Goal: Task Accomplishment & Management: Manage account settings

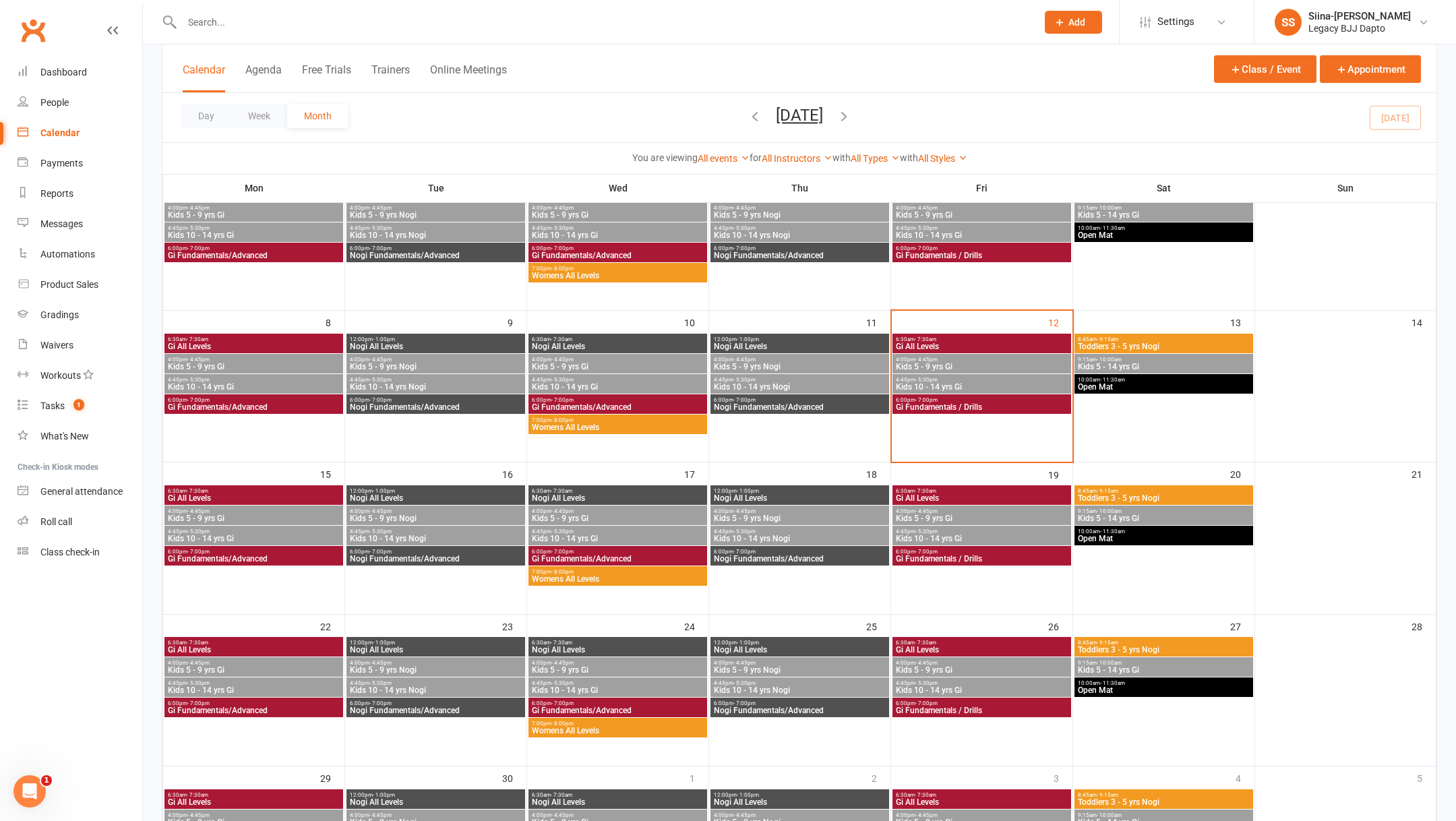
scroll to position [302, 0]
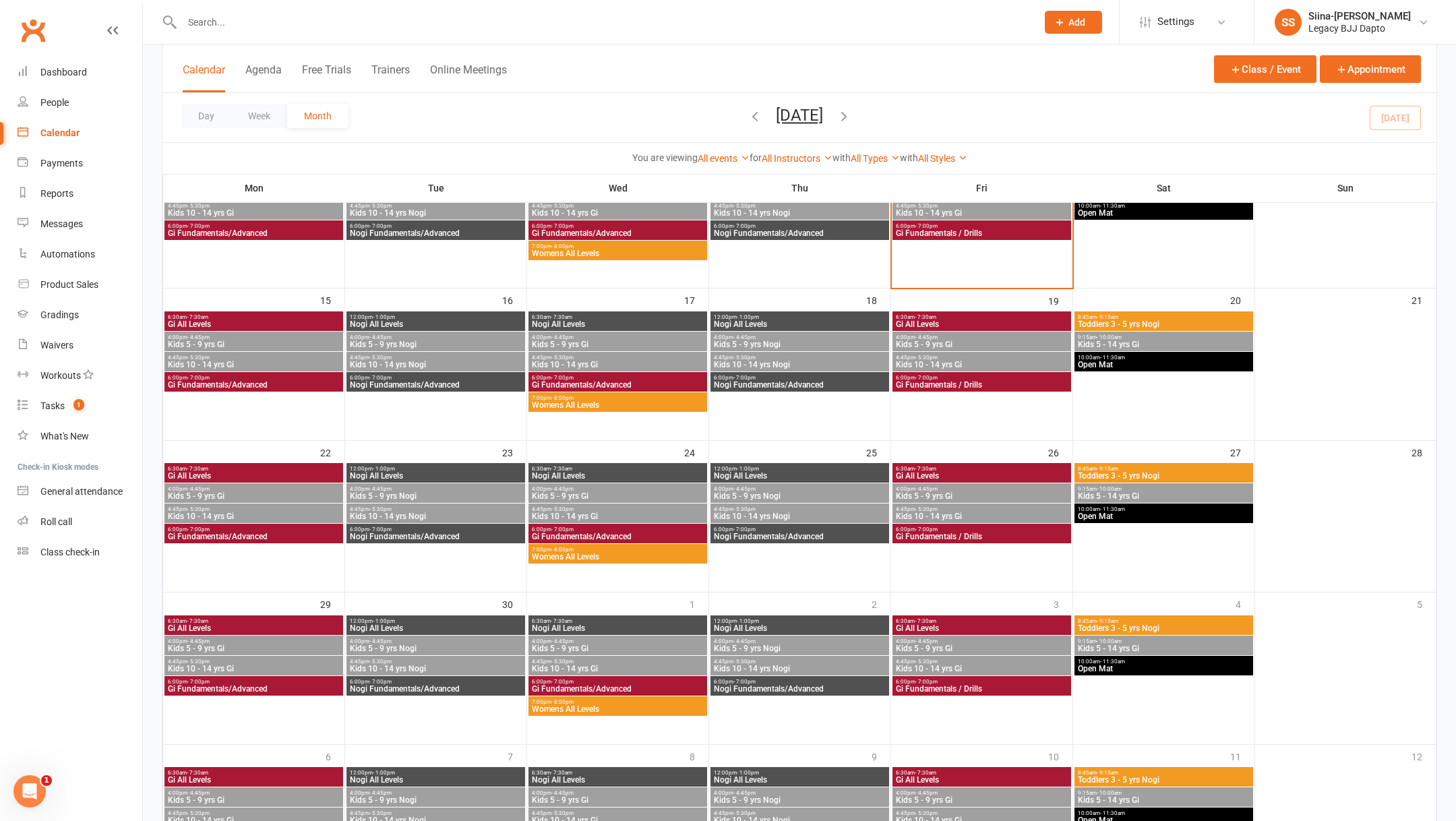
click at [624, 405] on span "Womens All Levels" at bounding box center [618, 405] width 173 height 8
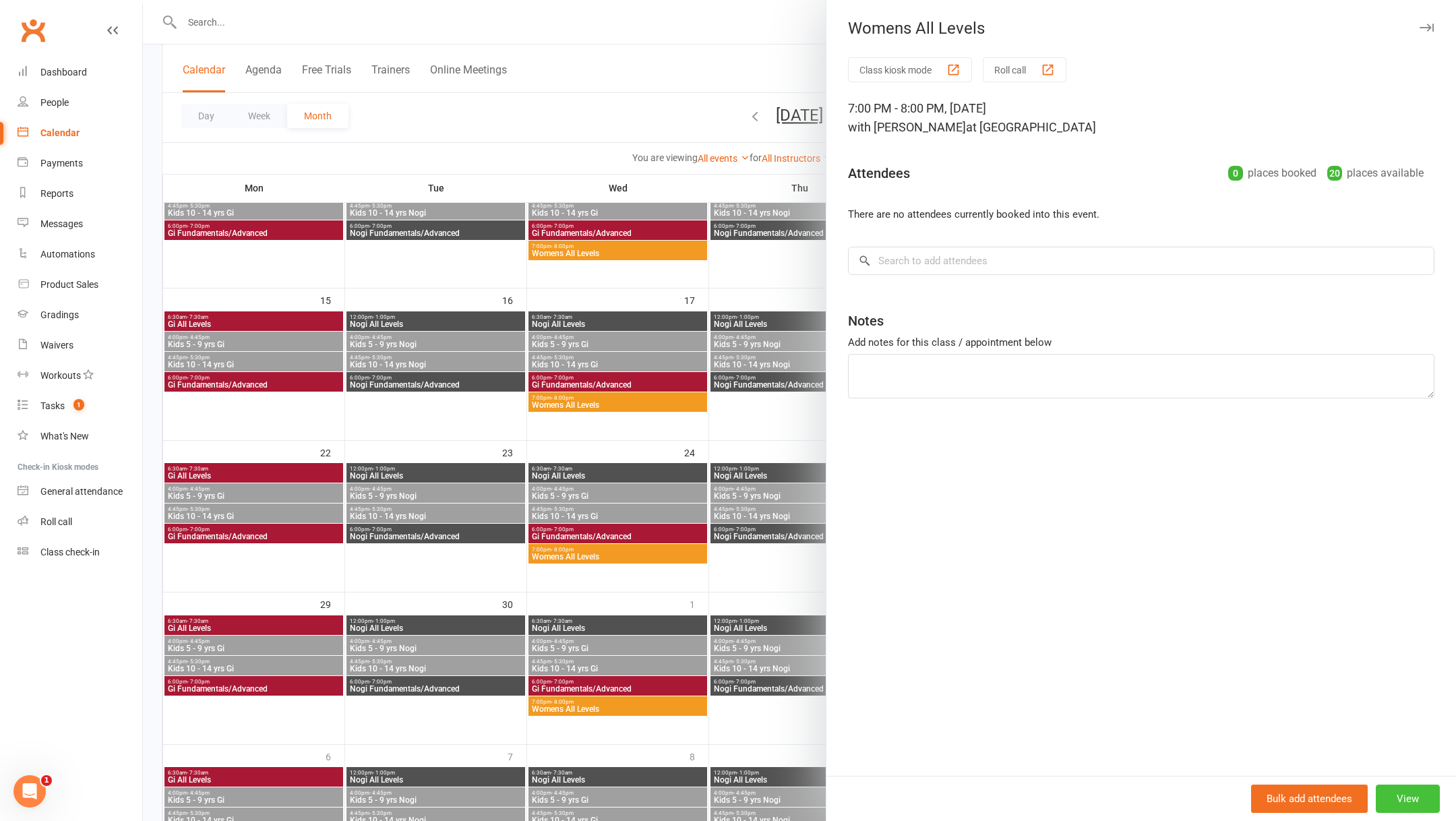
click at [1437, 798] on button "View" at bounding box center [1407, 798] width 64 height 28
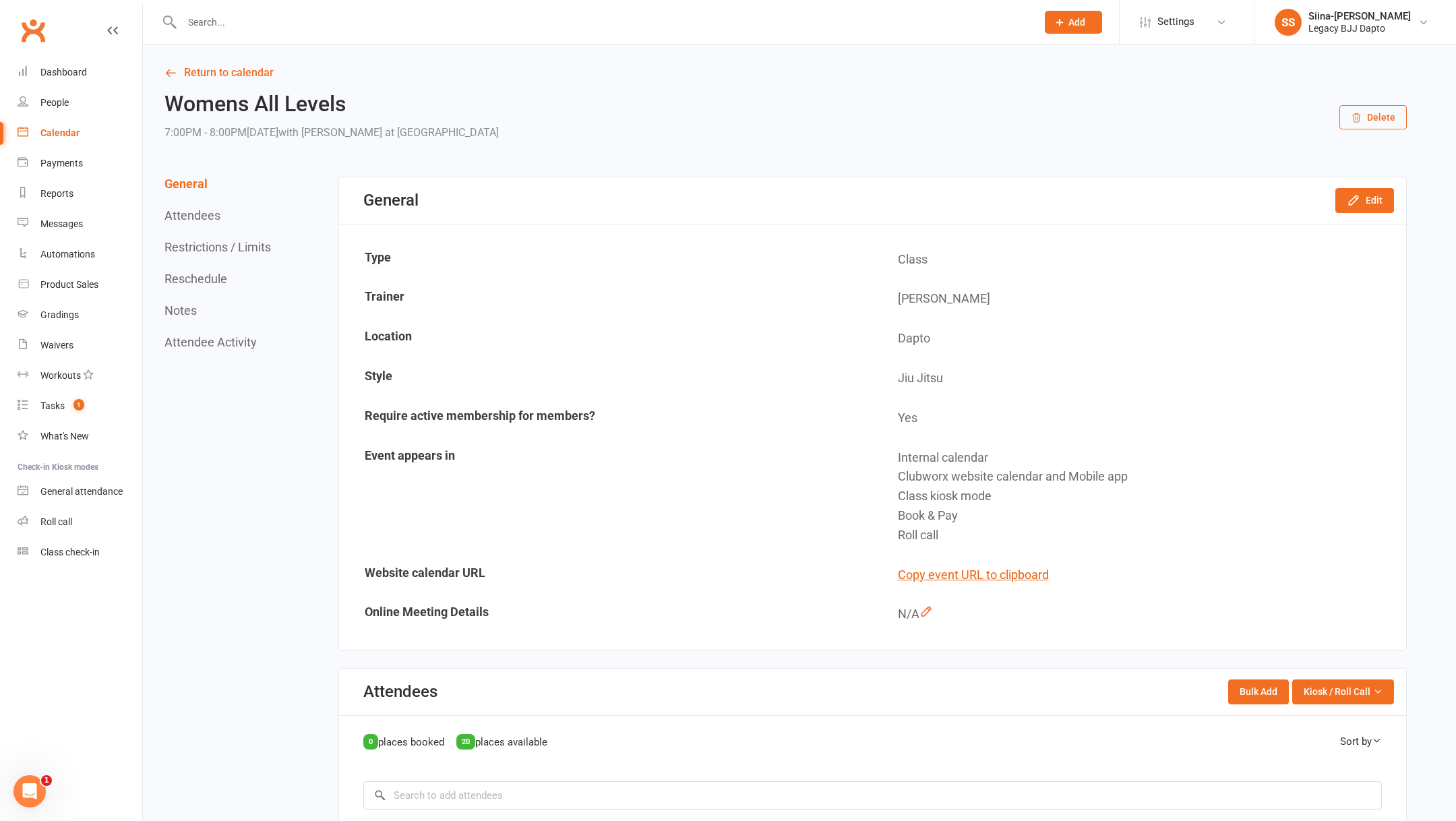
click at [1381, 118] on button "Delete" at bounding box center [1372, 117] width 67 height 25
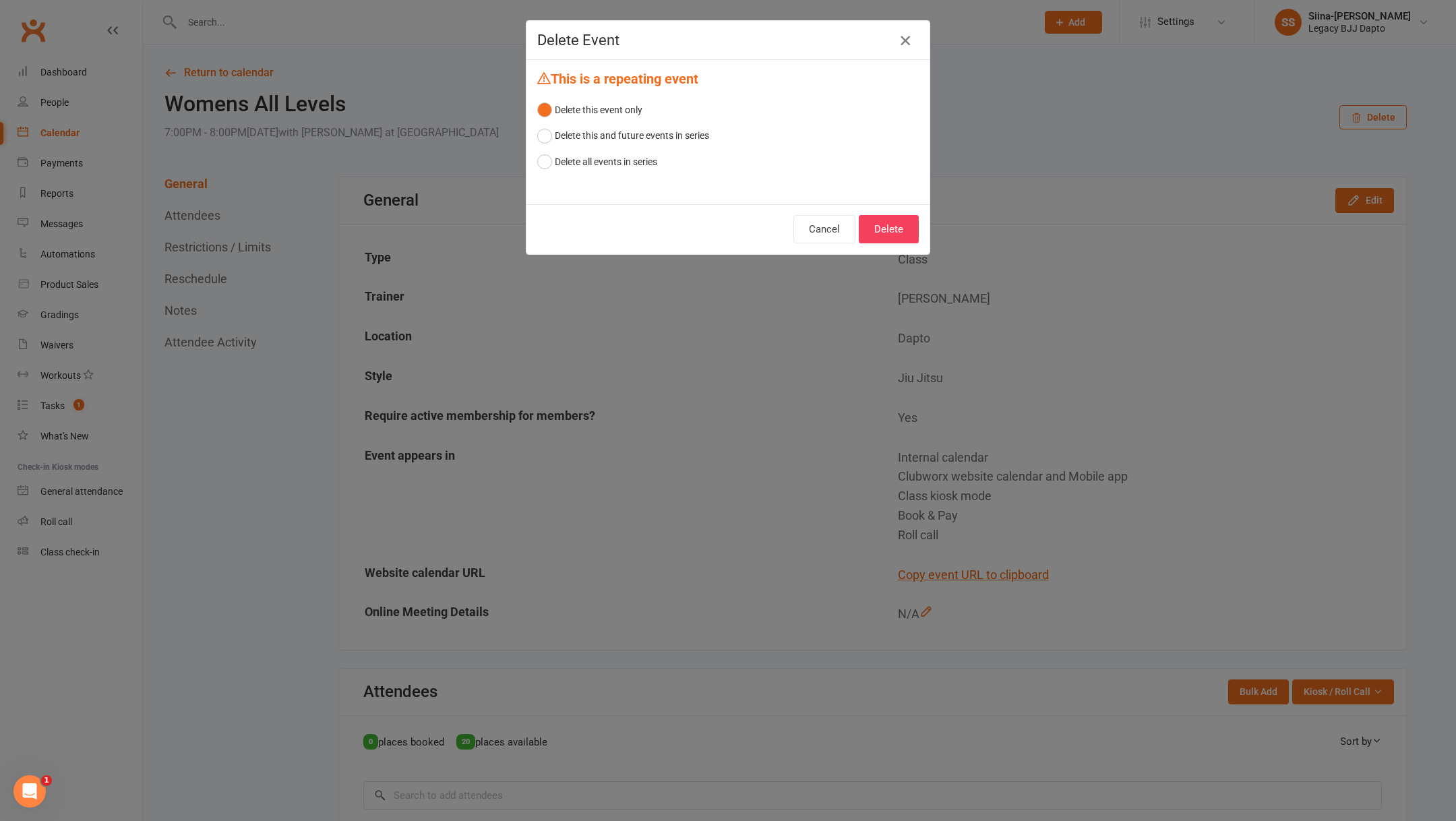
click at [905, 40] on icon "button" at bounding box center [905, 40] width 16 height 16
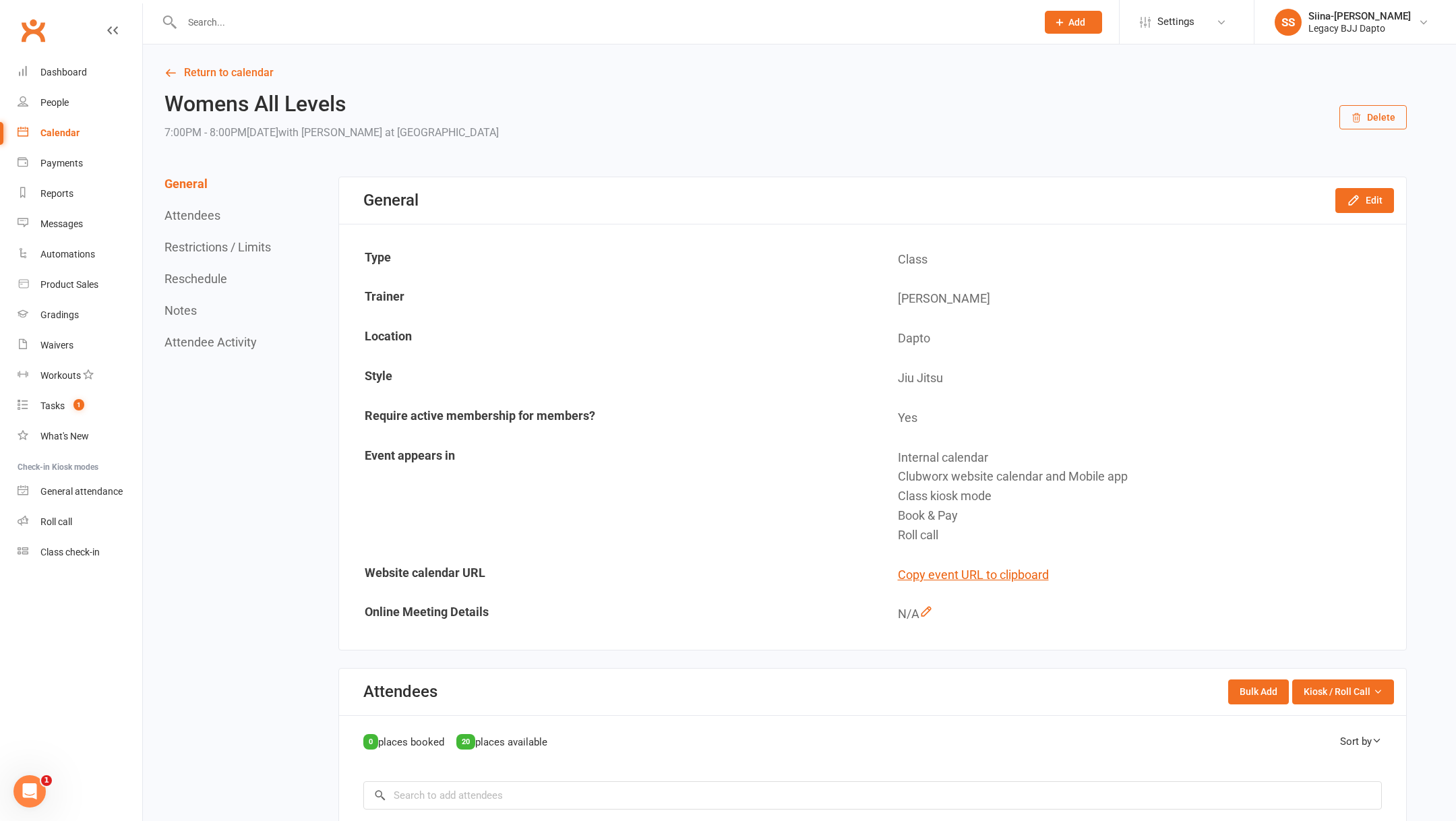
click at [49, 135] on div "Calendar" at bounding box center [60, 132] width 39 height 11
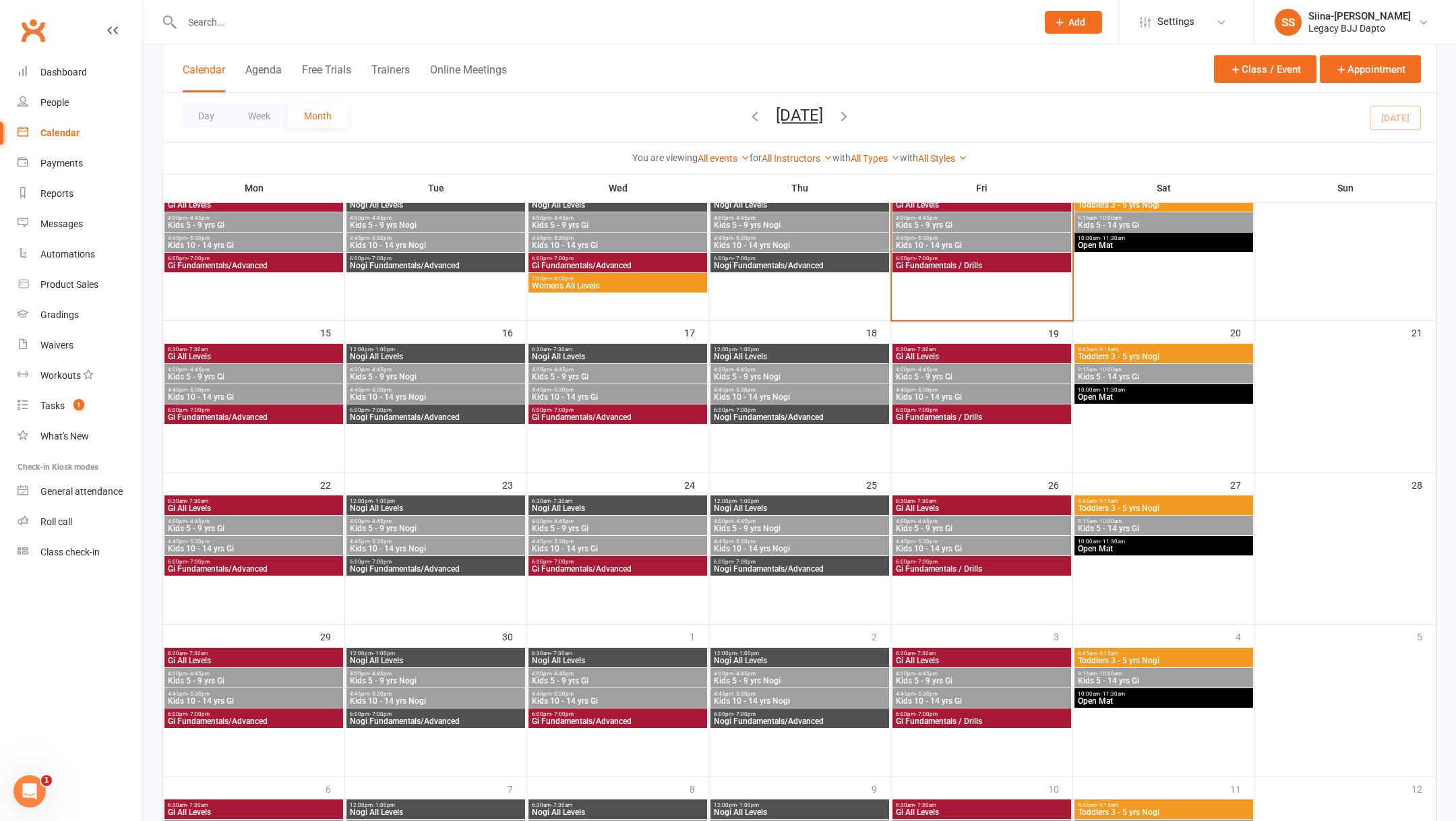
scroll to position [271, 0]
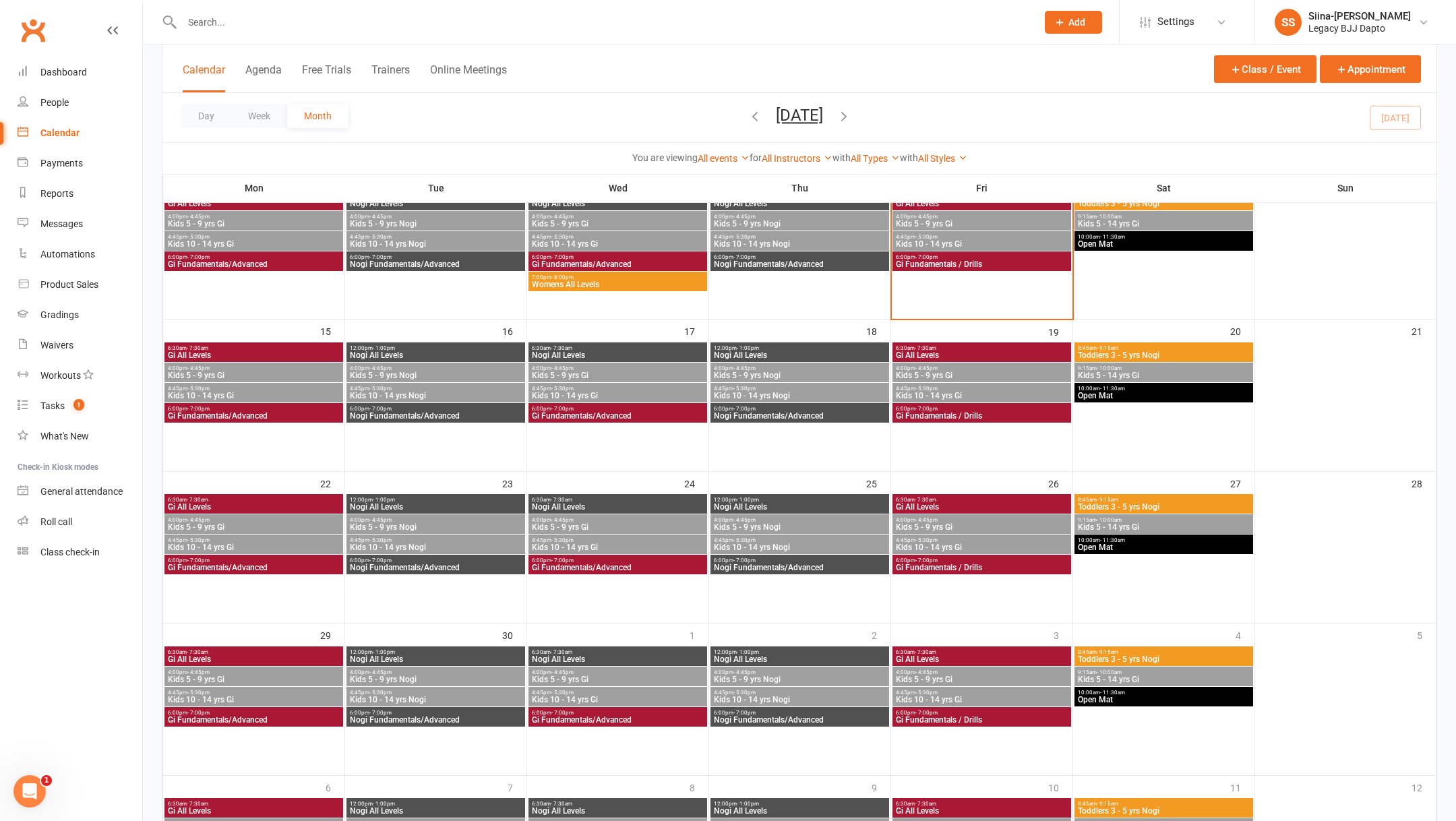
click at [291, 414] on span "Gi Fundamentals/Advanced" at bounding box center [254, 415] width 173 height 8
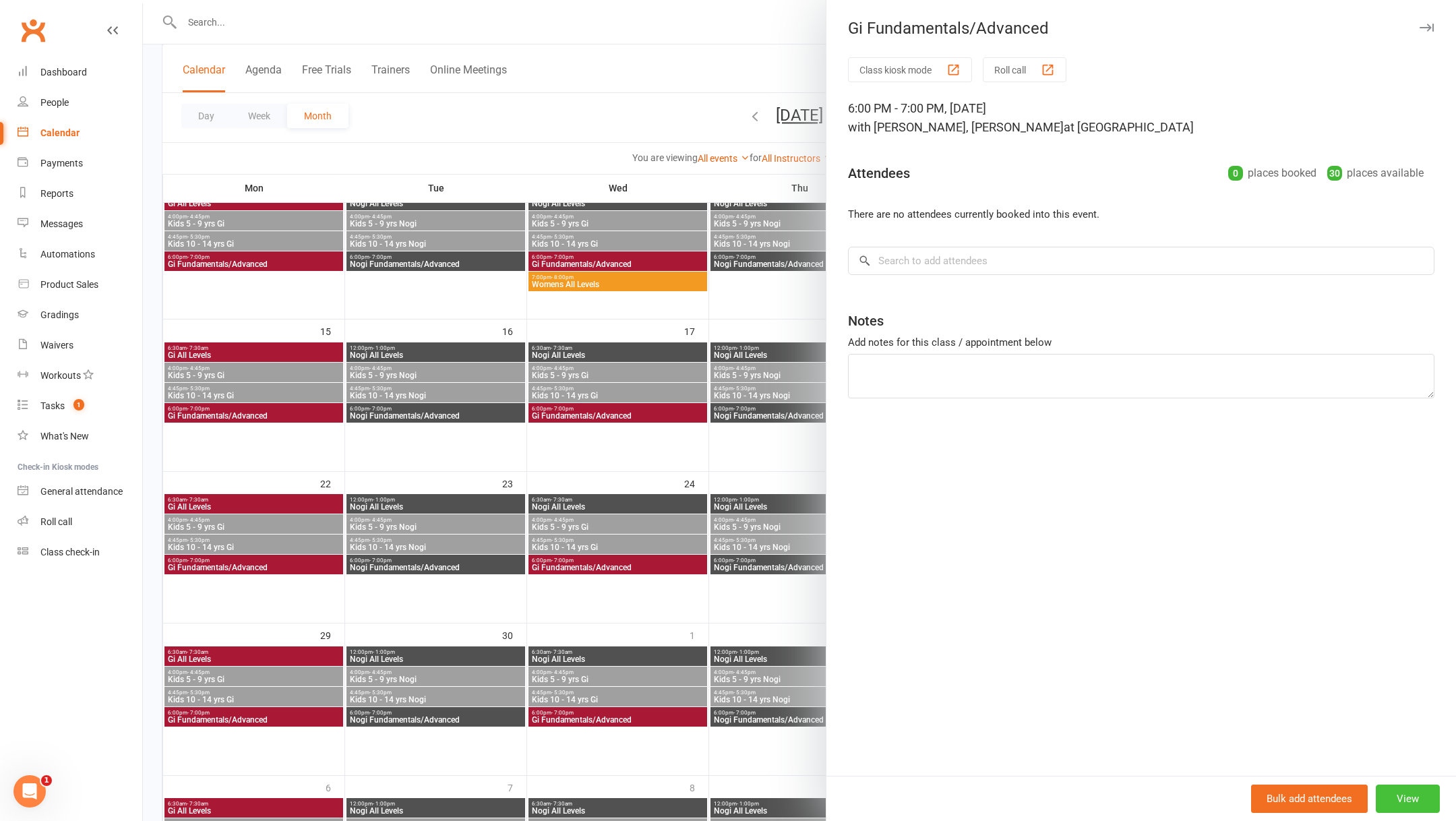
click at [1407, 803] on button "View" at bounding box center [1407, 798] width 64 height 28
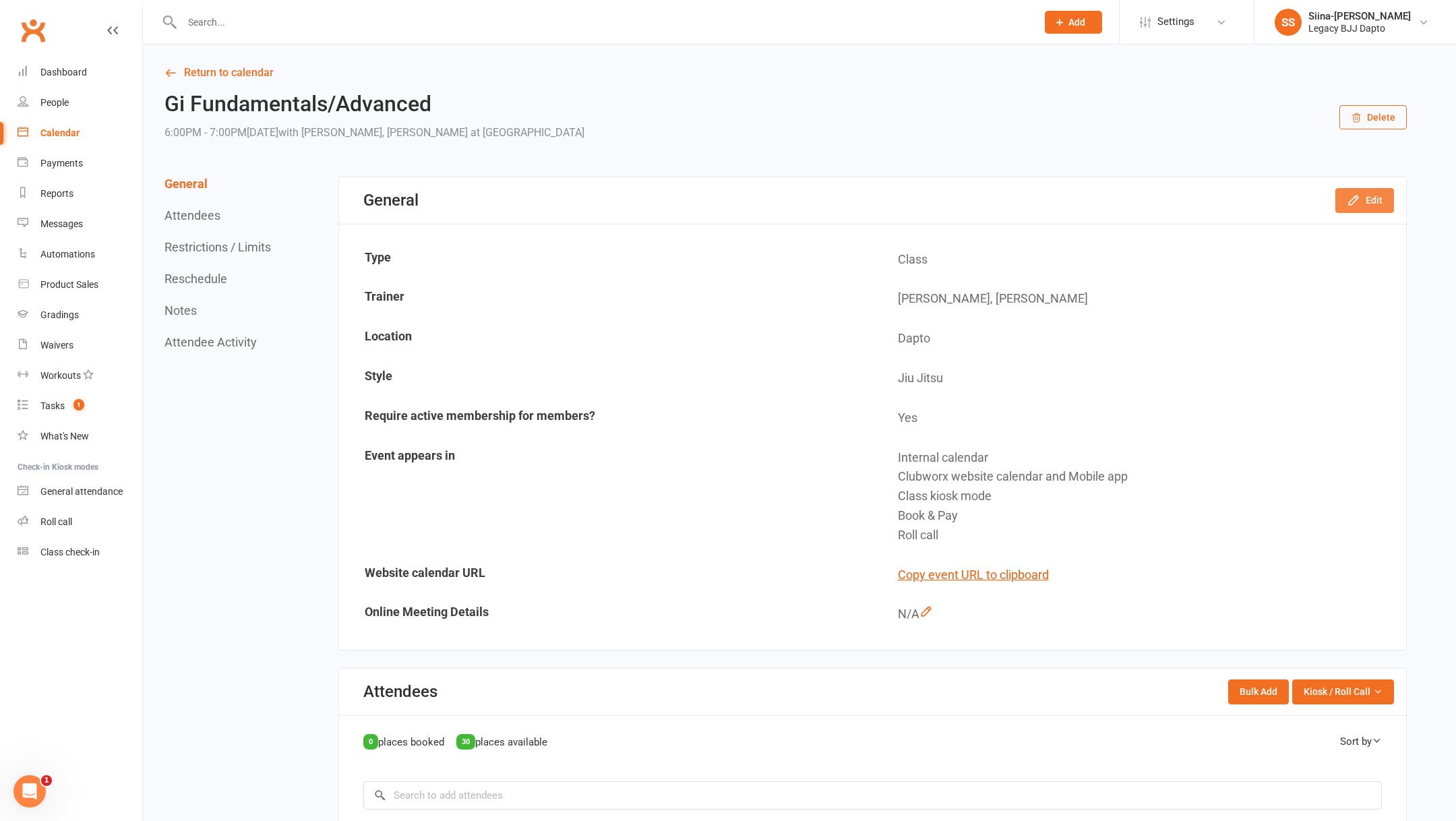
click at [1369, 202] on button "Edit" at bounding box center [1364, 201] width 59 height 25
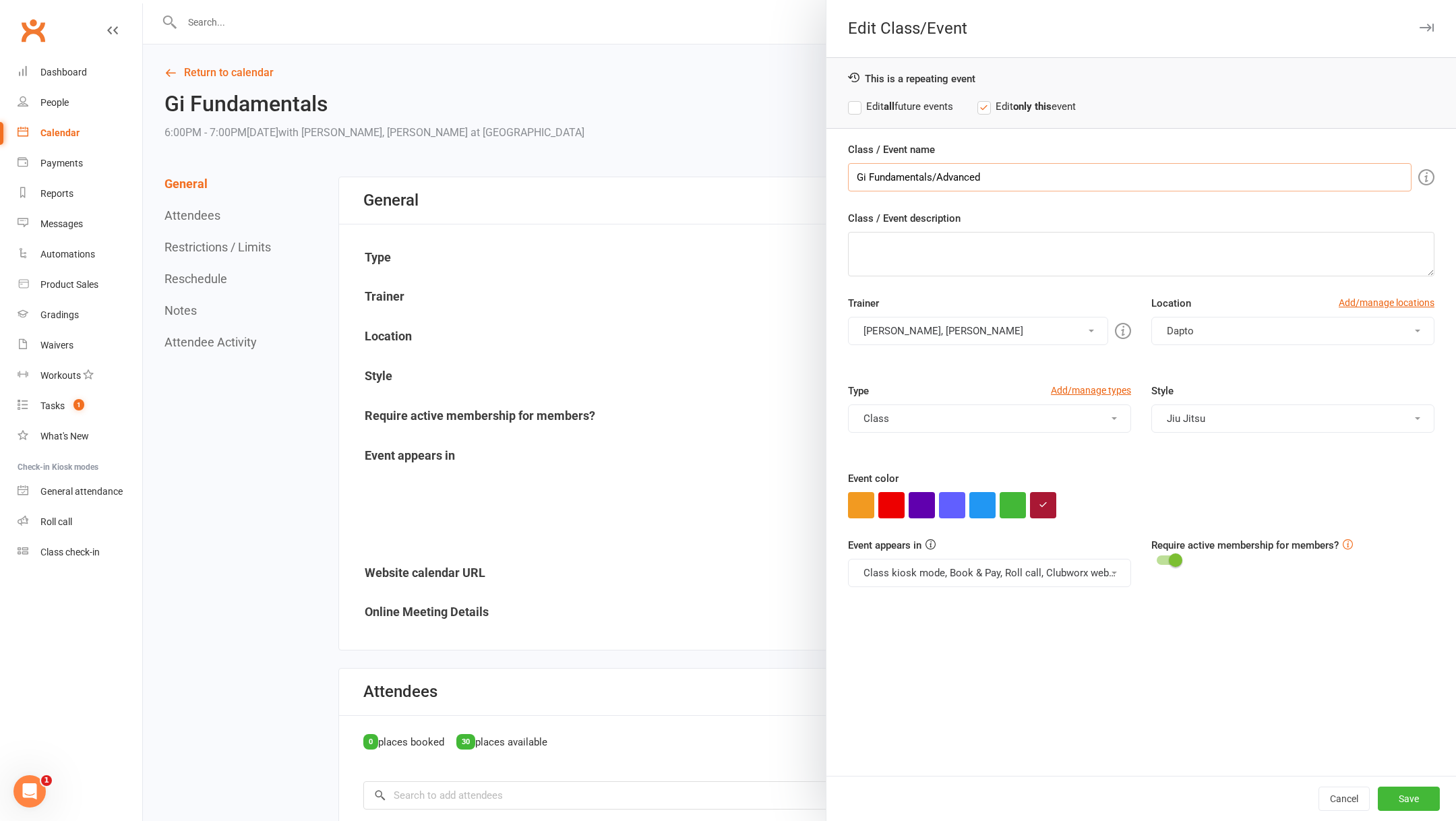
drag, startPoint x: 934, startPoint y: 177, endPoint x: 1055, endPoint y: 173, distance: 121.1
click at [1055, 173] on input "Gi Fundamentals/Advanced" at bounding box center [1129, 177] width 563 height 28
type input "Gi Fundamentals (Beginners)"
click at [1430, 32] on button "button" at bounding box center [1425, 27] width 16 height 16
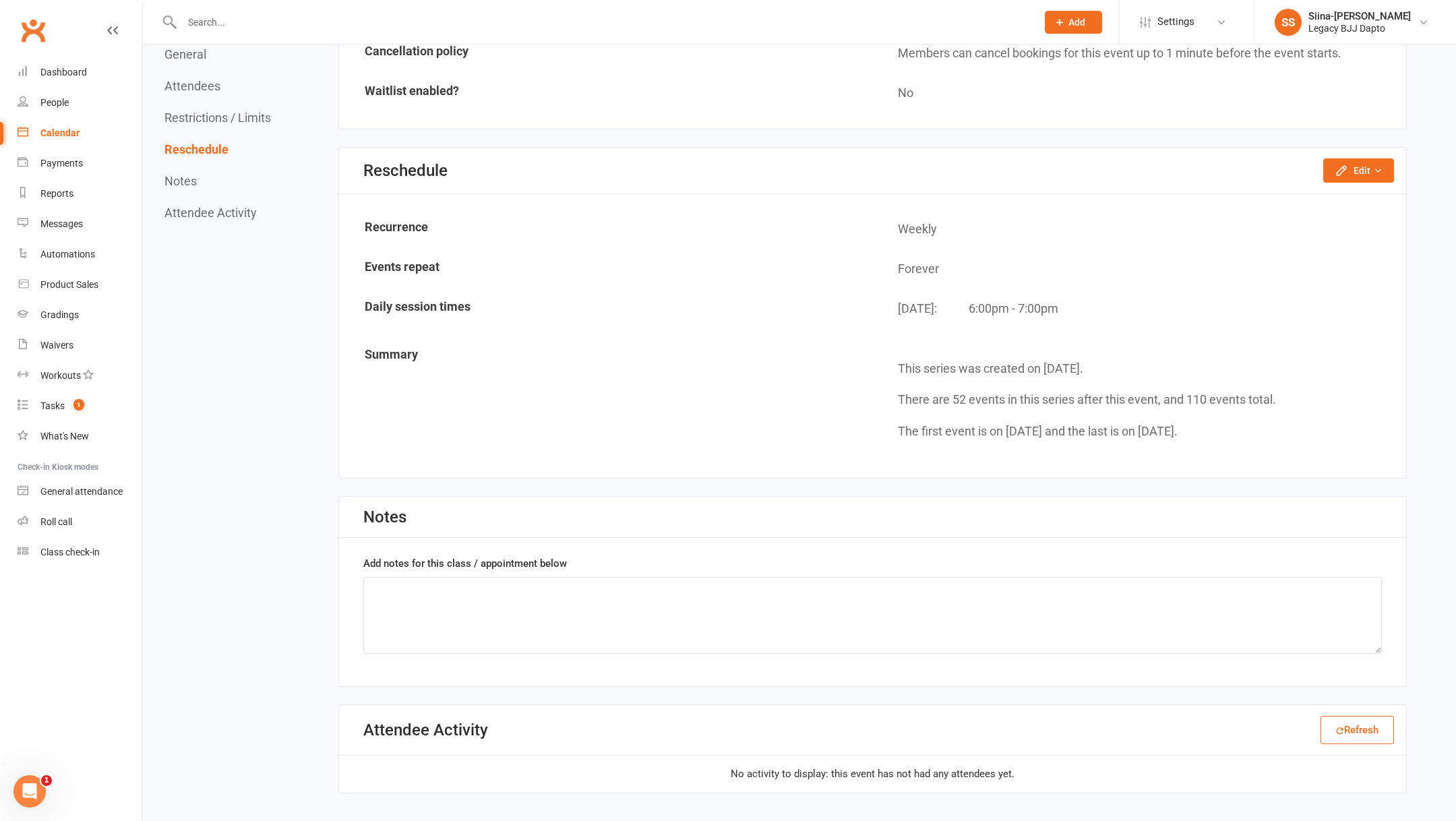
scroll to position [1042, 0]
click at [1338, 165] on icon "button" at bounding box center [1340, 167] width 13 height 13
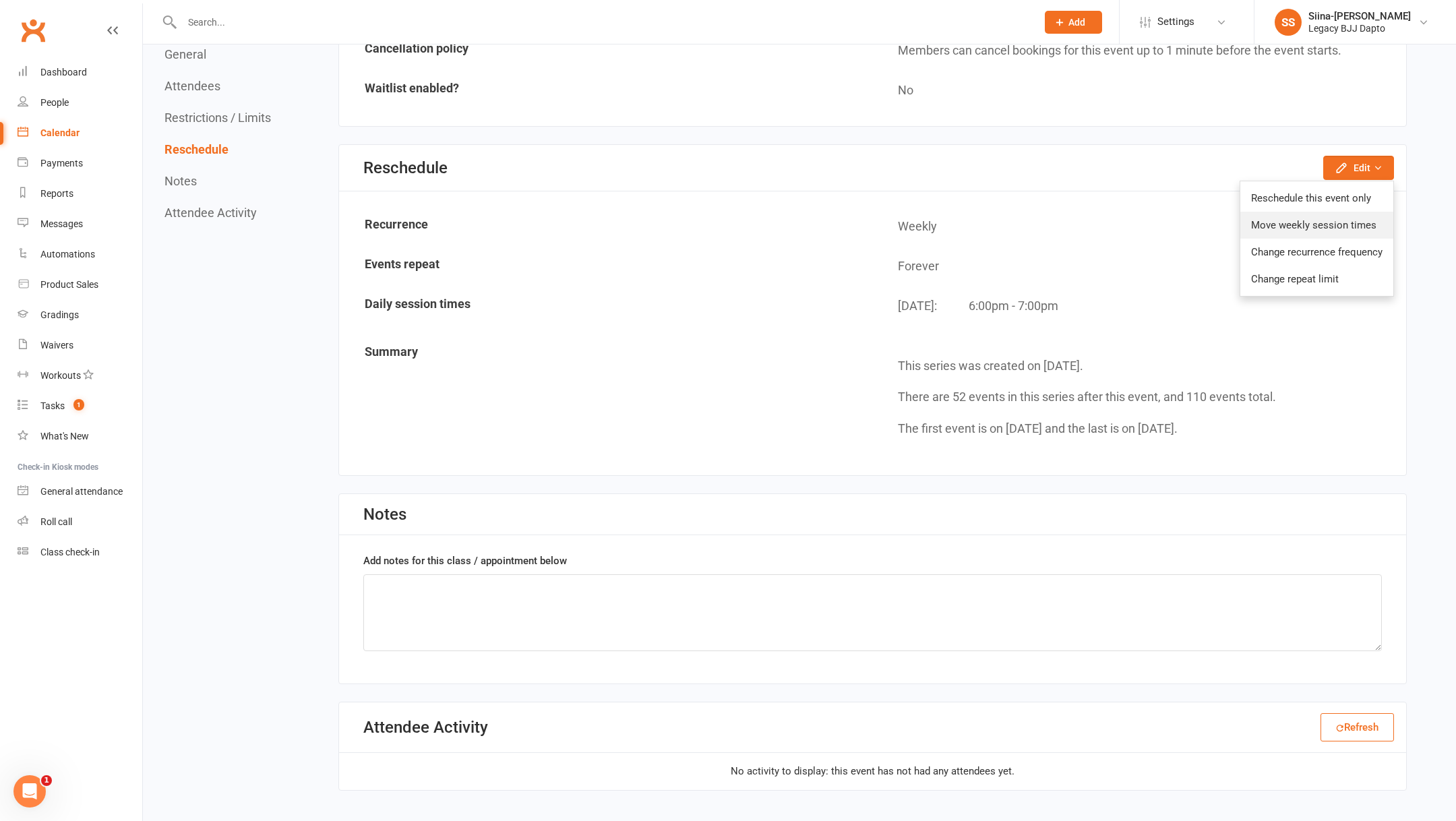
click at [1341, 221] on link "Move weekly session times" at bounding box center [1316, 225] width 153 height 27
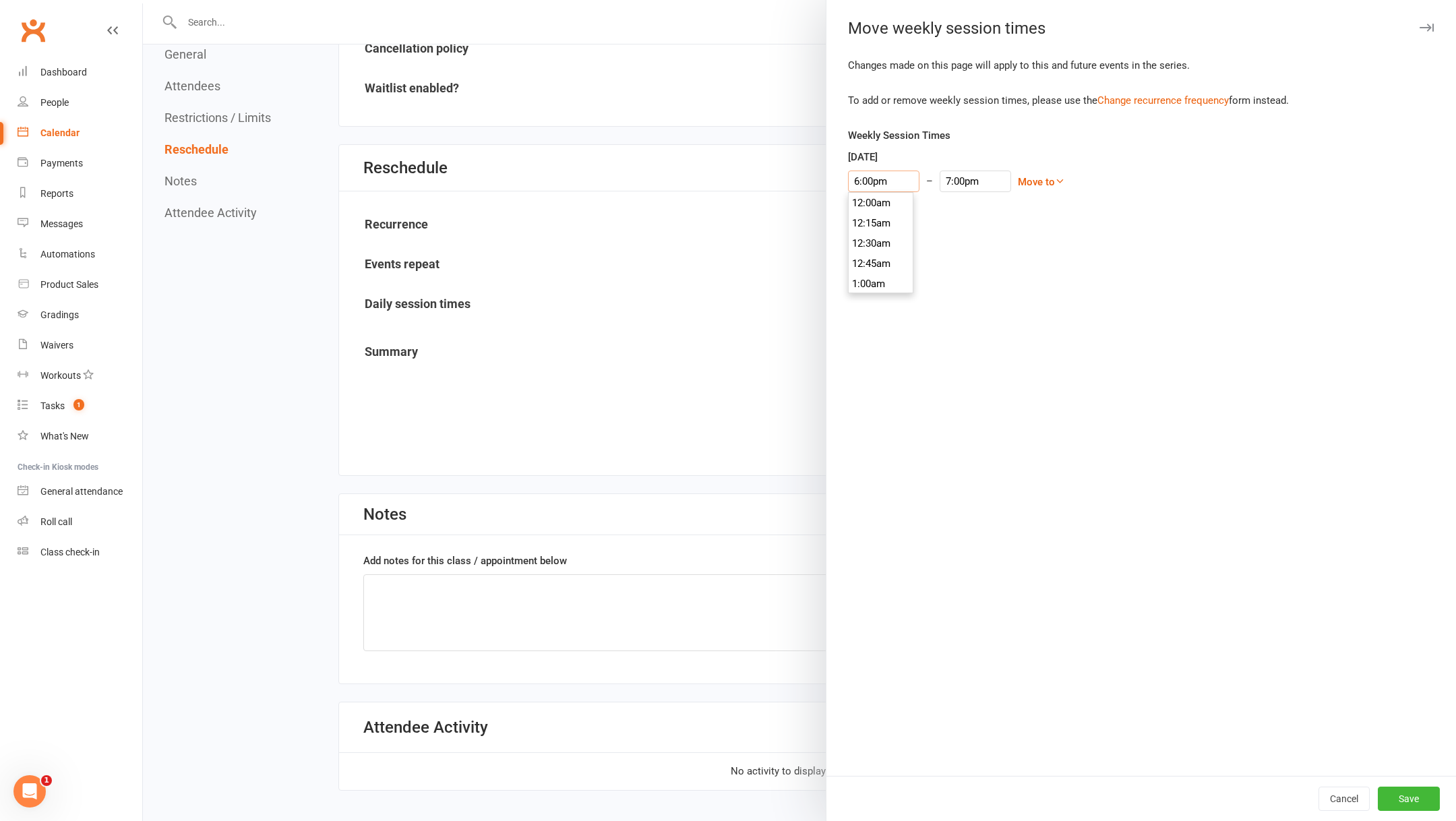
click at [878, 187] on input "6:00pm" at bounding box center [884, 181] width 72 height 22
click at [980, 244] on div "Changes made on this page will apply to this and future events in the series. T…" at bounding box center [1141, 416] width 629 height 718
click at [1428, 21] on button "button" at bounding box center [1425, 27] width 16 height 16
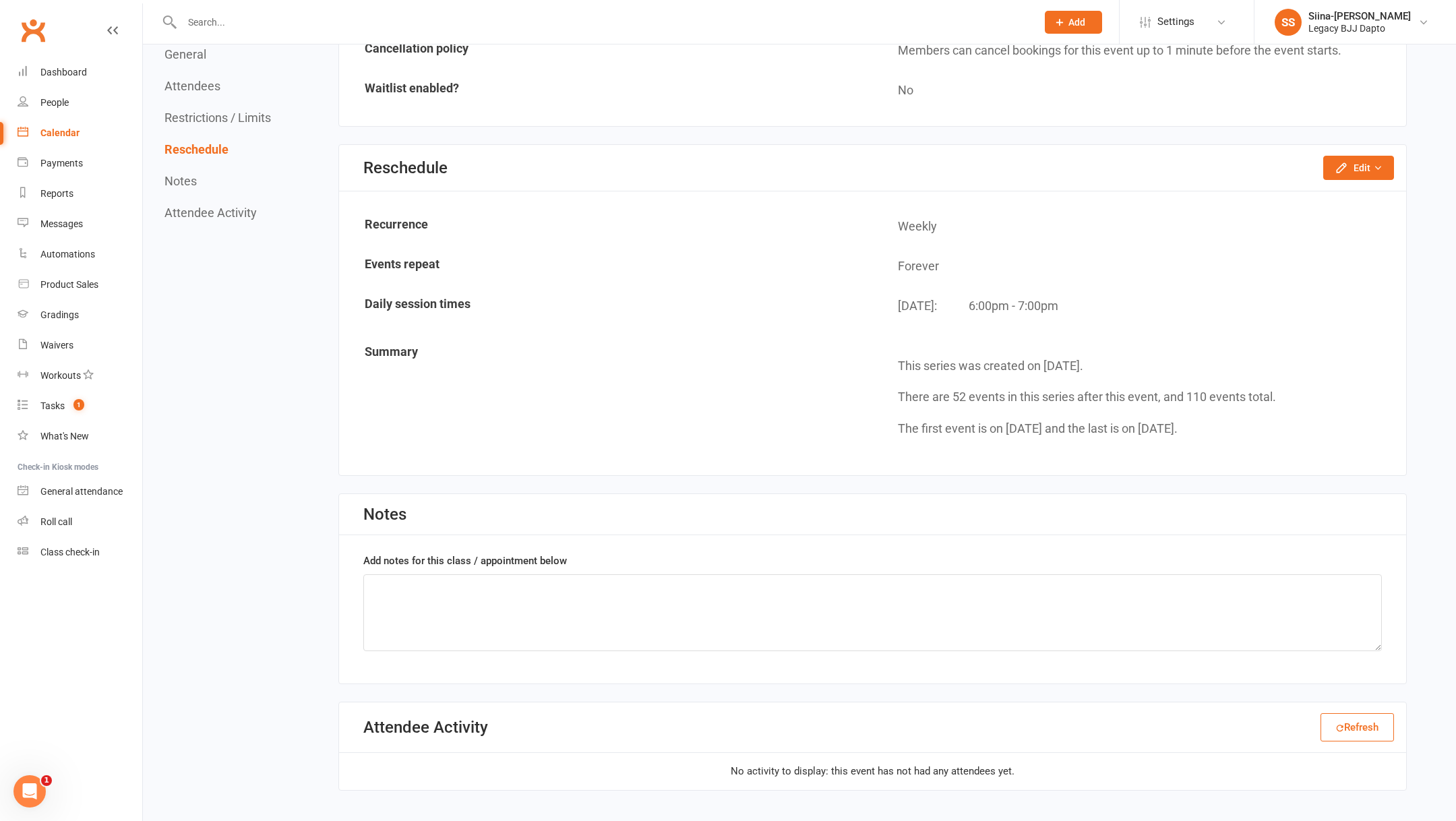
click at [83, 125] on link "Calendar" at bounding box center [80, 133] width 124 height 31
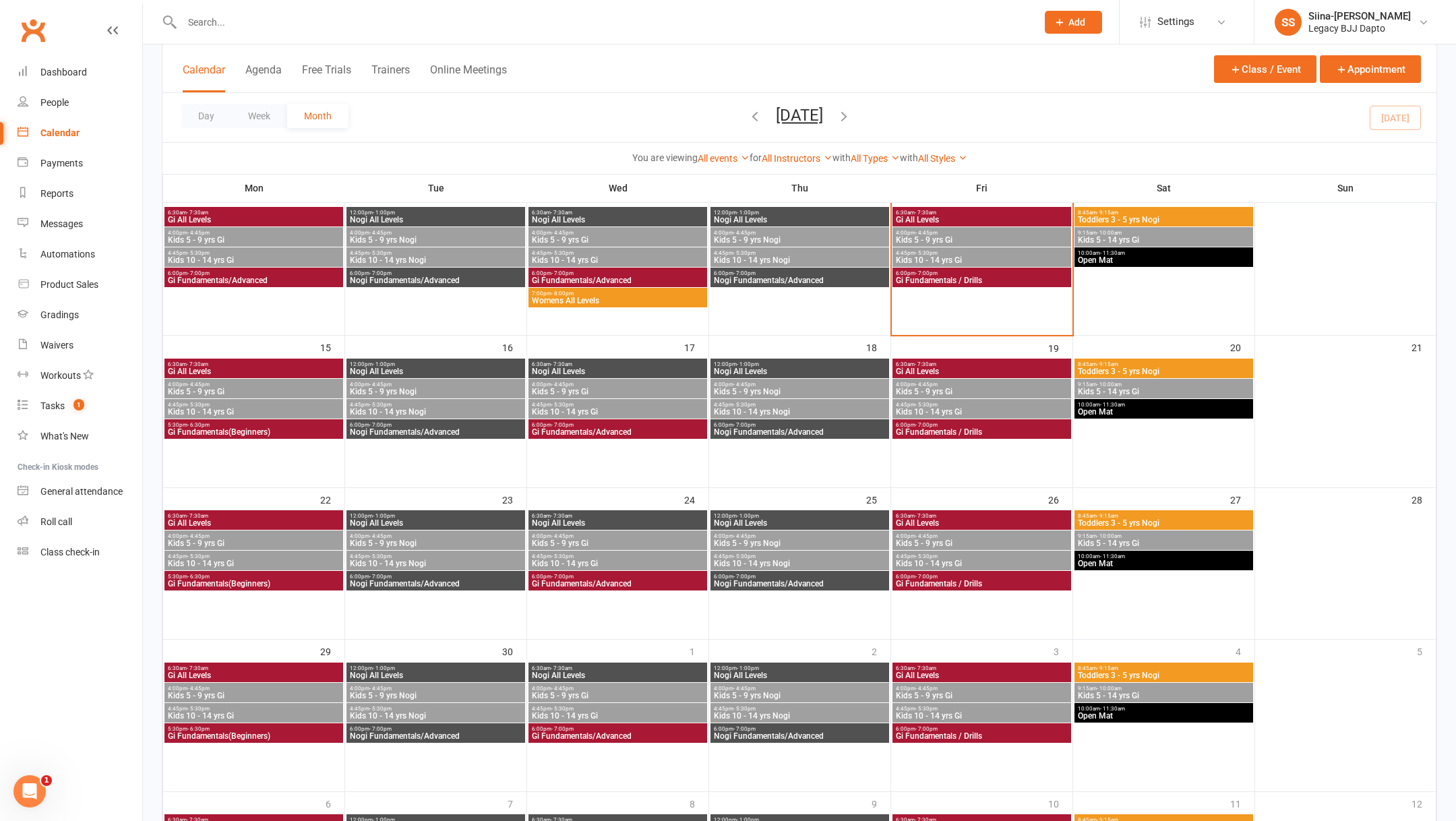
scroll to position [256, 0]
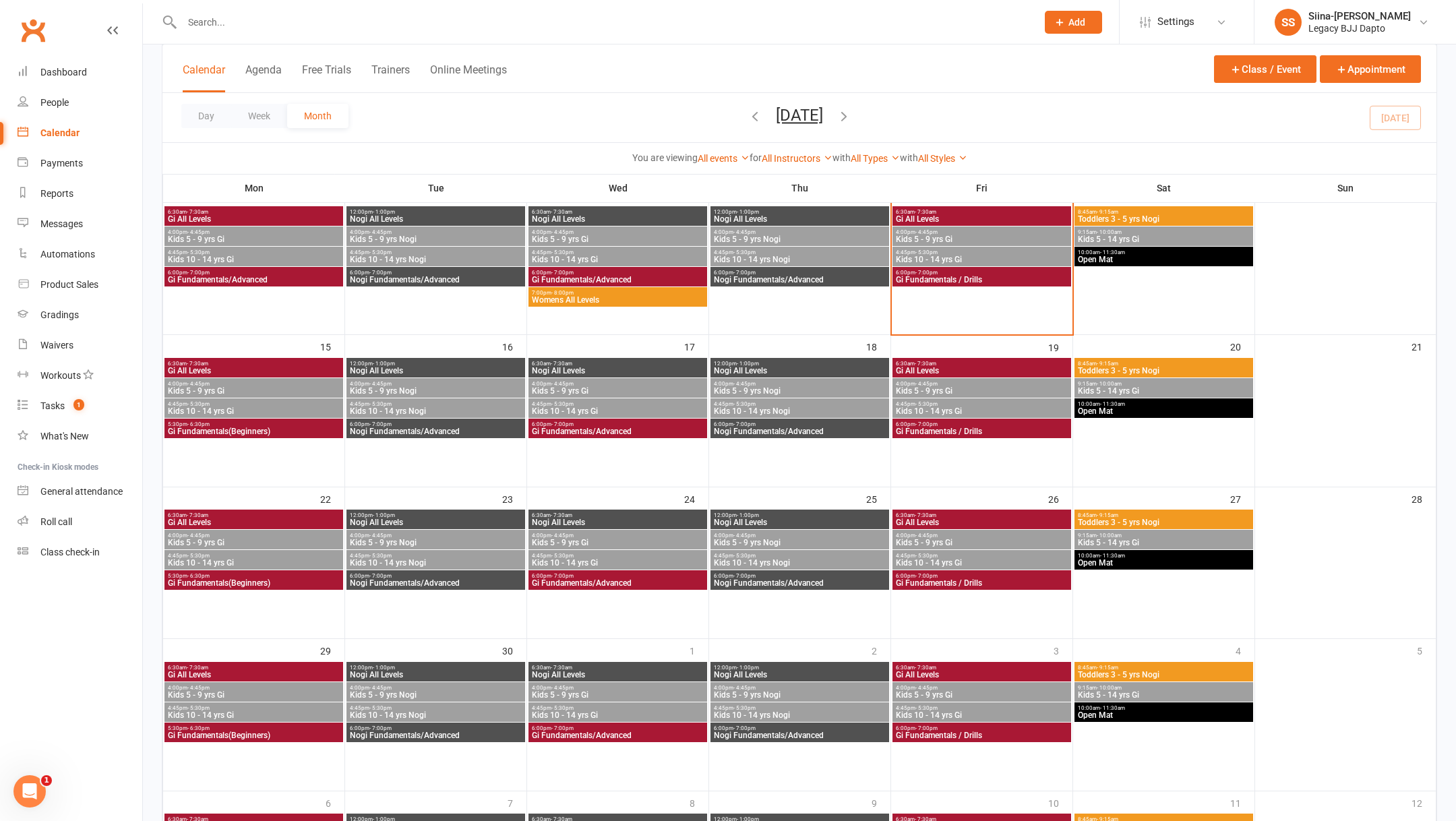
click at [566, 431] on span "Gi Fundamentals/Advanced" at bounding box center [618, 431] width 173 height 8
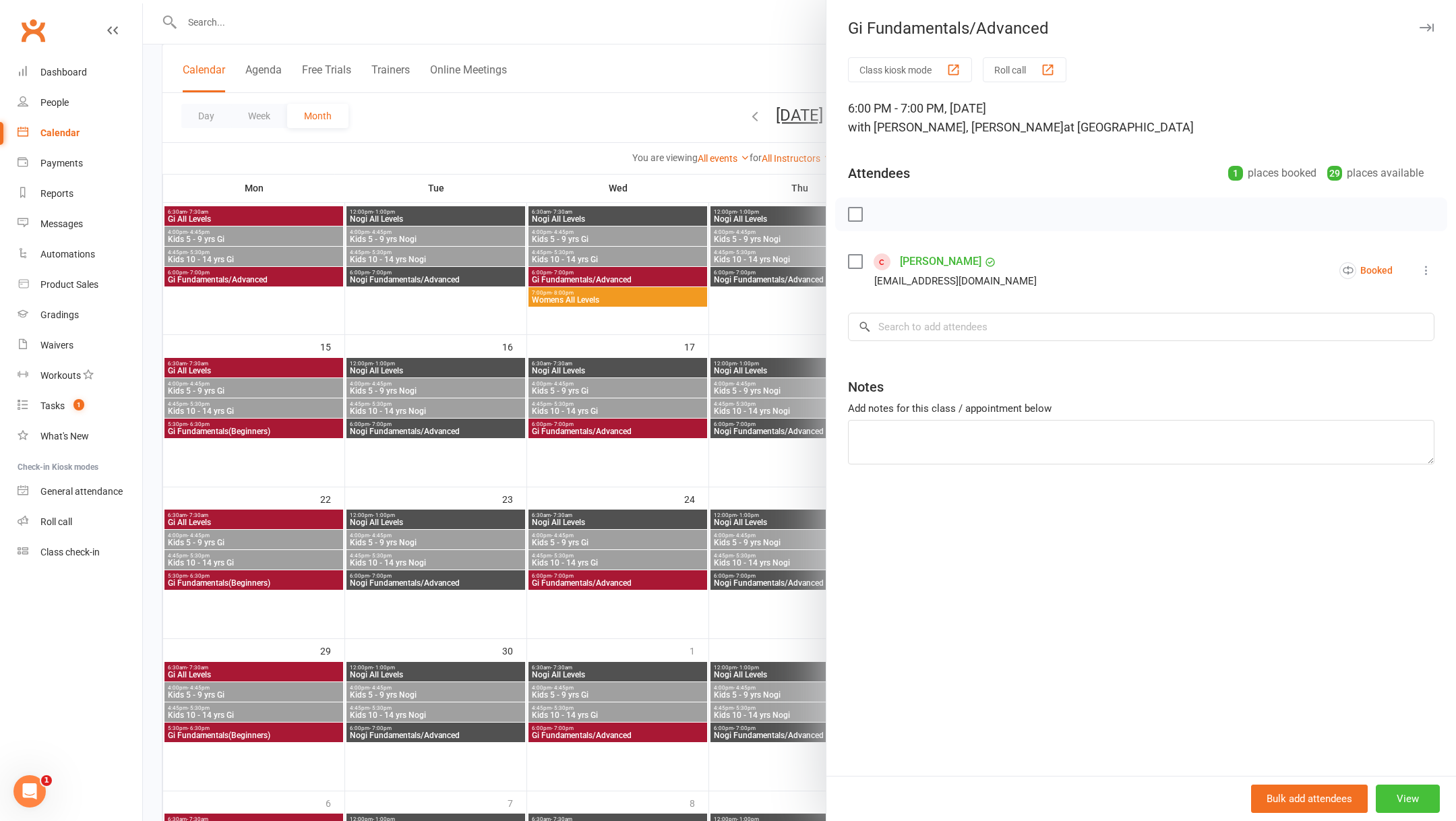
click at [1389, 792] on button "View" at bounding box center [1407, 798] width 64 height 28
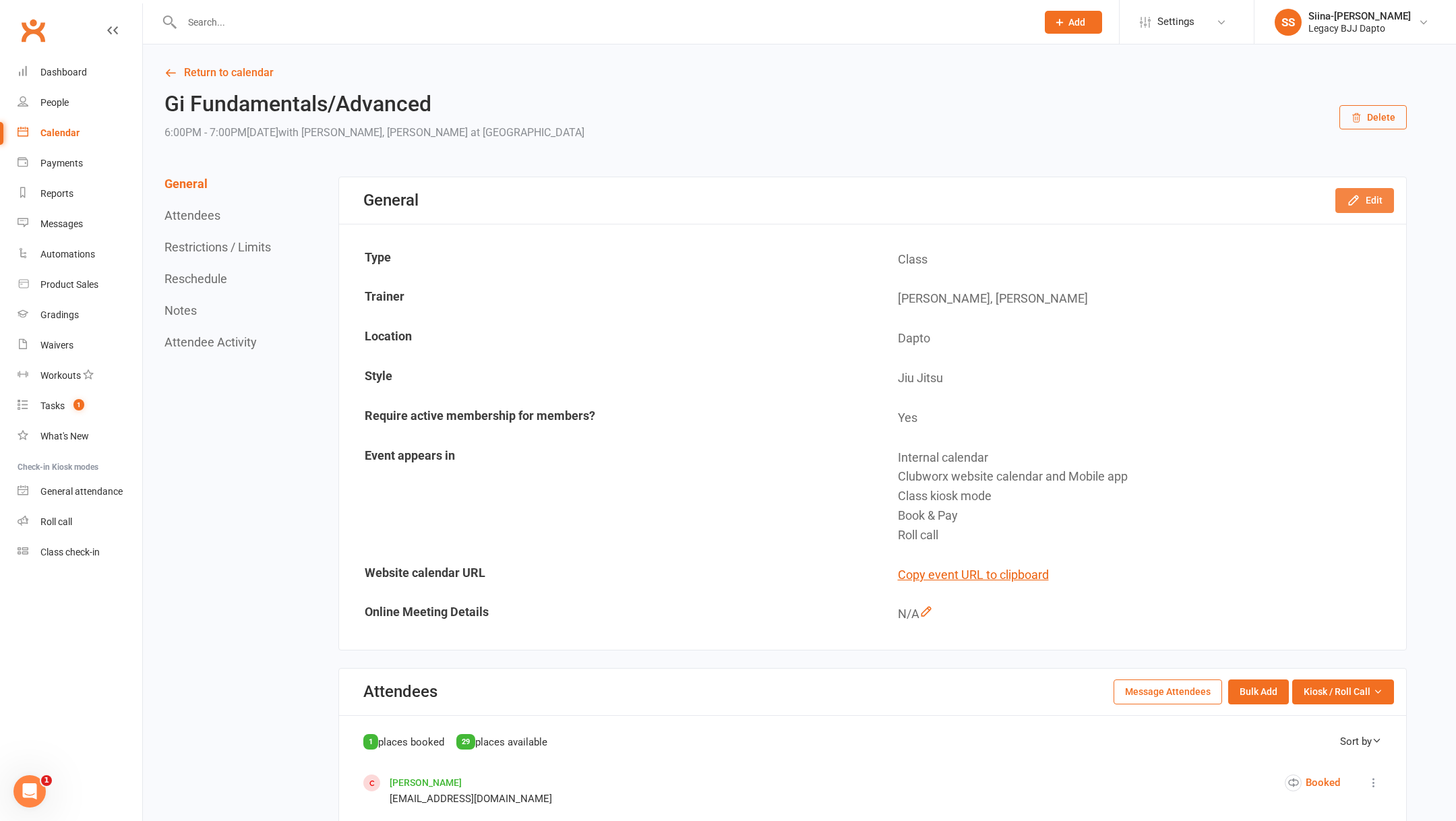
click at [1375, 212] on button "Edit" at bounding box center [1364, 201] width 59 height 25
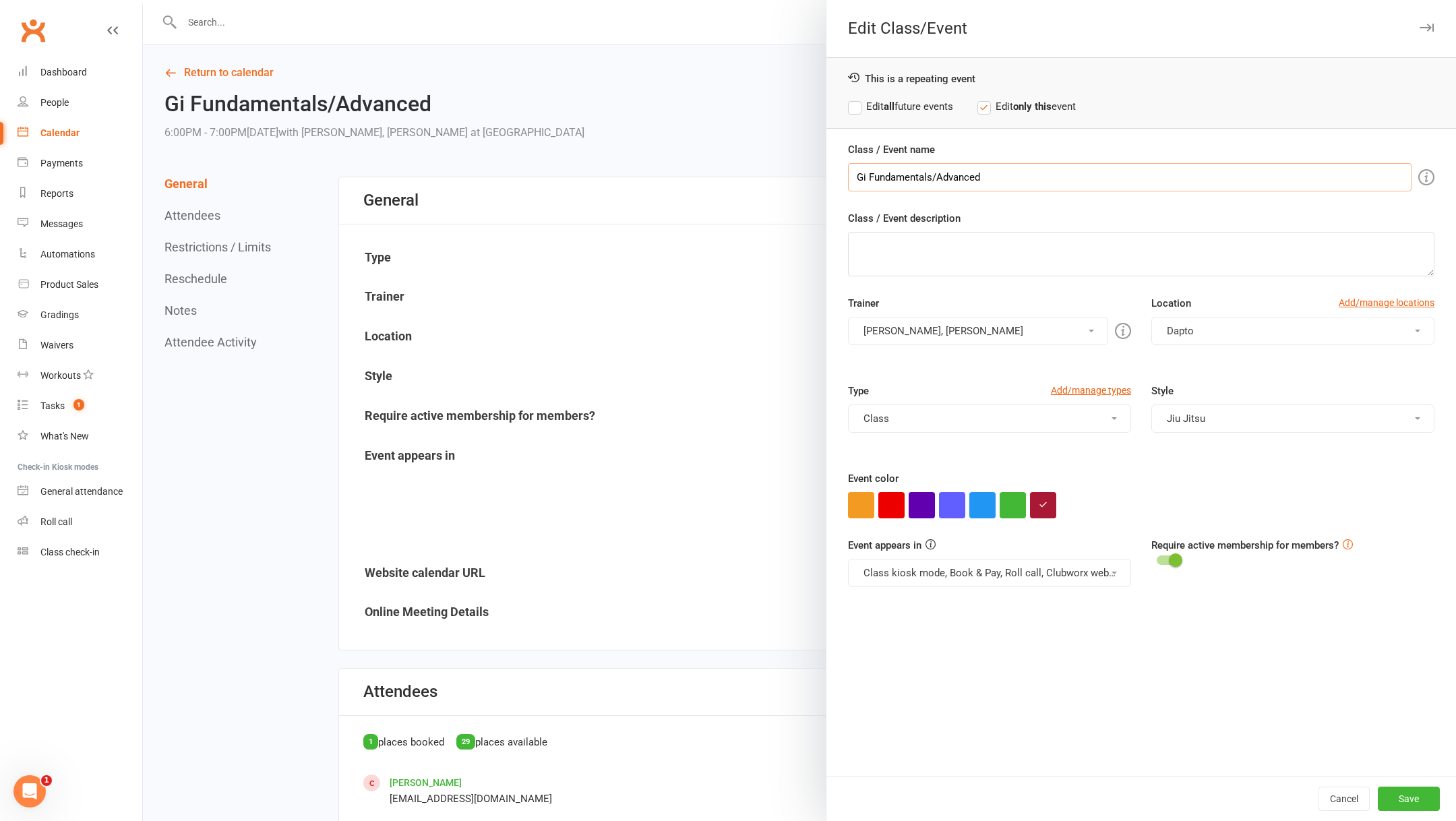
drag, startPoint x: 1005, startPoint y: 178, endPoint x: 936, endPoint y: 180, distance: 69.0
click at [936, 180] on input "Gi Fundamentals/Advanced" at bounding box center [1129, 177] width 563 height 28
type input "Gi Fundamentals (Beginners)"
click at [897, 101] on label "Edit all future events" at bounding box center [901, 106] width 105 height 16
click at [1419, 793] on button "Save" at bounding box center [1408, 799] width 62 height 25
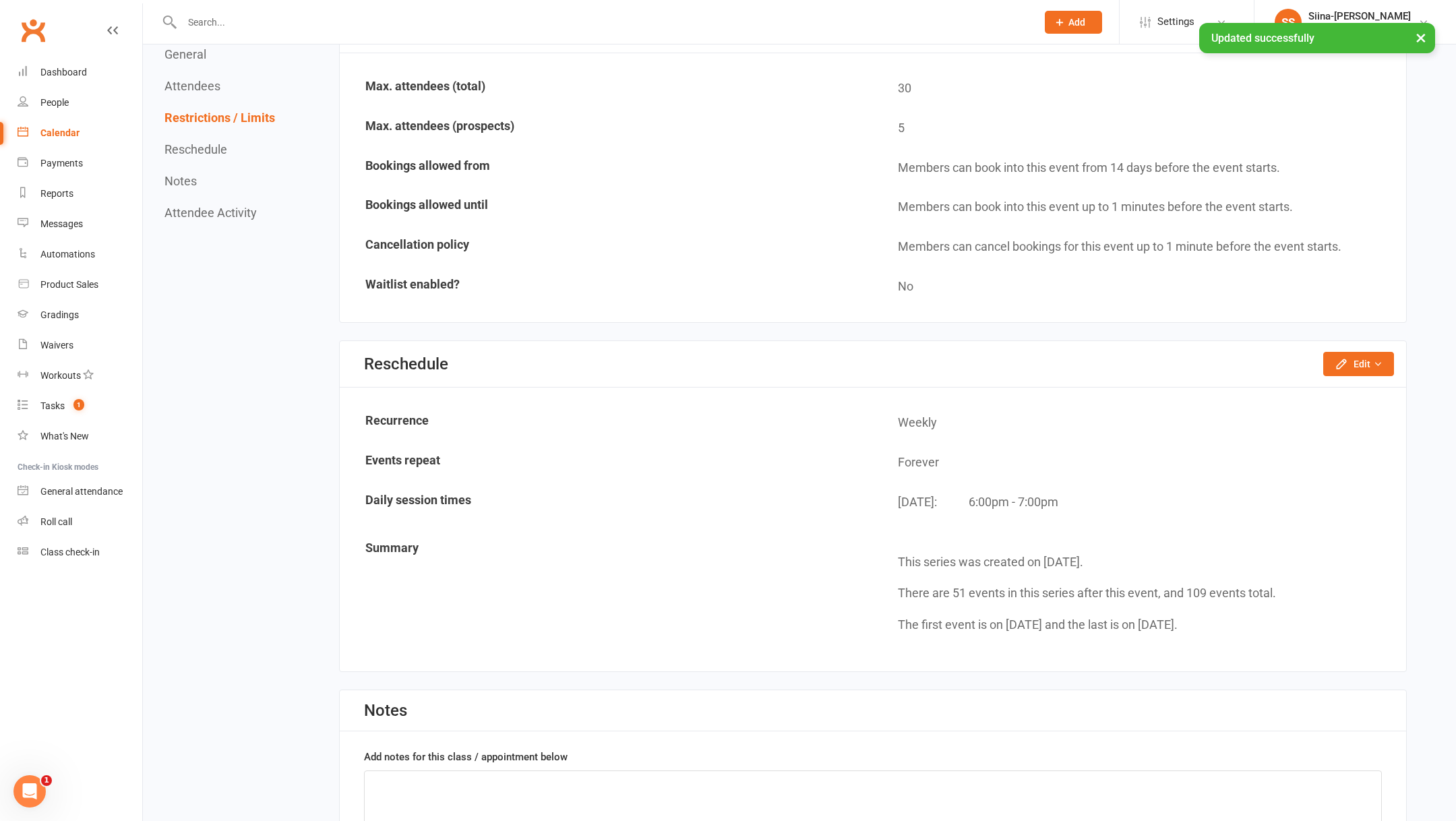
scroll to position [898, 0]
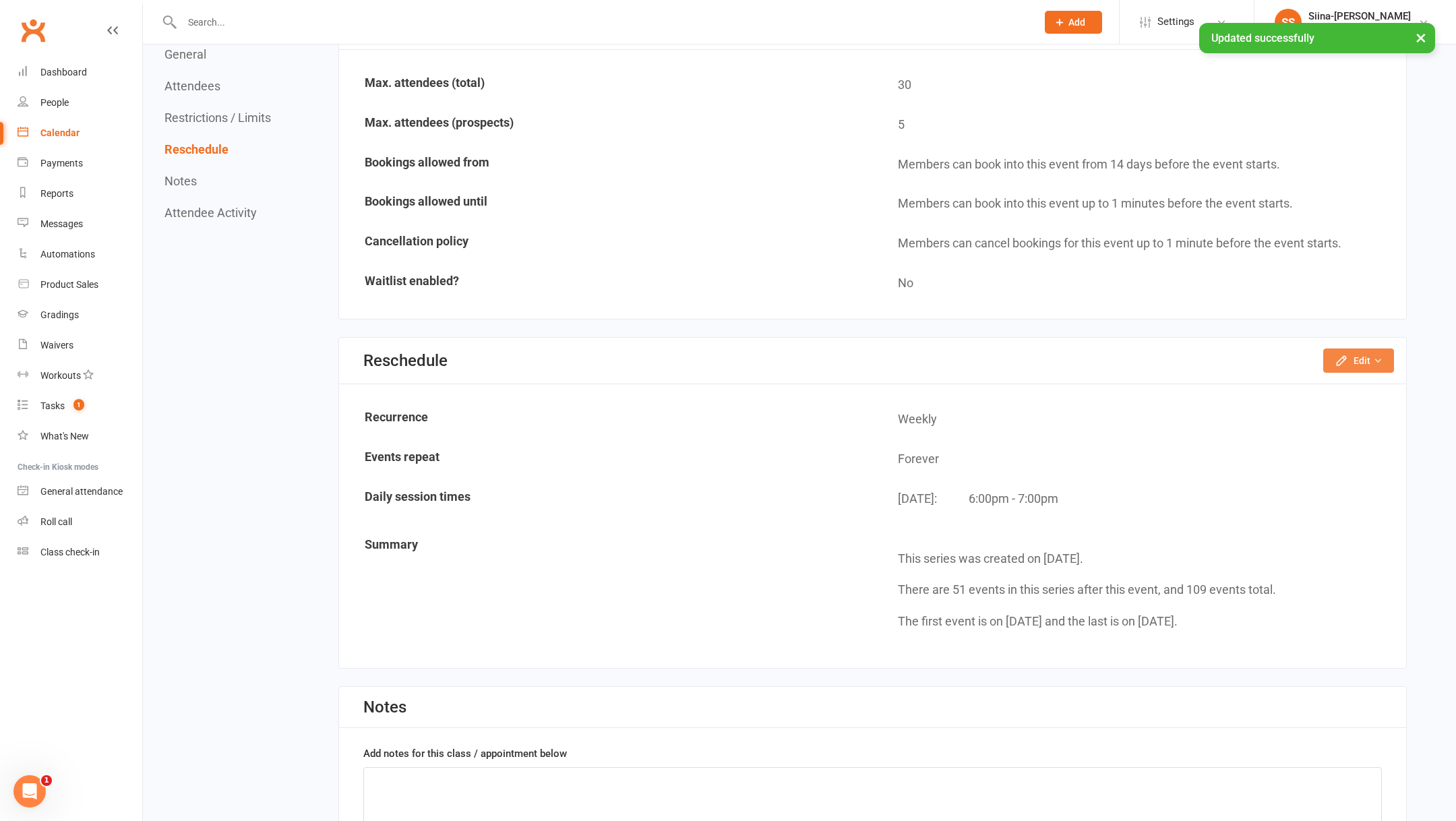
click at [1354, 355] on button "Edit" at bounding box center [1358, 361] width 71 height 25
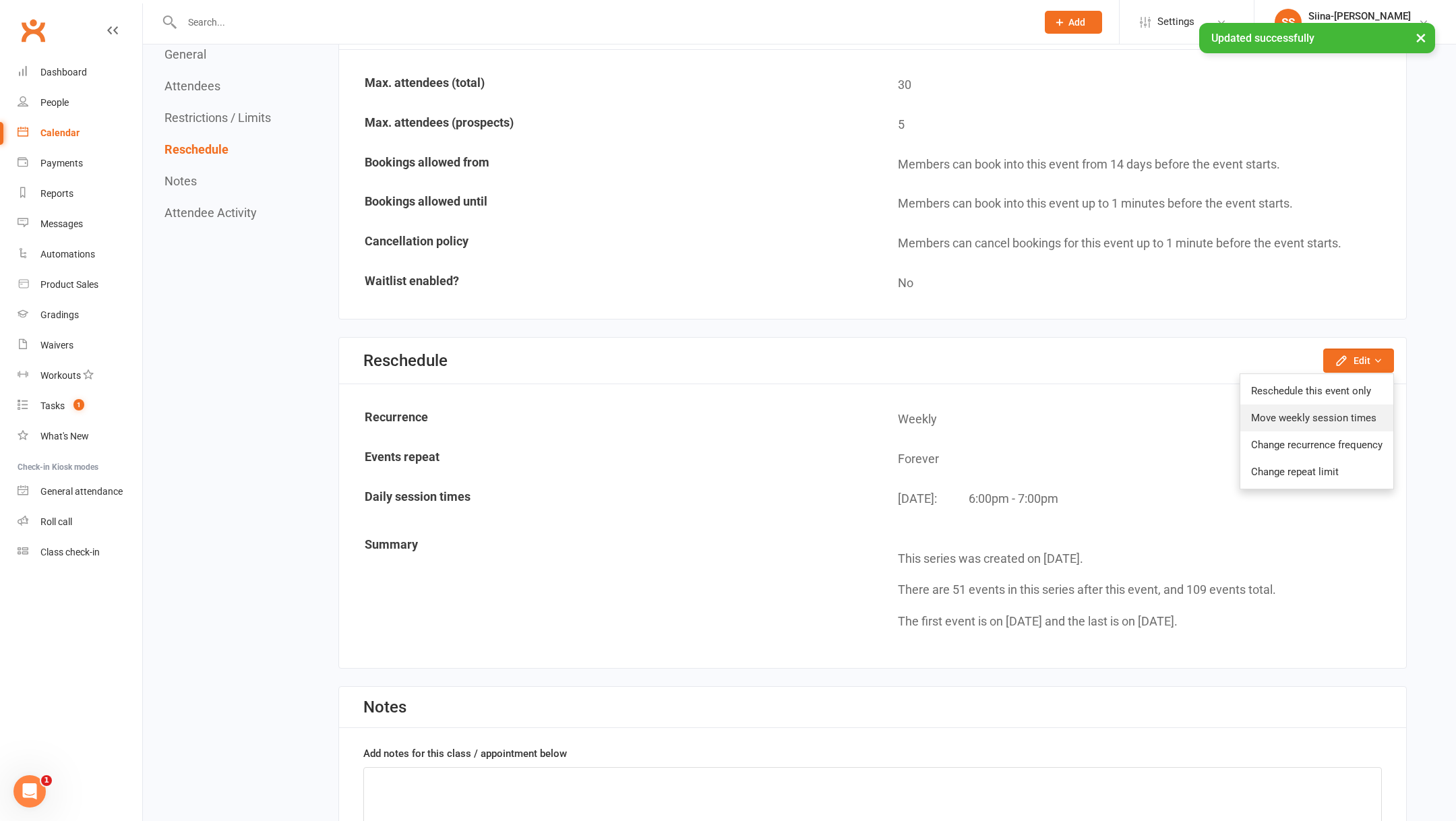
click at [1347, 405] on link "Move weekly session times" at bounding box center [1316, 418] width 153 height 27
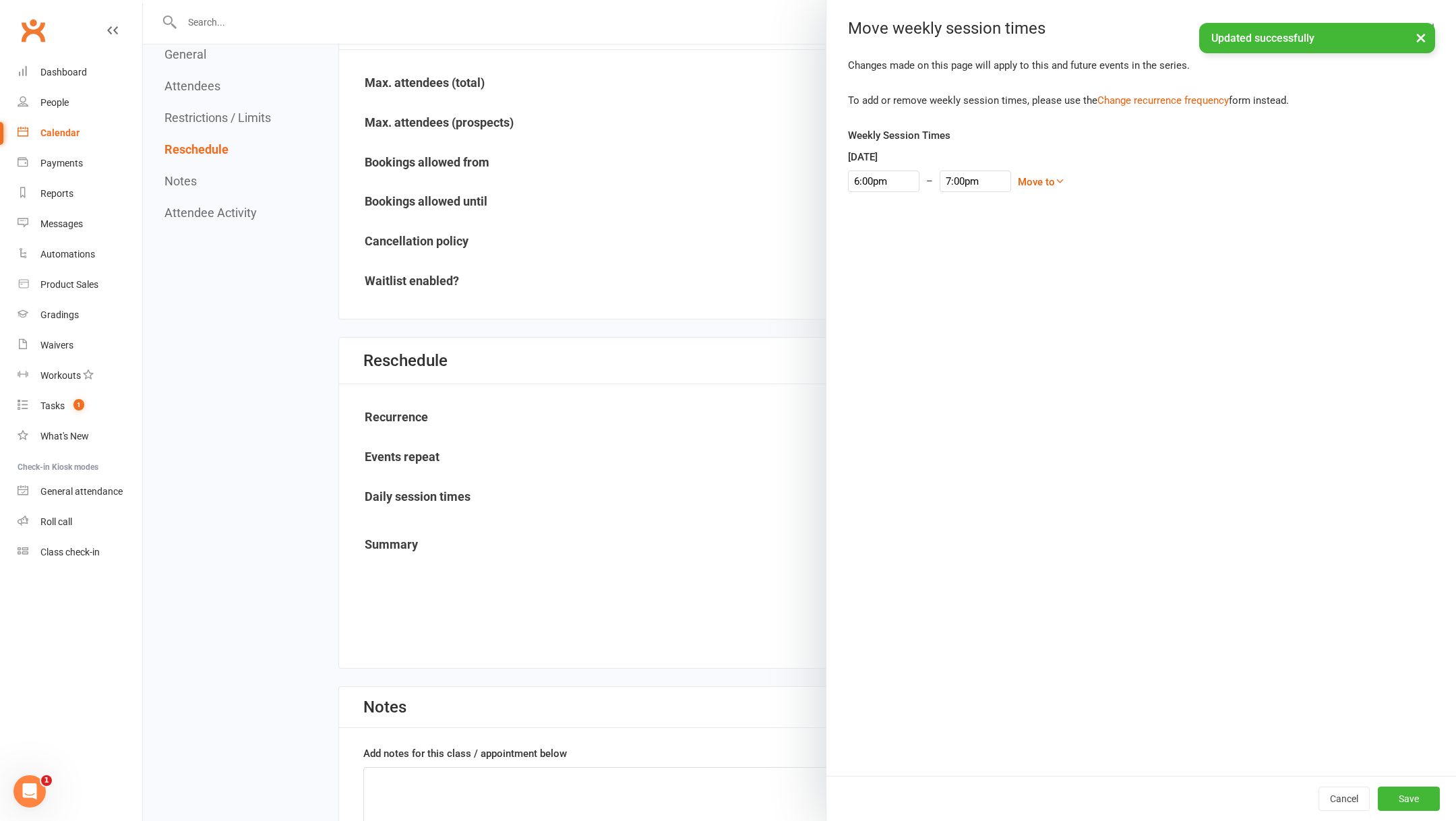
click at [872, 169] on div "Wednesday 6:00pm – 7:00pm Move to Sunday Monday Tuesday Thursday Friday Saturda…" at bounding box center [1141, 170] width 586 height 43
click at [873, 182] on input "6:00pm" at bounding box center [884, 181] width 72 height 22
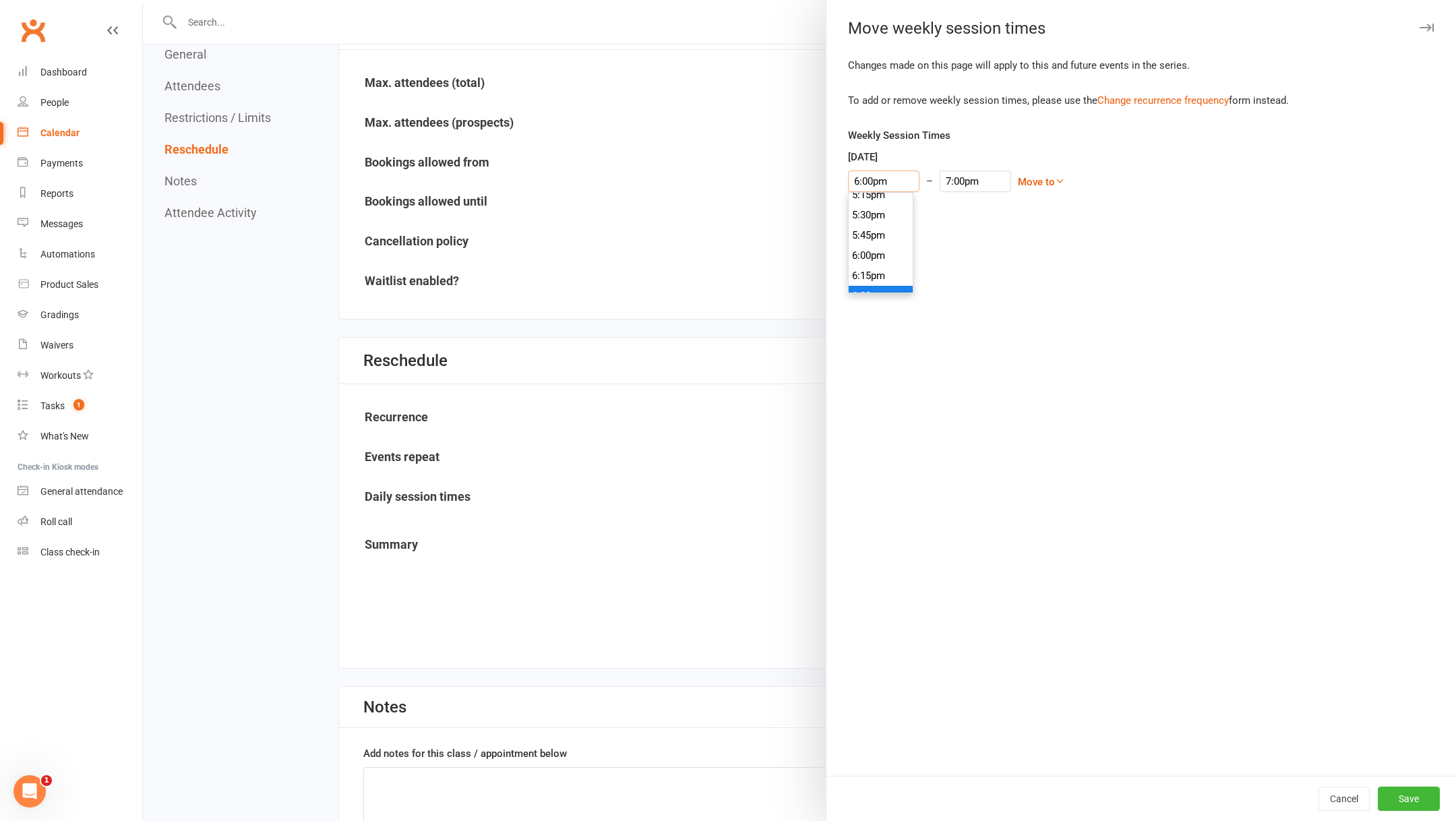
scroll to position [1391, 0]
type input "5:30pm"
type input "6:30pm"
click at [871, 221] on li "5:30pm" at bounding box center [880, 227] width 65 height 20
click at [1407, 796] on button "Save" at bounding box center [1408, 799] width 62 height 25
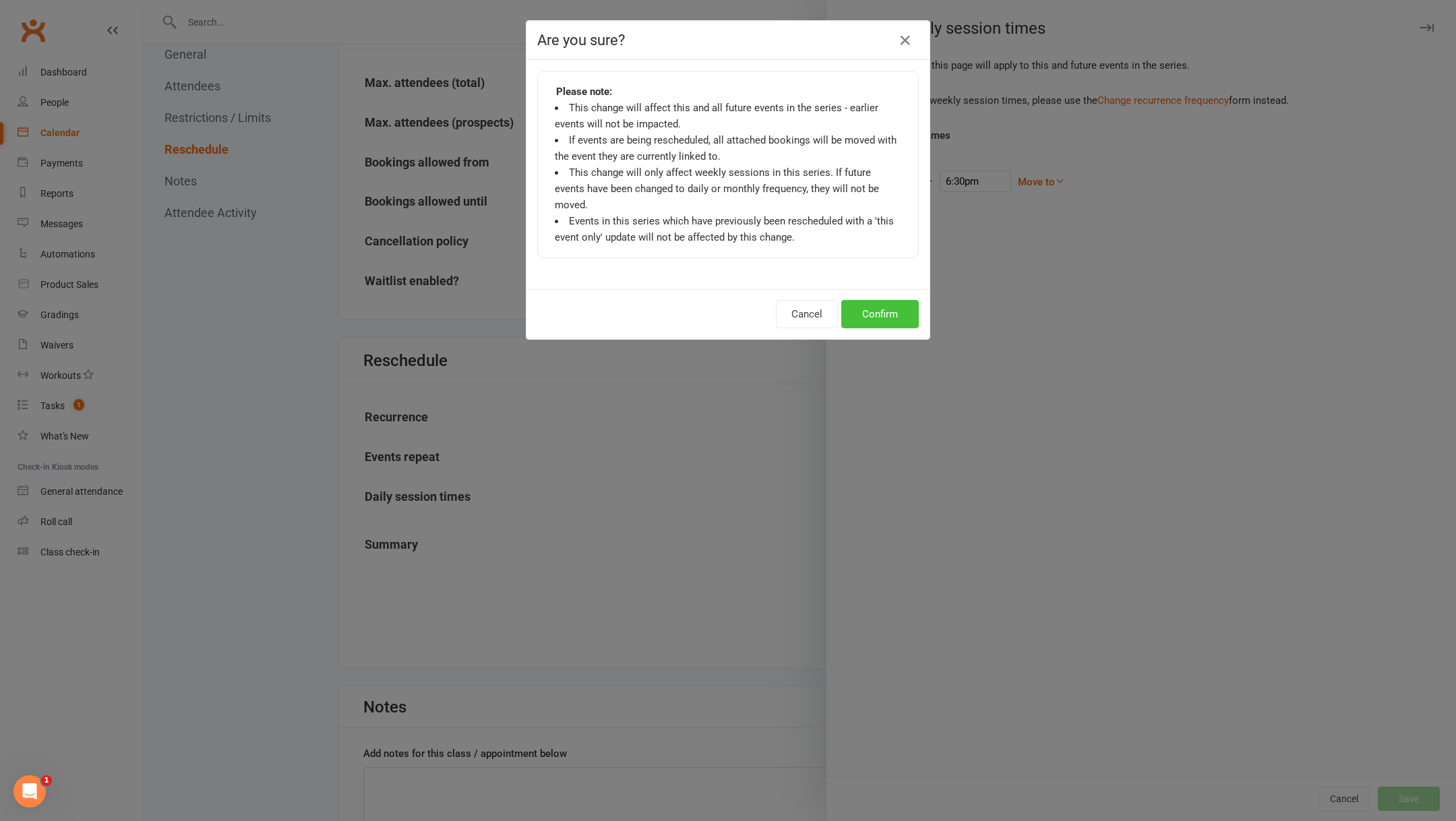
click at [878, 300] on button "Confirm" at bounding box center [880, 314] width 77 height 28
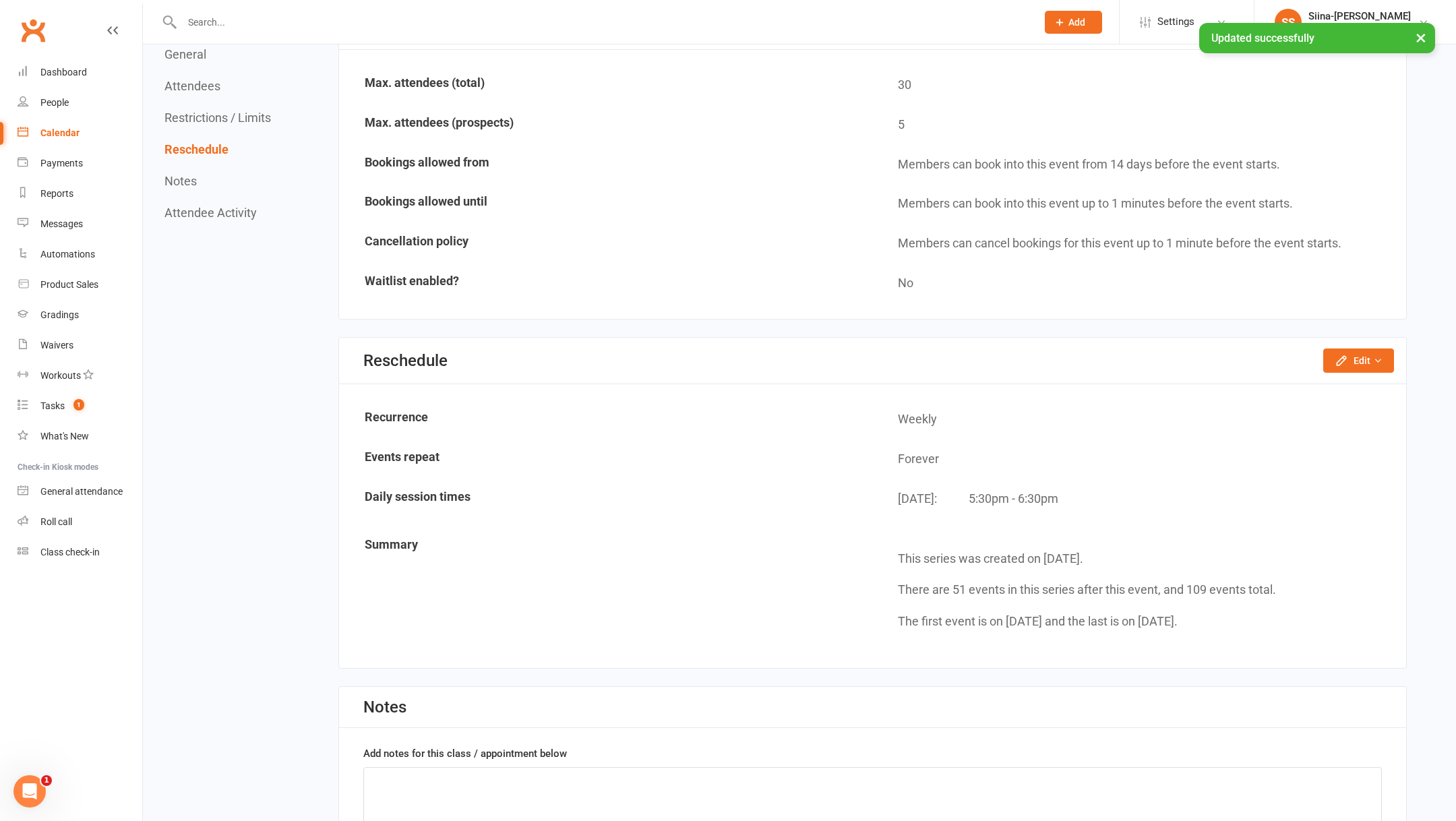
click at [84, 133] on link "Calendar" at bounding box center [80, 133] width 124 height 31
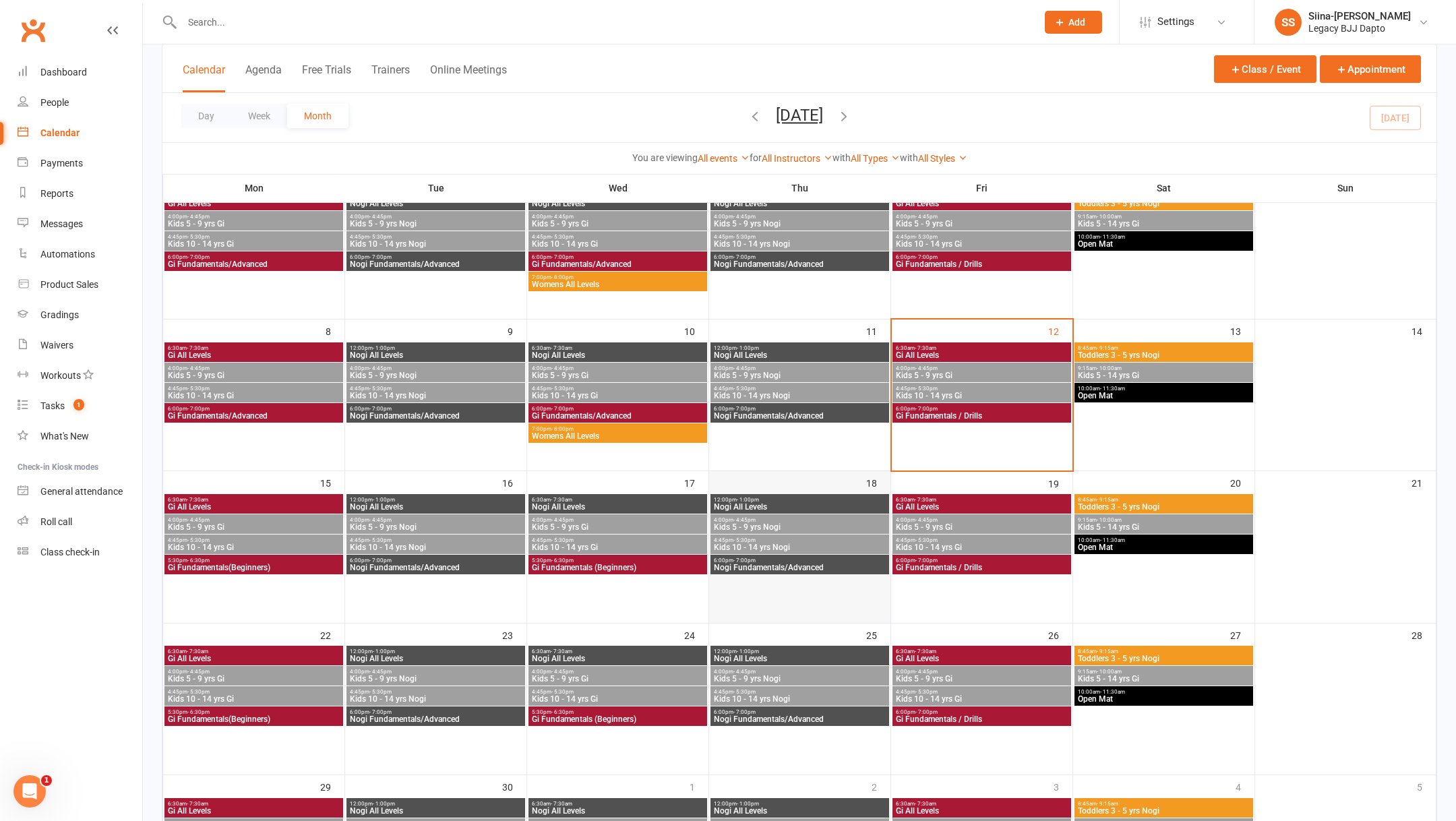
scroll to position [166, 0]
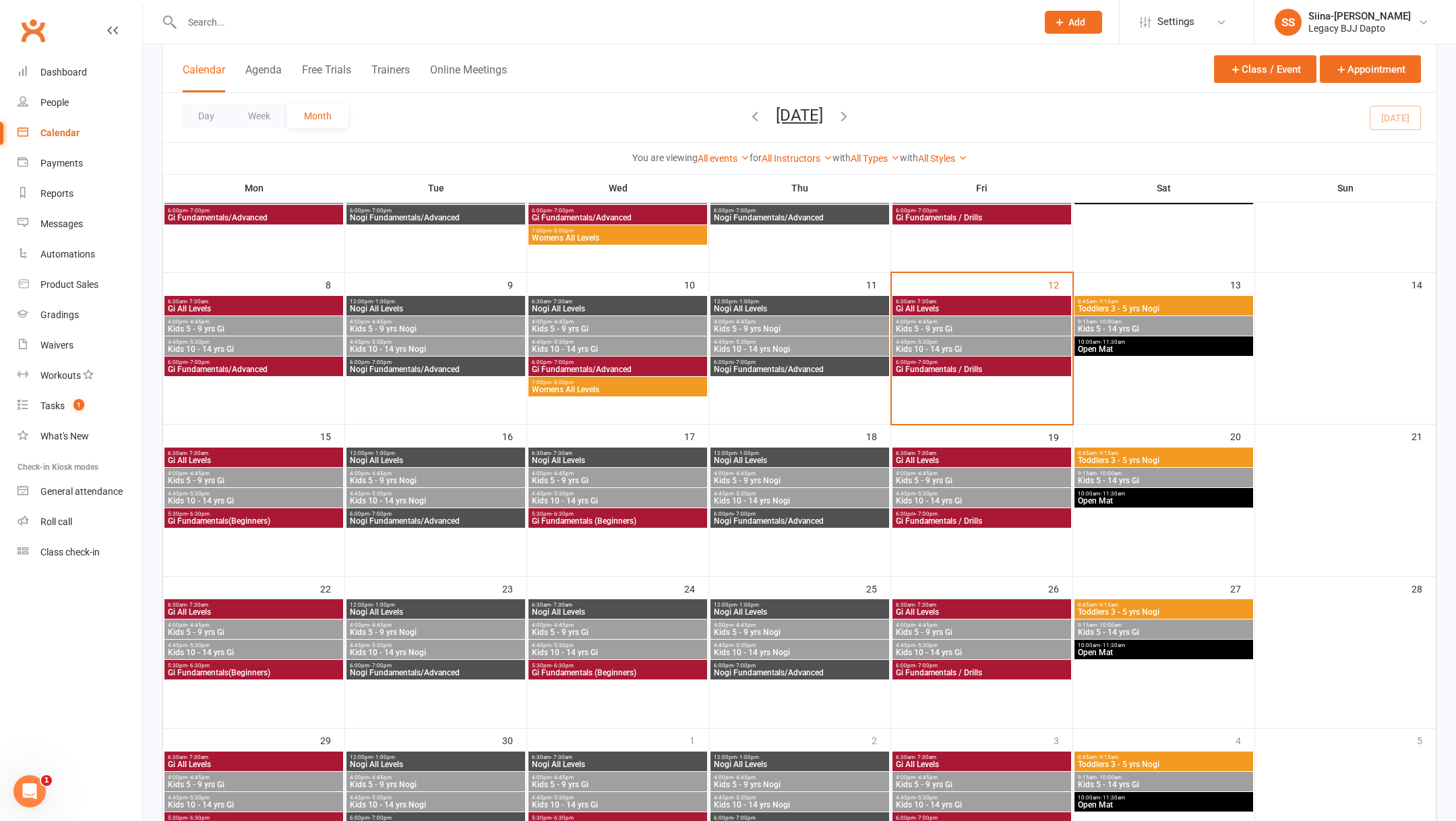
click at [283, 524] on div "5:30pm - 6:30pm Gi Fundamentals(Beginners)" at bounding box center [254, 518] width 179 height 19
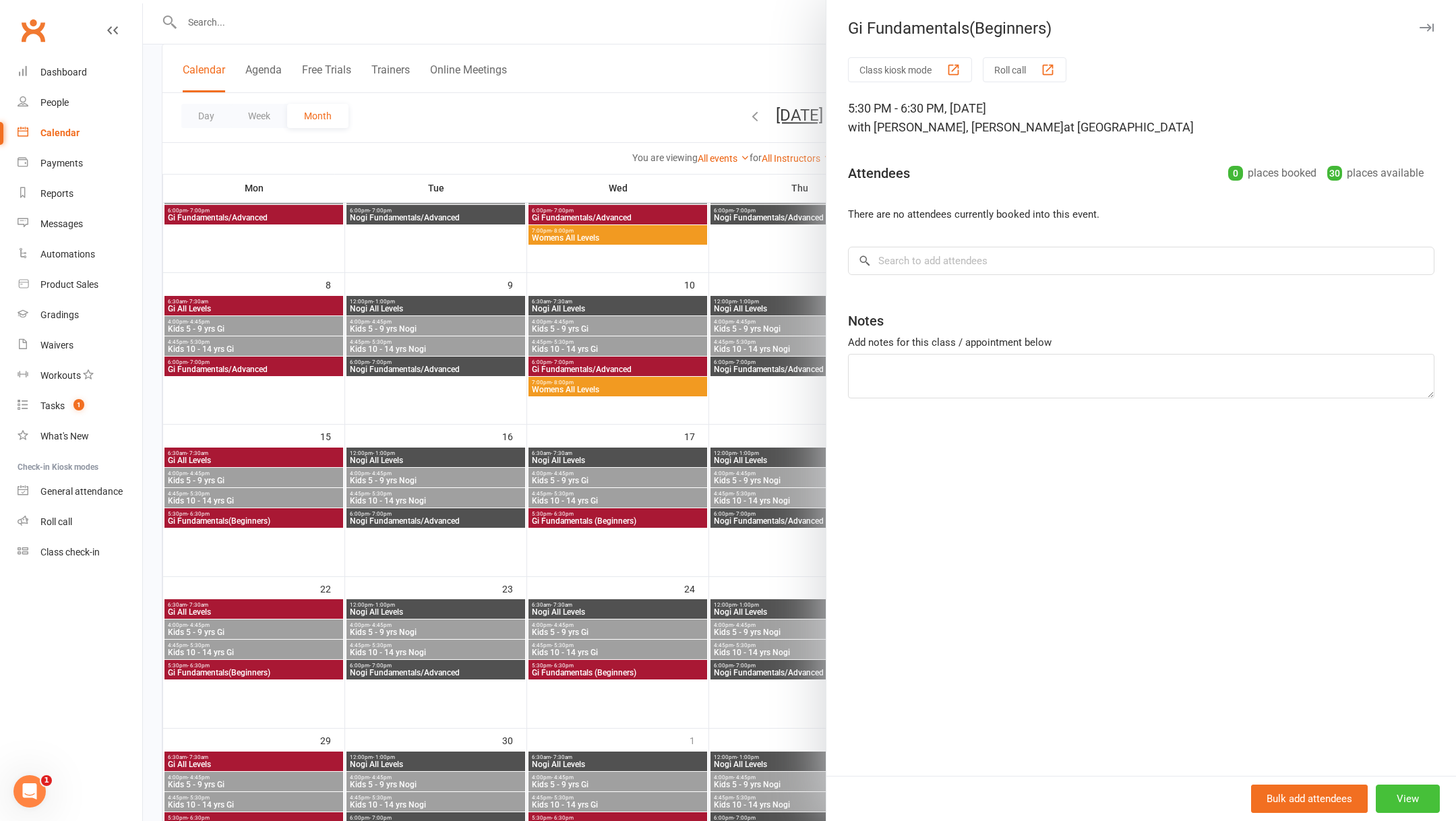
click at [1406, 794] on button "View" at bounding box center [1407, 798] width 64 height 28
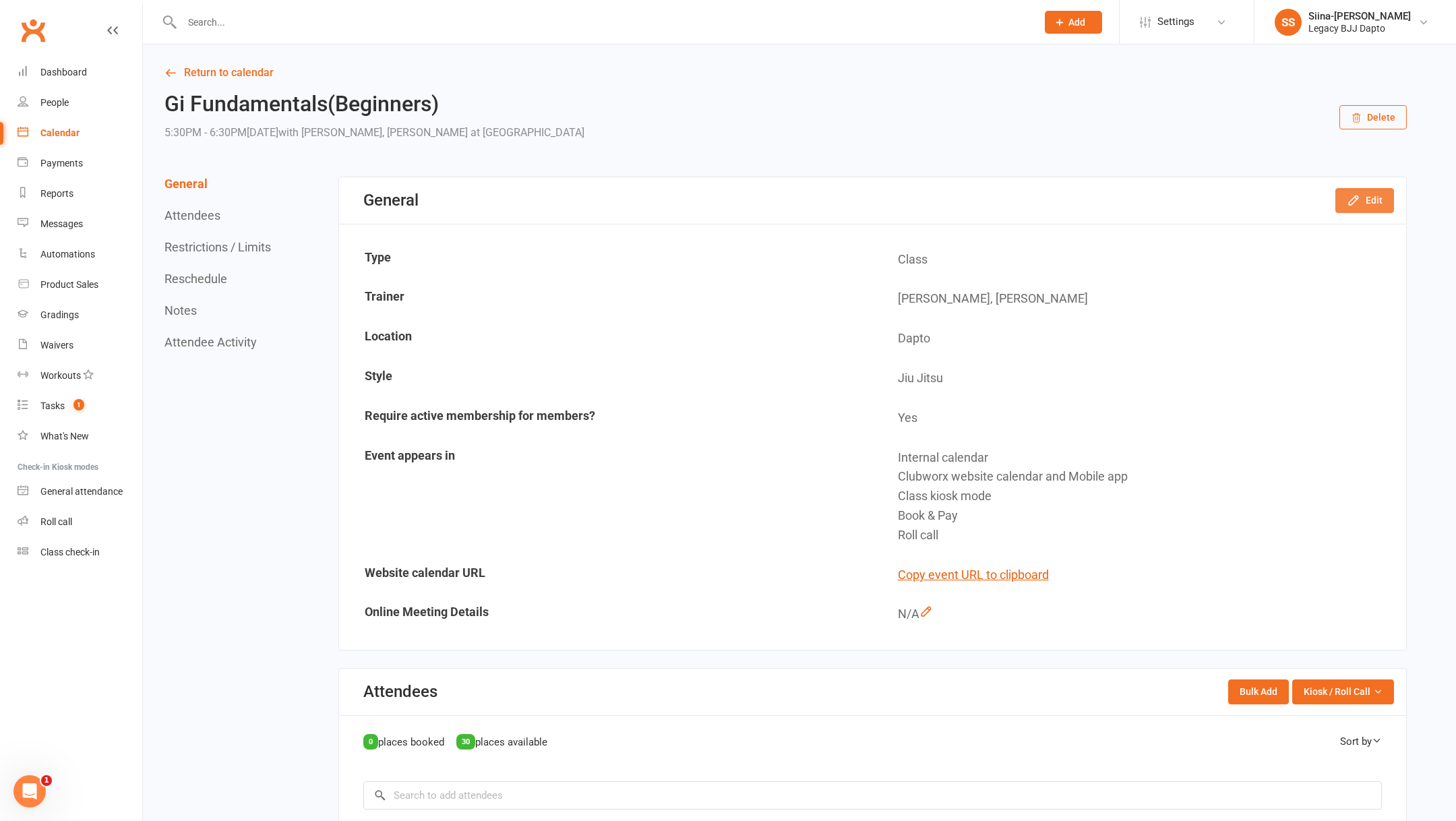
click at [1357, 202] on icon "button" at bounding box center [1353, 200] width 13 height 13
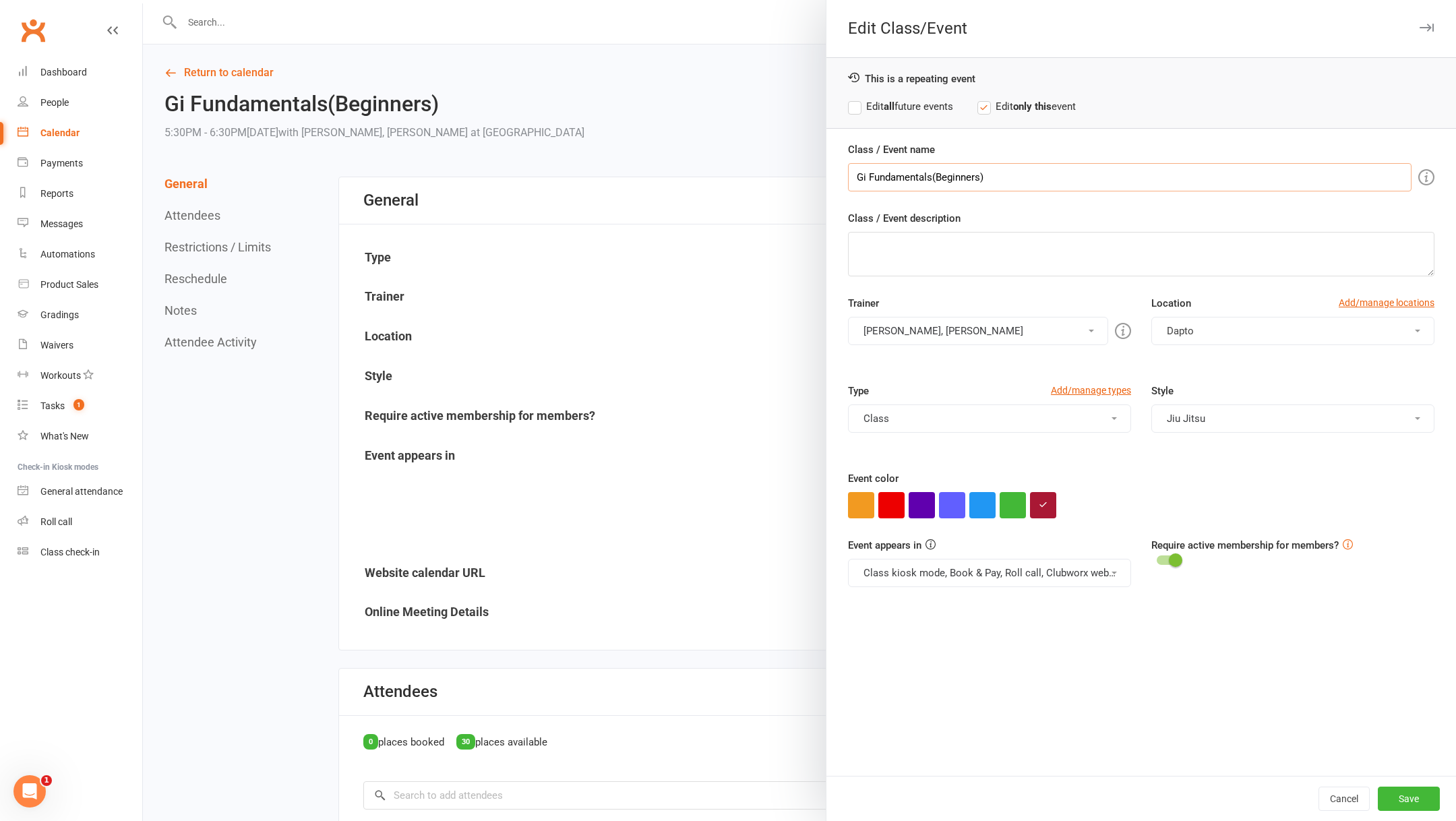
click at [929, 178] on input "Gi Fundamentals(Beginners)" at bounding box center [1129, 177] width 563 height 28
type input "Gi Fundamentals (Beginners)"
click at [869, 107] on label "Edit all future events" at bounding box center [901, 106] width 105 height 16
click at [1415, 796] on button "Save" at bounding box center [1408, 799] width 62 height 25
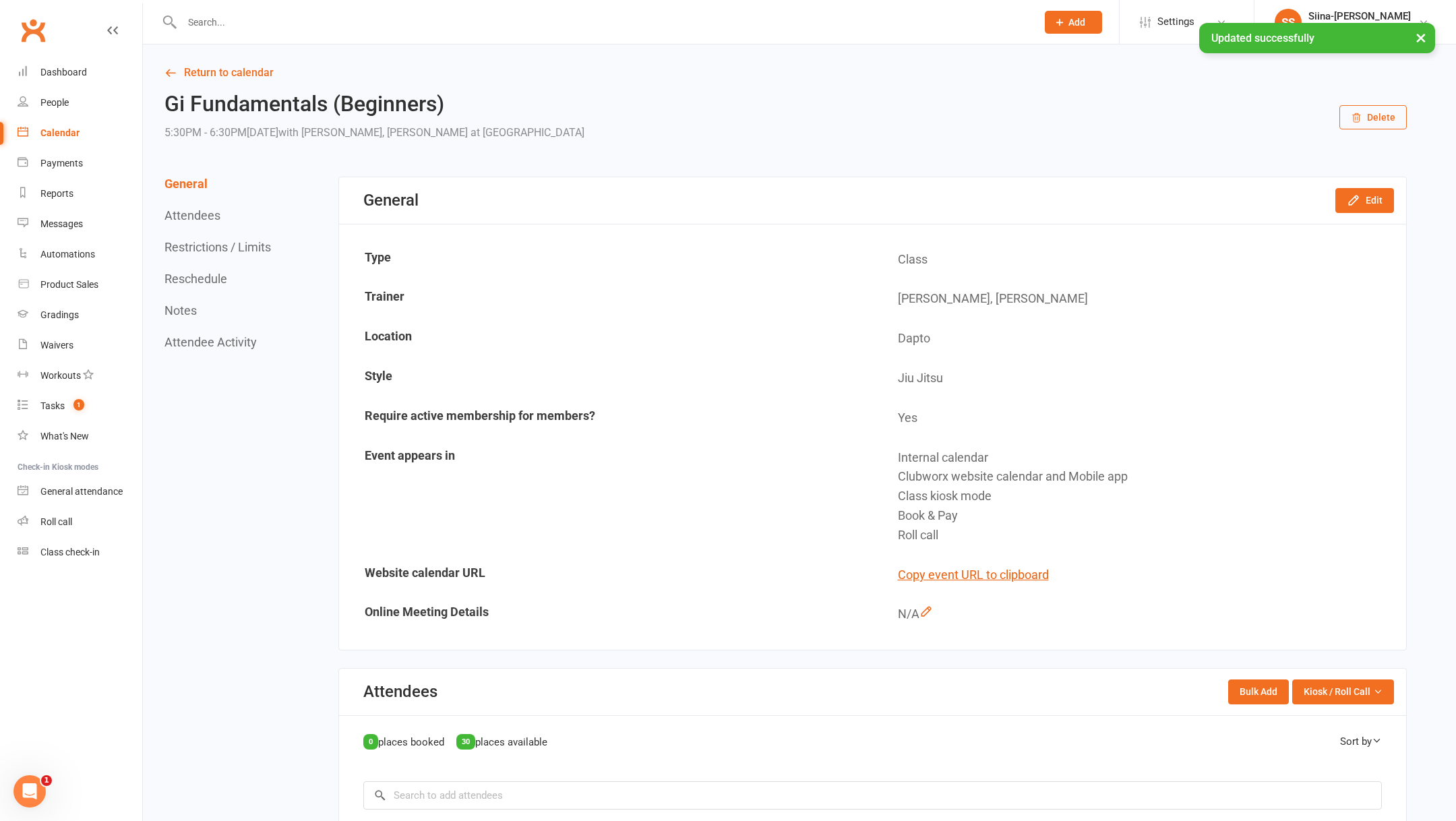
click at [82, 128] on link "Calendar" at bounding box center [80, 133] width 124 height 31
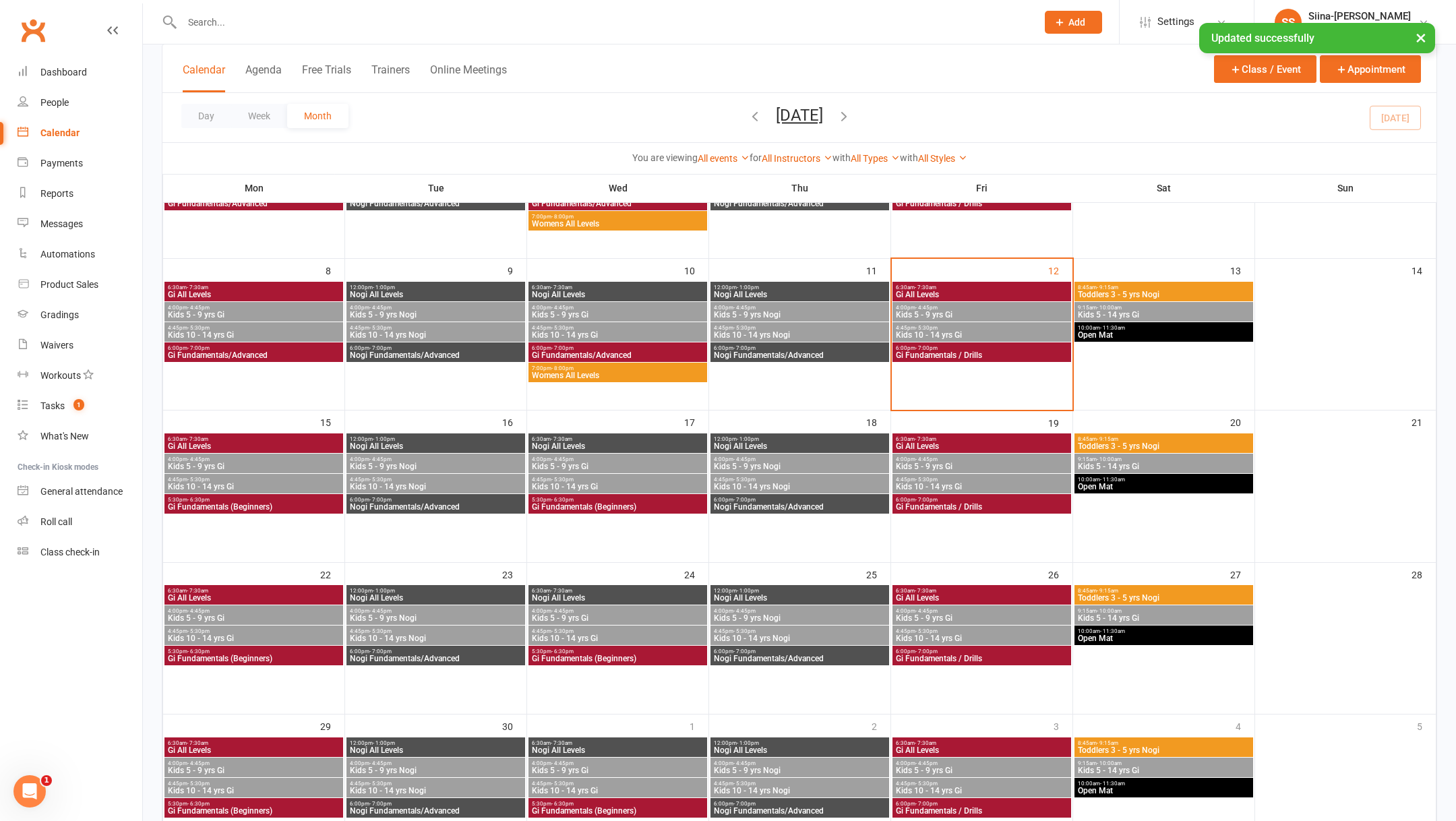
scroll to position [172, 0]
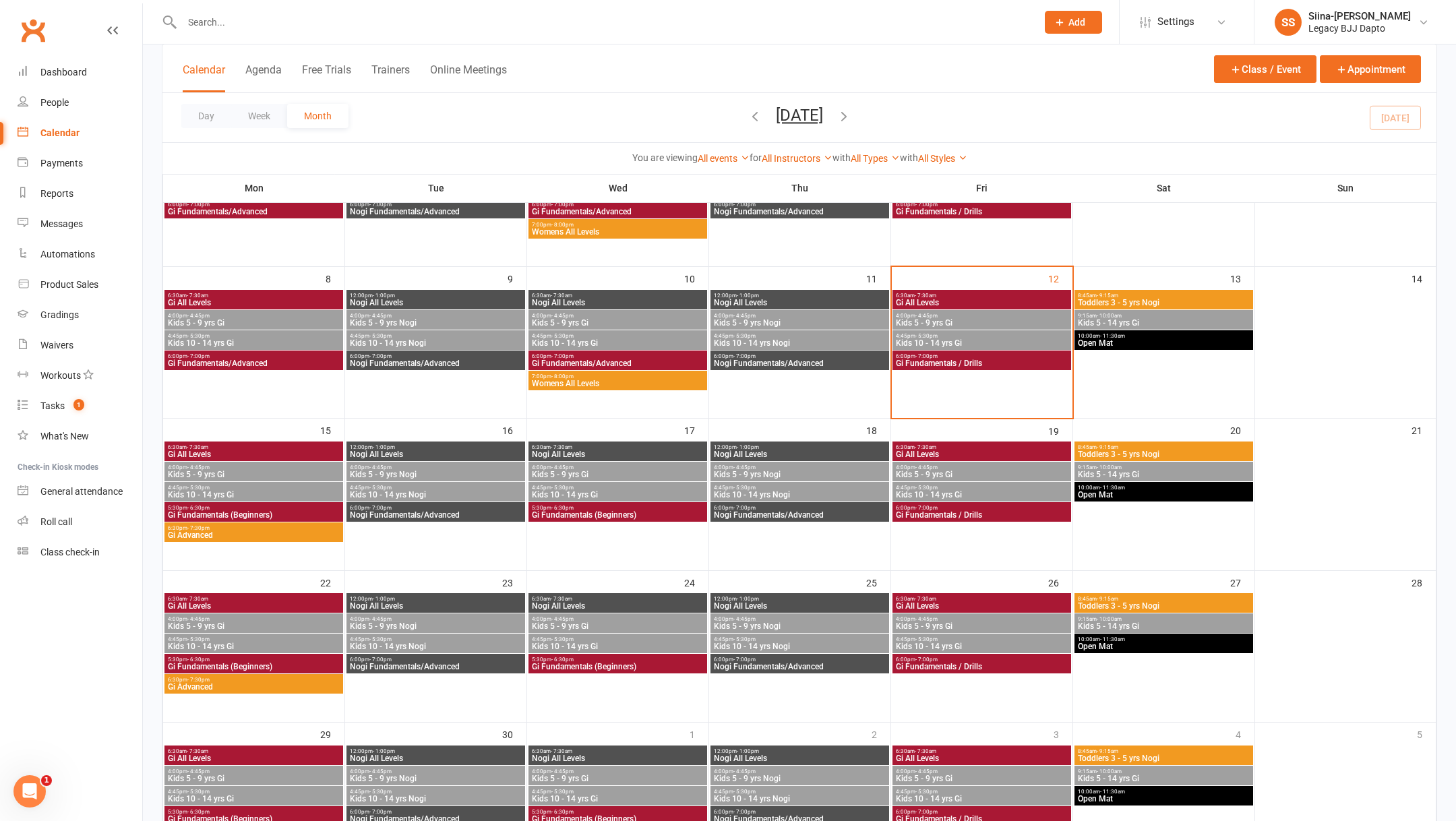
click at [317, 534] on span "Gi Advanced" at bounding box center [254, 534] width 173 height 8
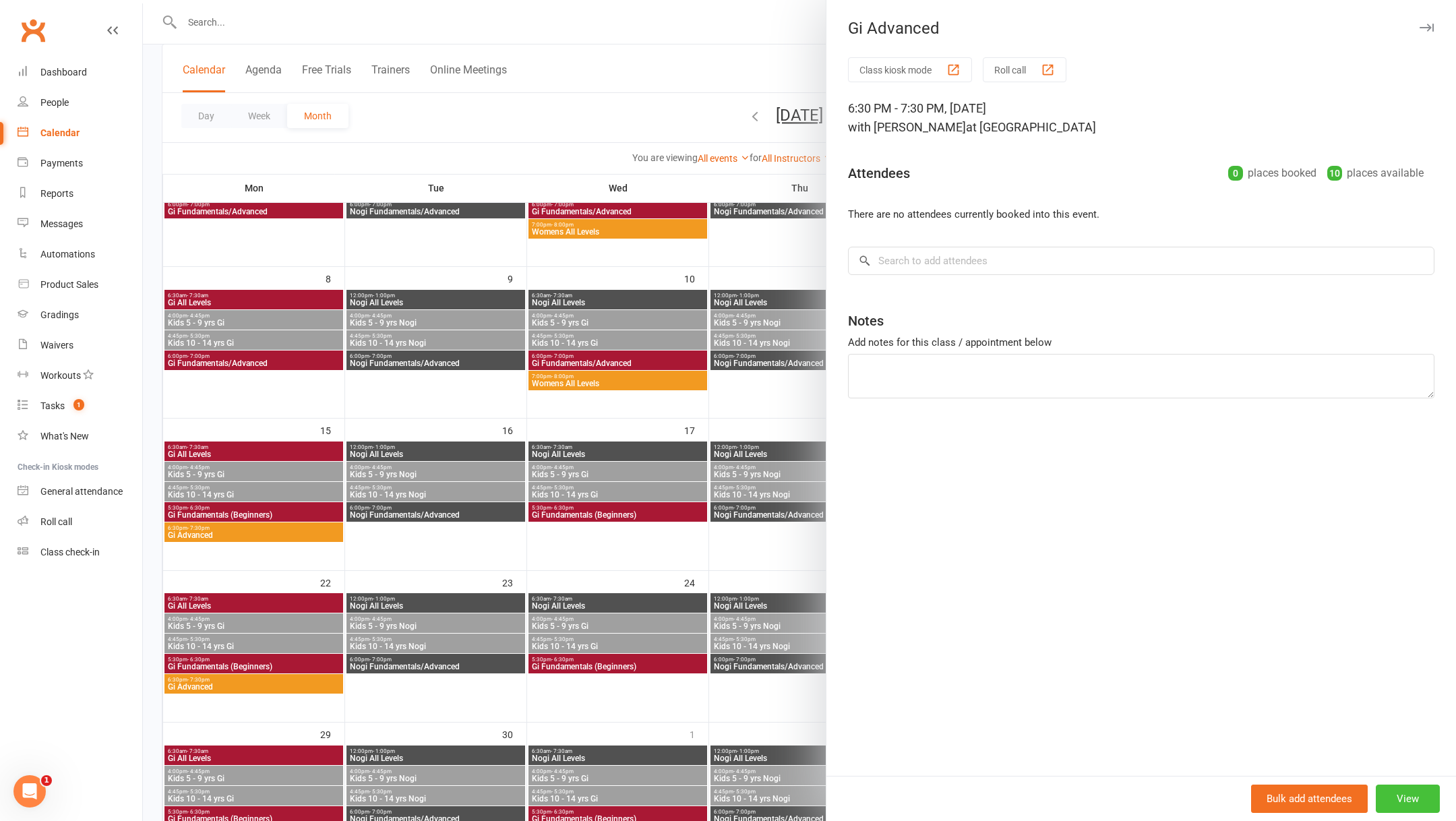
click at [1396, 803] on button "View" at bounding box center [1407, 798] width 64 height 28
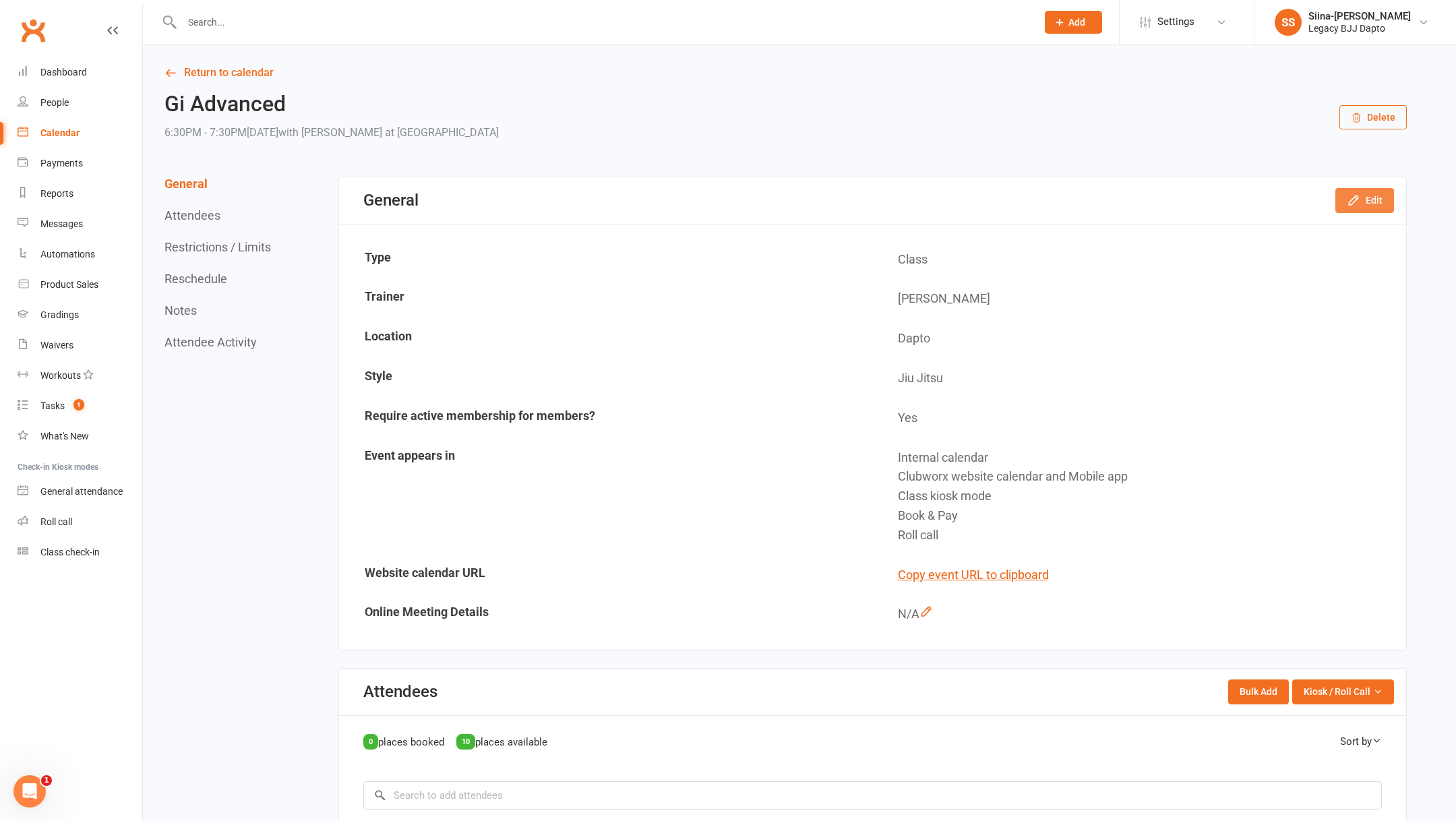
click at [1359, 206] on icon "button" at bounding box center [1353, 200] width 13 height 13
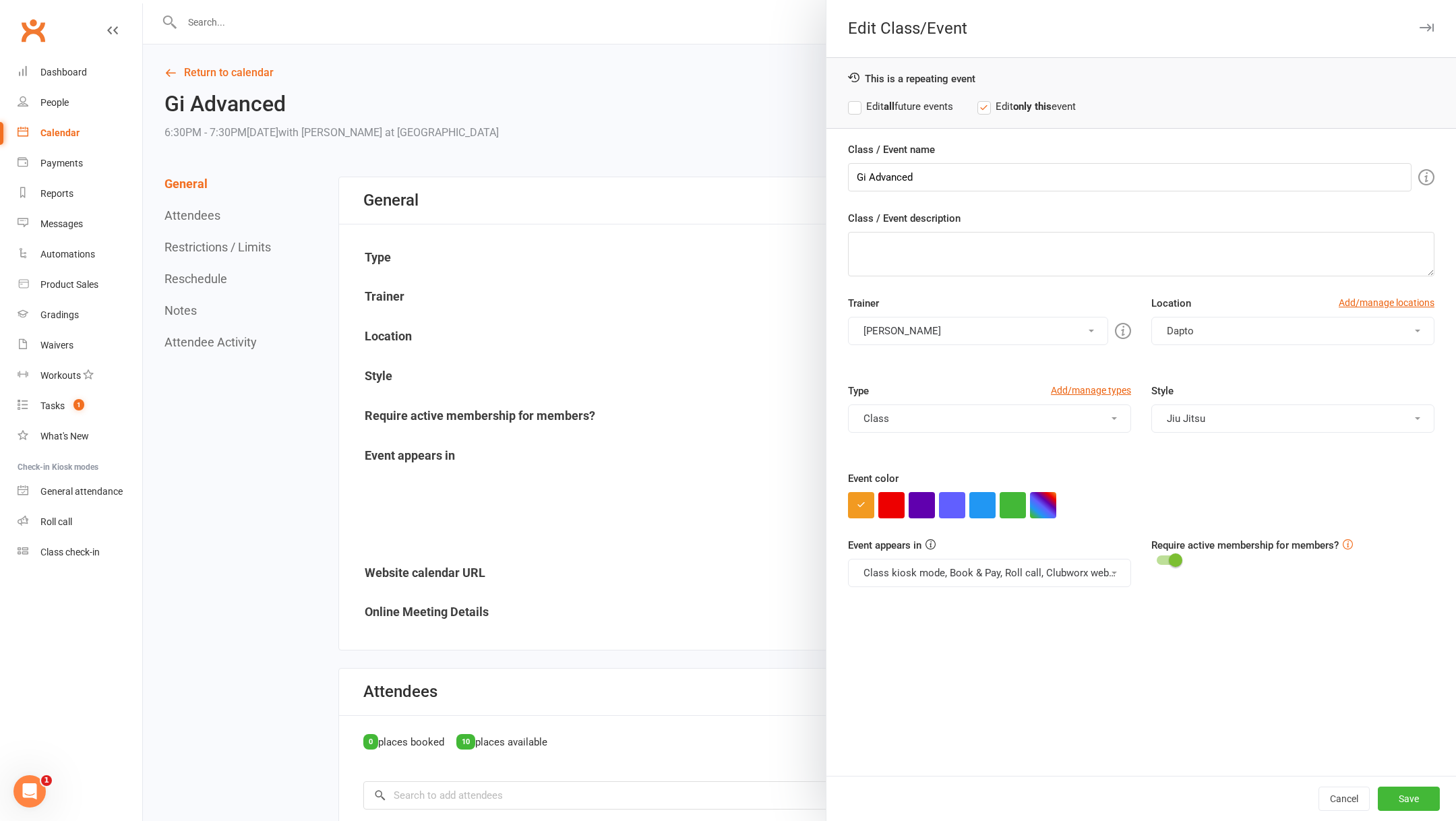
click at [1043, 485] on div "Event color" at bounding box center [1141, 494] width 586 height 48
click at [1043, 498] on button "button" at bounding box center [1043, 506] width 26 height 26
click at [1084, 480] on input "text" at bounding box center [1066, 476] width 67 height 16
type input "#a91834"
click at [1158, 479] on div "Event color" at bounding box center [1141, 494] width 586 height 48
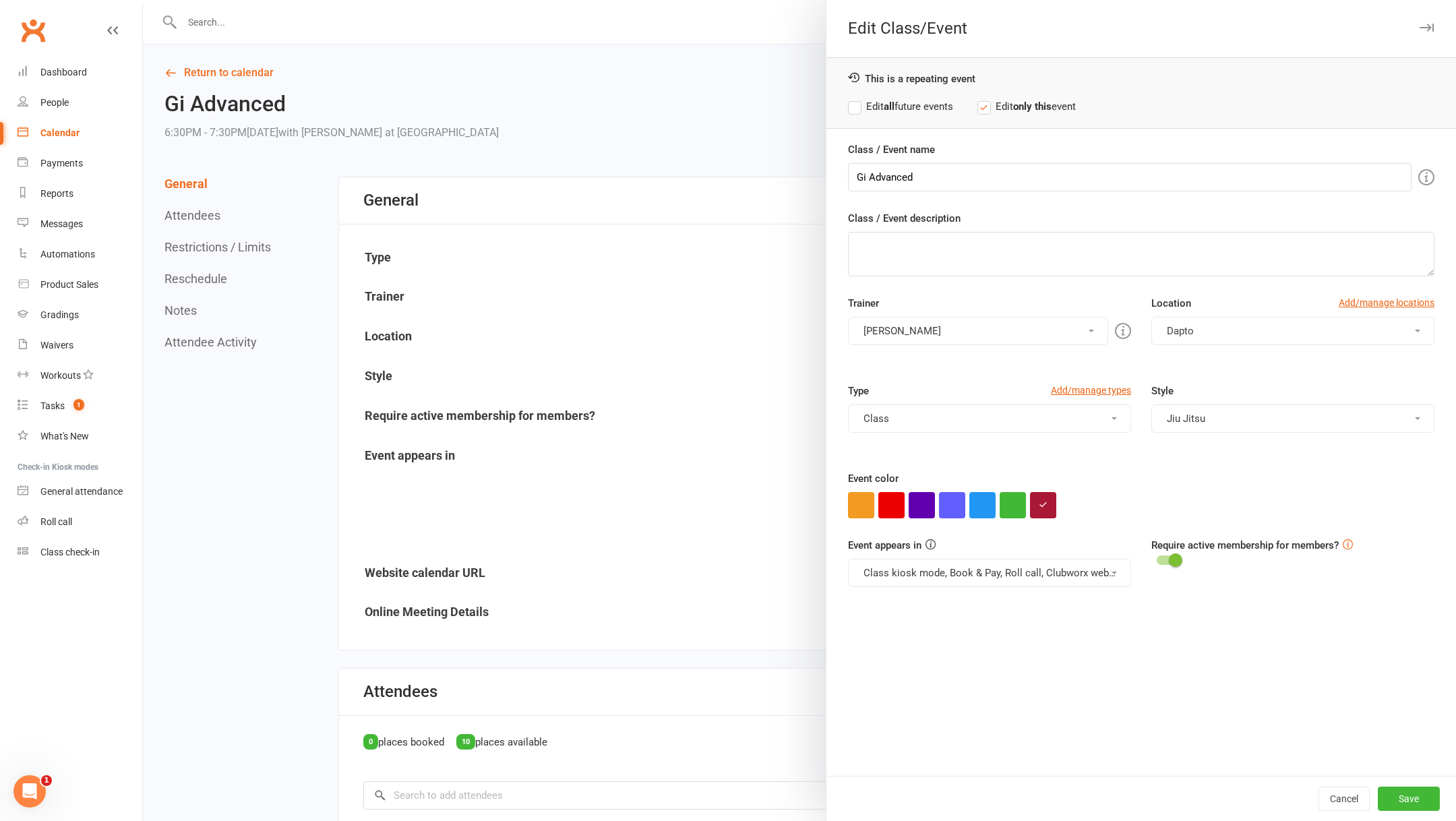
click at [923, 110] on label "Edit all future events" at bounding box center [901, 106] width 105 height 16
click at [1410, 789] on button "Save" at bounding box center [1408, 799] width 62 height 25
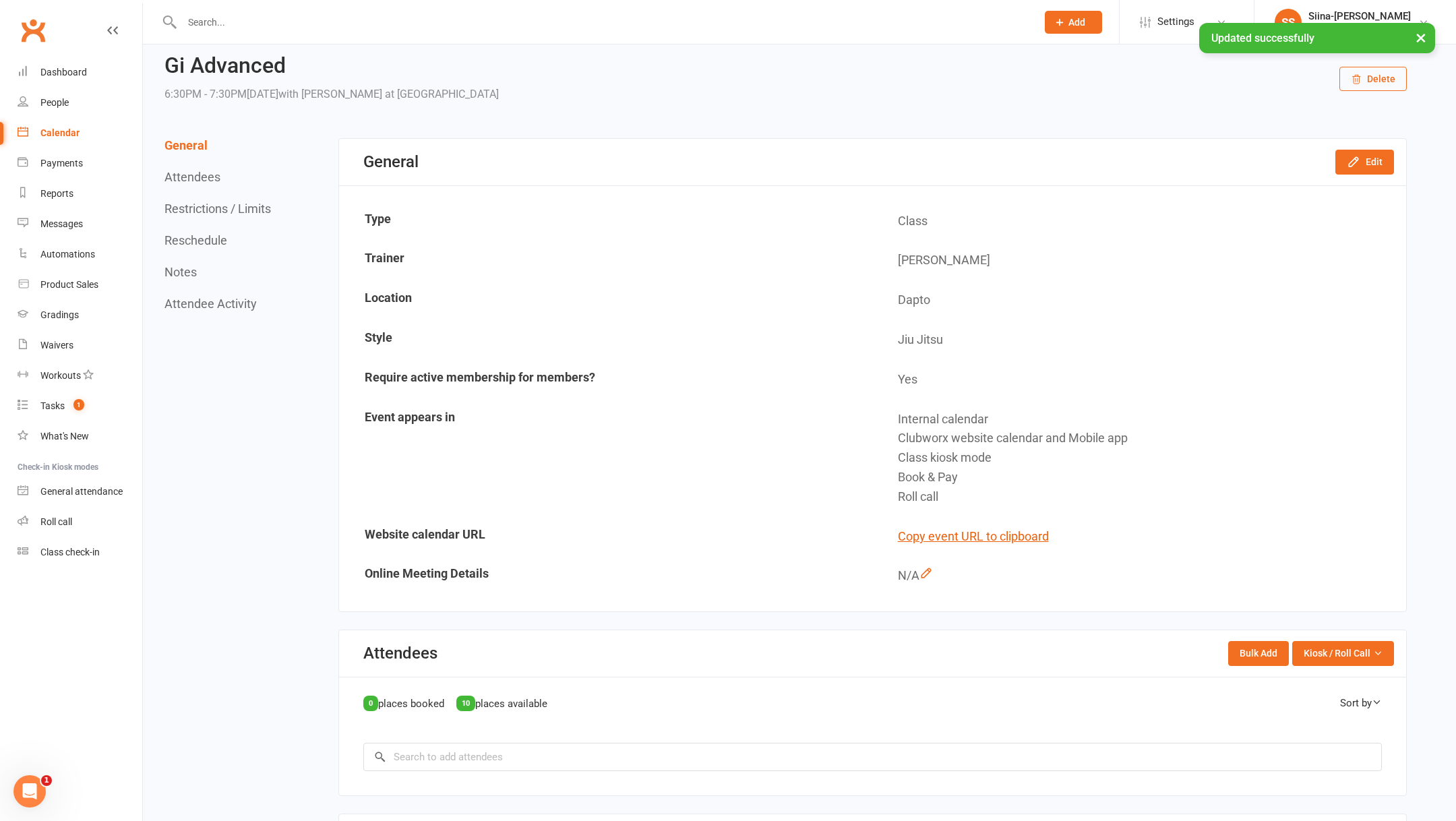
scroll to position [33, 0]
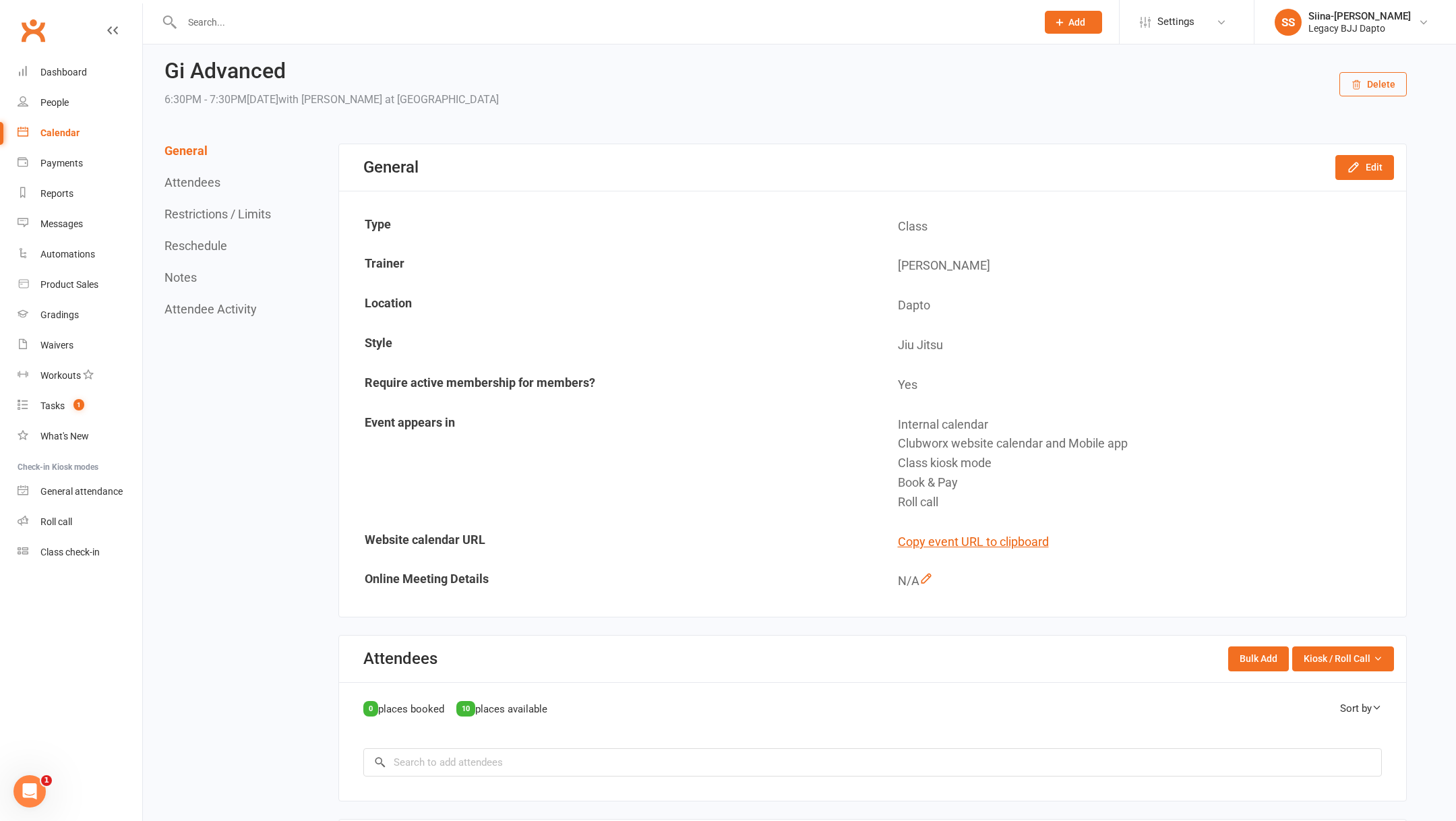
click at [74, 129] on div "Calendar" at bounding box center [60, 132] width 39 height 11
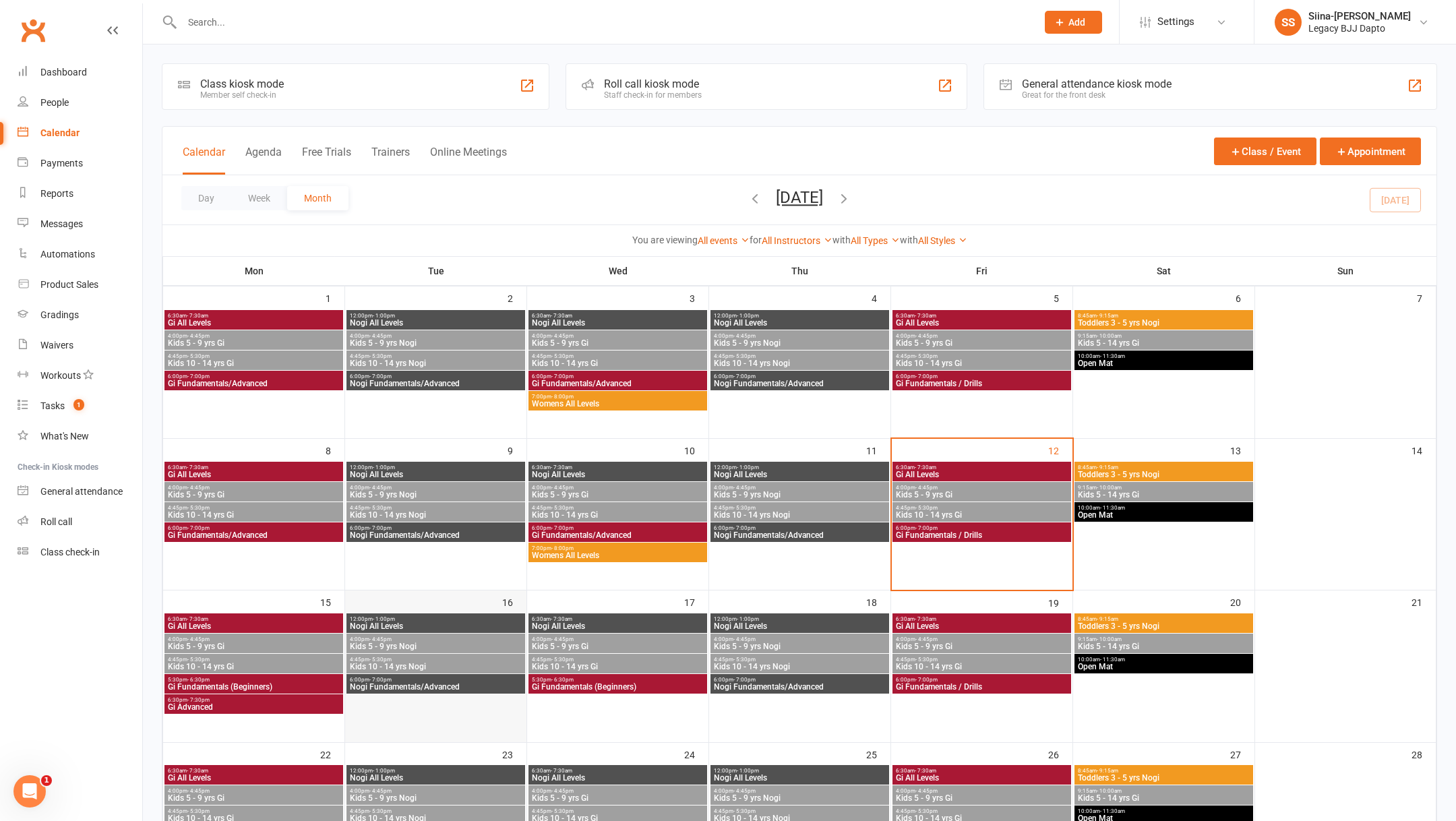
click at [486, 694] on div at bounding box center [435, 664] width 179 height 101
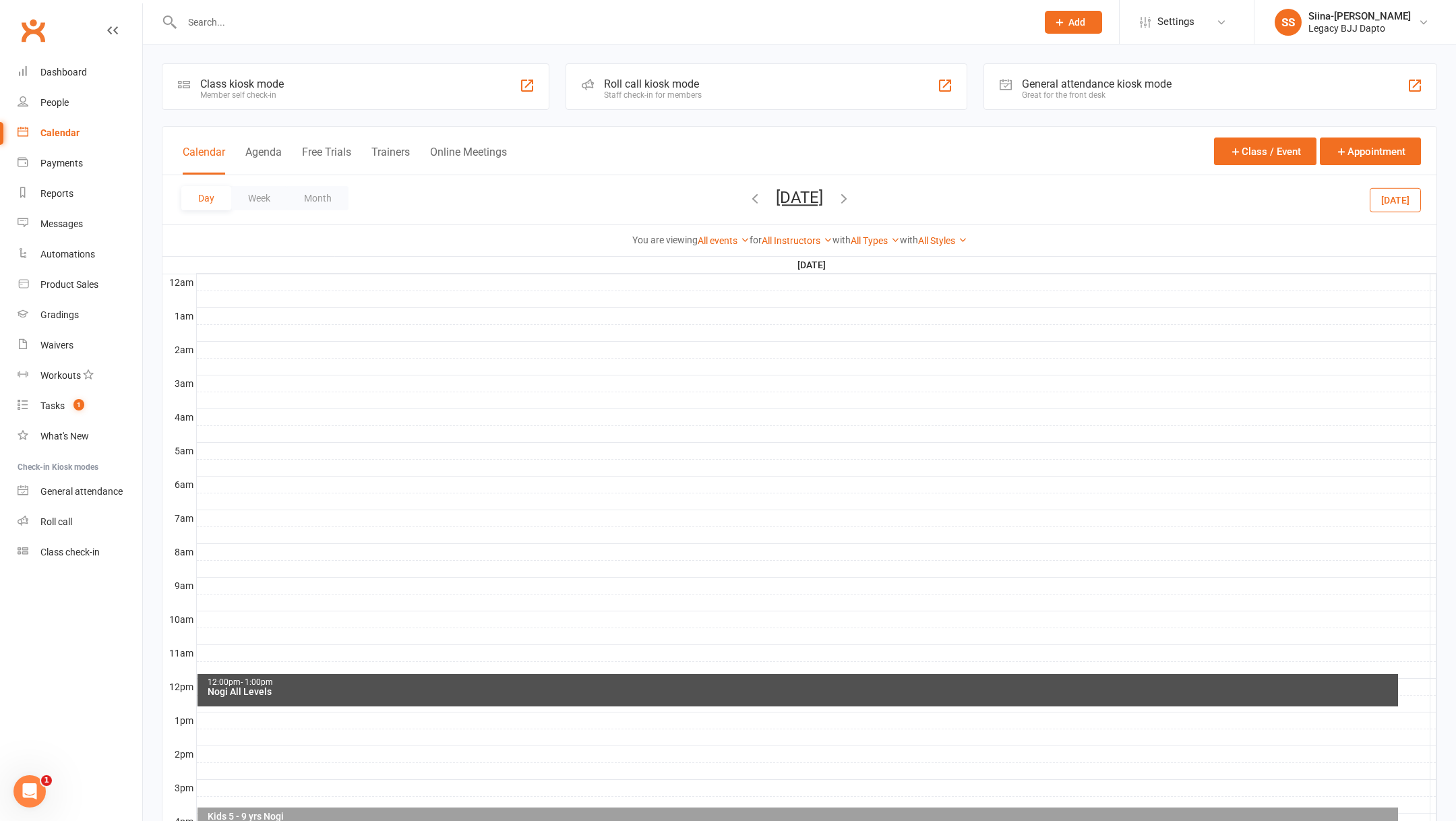
click at [63, 131] on div "Calendar" at bounding box center [60, 132] width 39 height 11
click at [303, 198] on button "Month" at bounding box center [318, 198] width 61 height 25
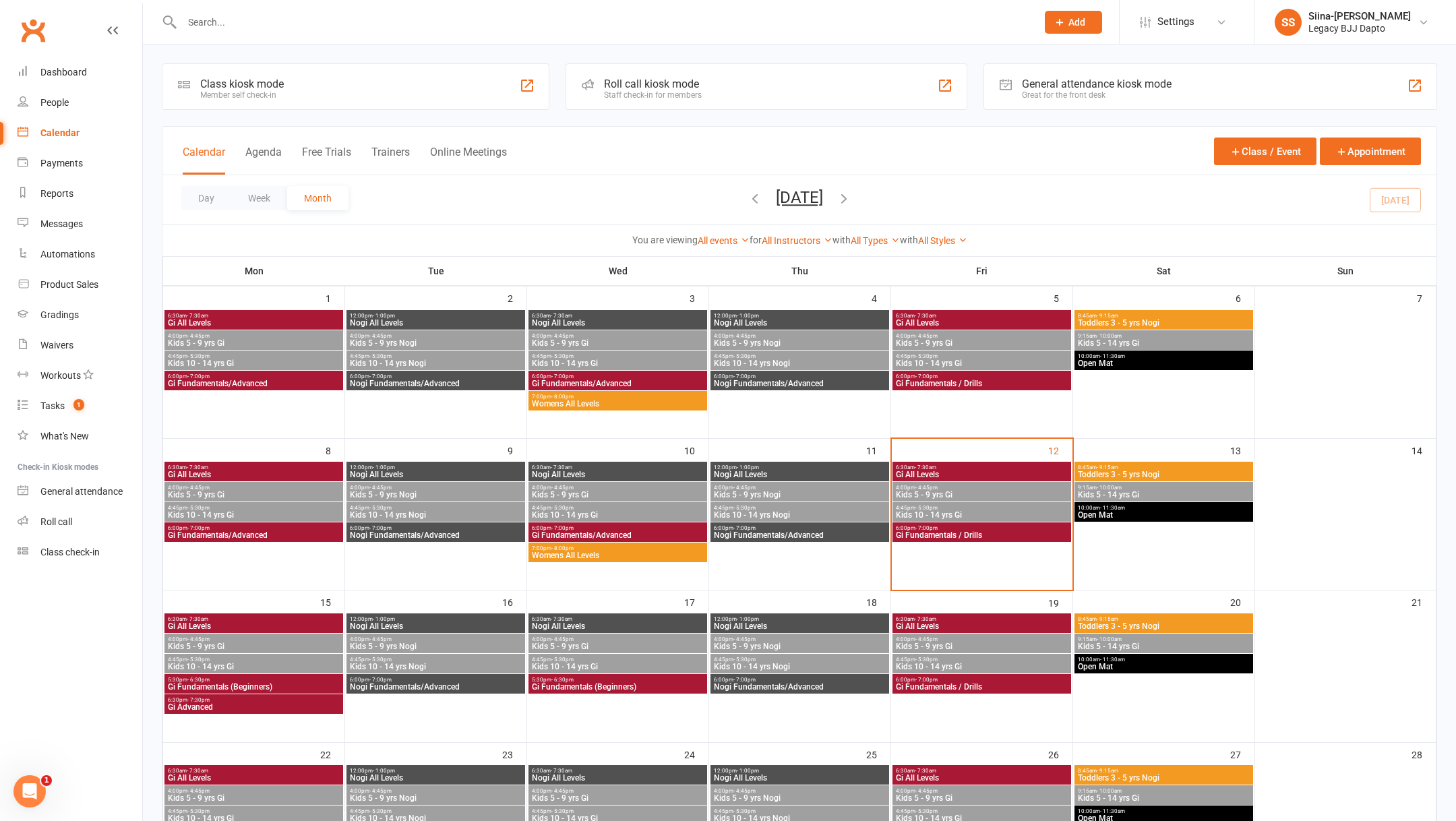
scroll to position [116, 0]
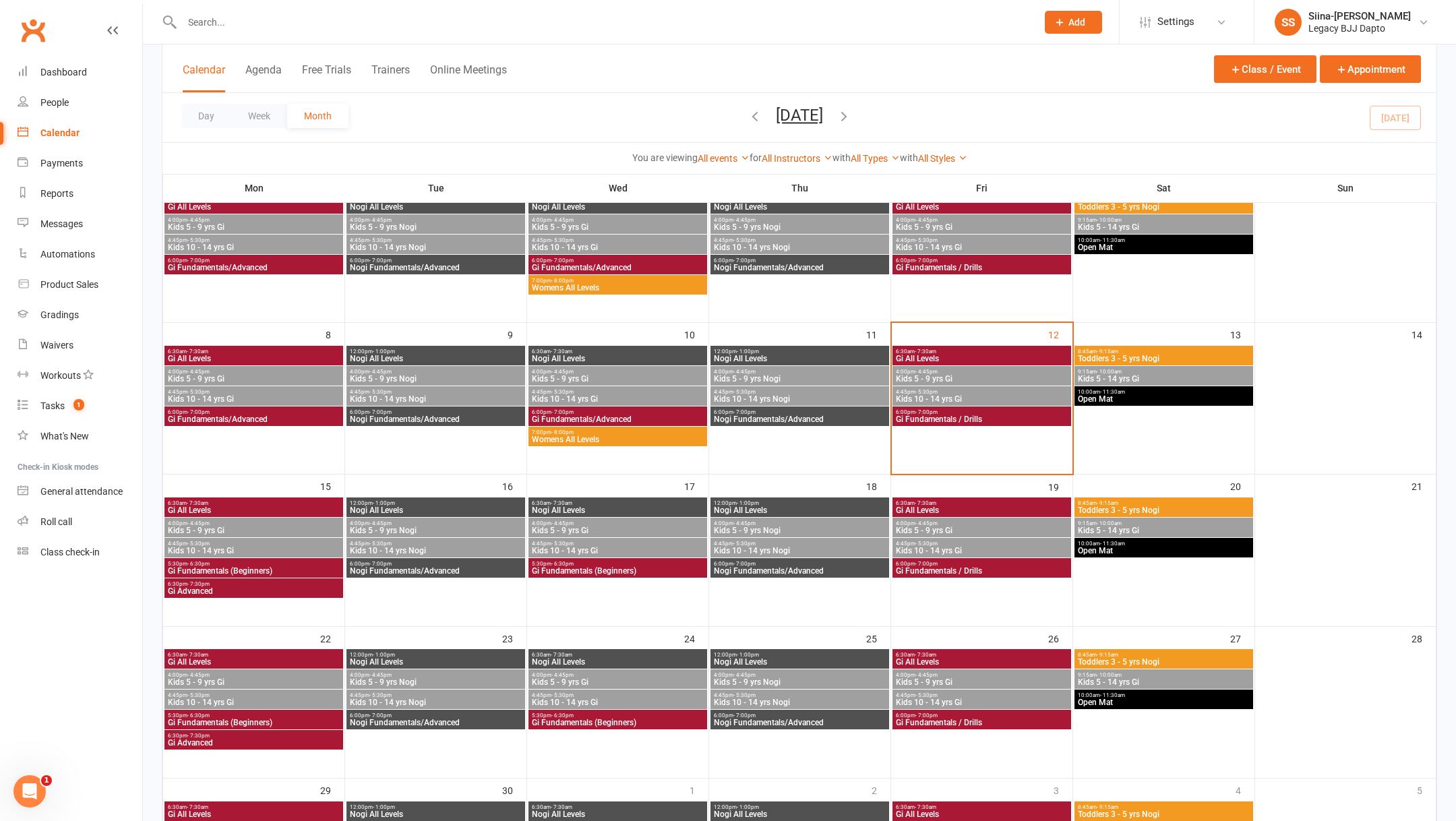
click at [470, 568] on span "Nogi Fundamentals/Advanced" at bounding box center [435, 570] width 173 height 8
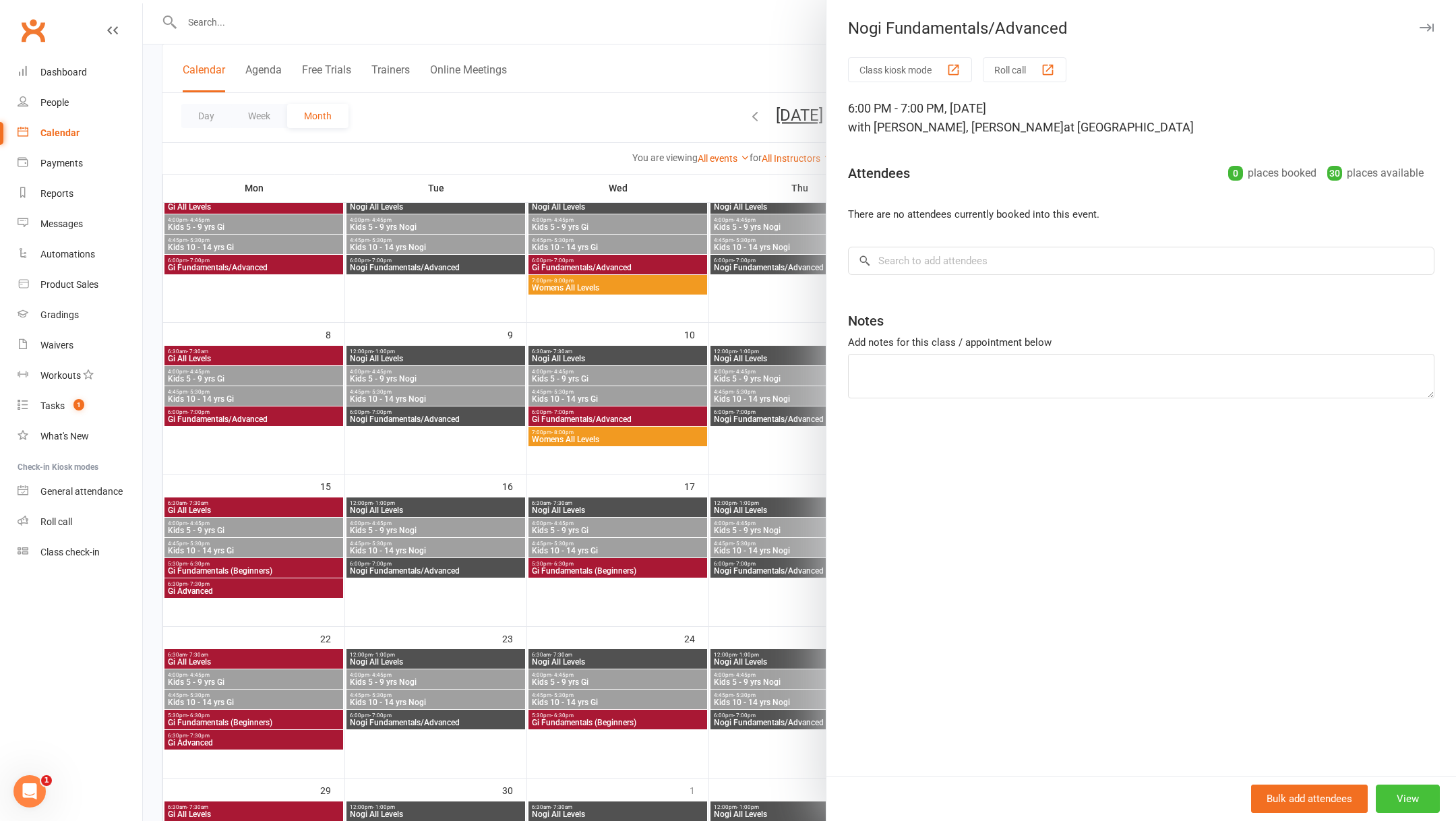
click at [1409, 785] on button "View" at bounding box center [1407, 798] width 64 height 28
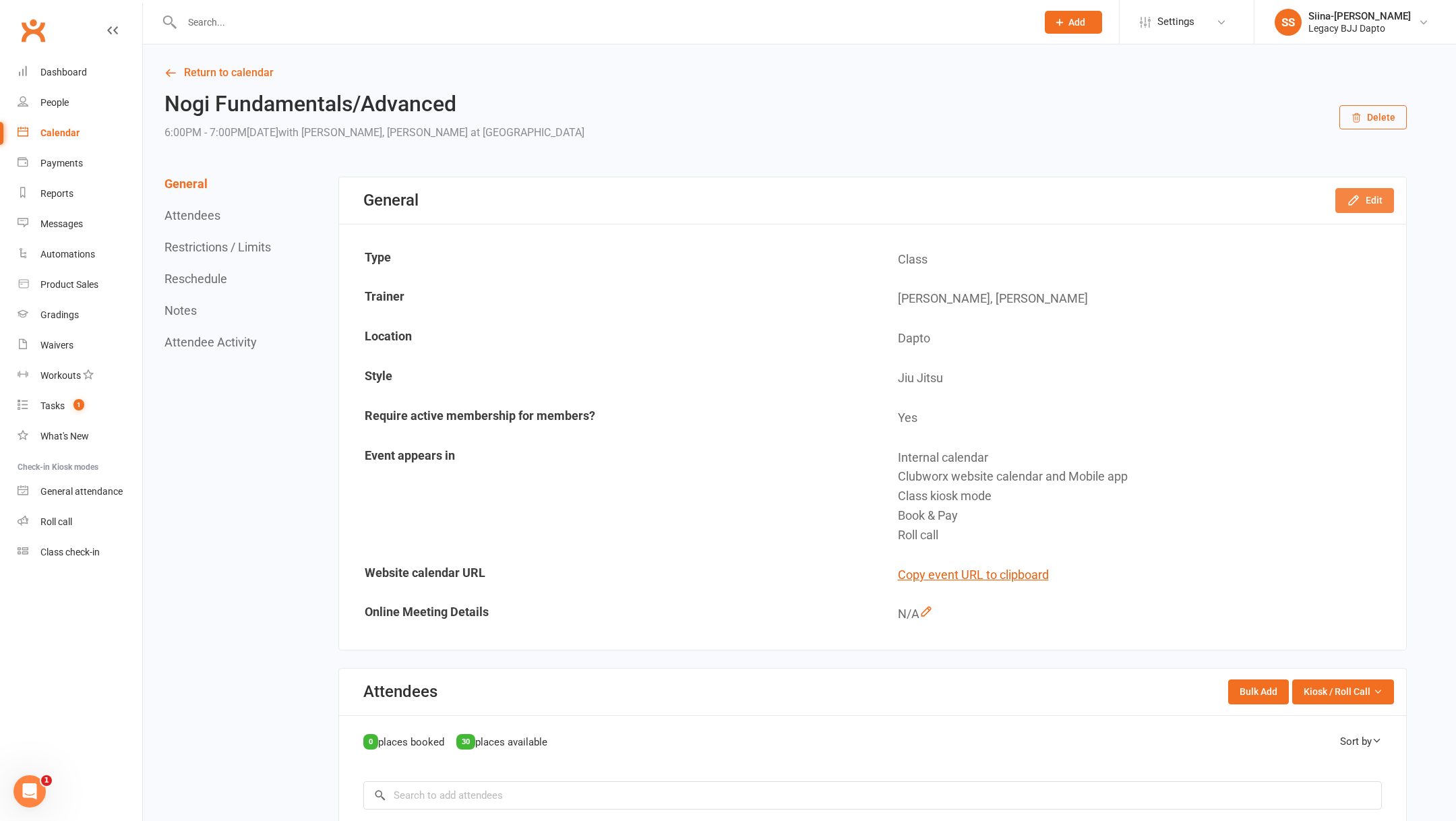
click at [1365, 212] on button "Edit" at bounding box center [1364, 201] width 59 height 25
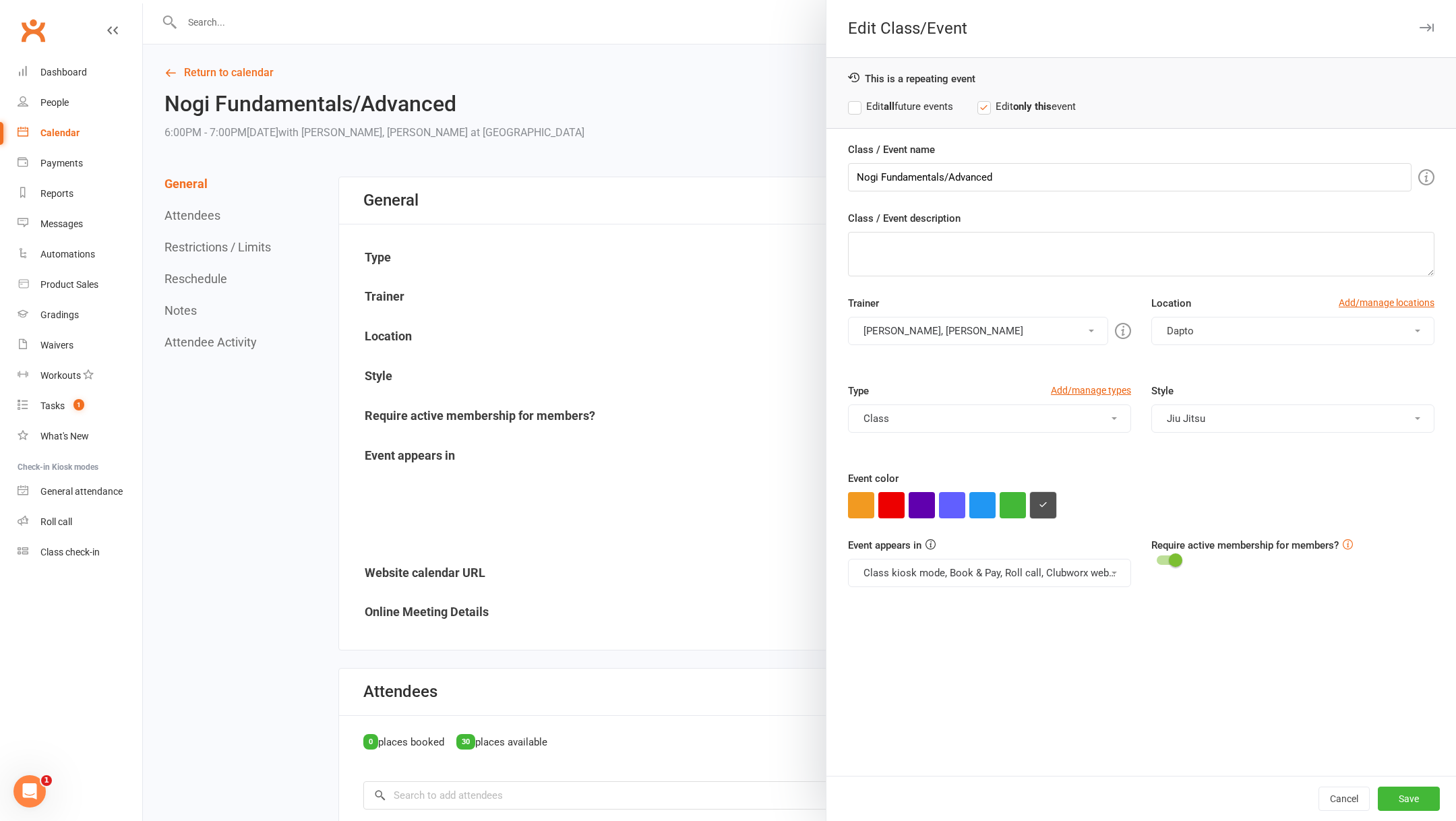
click at [1047, 504] on button "button" at bounding box center [1043, 506] width 26 height 26
click at [1426, 29] on icon "button" at bounding box center [1426, 27] width 14 height 8
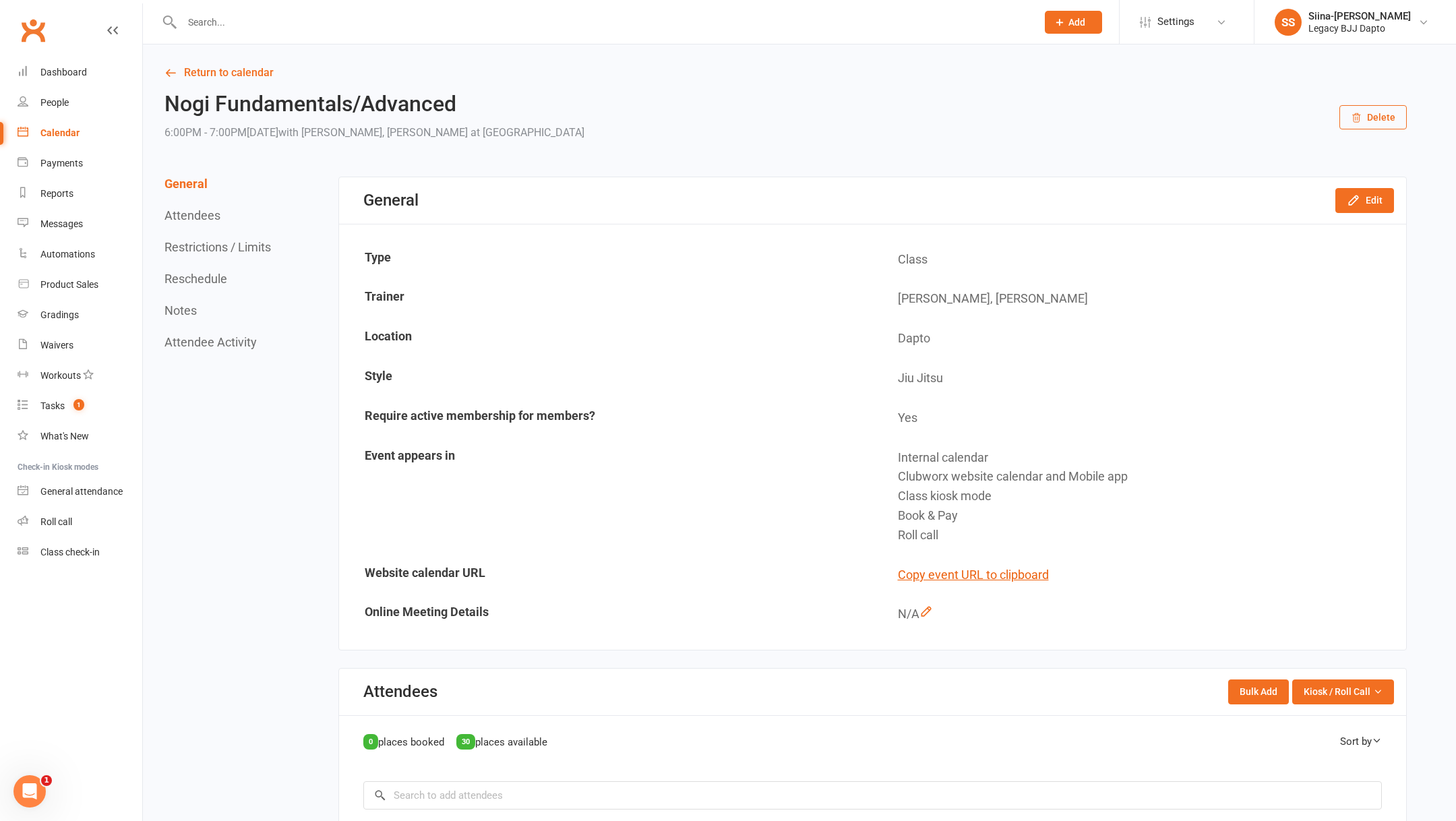
click at [74, 133] on div "Calendar" at bounding box center [60, 132] width 39 height 11
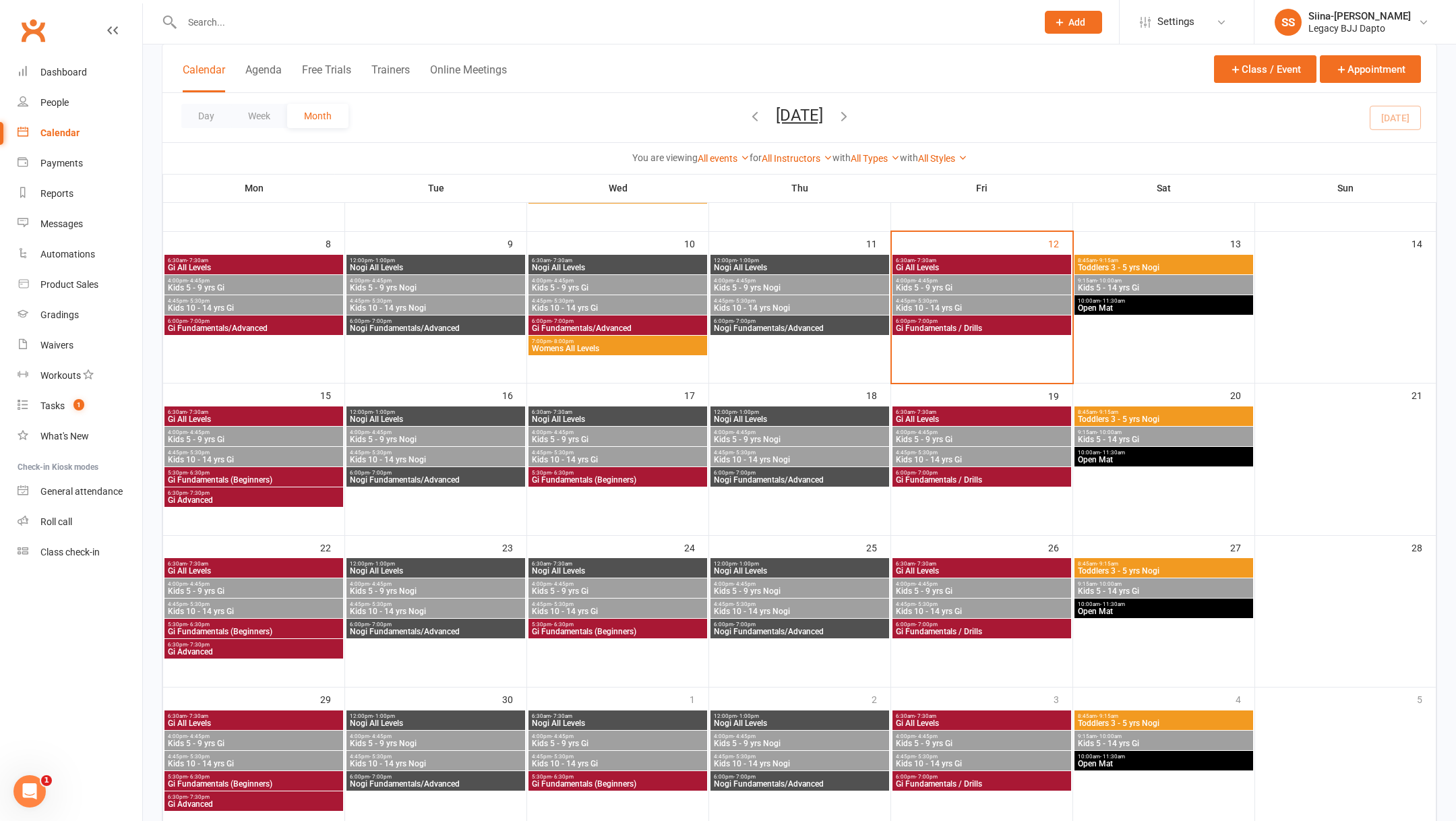
scroll to position [209, 0]
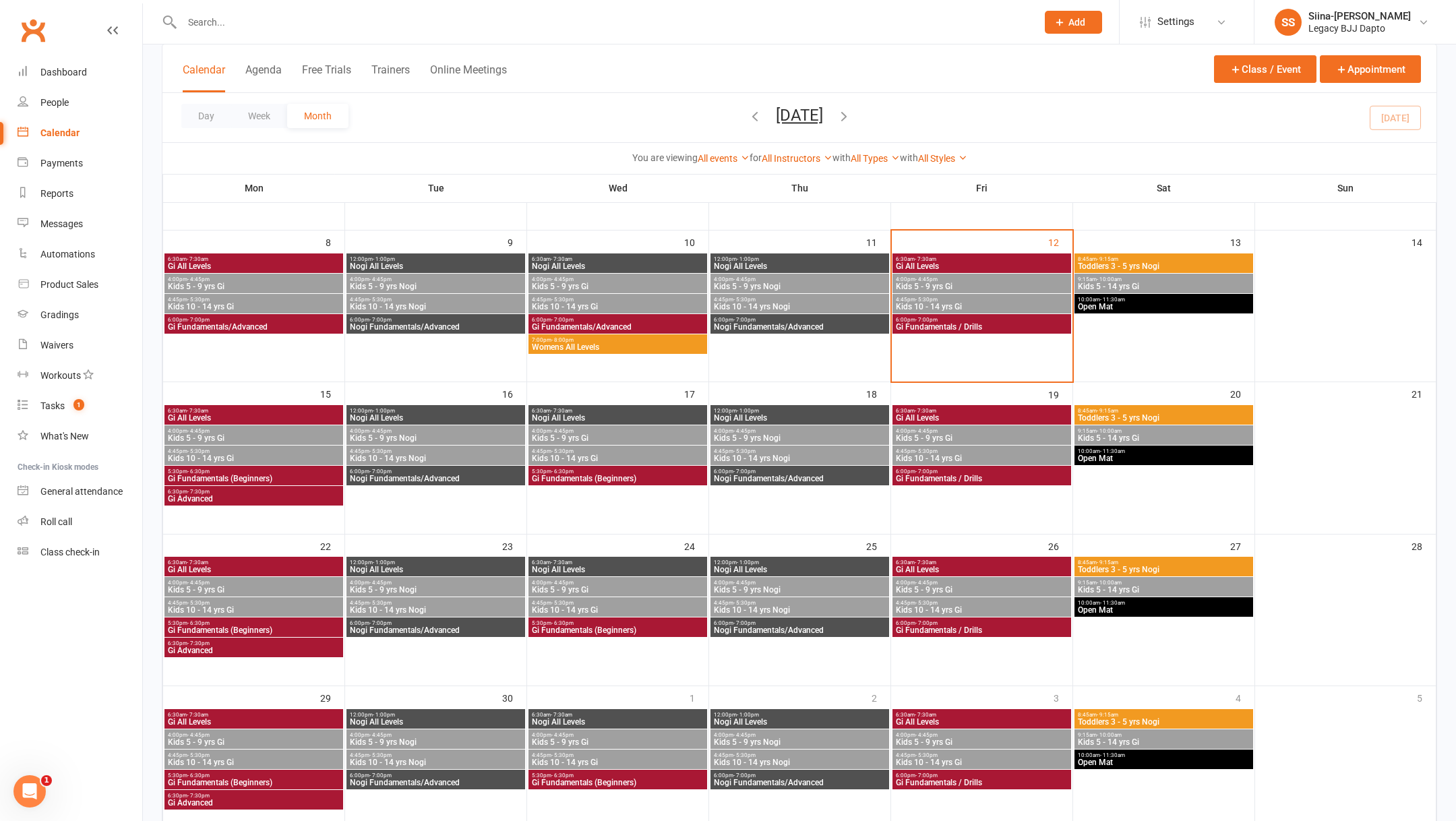
click at [458, 471] on span "6:00pm - 7:00pm" at bounding box center [435, 471] width 173 height 6
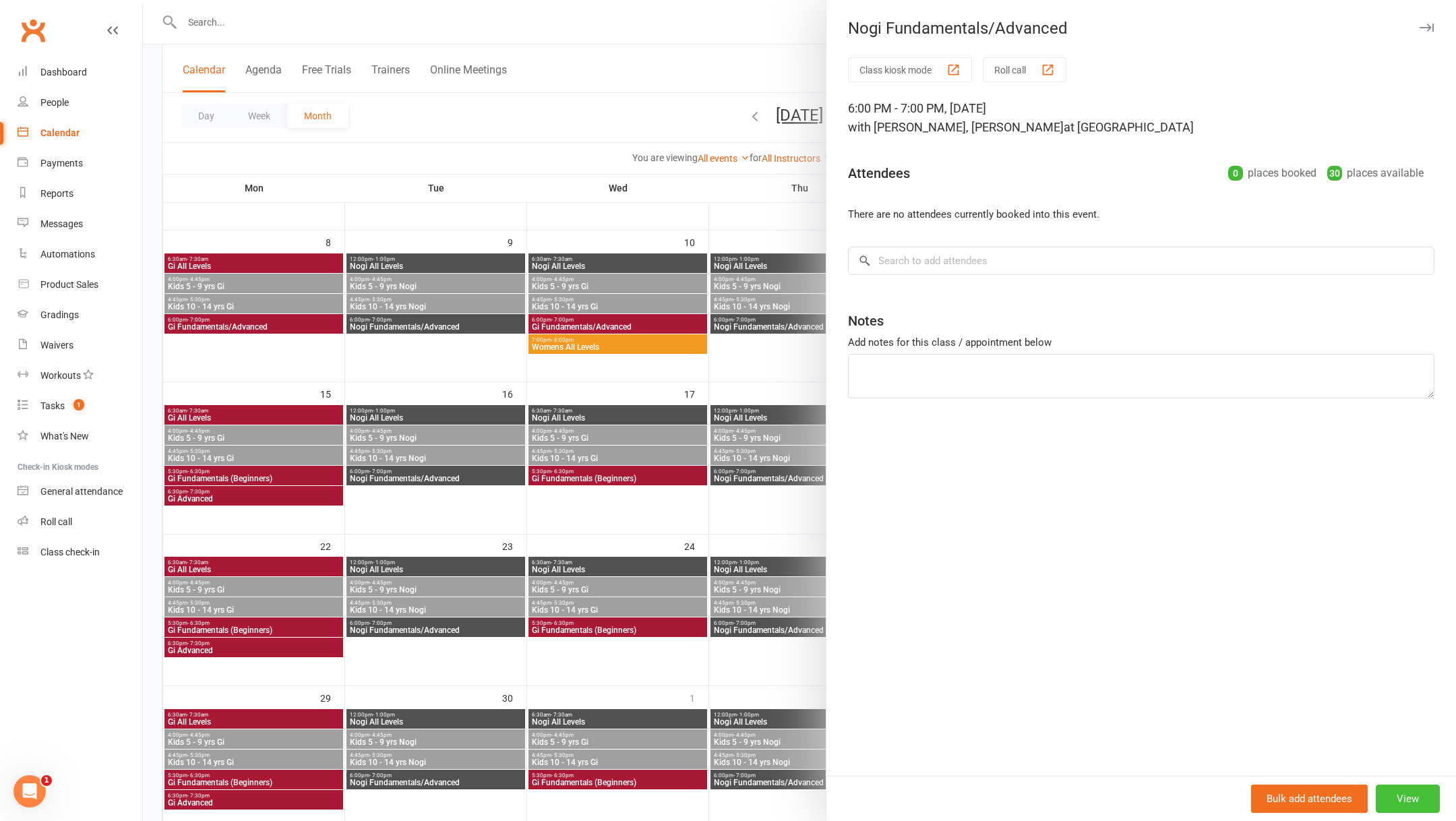
click at [1392, 790] on button "View" at bounding box center [1407, 798] width 64 height 28
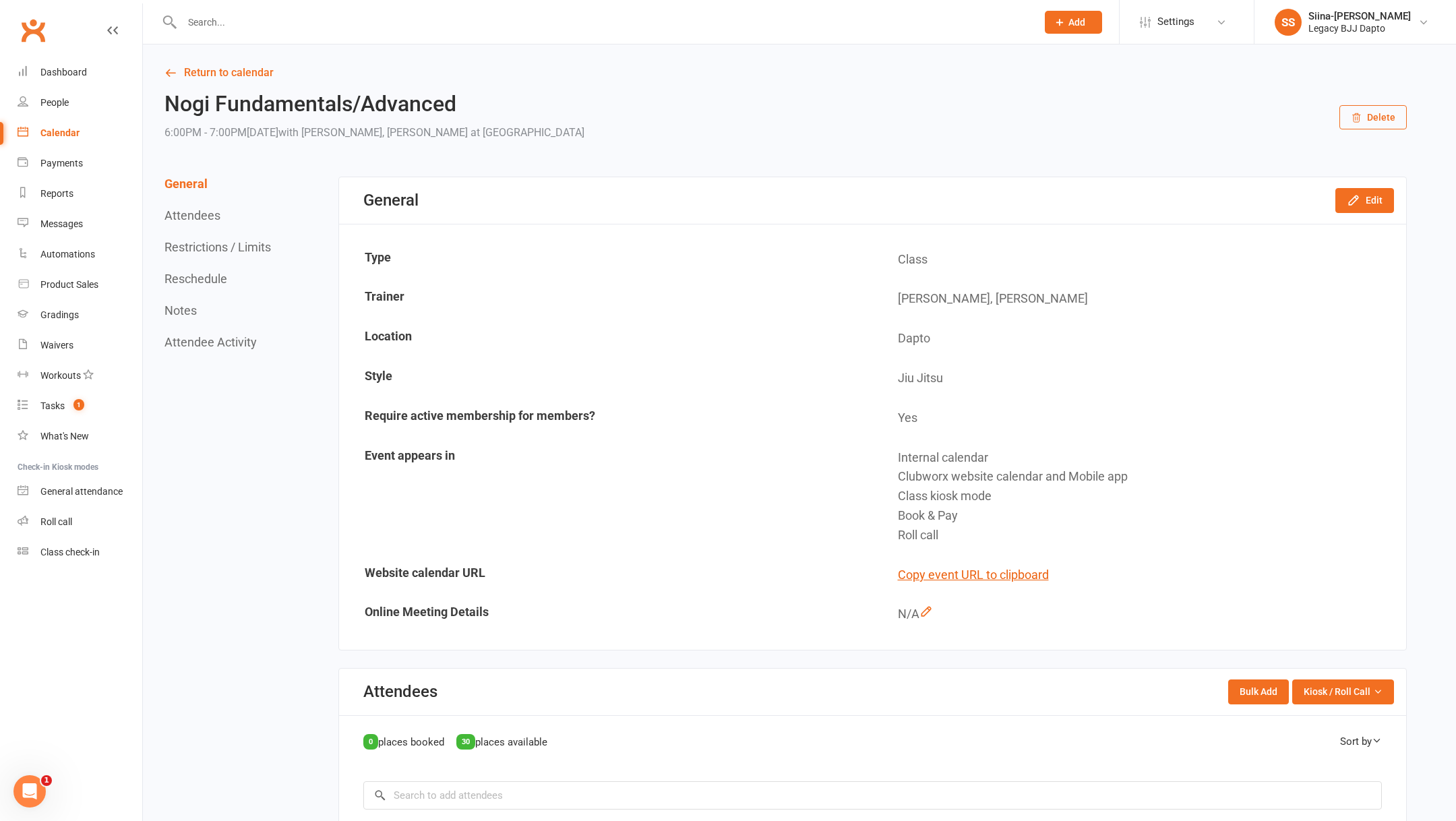
click at [1374, 226] on section "General Edit Type Class Trainer Shane Haffenden, Pietro Bressan Location Dapto …" at bounding box center [872, 414] width 1068 height 474
click at [1374, 201] on button "Edit" at bounding box center [1364, 201] width 59 height 25
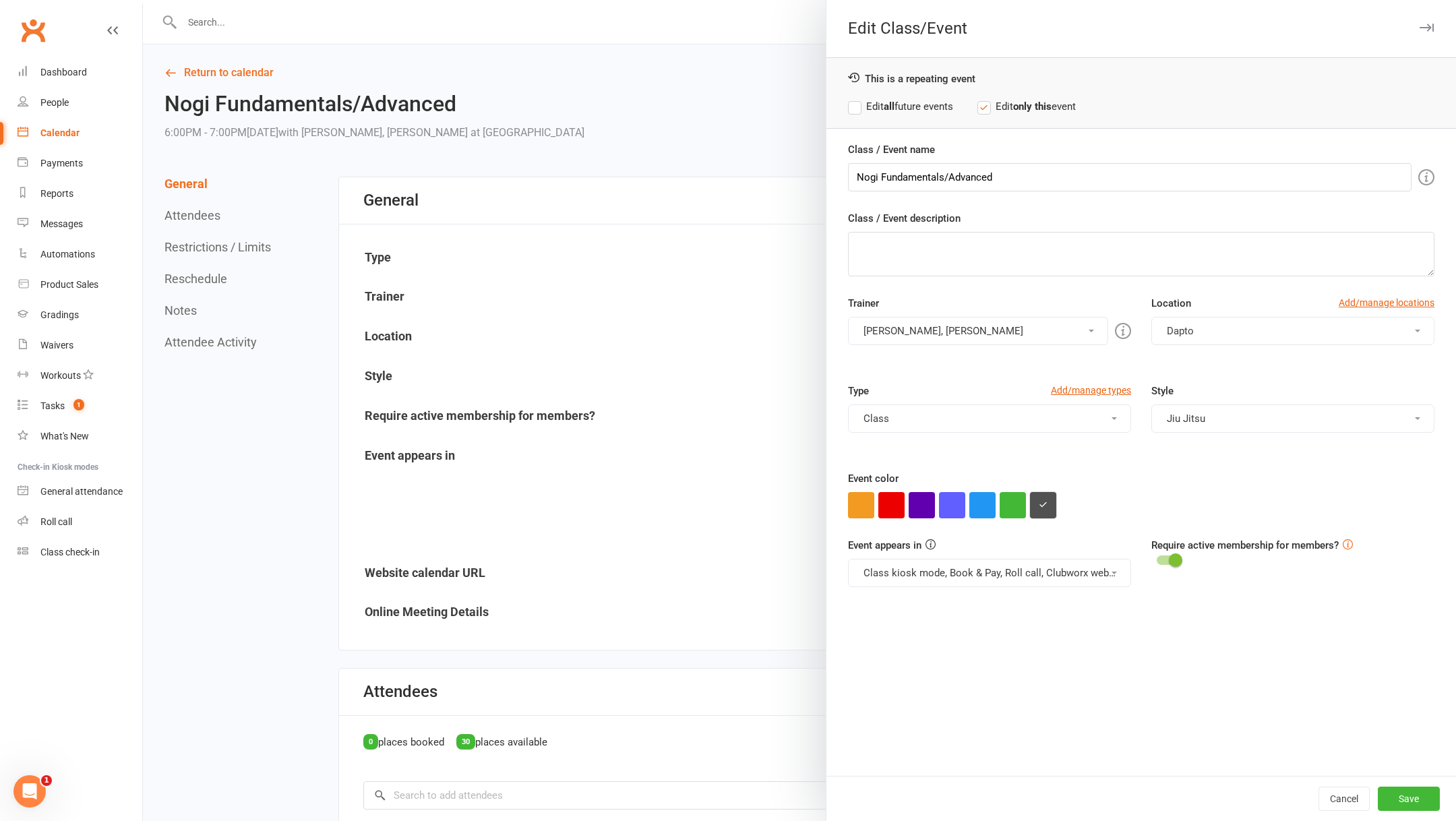
click at [1048, 509] on button "button" at bounding box center [1043, 506] width 26 height 26
click at [1431, 28] on icon "button" at bounding box center [1426, 27] width 14 height 8
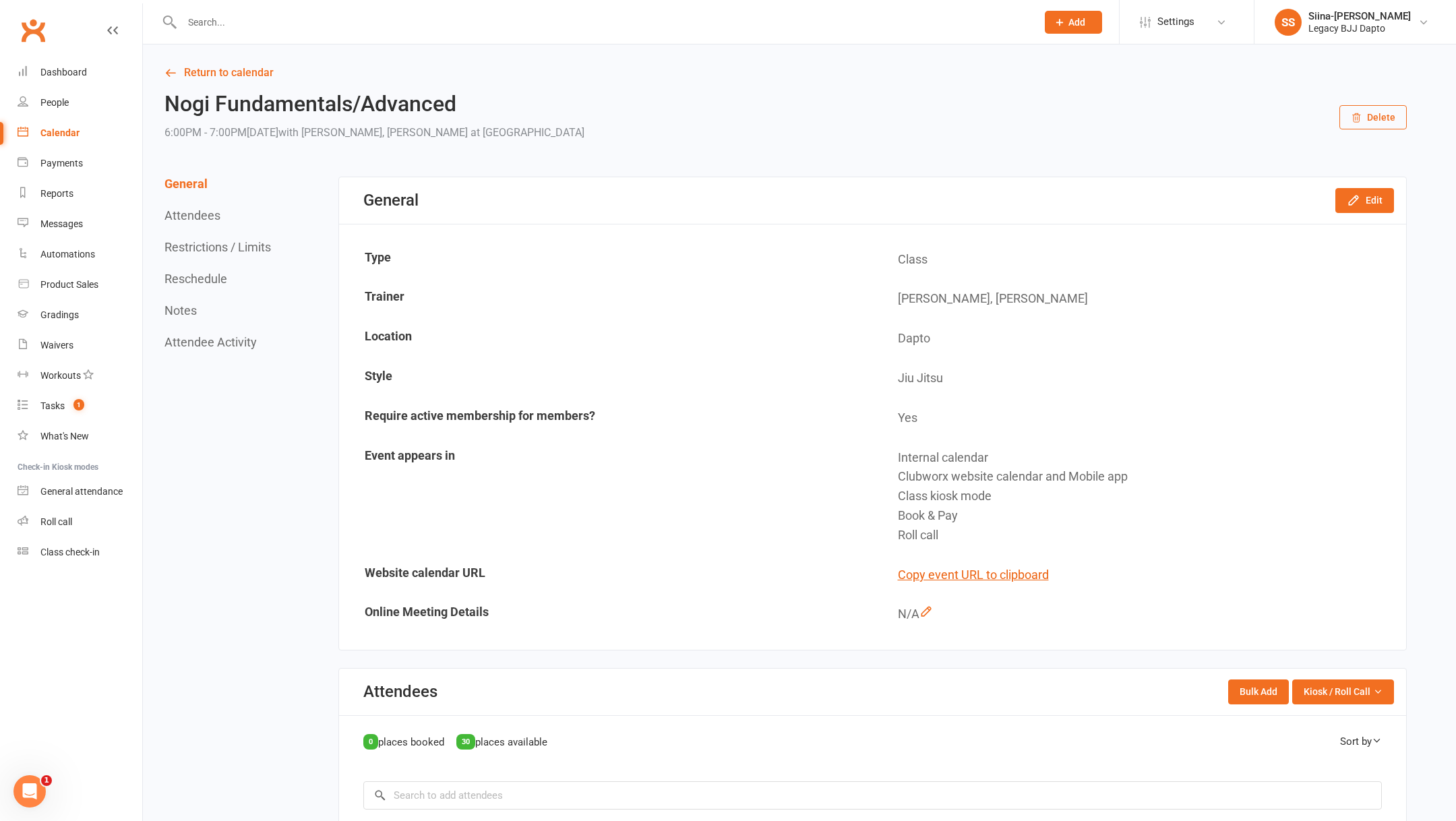
click at [81, 131] on link "Calendar" at bounding box center [80, 133] width 124 height 31
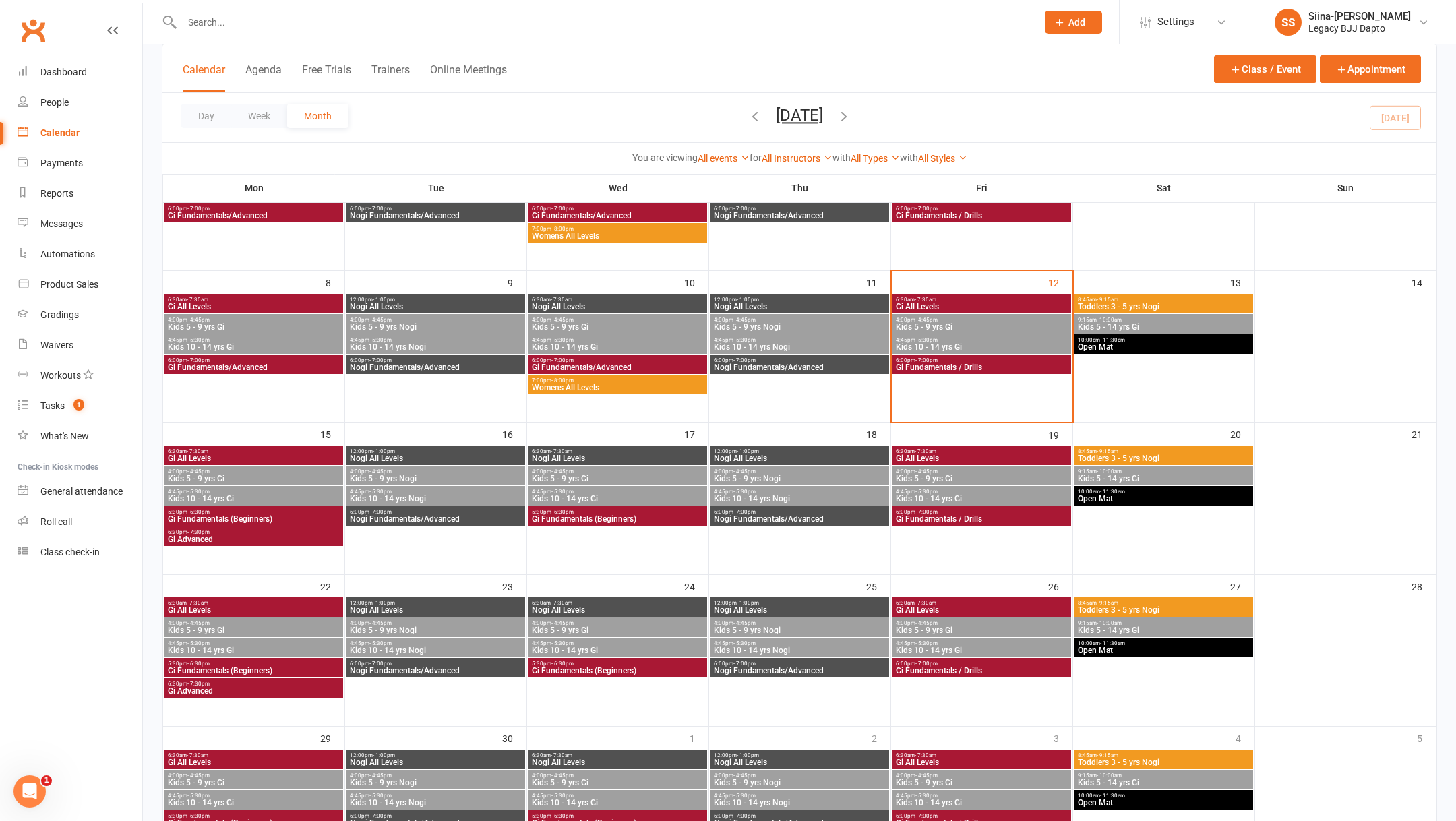
scroll to position [174, 0]
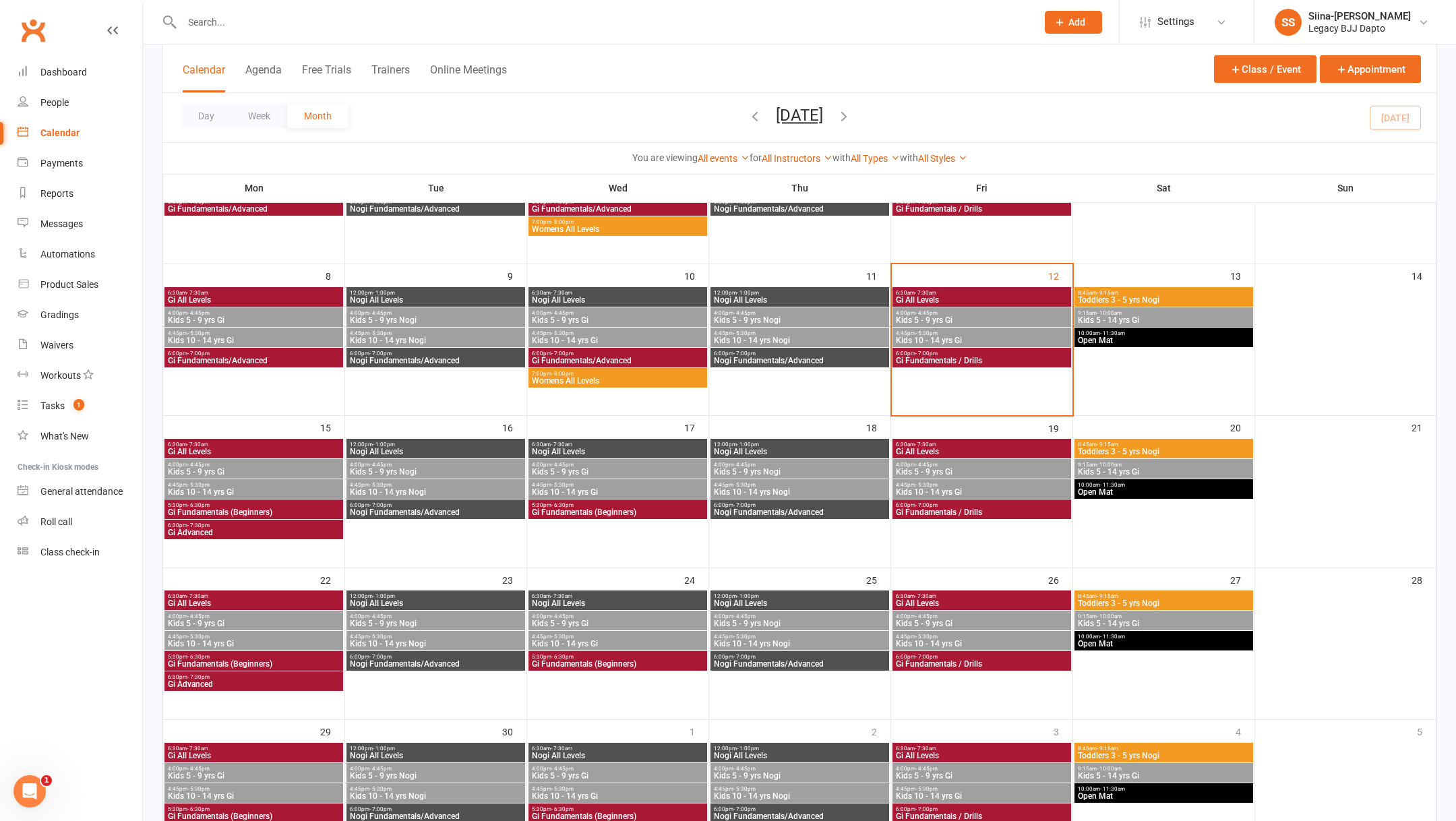
click at [436, 509] on span "Nogi Fundamentals/Advanced" at bounding box center [435, 512] width 173 height 8
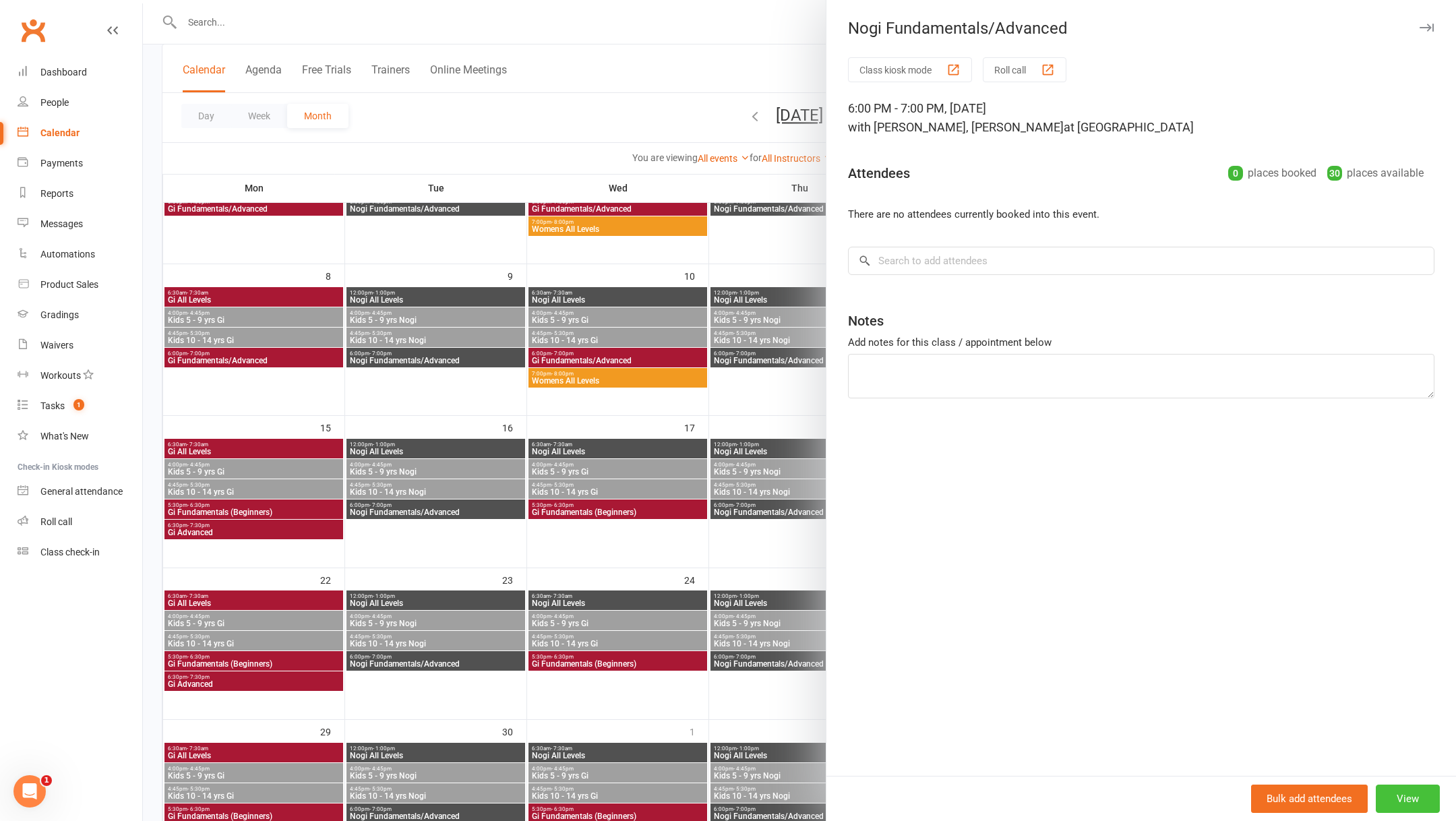
click at [1415, 801] on button "View" at bounding box center [1407, 798] width 64 height 28
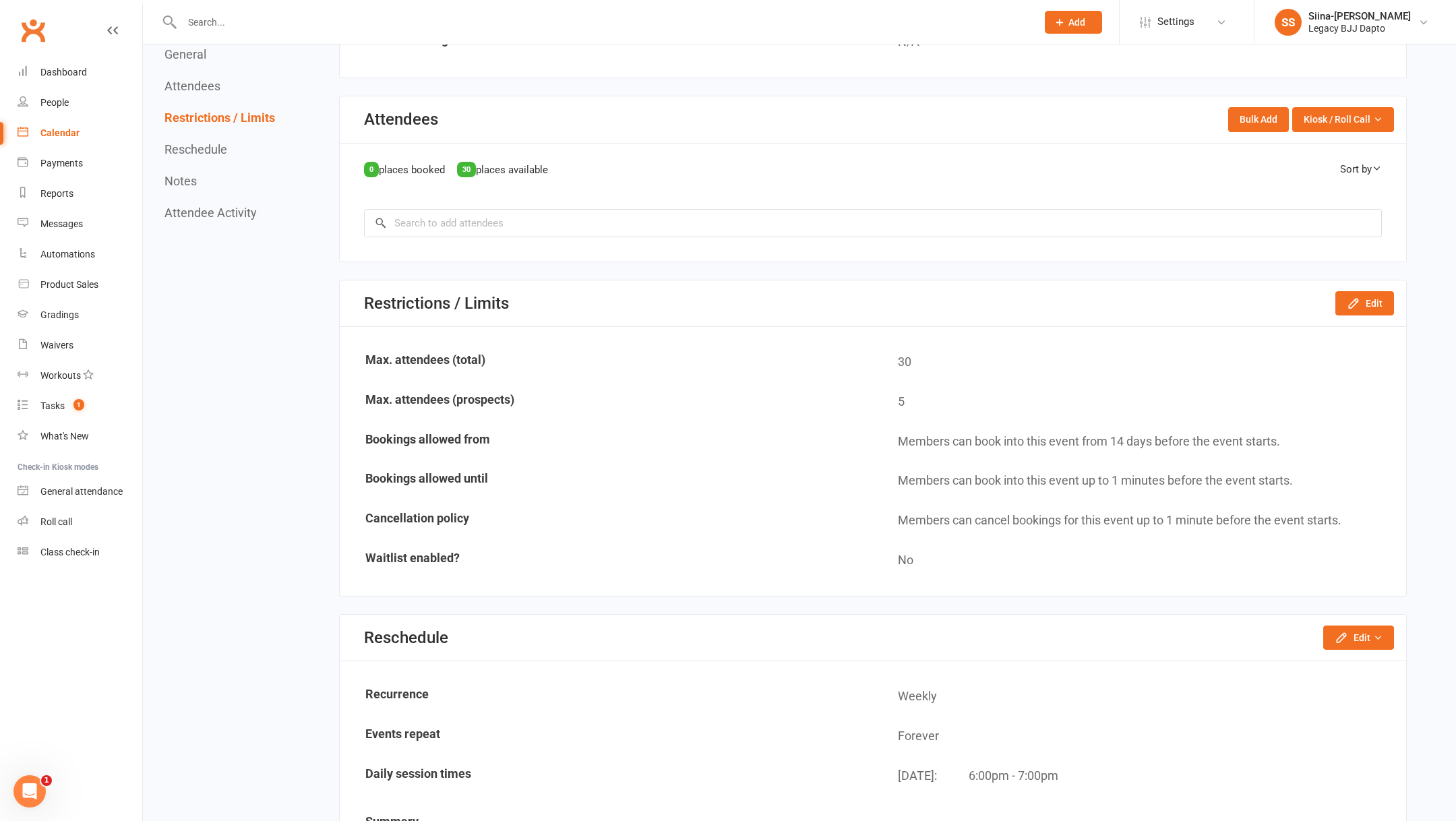
scroll to position [575, 0]
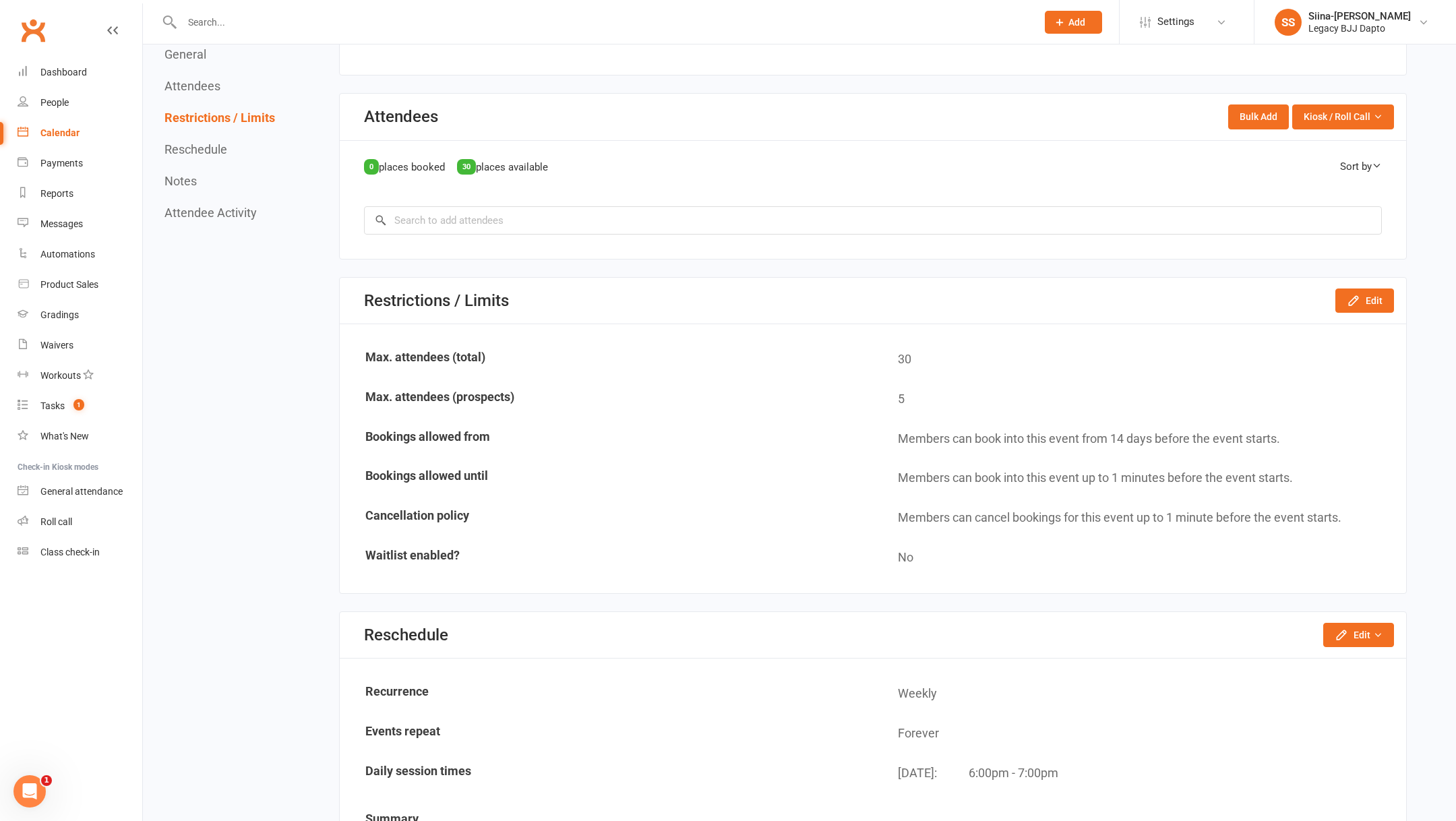
click at [89, 130] on link "Calendar" at bounding box center [80, 133] width 124 height 31
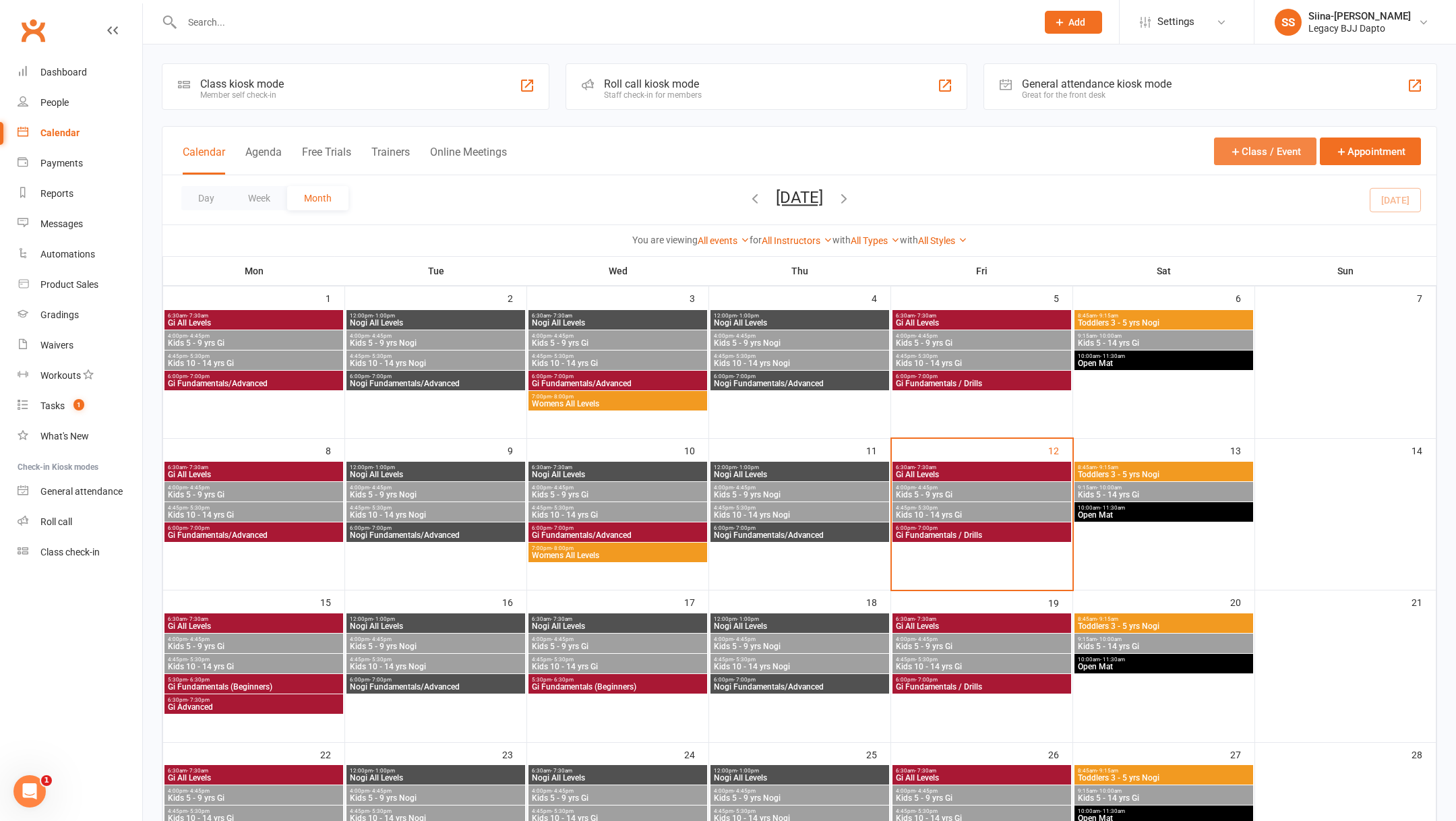
click at [1253, 150] on button "Class / Event" at bounding box center [1264, 152] width 102 height 28
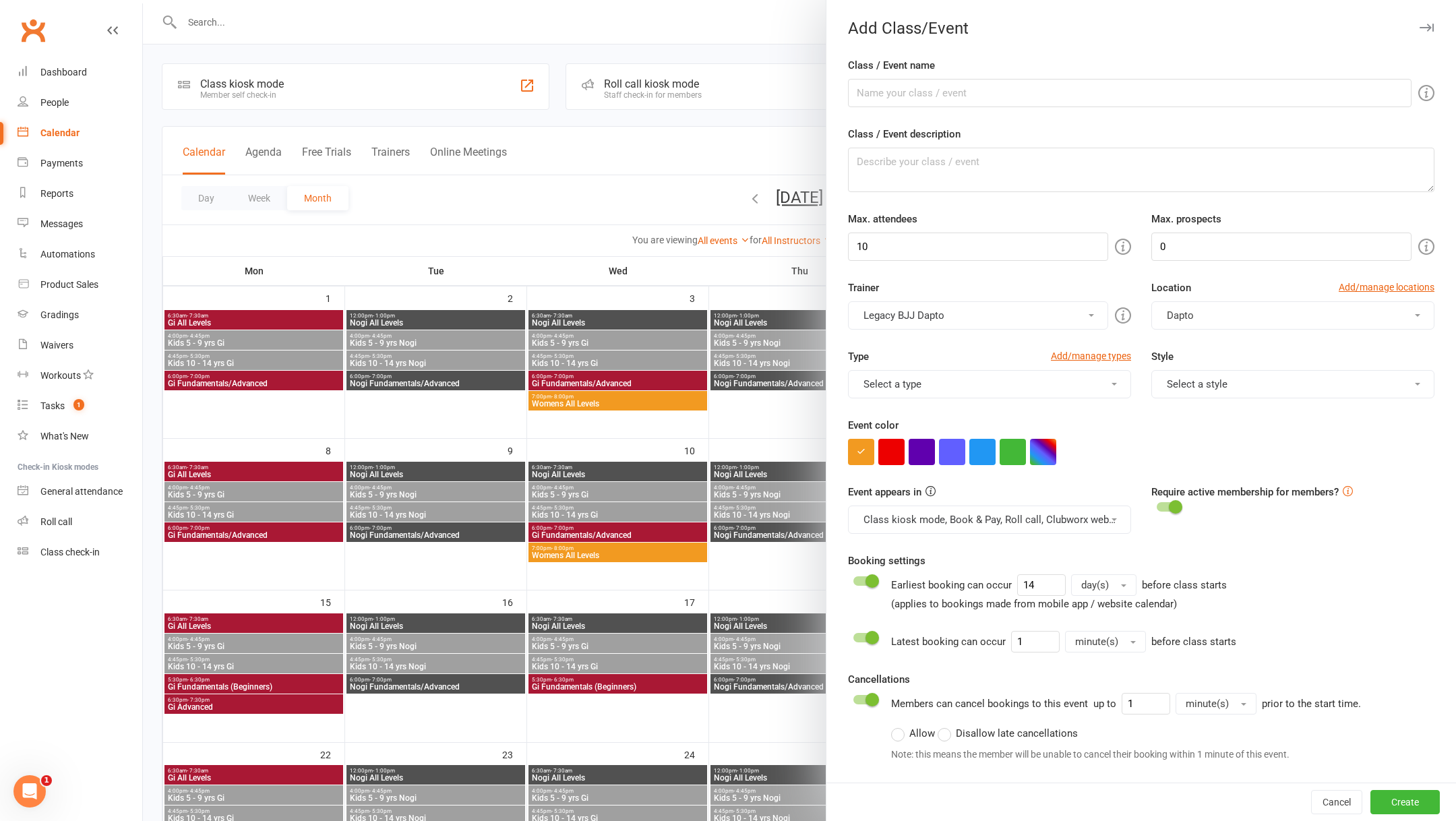
click at [1420, 30] on icon "button" at bounding box center [1426, 27] width 14 height 8
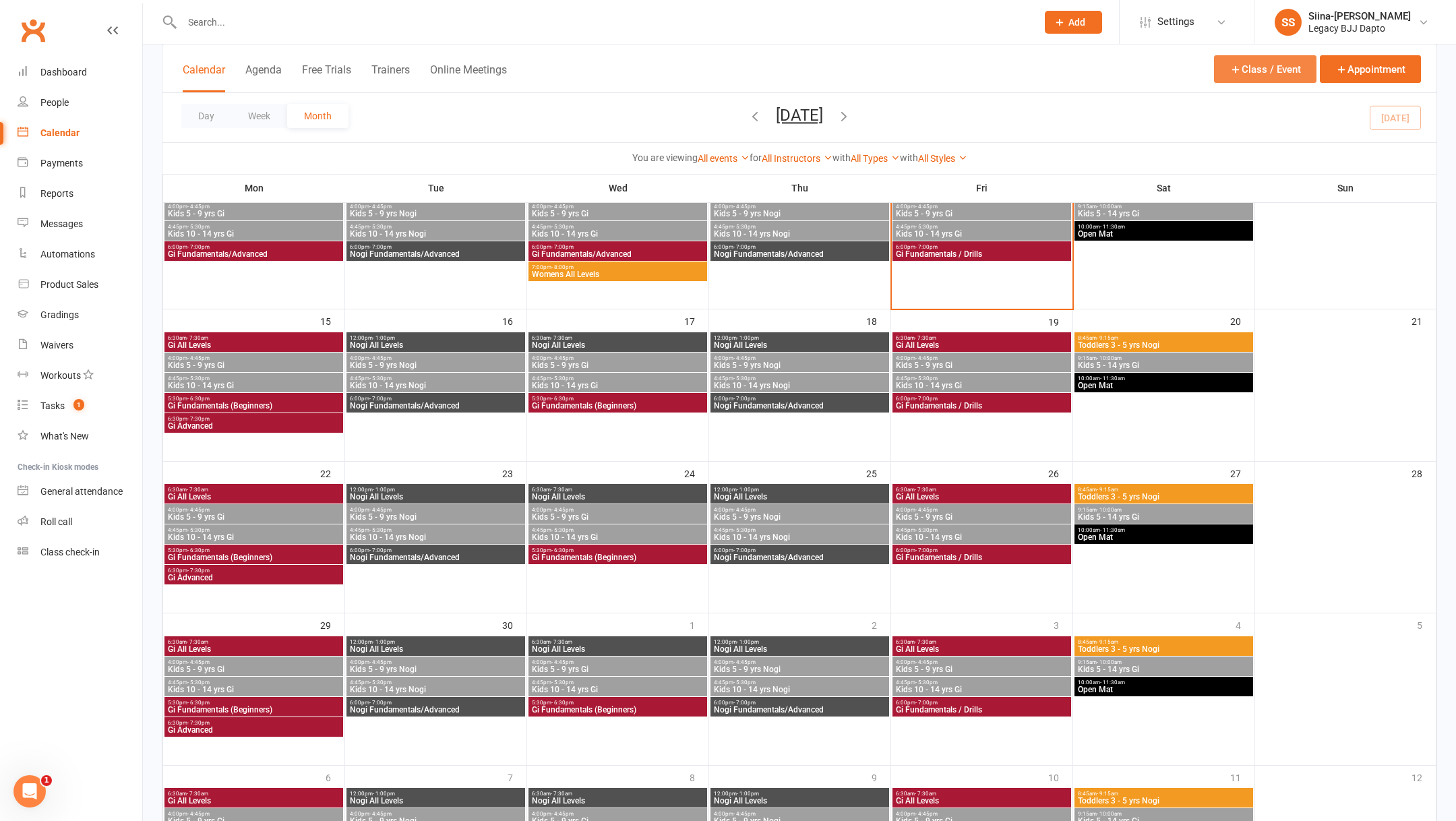
click at [1257, 77] on button "Class / Event" at bounding box center [1264, 69] width 102 height 28
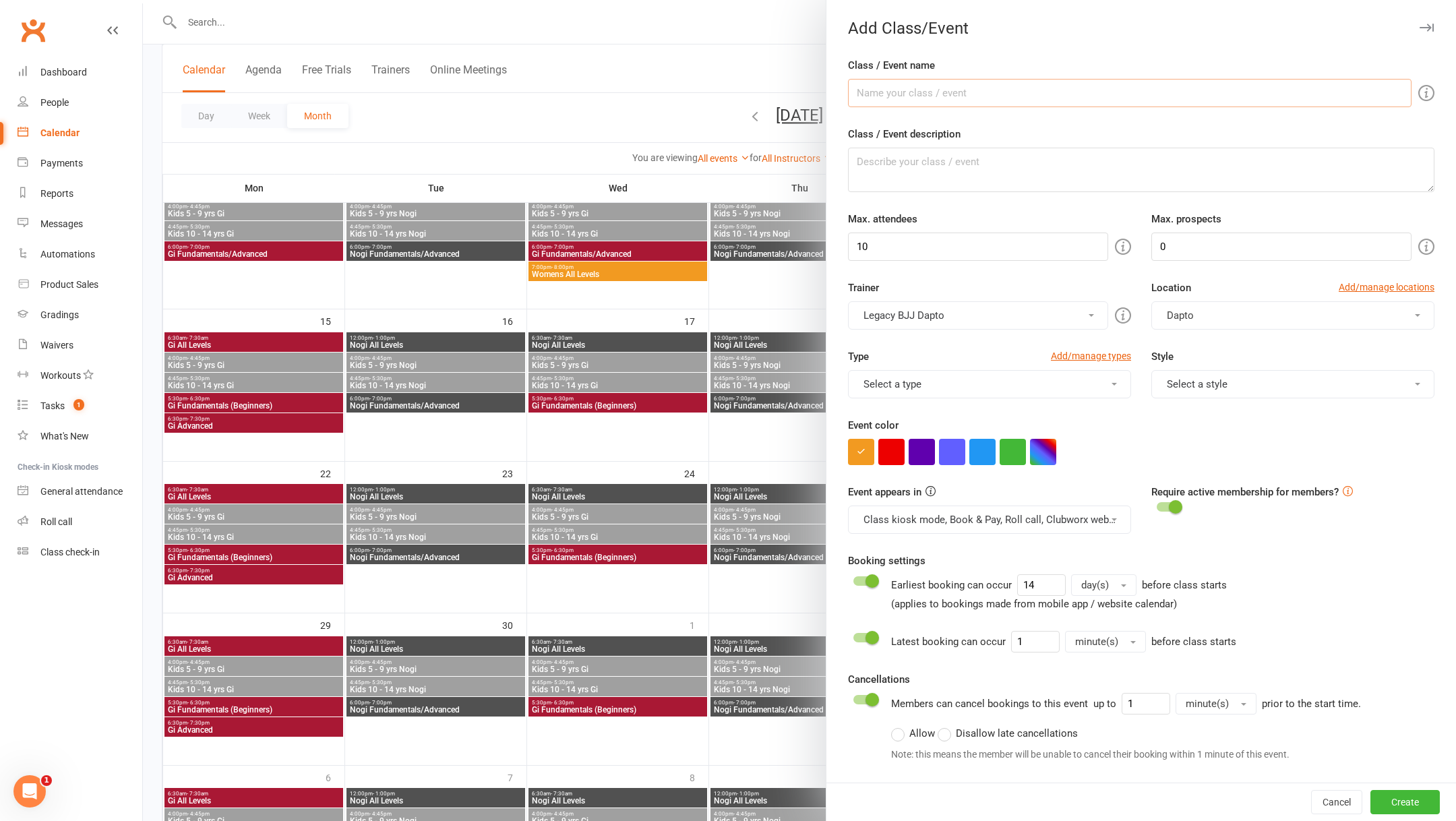
scroll to position [255, 0]
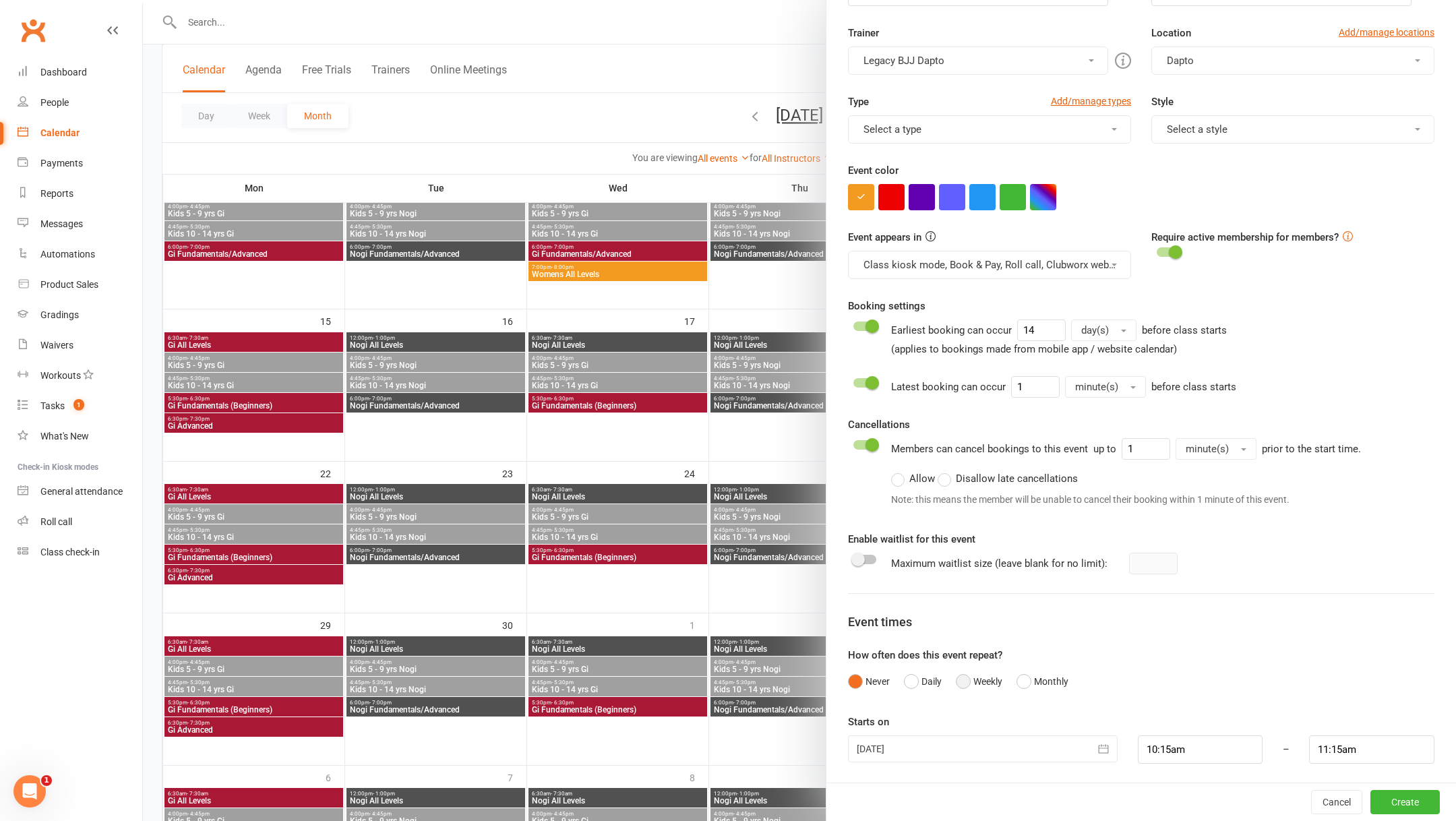
click at [957, 676] on button "Weekly" at bounding box center [979, 681] width 46 height 25
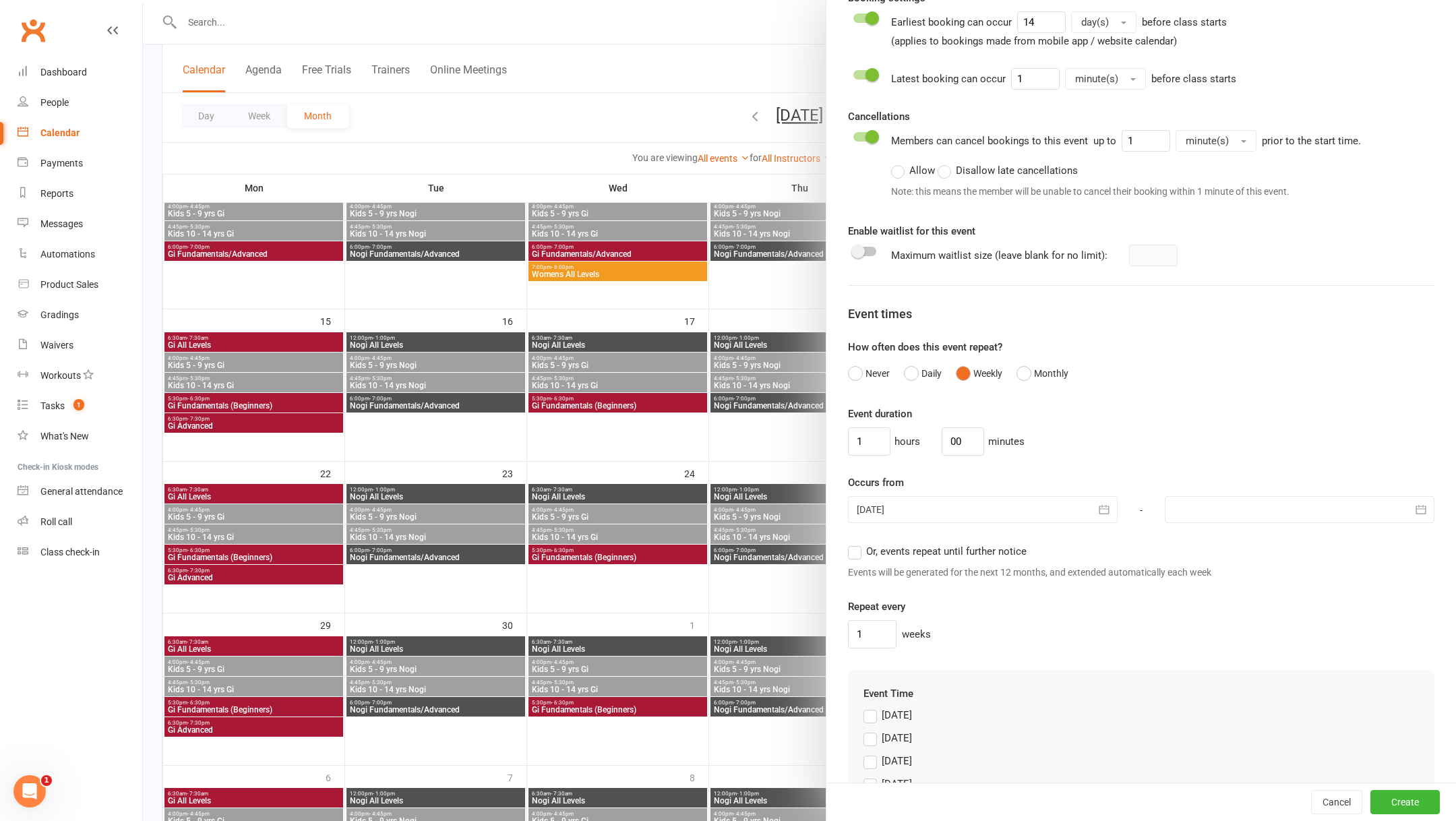
scroll to position [565, 0]
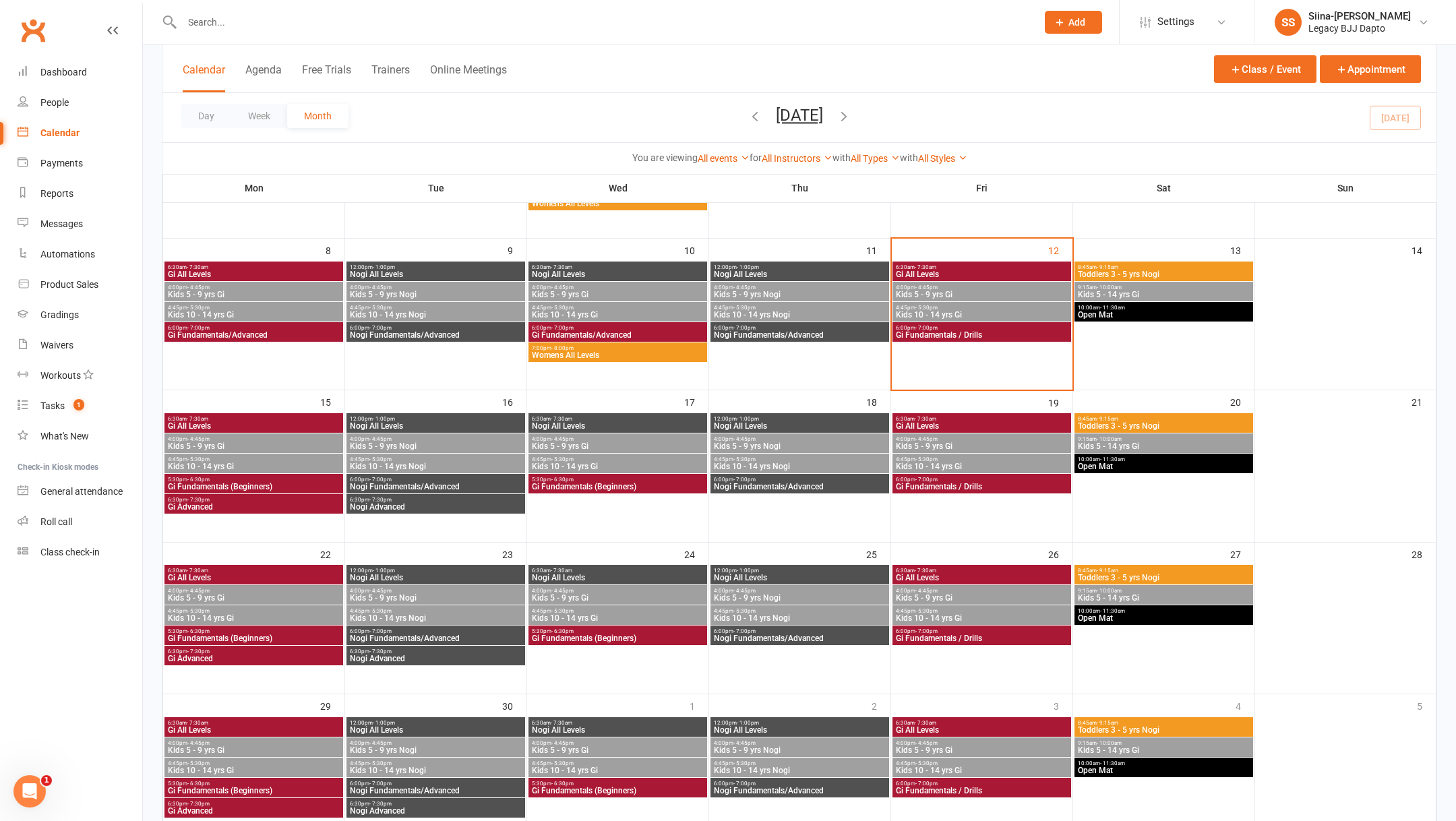
scroll to position [199, 0]
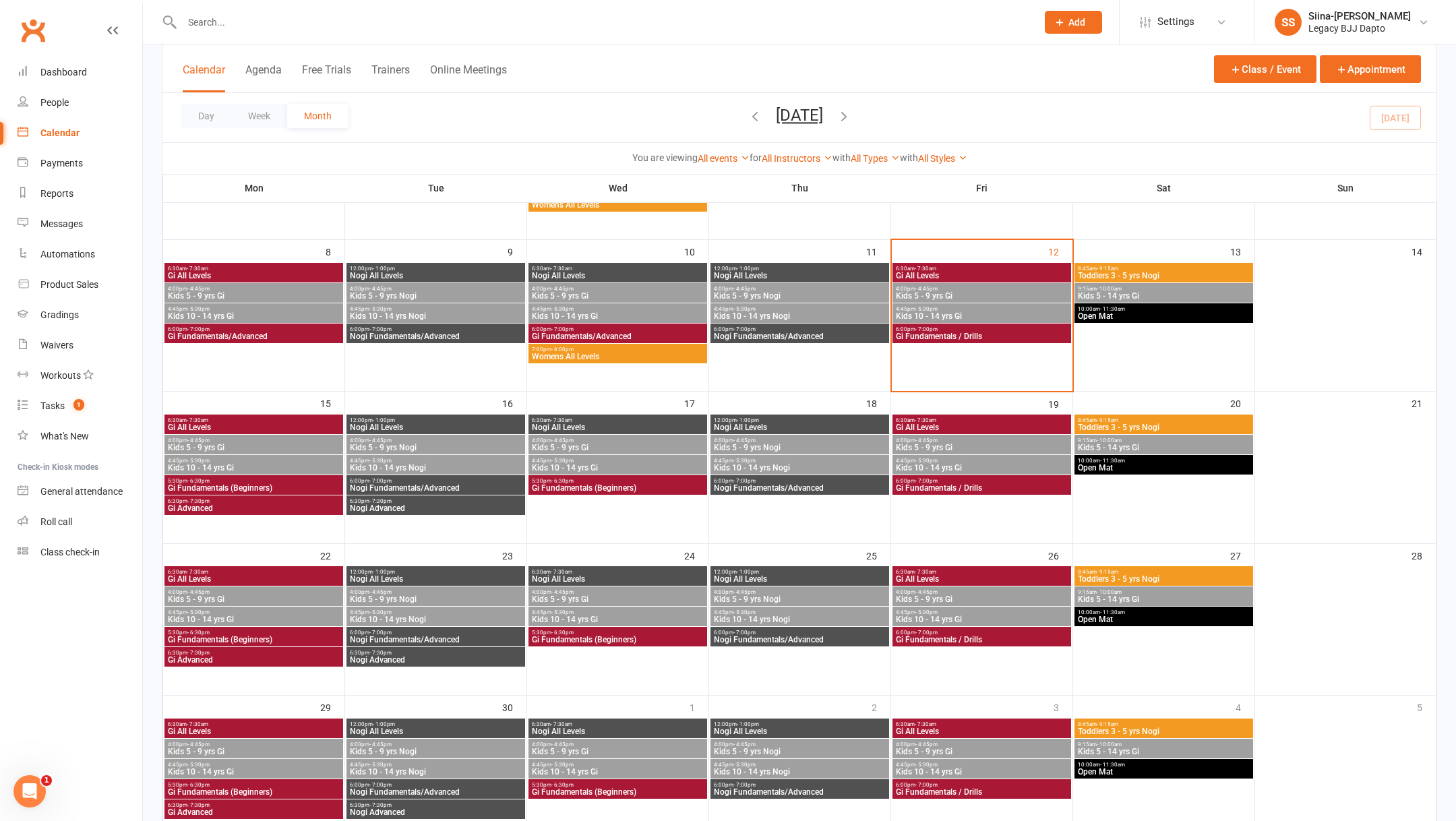
click at [445, 513] on div "6:30pm - 7:30pm Nogi Advanced" at bounding box center [435, 505] width 179 height 19
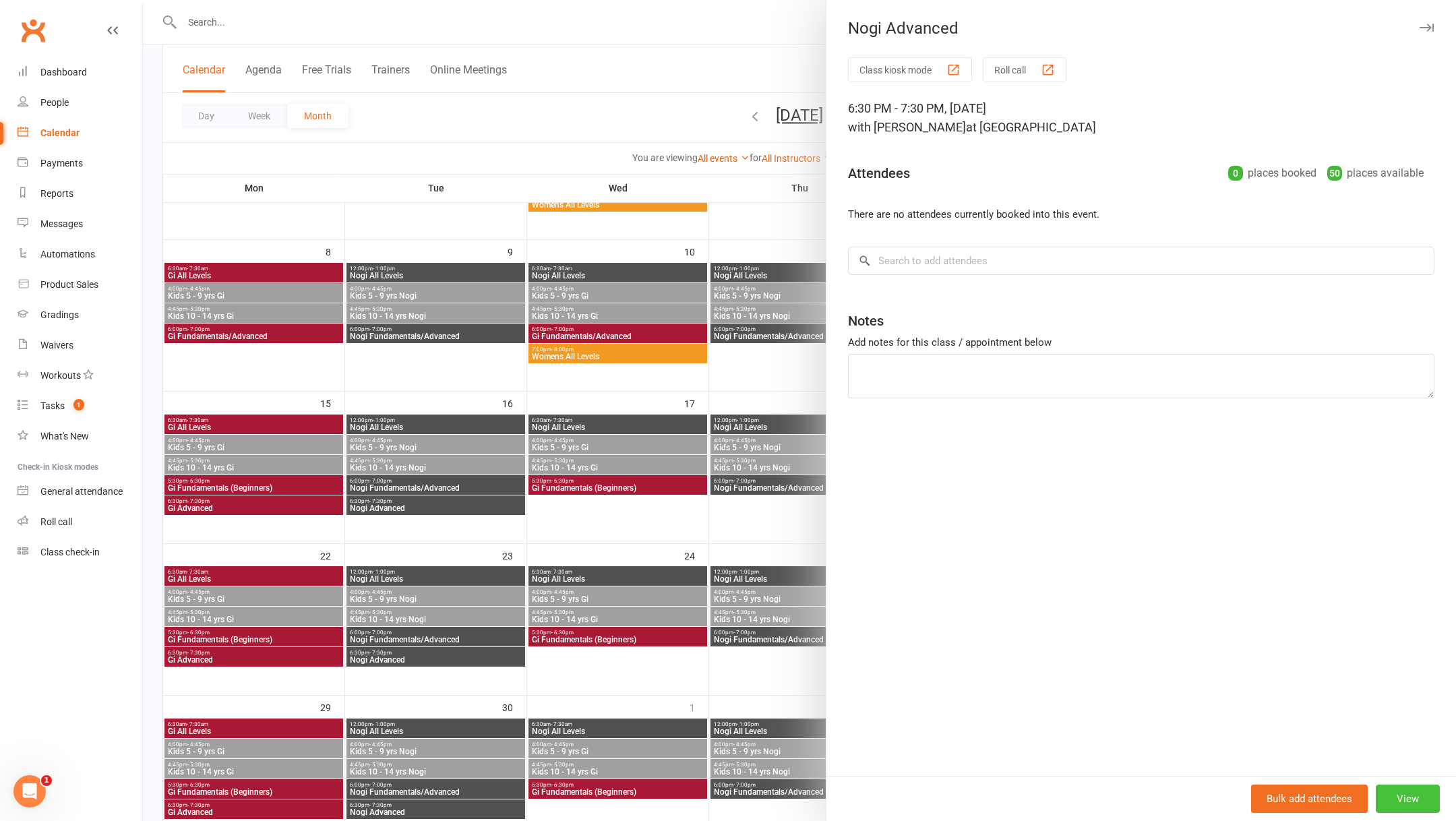
click at [1417, 791] on button "View" at bounding box center [1407, 798] width 64 height 28
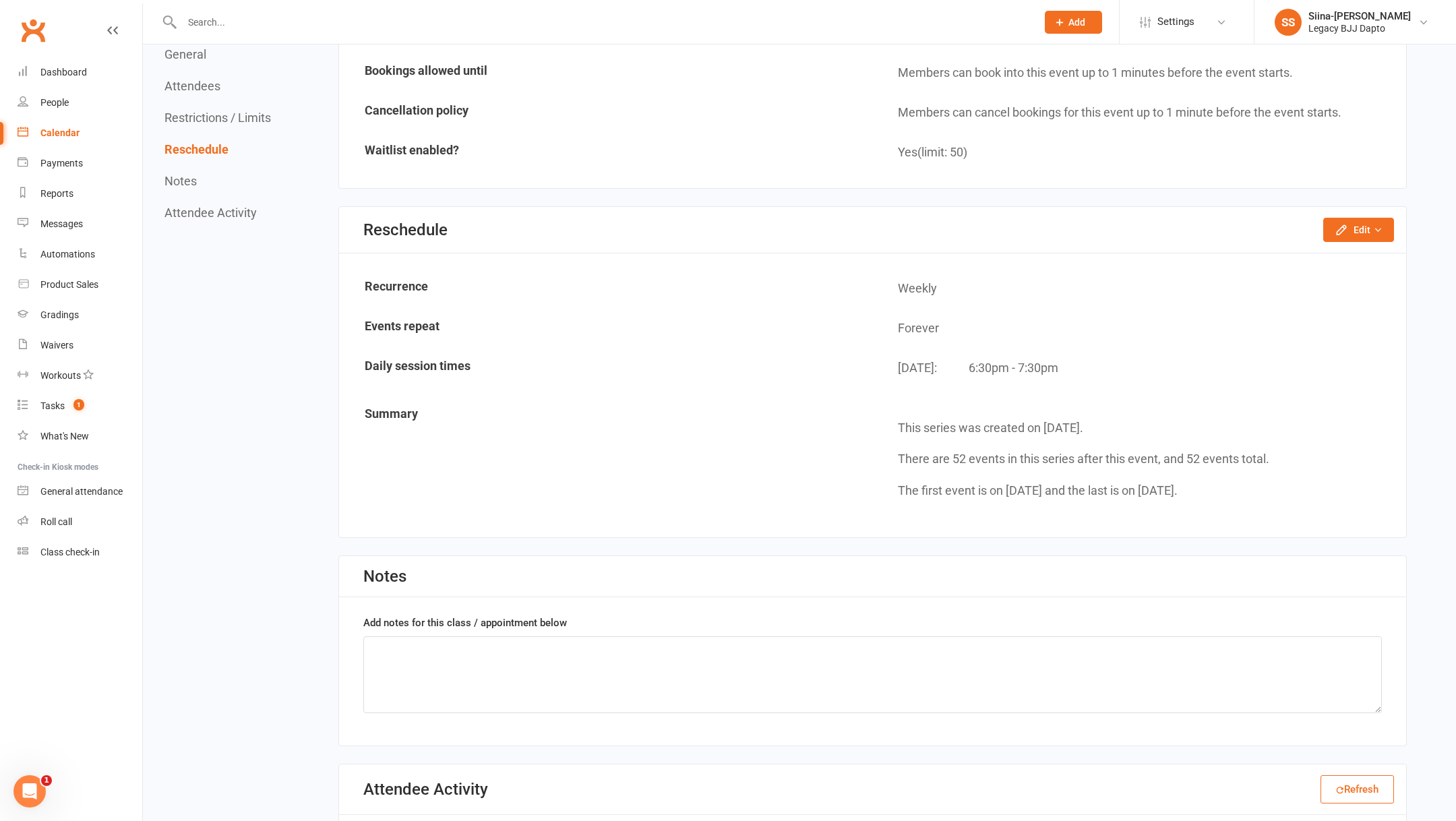
scroll to position [1165, 0]
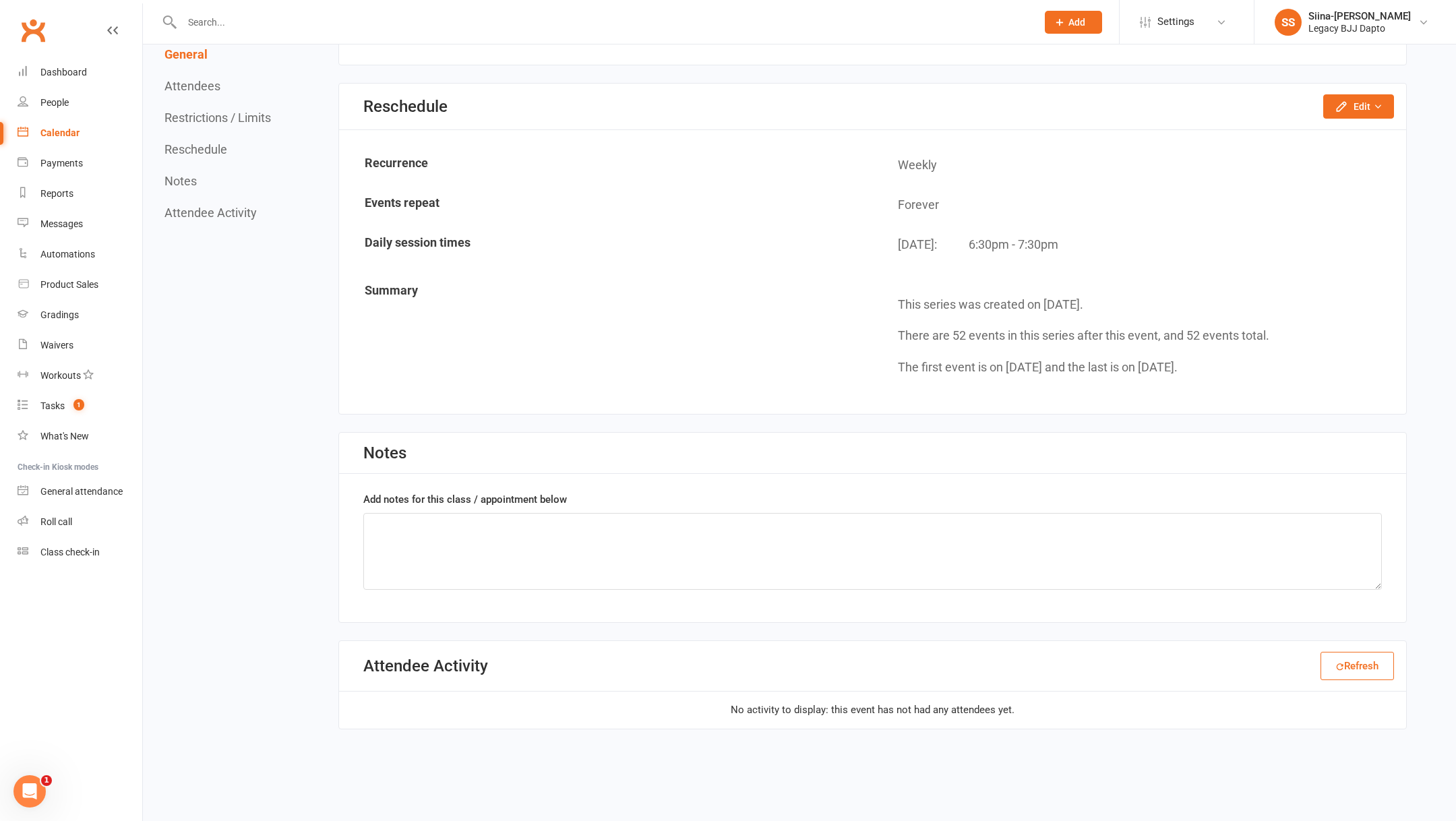
click at [80, 123] on link "Calendar" at bounding box center [80, 133] width 124 height 31
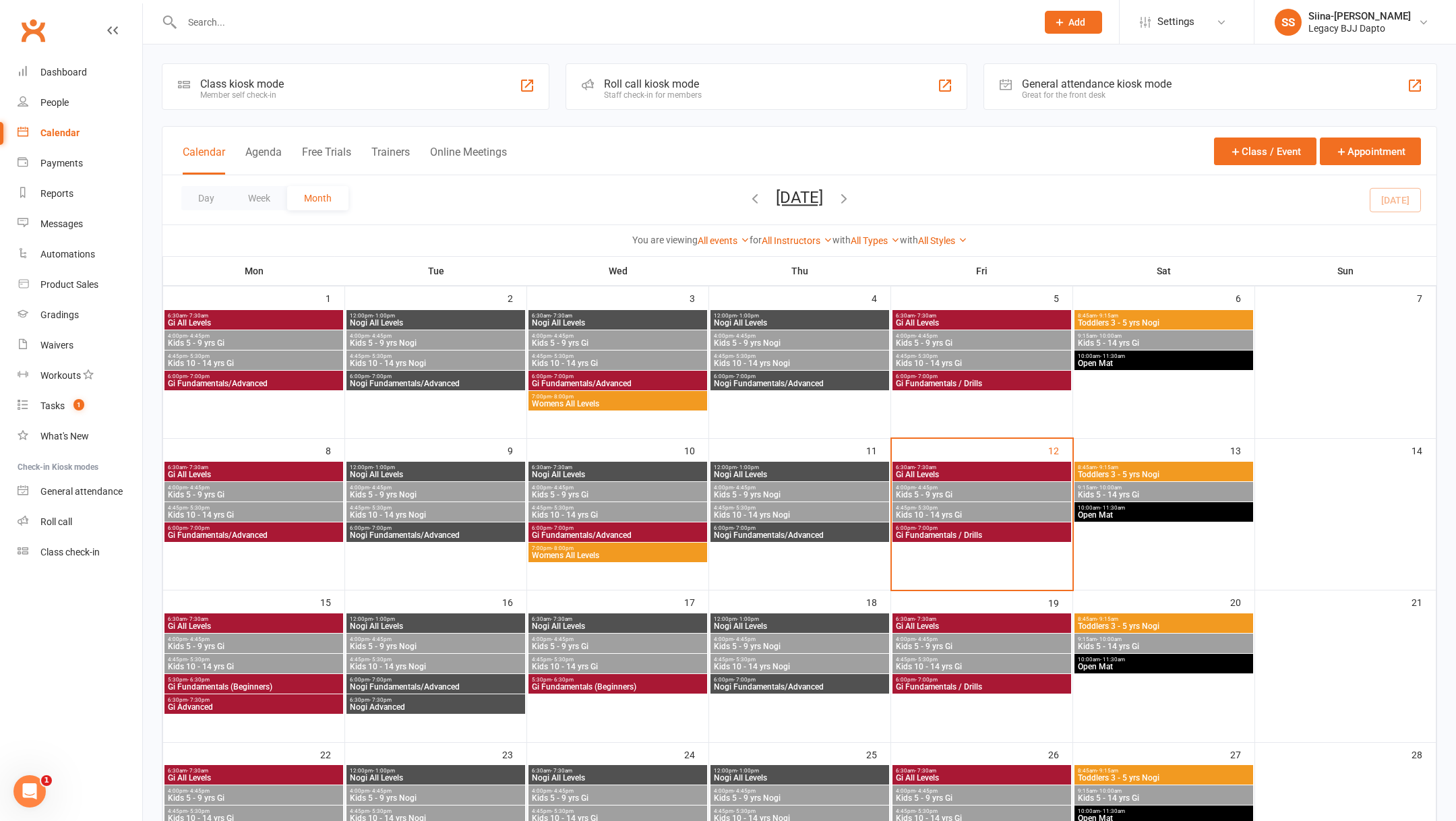
scroll to position [244, 0]
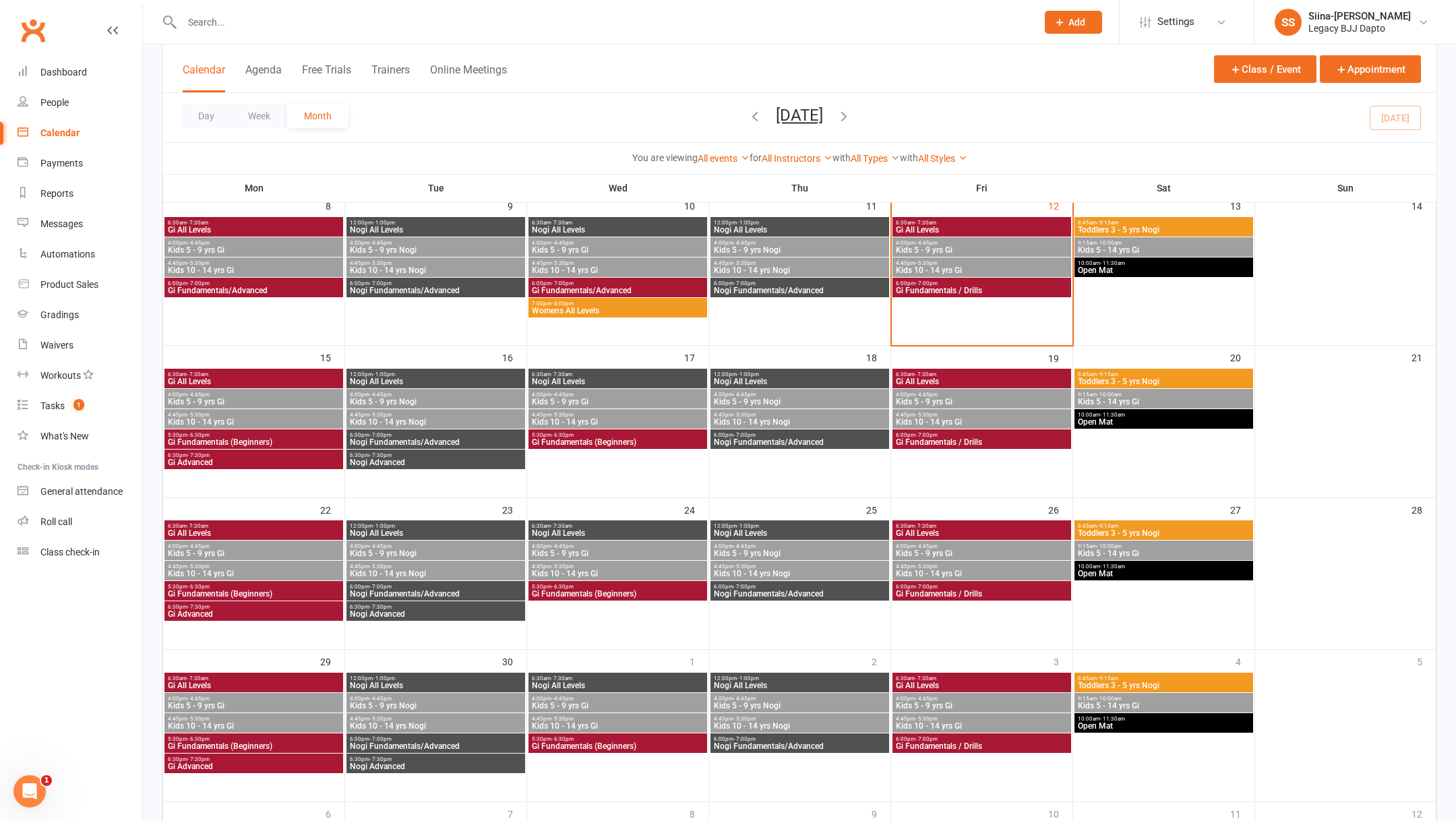
click at [258, 462] on span "Gi Advanced" at bounding box center [254, 462] width 173 height 8
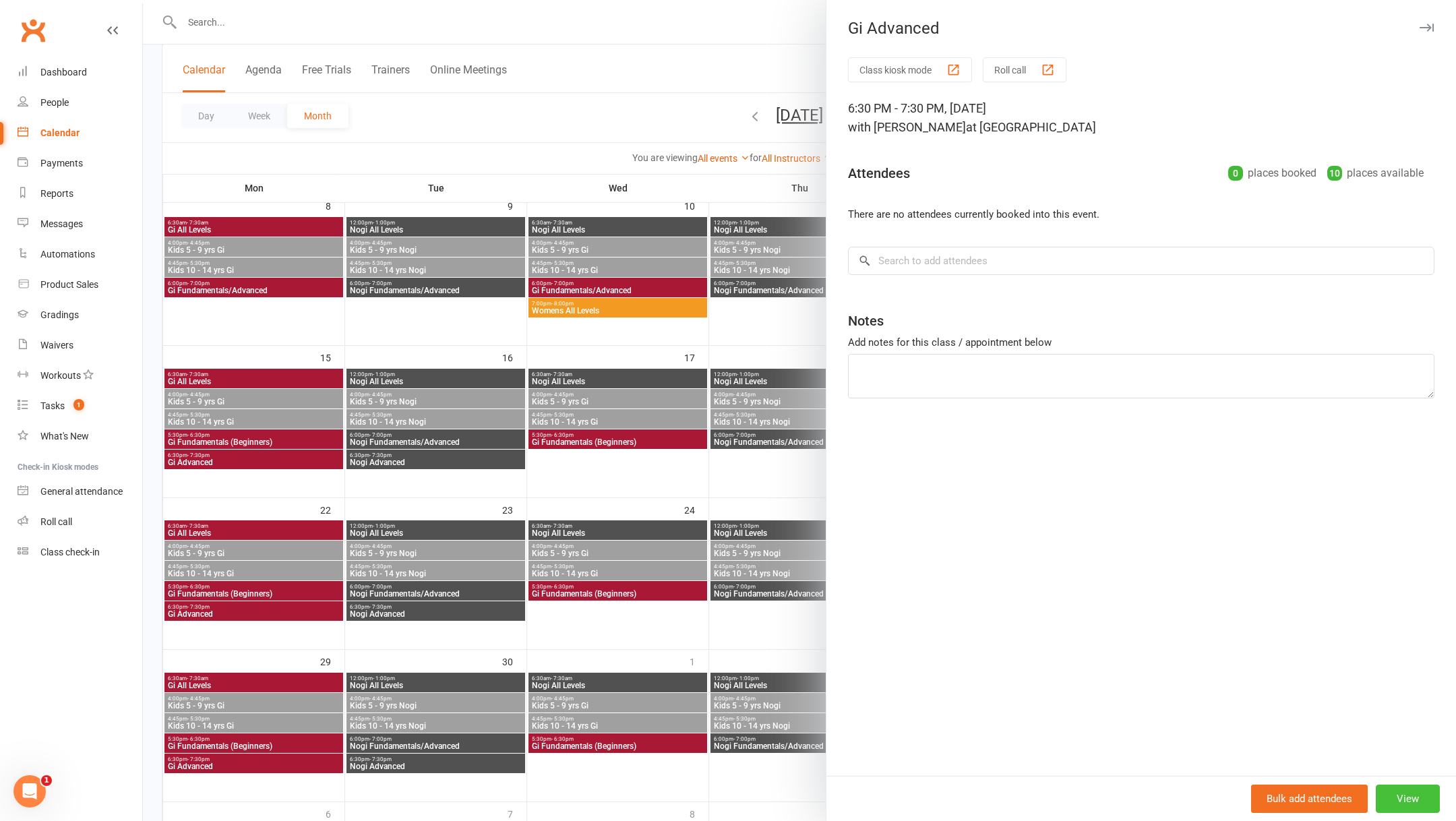
click at [1415, 788] on button "View" at bounding box center [1407, 798] width 64 height 28
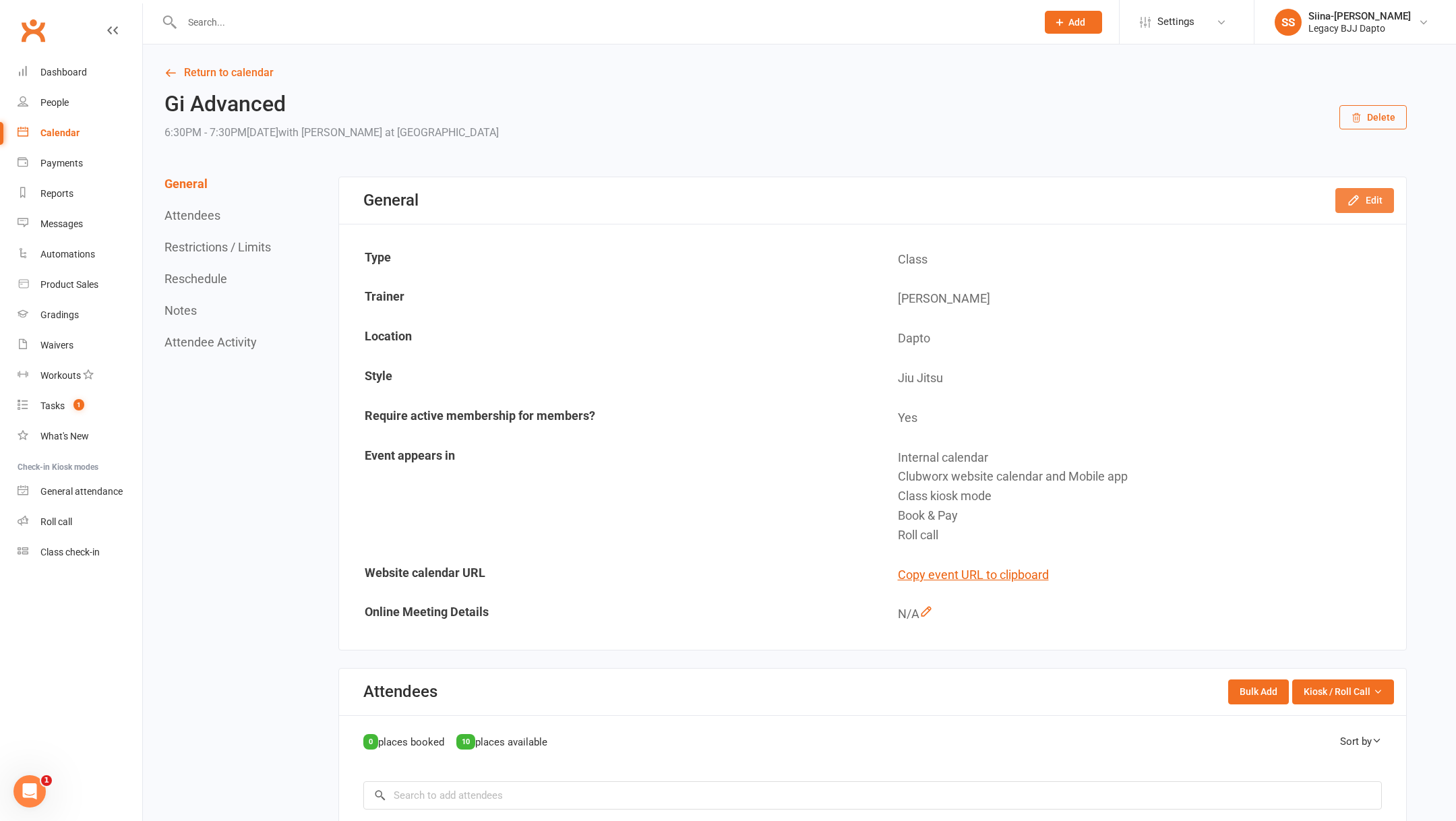
click at [1368, 196] on button "Edit" at bounding box center [1364, 201] width 59 height 25
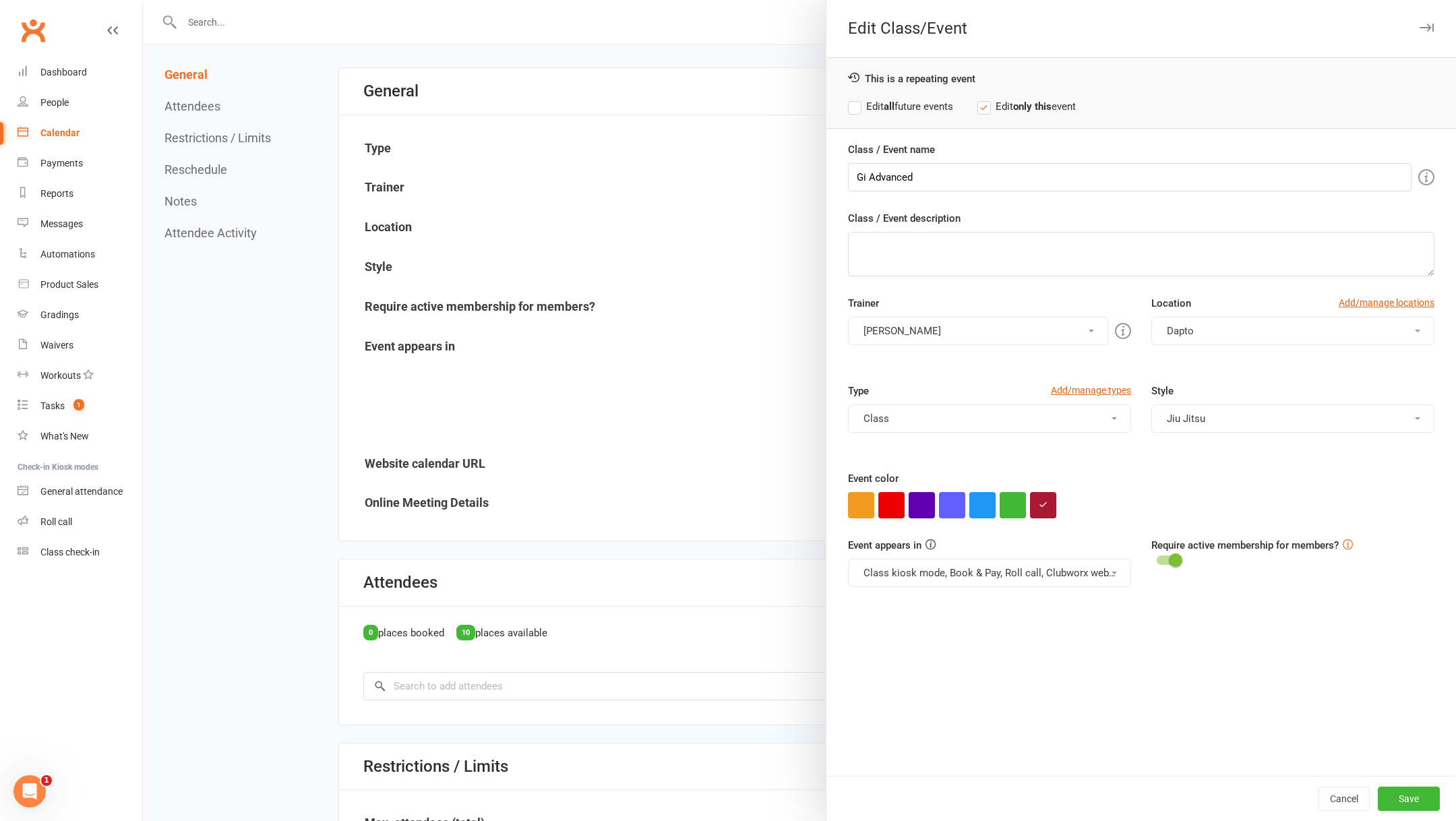
scroll to position [114, 0]
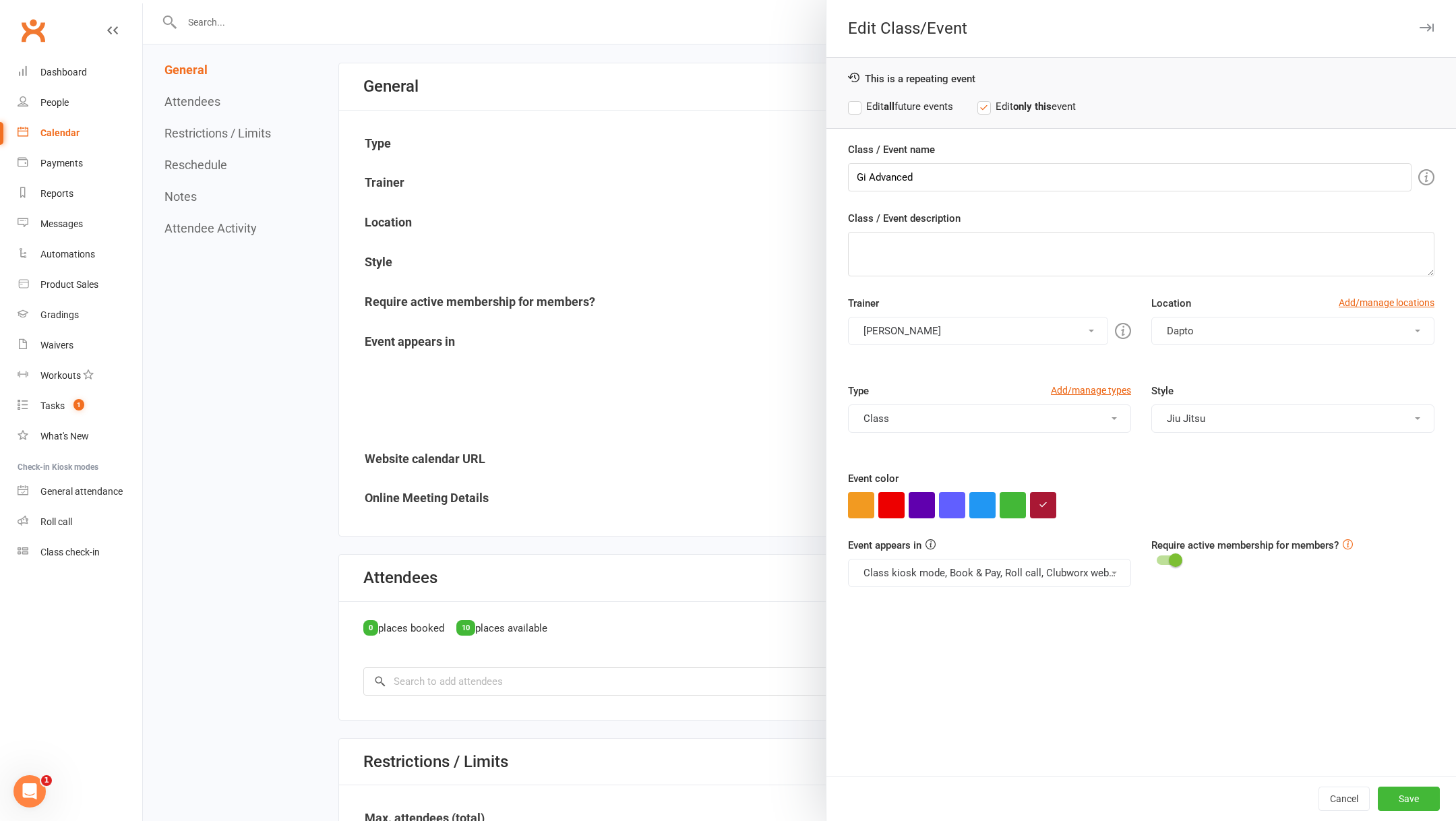
click at [745, 228] on div at bounding box center [799, 410] width 1312 height 821
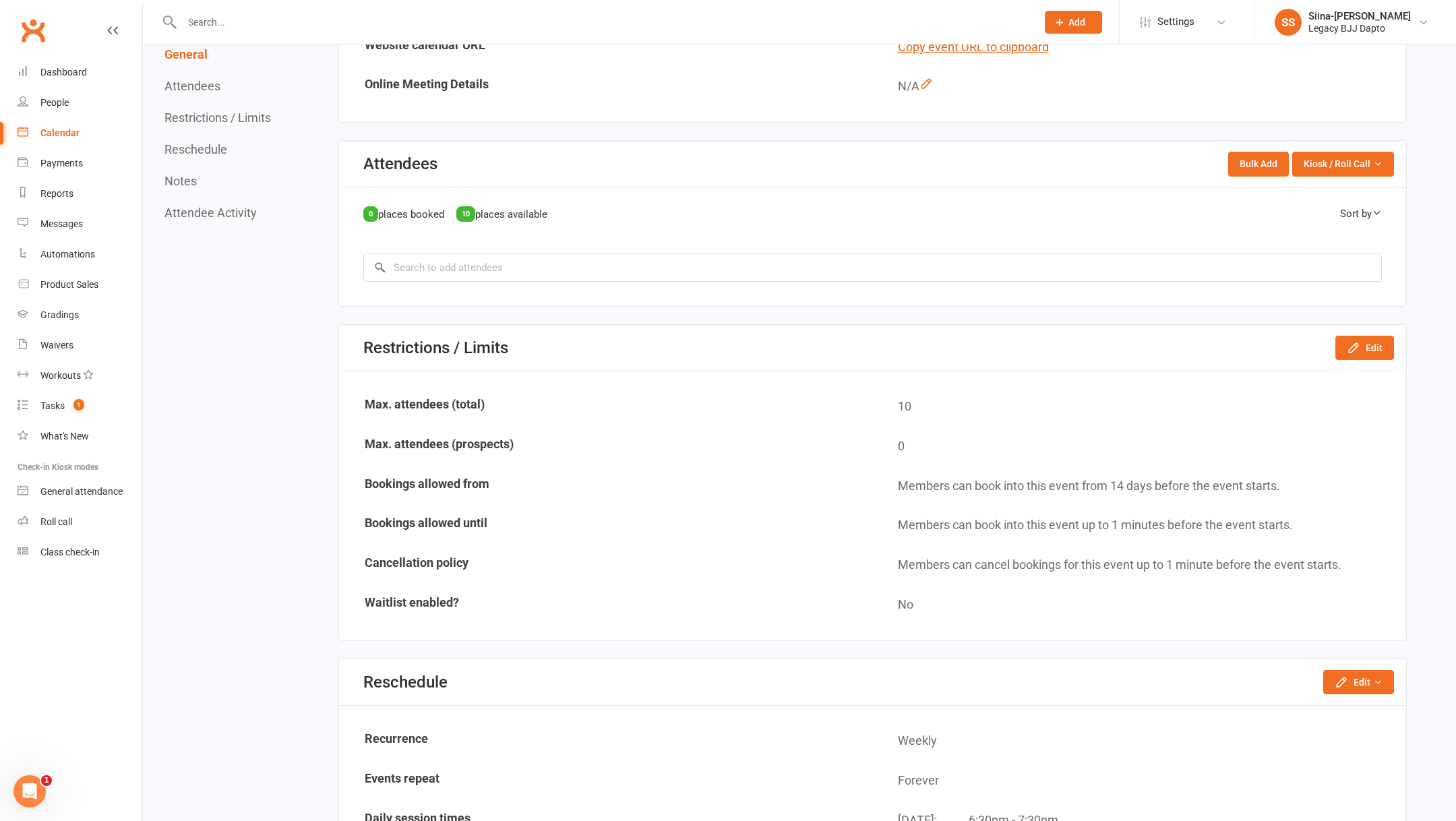
scroll to position [528, 0]
click at [1368, 340] on button "Edit" at bounding box center [1364, 347] width 59 height 25
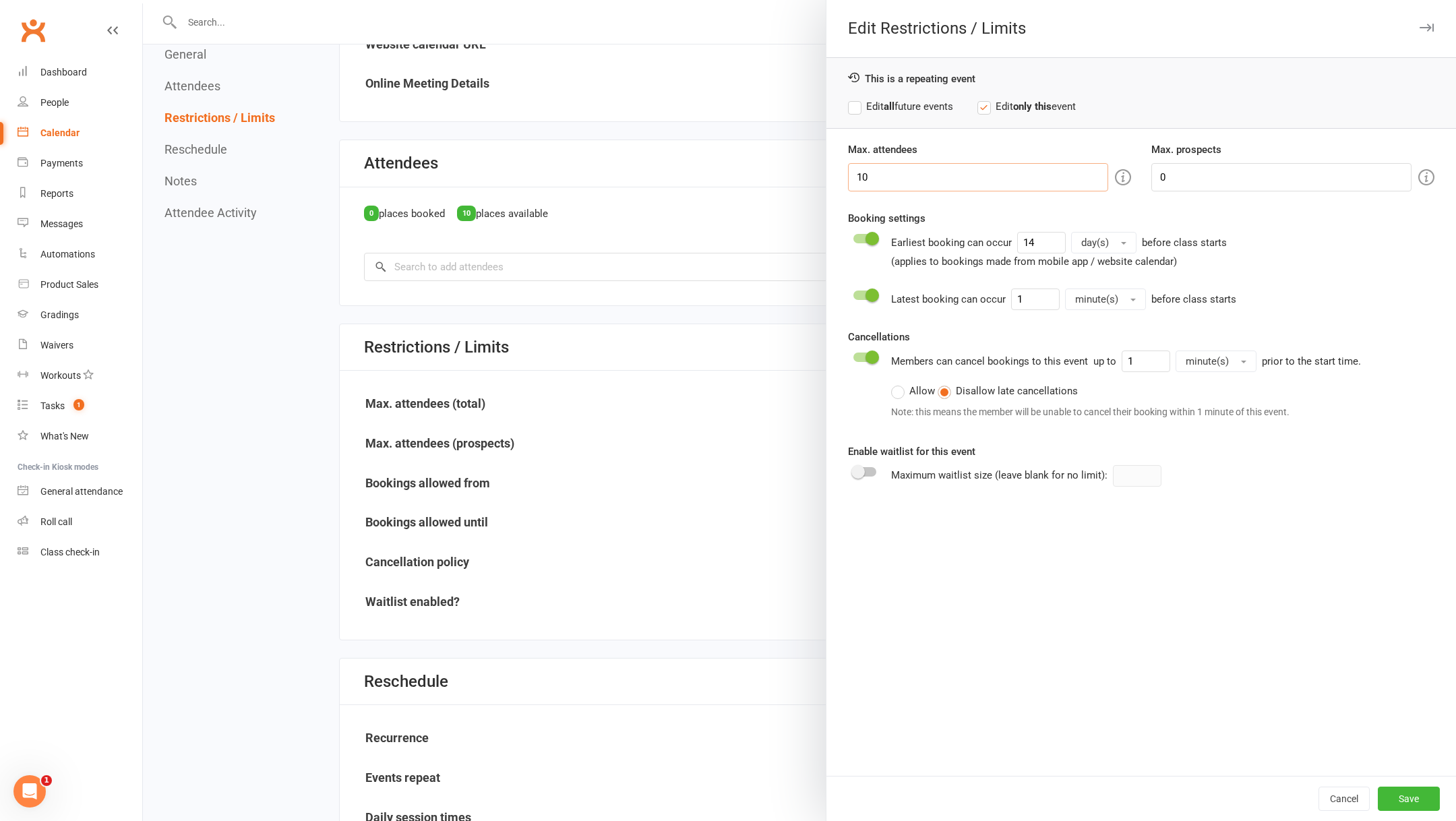
click at [899, 180] on input "10" at bounding box center [978, 177] width 260 height 28
type input "1"
type input "50"
click at [1189, 173] on input "0" at bounding box center [1281, 177] width 260 height 28
type input "5"
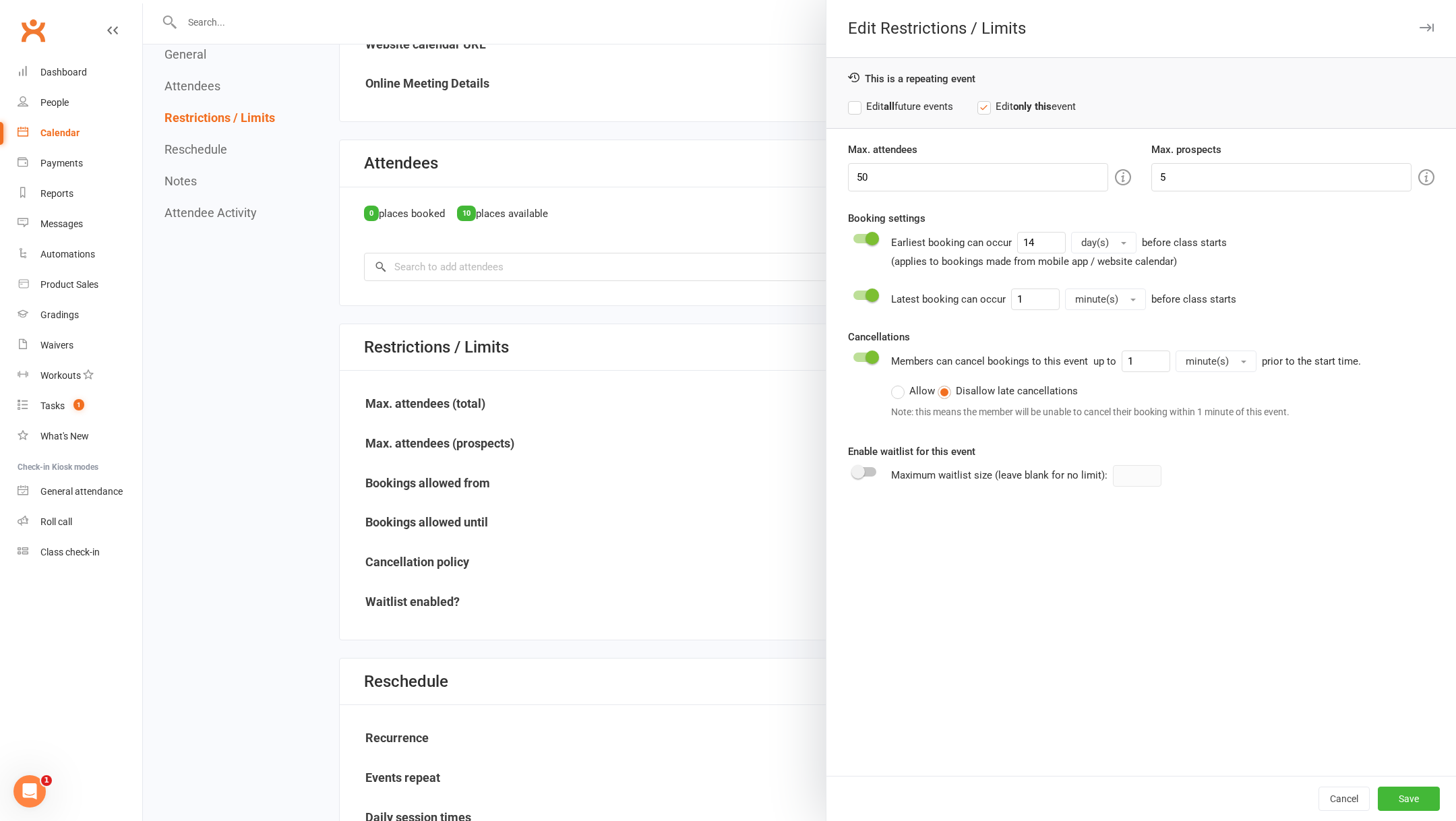
click at [874, 95] on div "This is a repeating event Edit all future events Edit only this event" at bounding box center [1141, 93] width 629 height 72
click at [864, 117] on div "This is a repeating event Edit all future events Edit only this event" at bounding box center [1141, 93] width 629 height 72
click at [858, 110] on label "Edit all future events" at bounding box center [901, 106] width 105 height 16
click at [1424, 790] on button "Save" at bounding box center [1408, 799] width 62 height 25
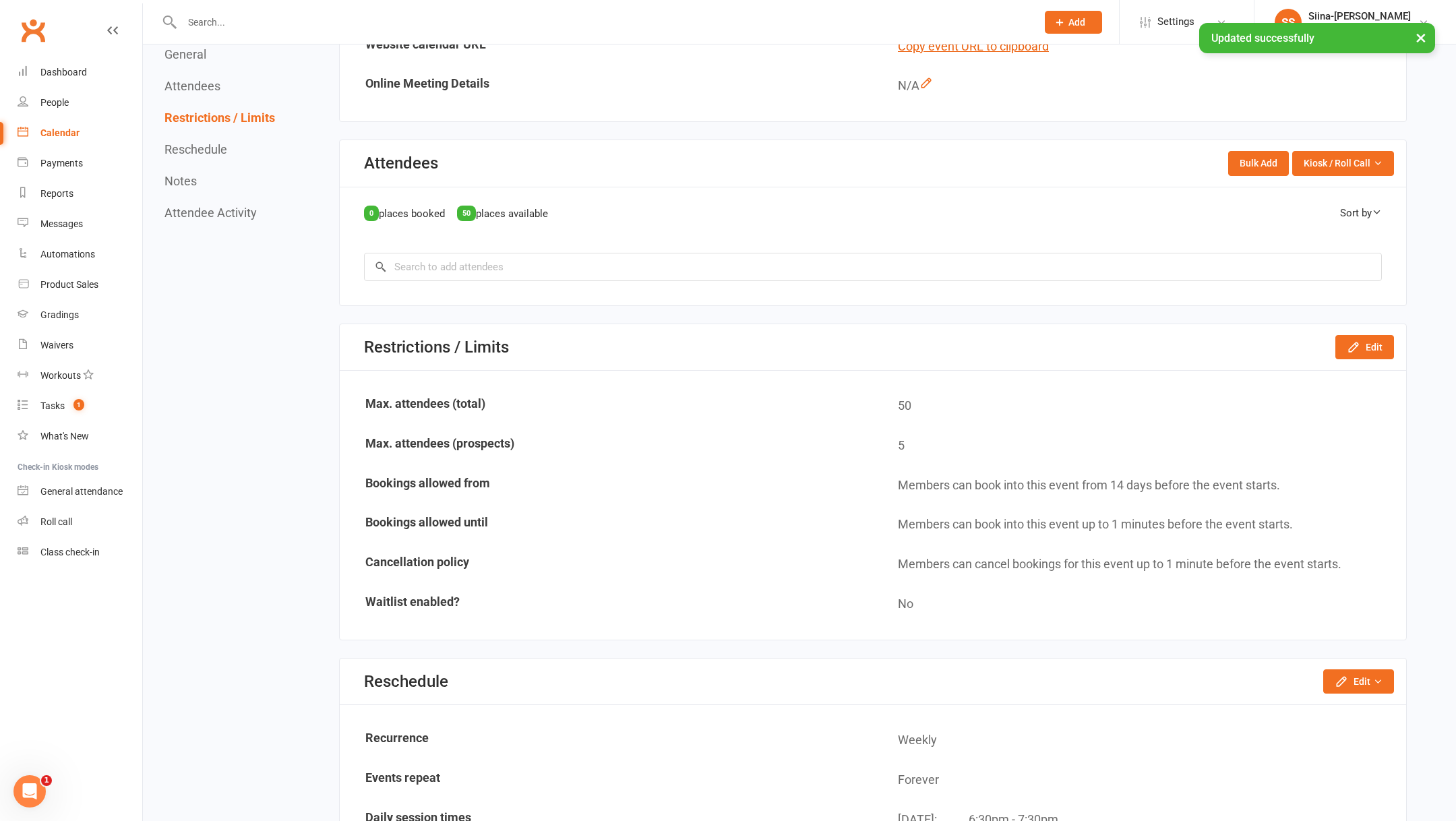
click at [78, 130] on link "Calendar" at bounding box center [80, 133] width 124 height 31
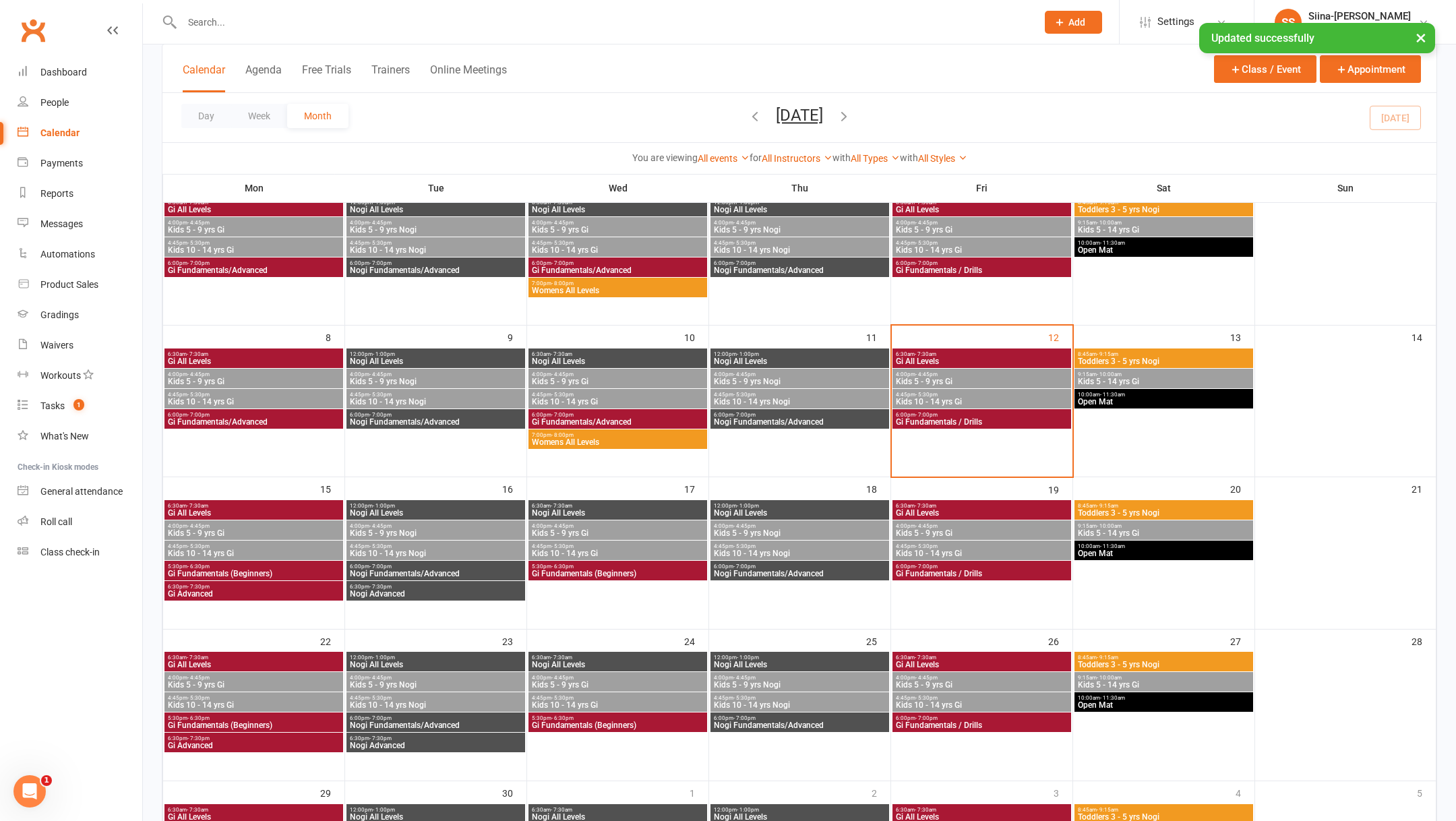
scroll to position [153, 0]
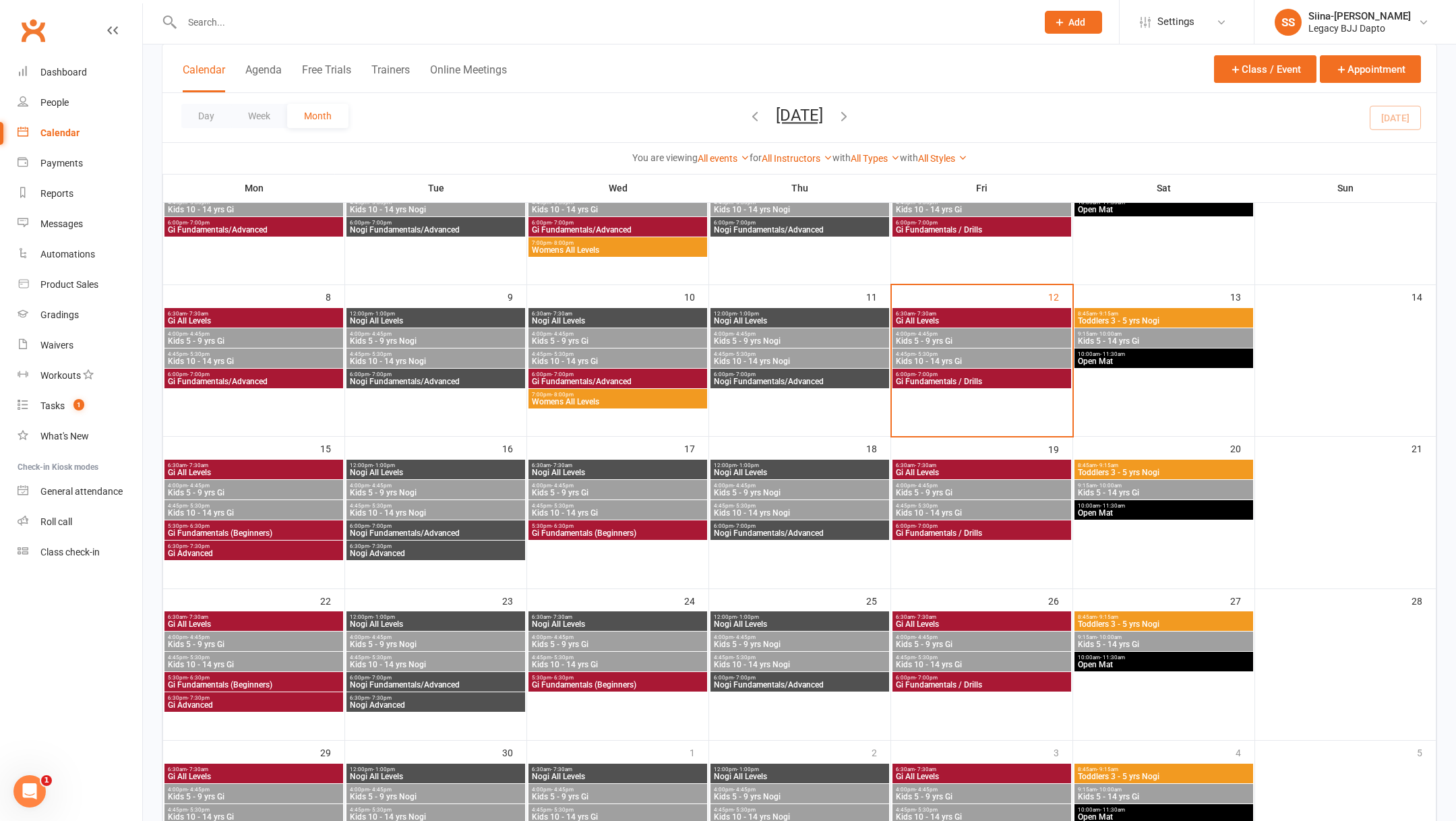
click at [740, 530] on span "Nogi Fundamentals/Advanced" at bounding box center [800, 533] width 173 height 8
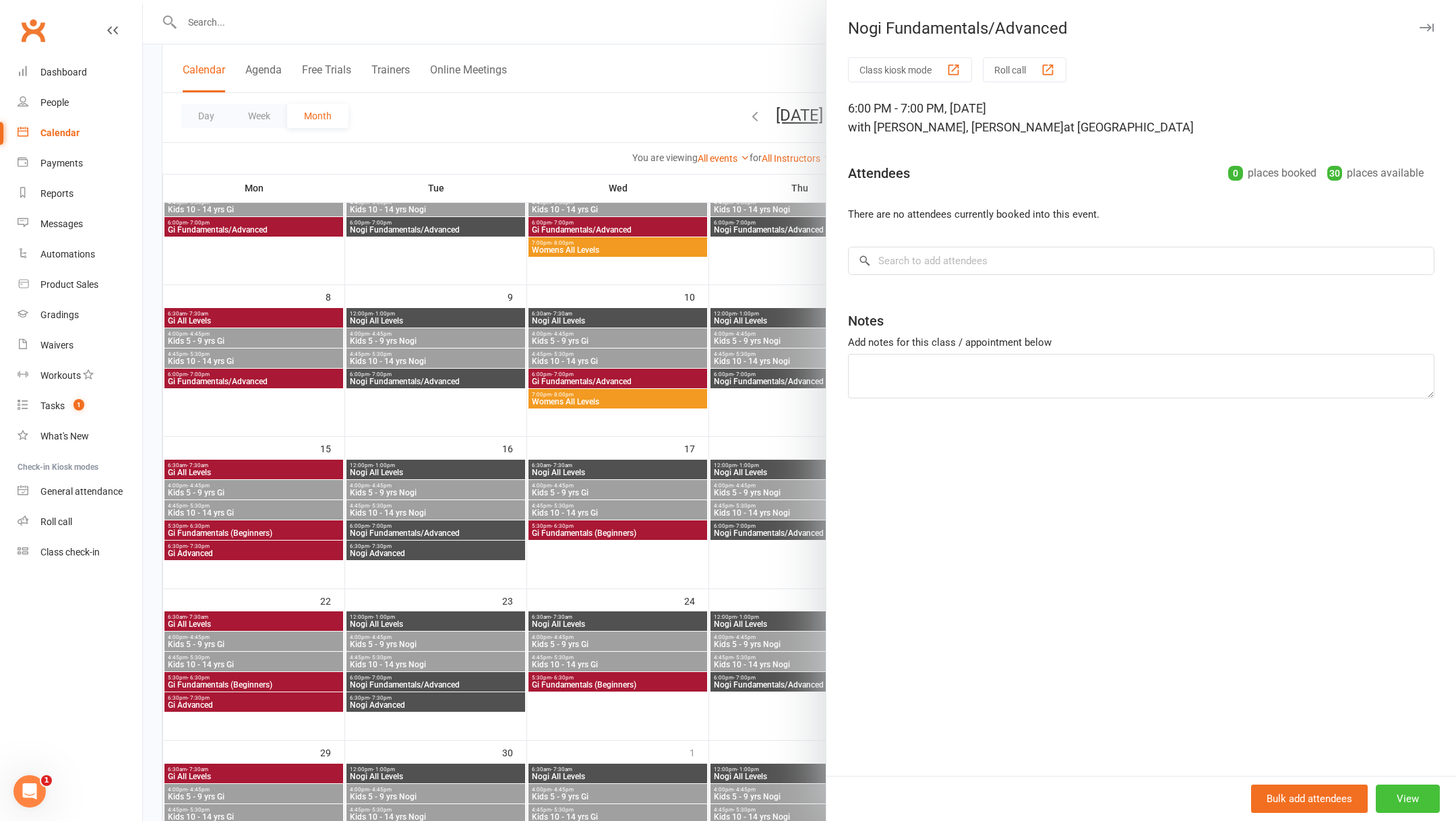
click at [1391, 793] on button "View" at bounding box center [1407, 798] width 64 height 28
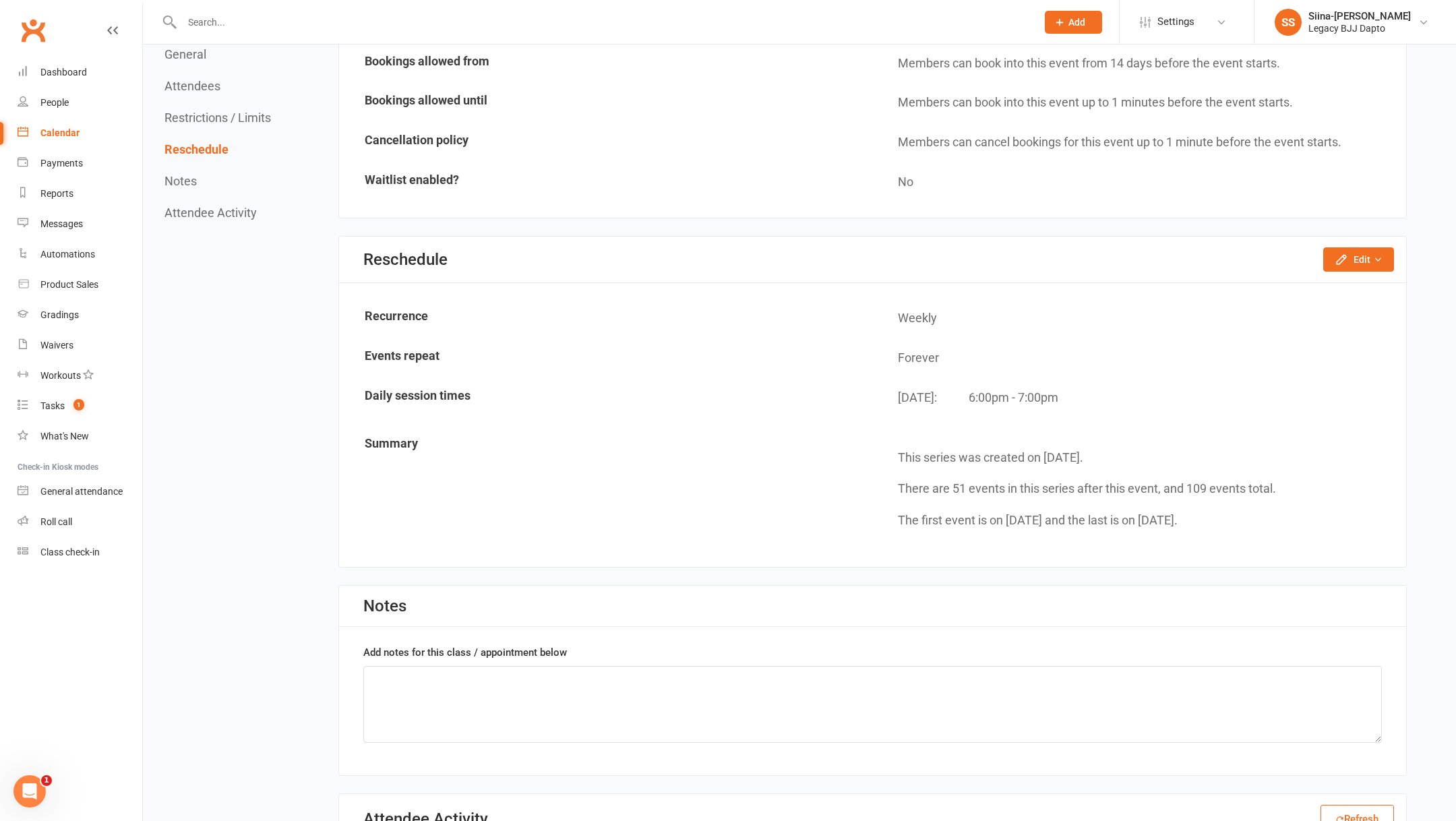
scroll to position [957, 0]
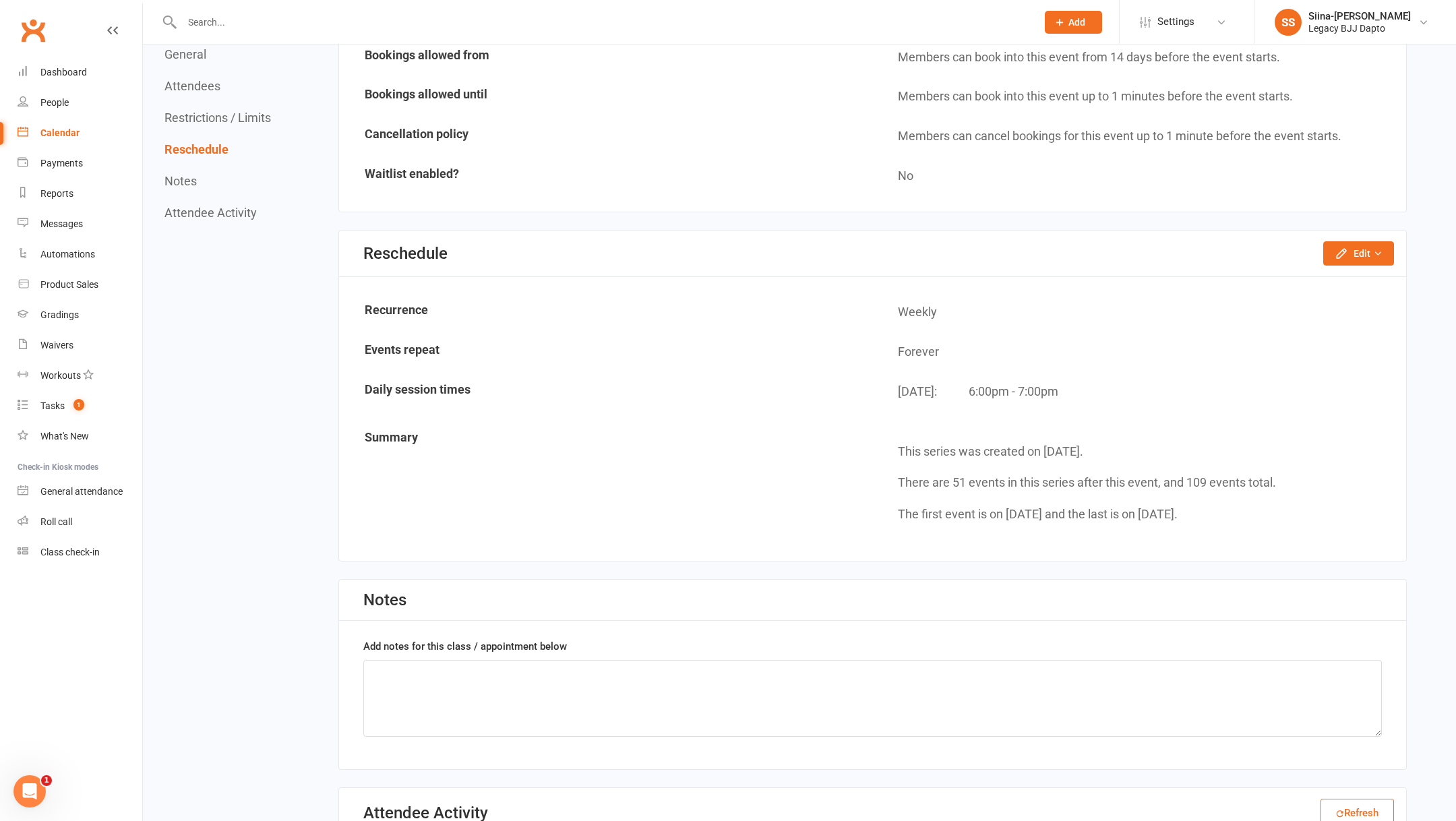
click at [1356, 231] on div "Reschedule Edit Reschedule this event only Move weekly session times Change rec…" at bounding box center [873, 253] width 1067 height 46
click at [1356, 241] on button "Edit" at bounding box center [1358, 253] width 71 height 25
click at [1331, 306] on link "Move weekly session times" at bounding box center [1316, 310] width 153 height 27
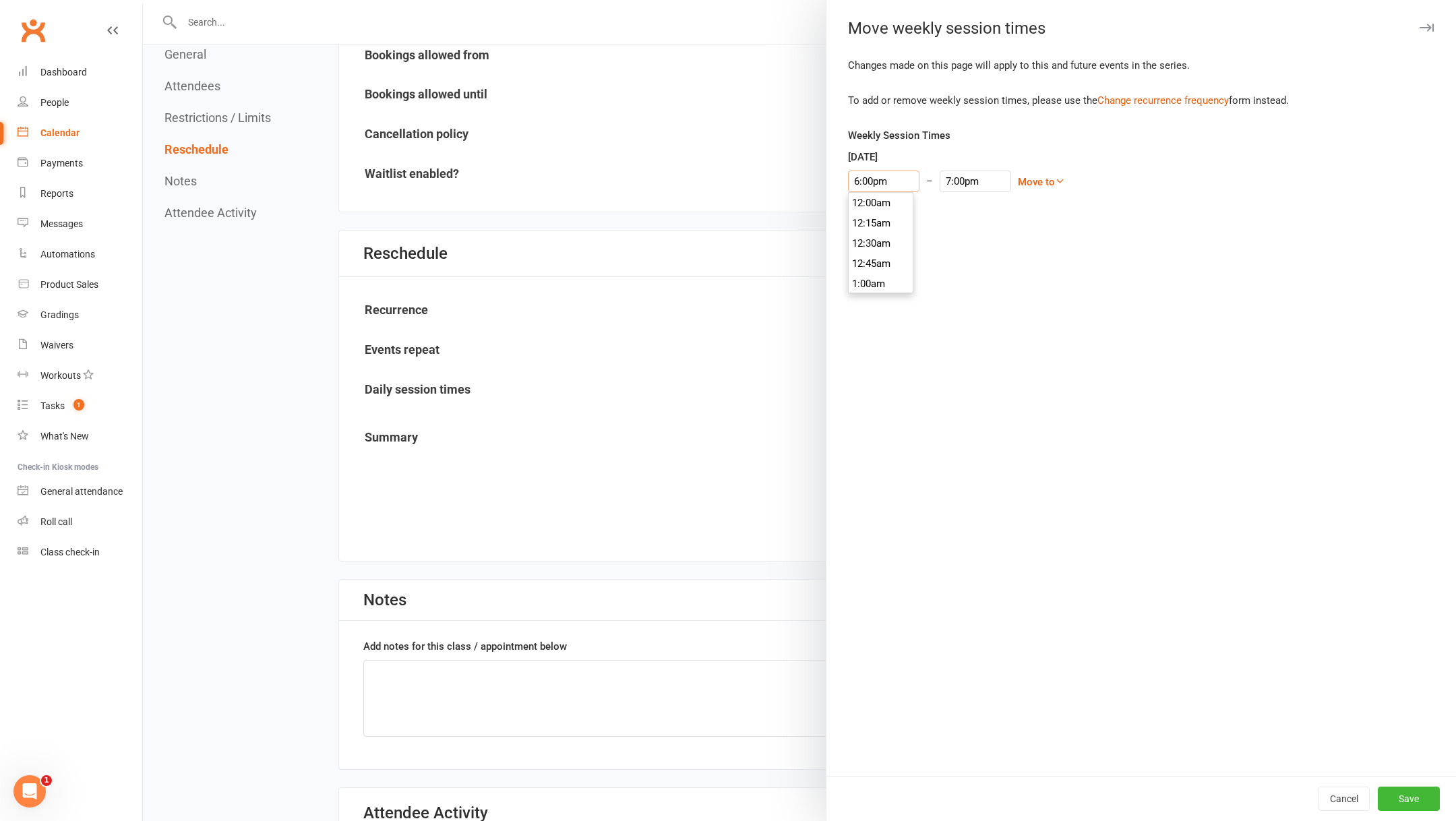
click at [887, 180] on input "6:00pm" at bounding box center [884, 181] width 72 height 22
type input "5:30pm"
type input "6:30pm"
click at [873, 220] on li "5:30pm" at bounding box center [880, 213] width 65 height 20
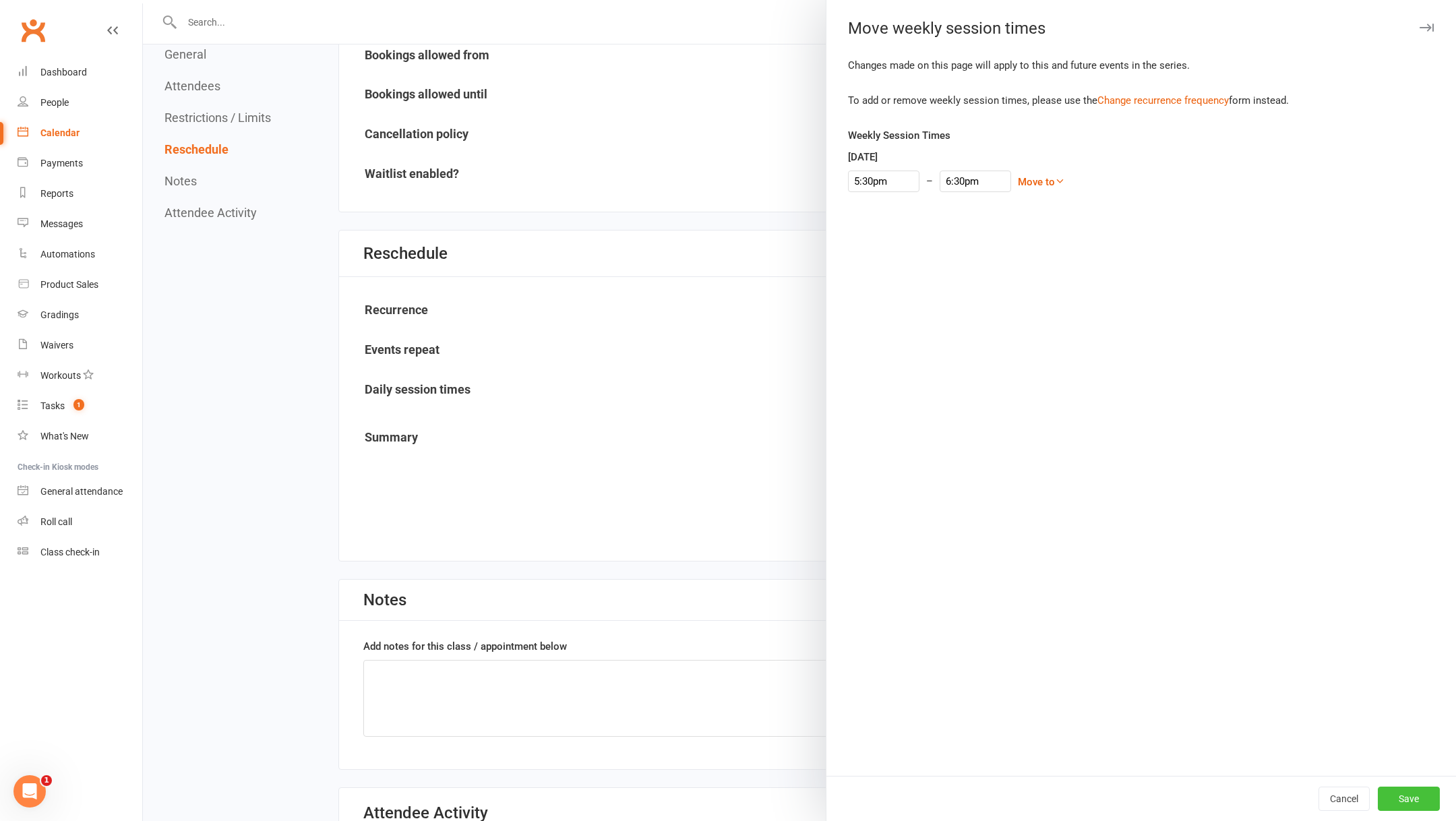
click at [1410, 791] on button "Save" at bounding box center [1408, 799] width 62 height 25
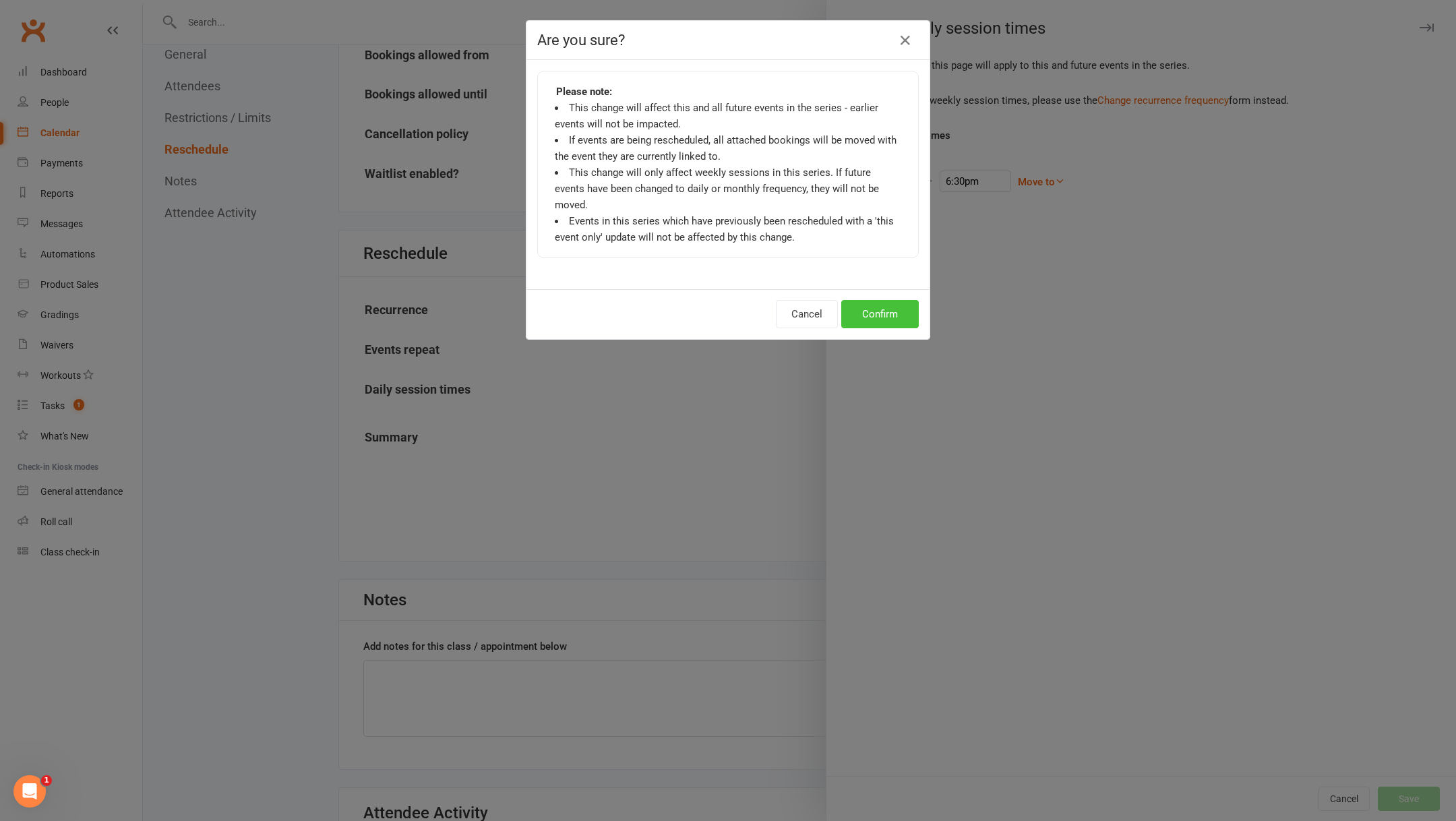
click at [875, 300] on button "Confirm" at bounding box center [880, 314] width 77 height 28
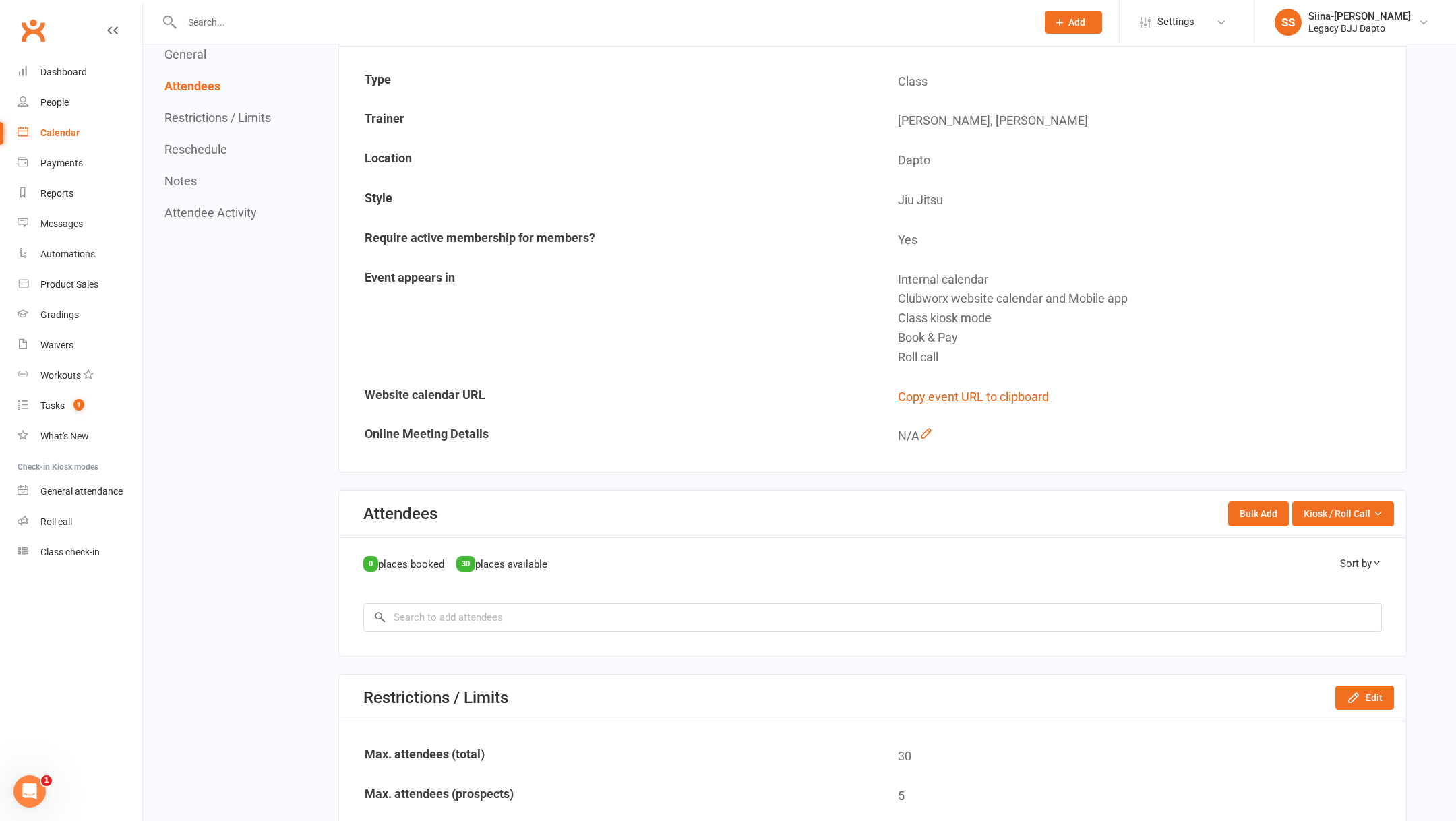
scroll to position [0, 0]
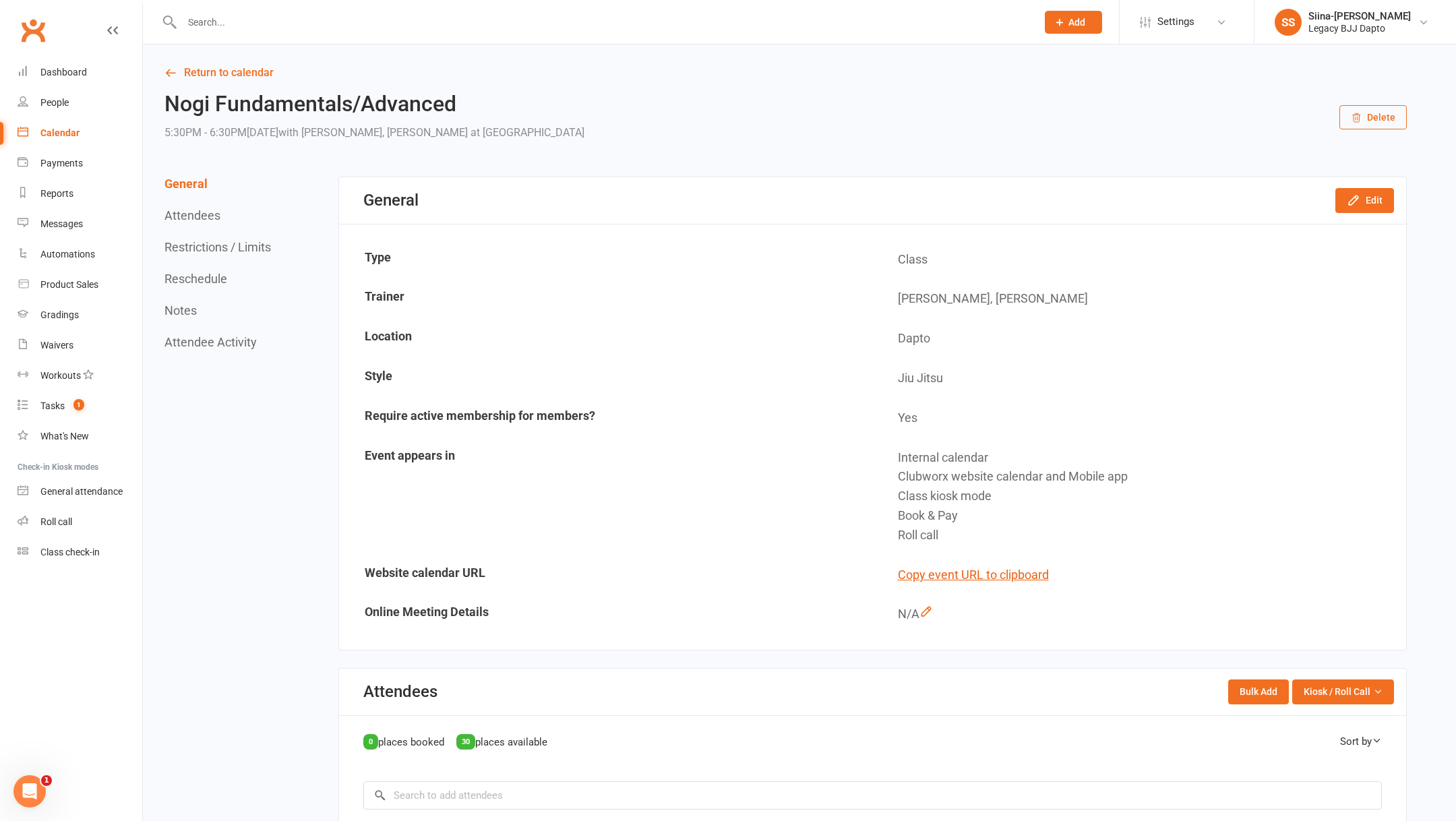
click at [86, 124] on link "Calendar" at bounding box center [80, 133] width 124 height 31
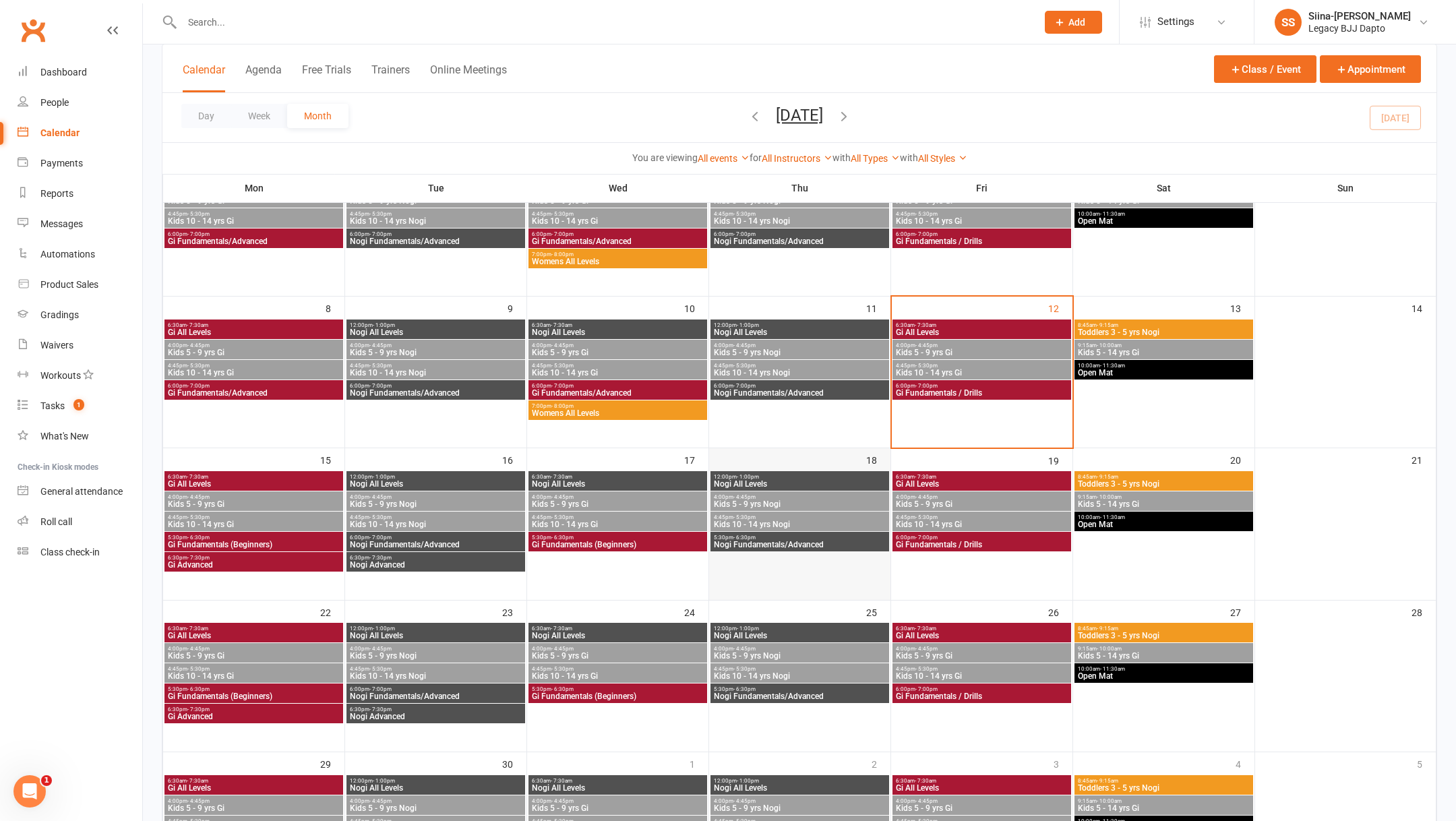
scroll to position [156, 0]
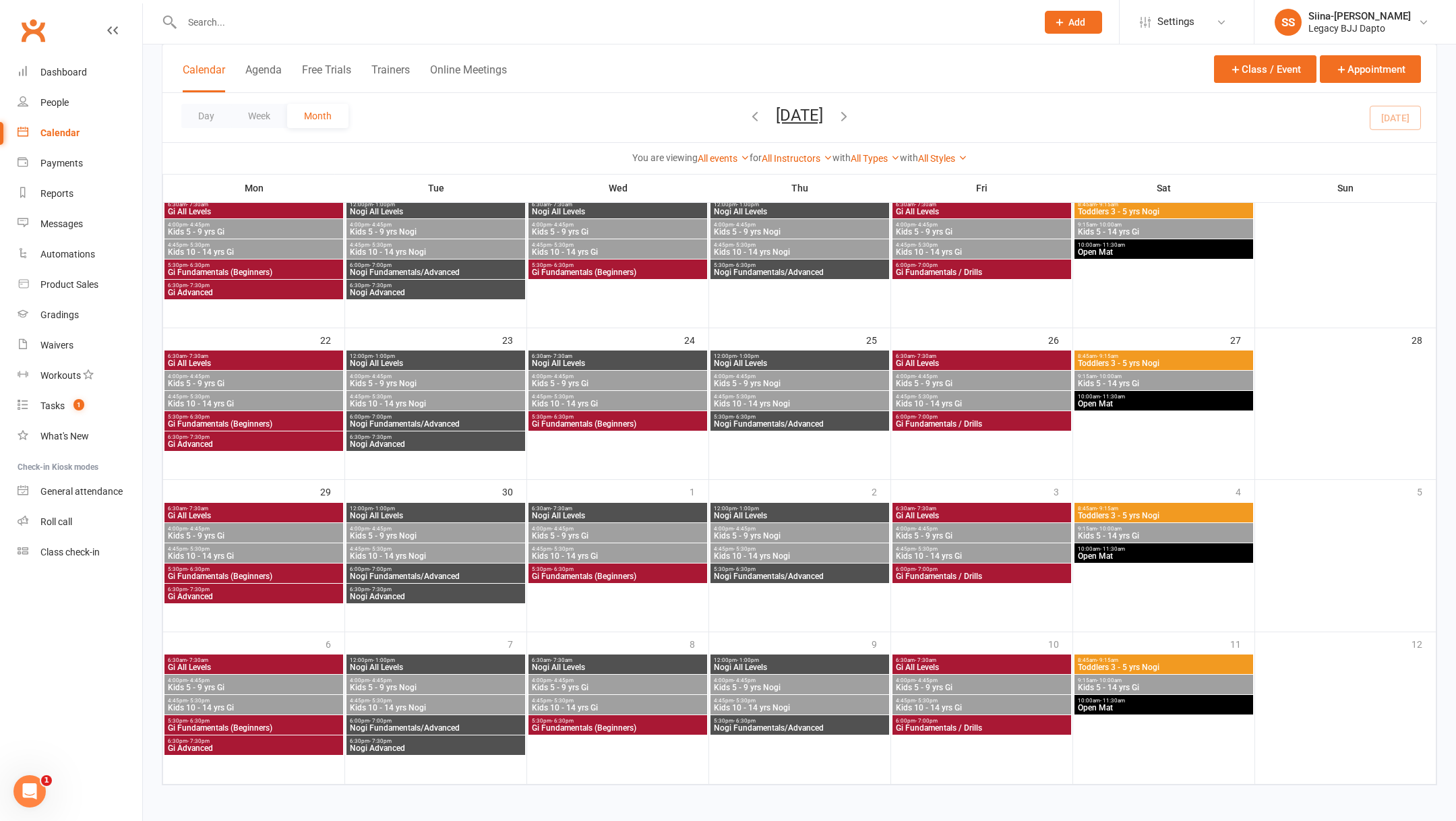
click at [959, 578] on span "Gi Fundamentals / Drills" at bounding box center [982, 576] width 173 height 8
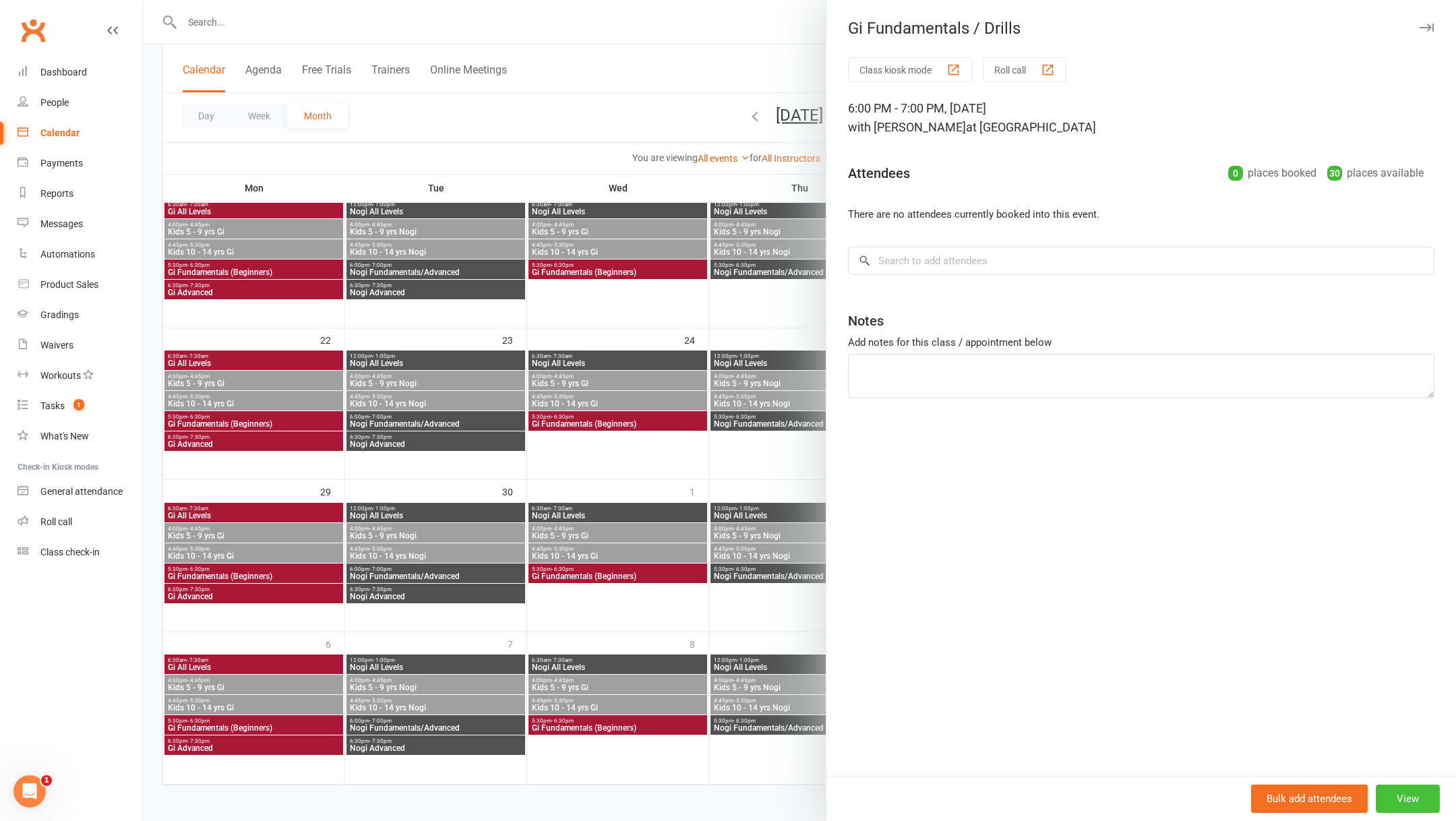
click at [1402, 796] on button "View" at bounding box center [1407, 798] width 64 height 28
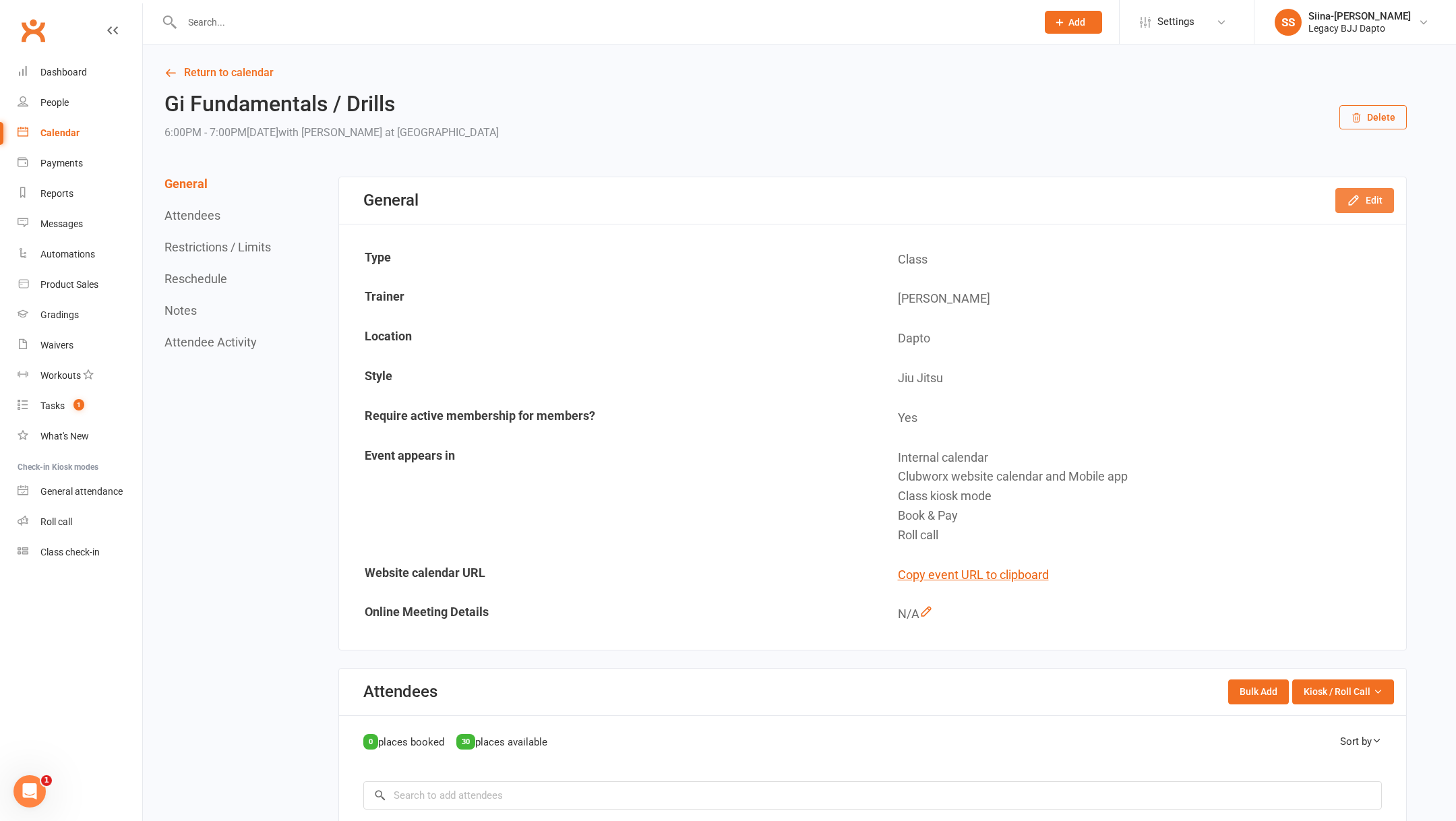
click at [1368, 206] on button "Edit" at bounding box center [1364, 201] width 59 height 25
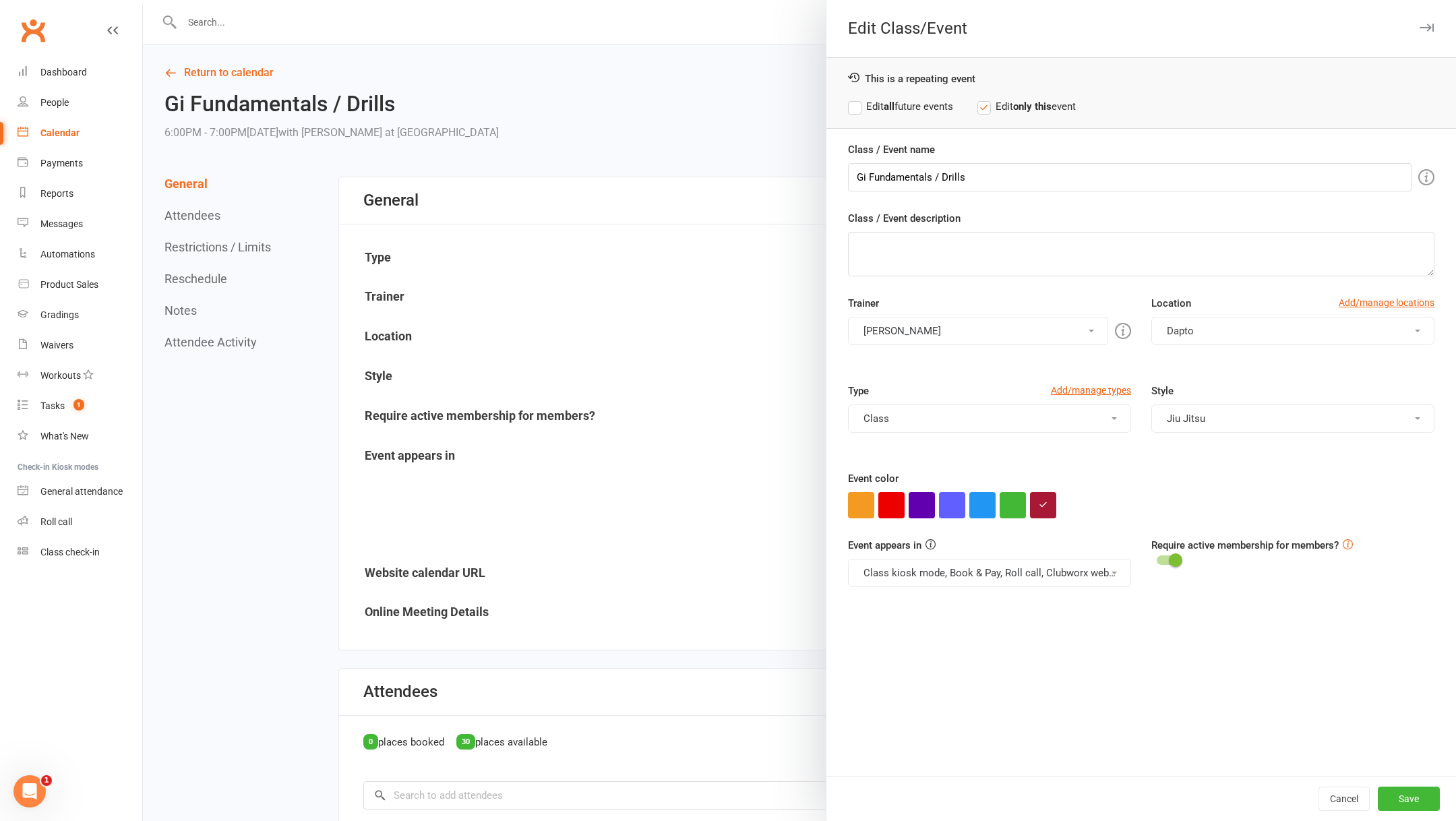
click at [913, 105] on label "Edit all future events" at bounding box center [901, 106] width 105 height 16
click at [1427, 27] on icon "button" at bounding box center [1426, 27] width 14 height 8
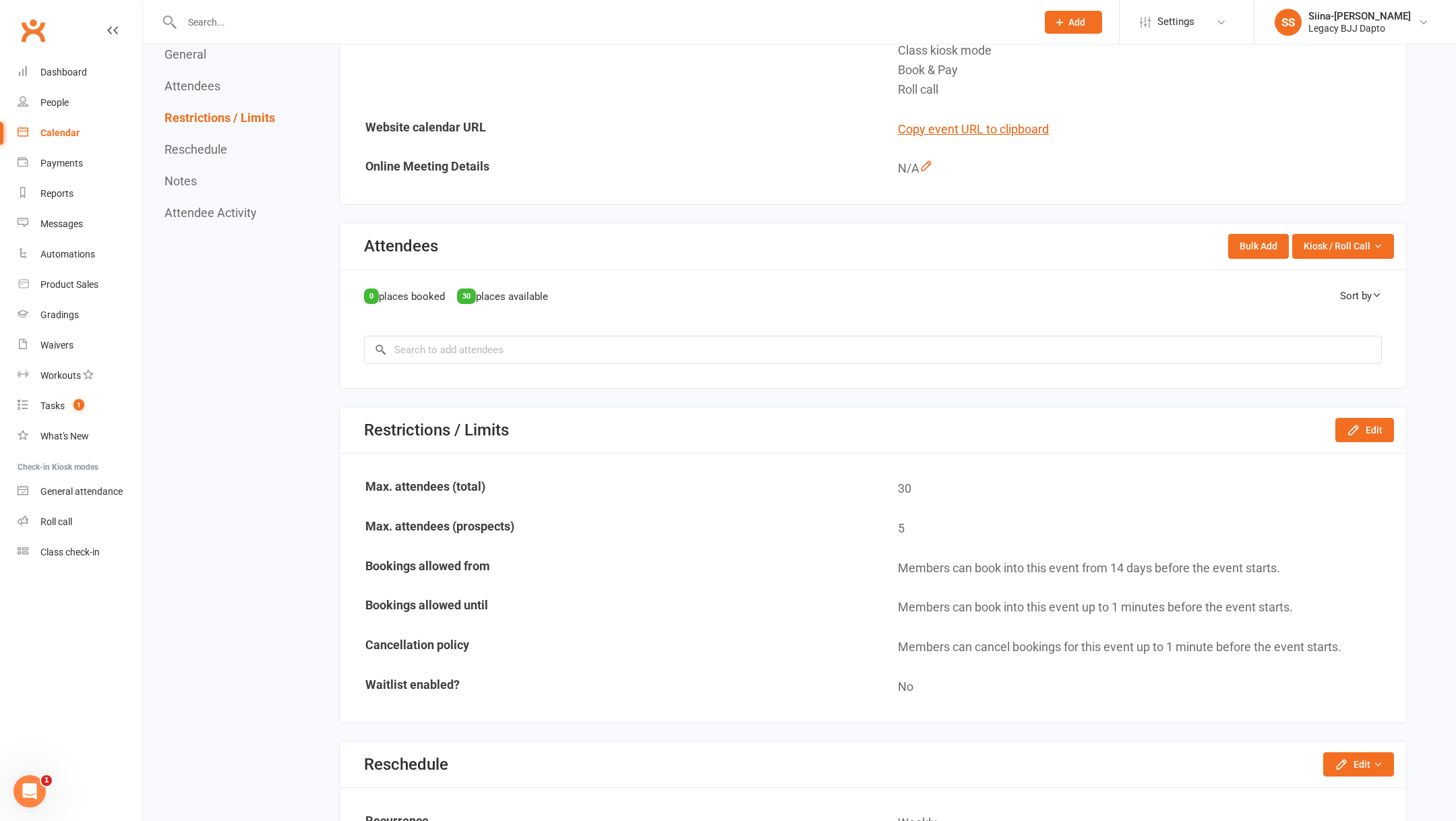
scroll to position [665, 0]
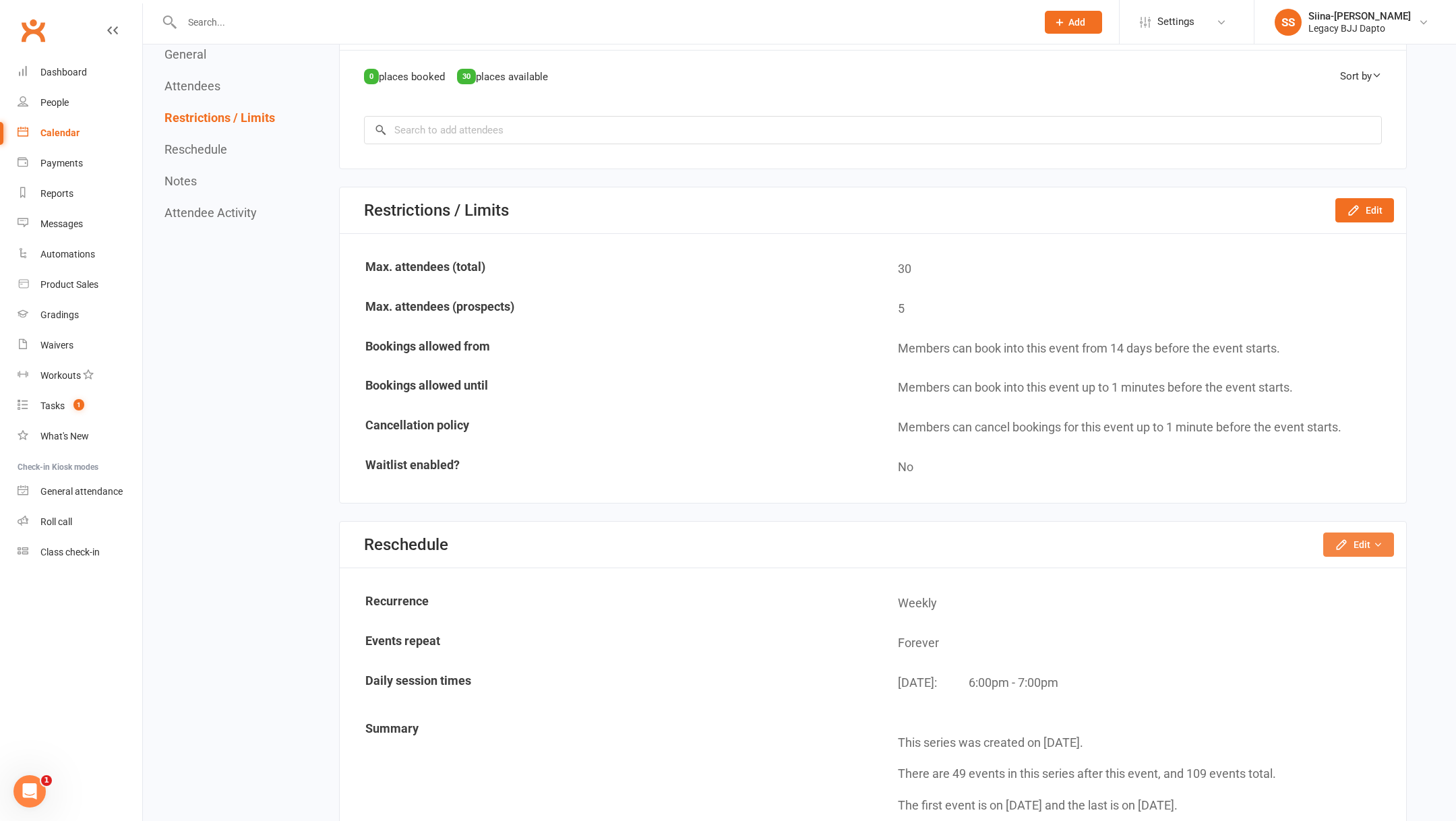
click at [1349, 533] on button "Edit" at bounding box center [1358, 545] width 71 height 25
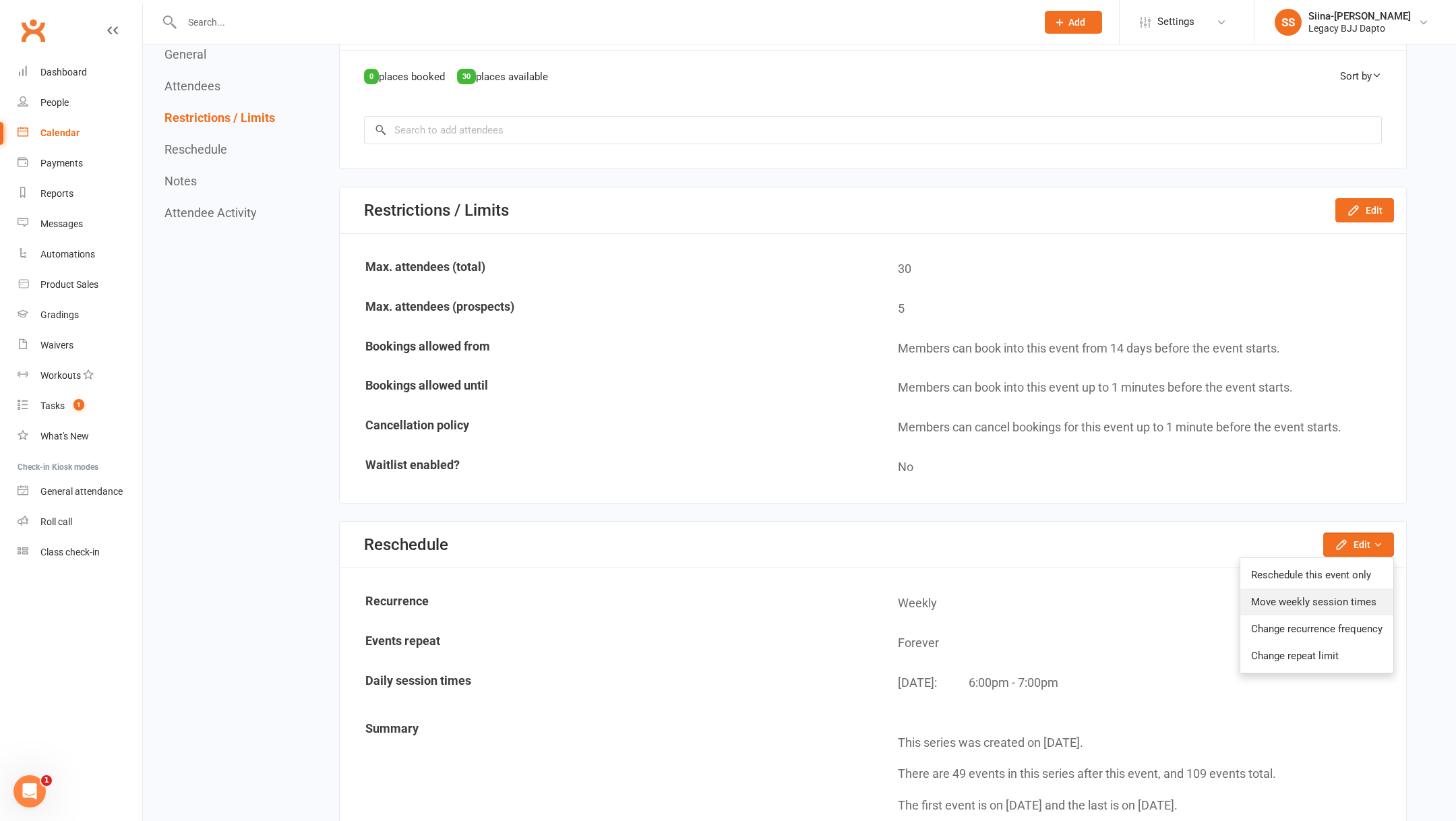
click at [1326, 595] on link "Move weekly session times" at bounding box center [1316, 602] width 153 height 27
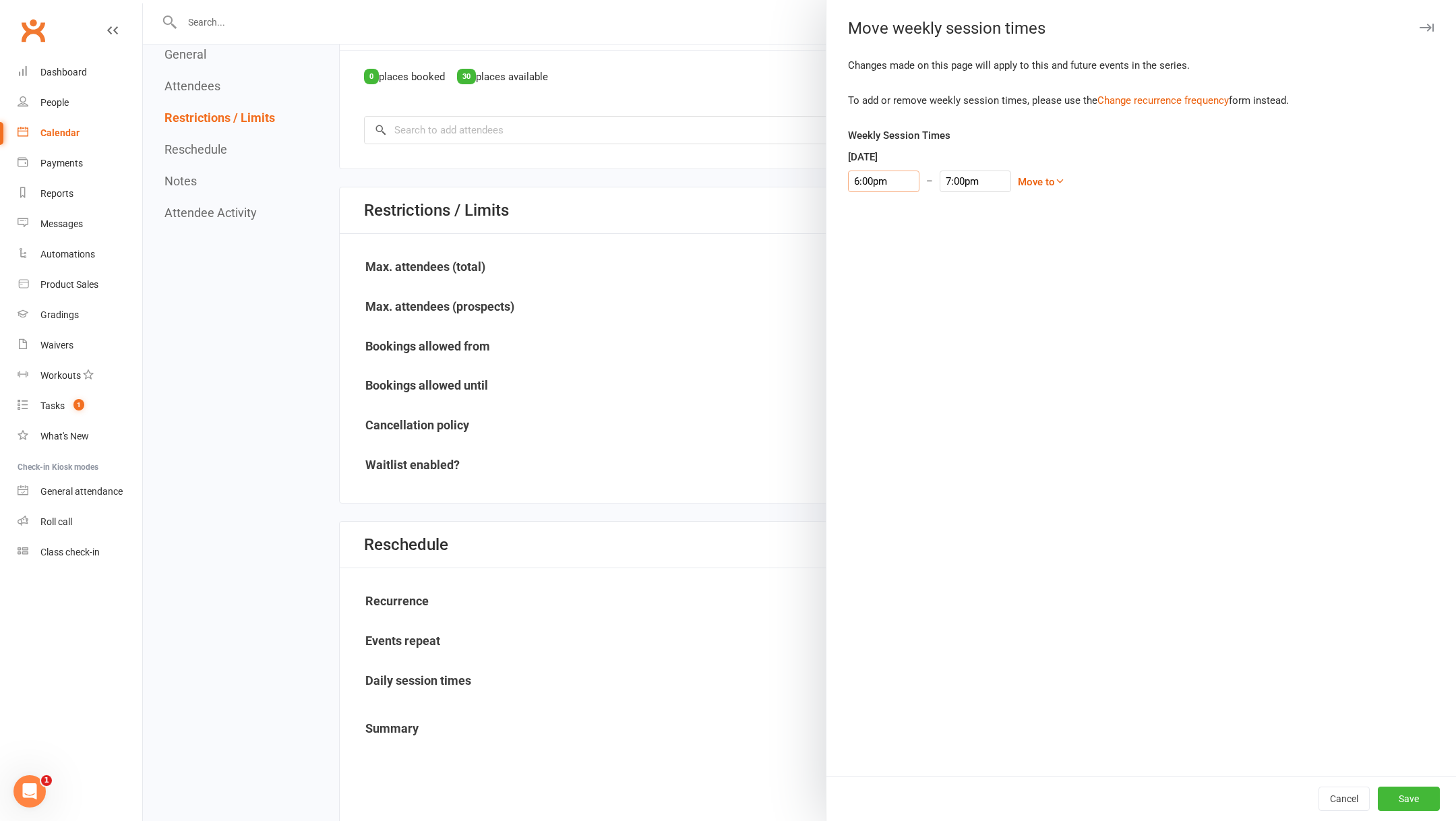
click at [884, 183] on input "6:00pm" at bounding box center [884, 181] width 72 height 22
type input "5:30pm"
type input "6:30pm"
click at [874, 236] on li "5:30pm" at bounding box center [880, 233] width 65 height 20
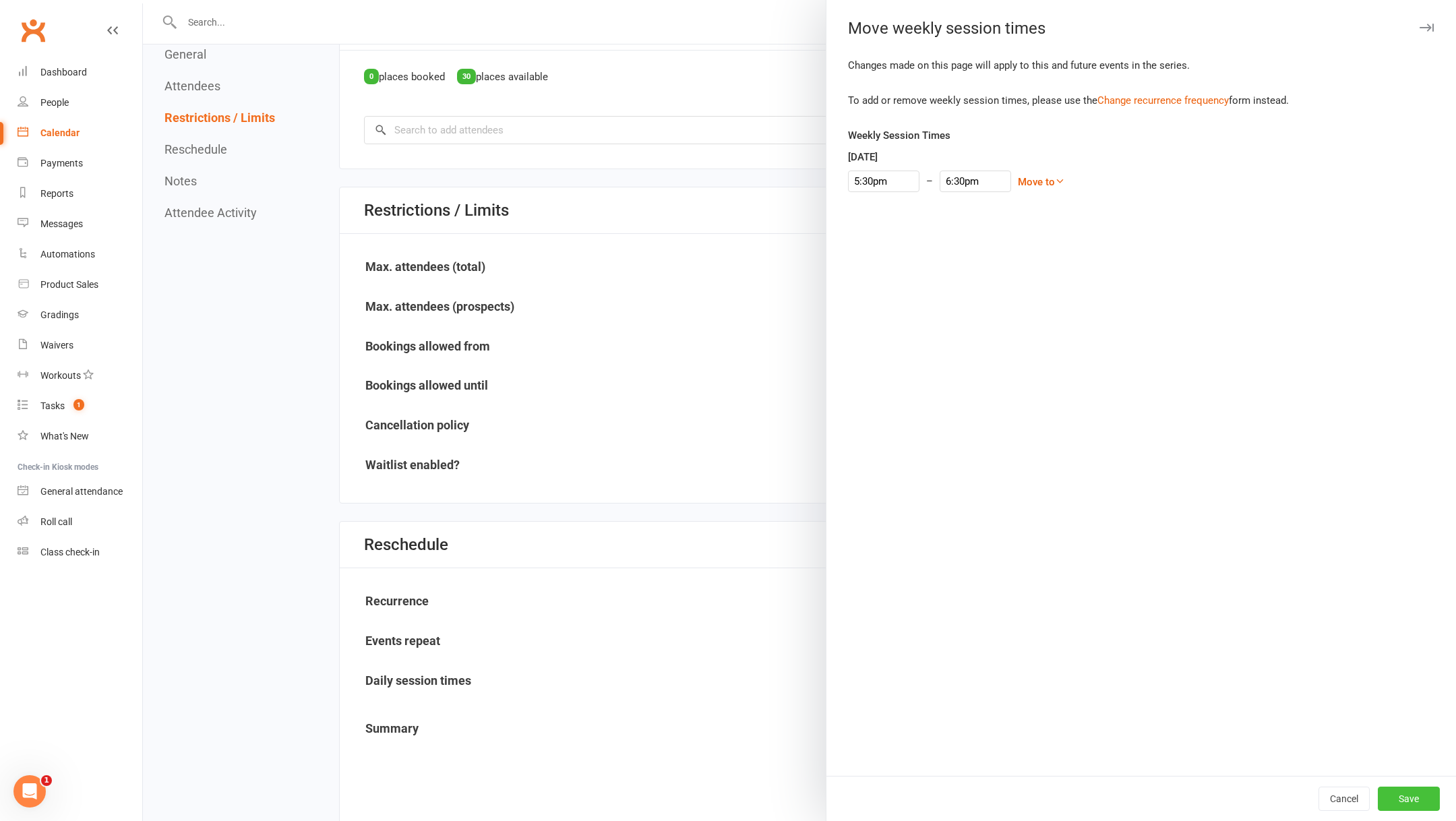
click at [1402, 801] on button "Save" at bounding box center [1408, 799] width 62 height 25
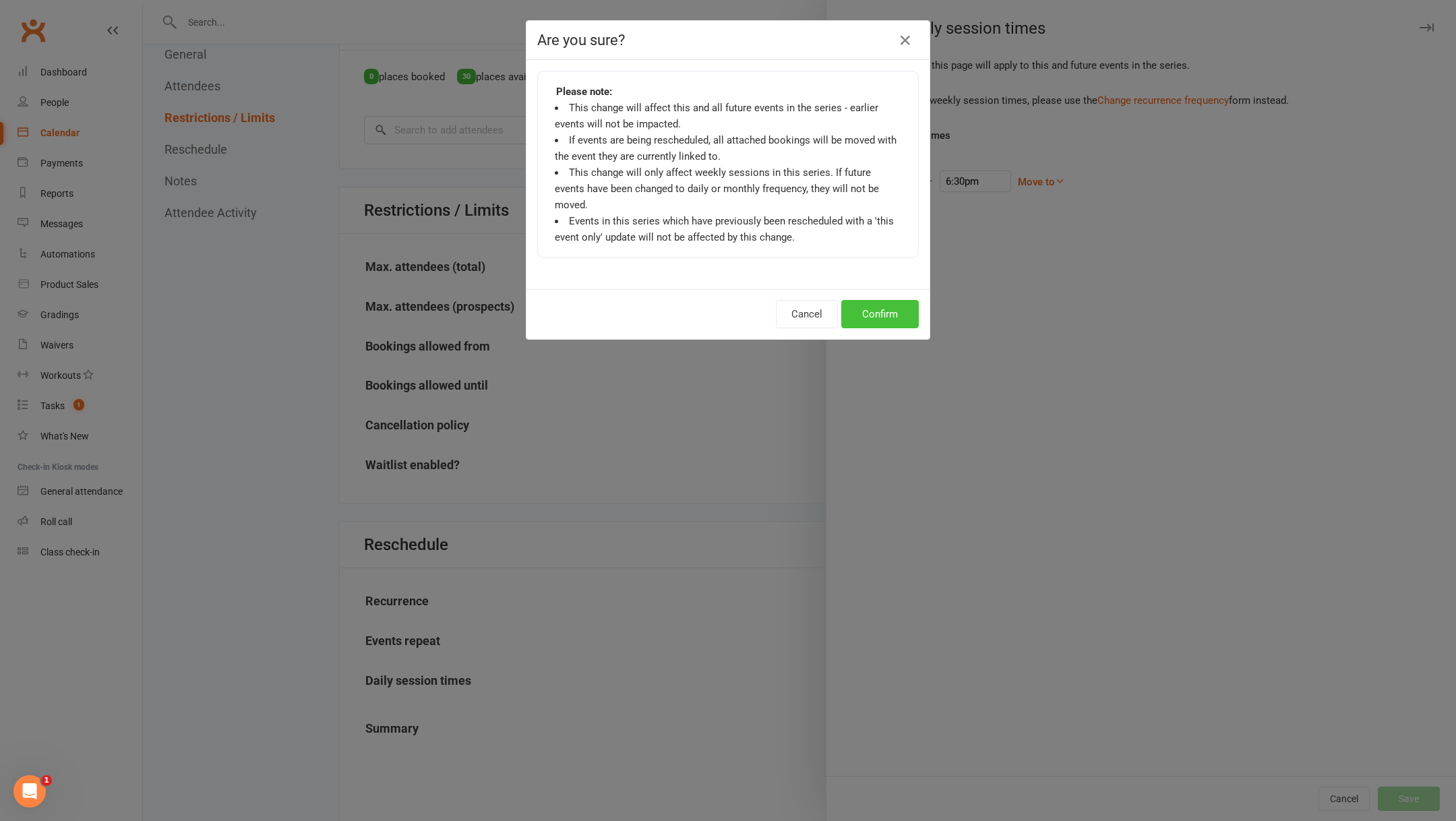
click at [880, 300] on button "Confirm" at bounding box center [880, 314] width 77 height 28
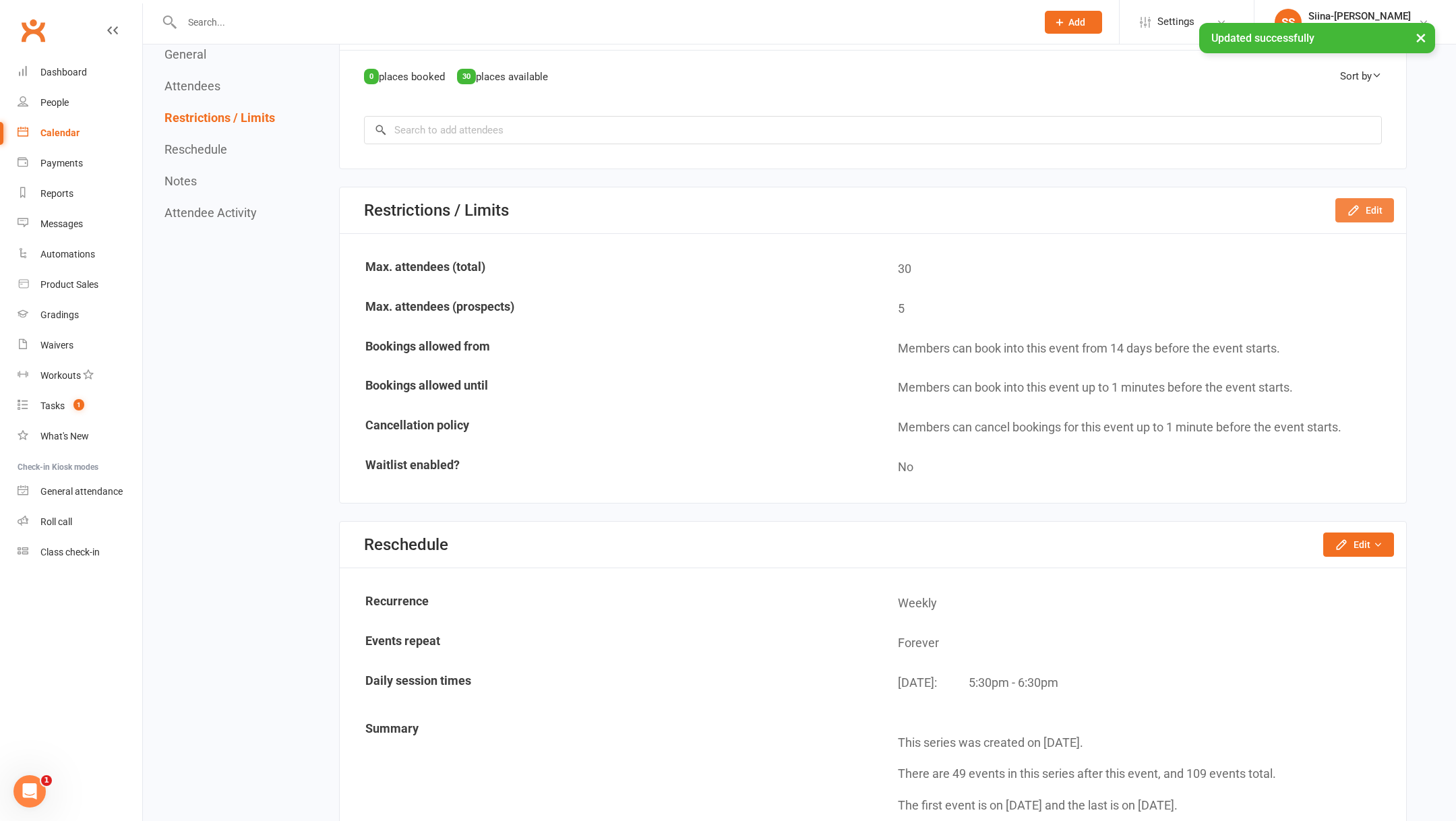
click at [1369, 198] on button "Edit" at bounding box center [1364, 210] width 59 height 25
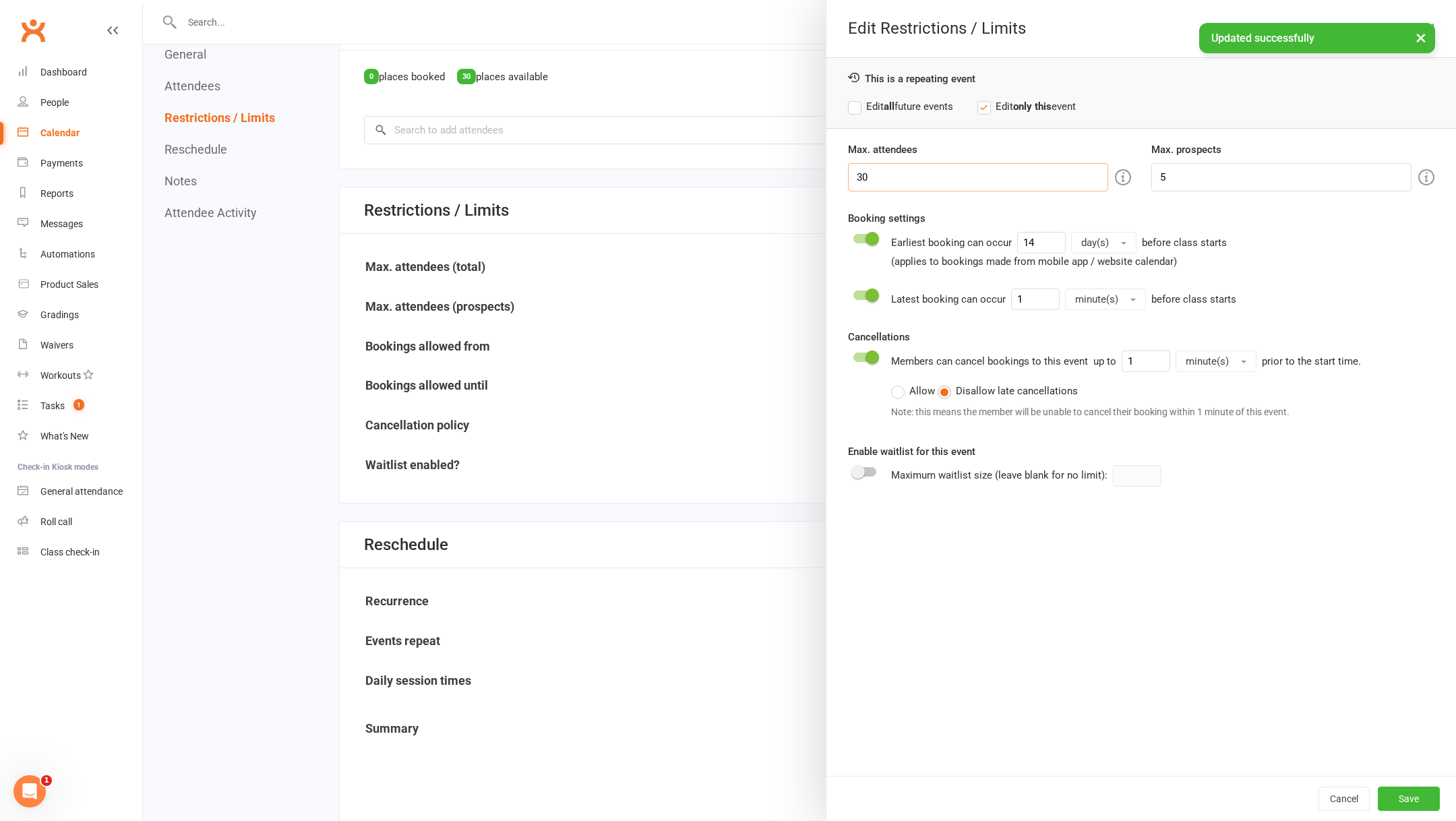
click at [903, 180] on input "30" at bounding box center [978, 177] width 260 height 28
type input "3"
type input "50"
click at [870, 103] on label "Edit all future events" at bounding box center [901, 106] width 105 height 16
click at [1424, 793] on button "Save" at bounding box center [1408, 799] width 62 height 25
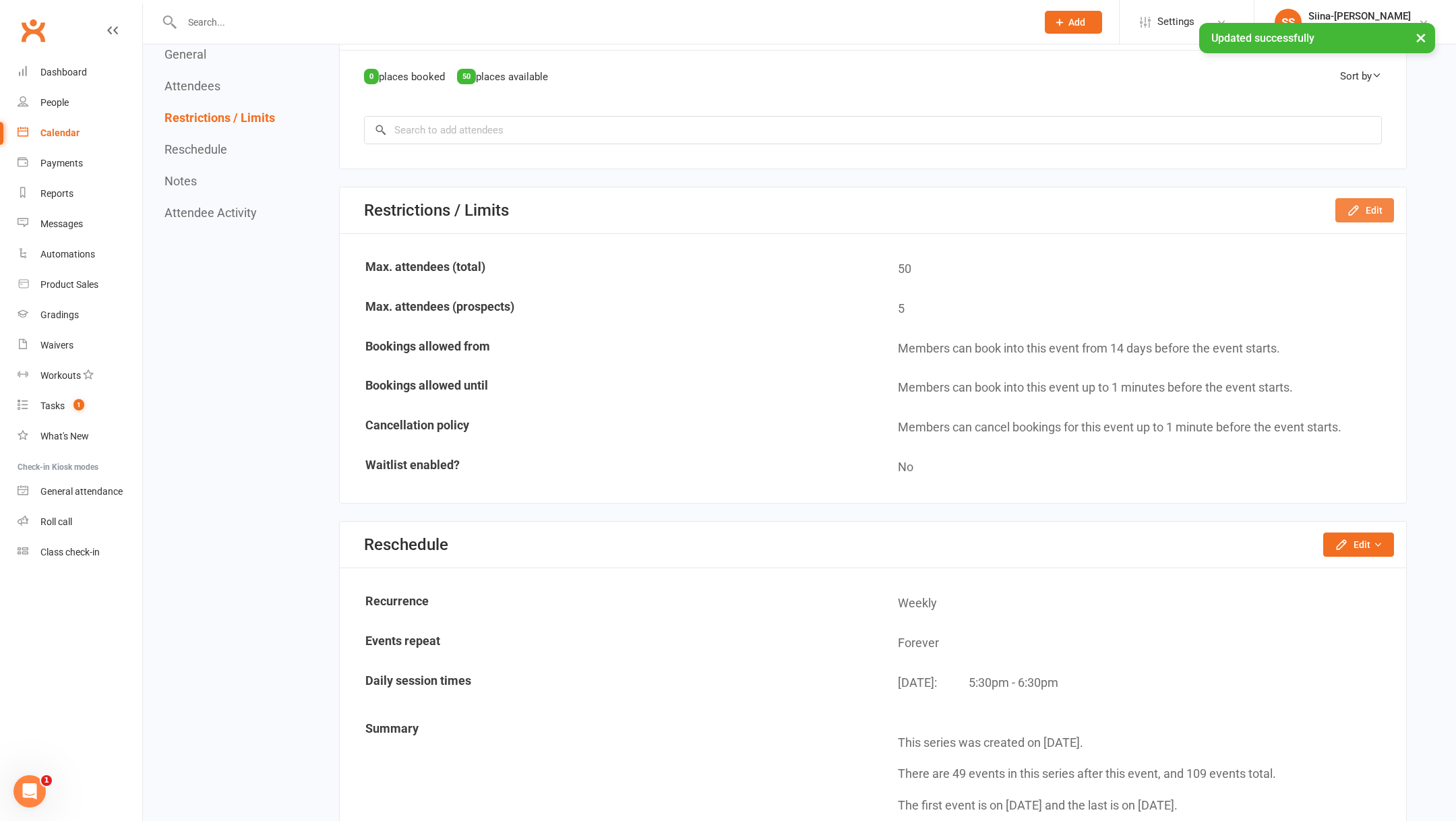
click at [1360, 203] on icon "button" at bounding box center [1353, 209] width 13 height 13
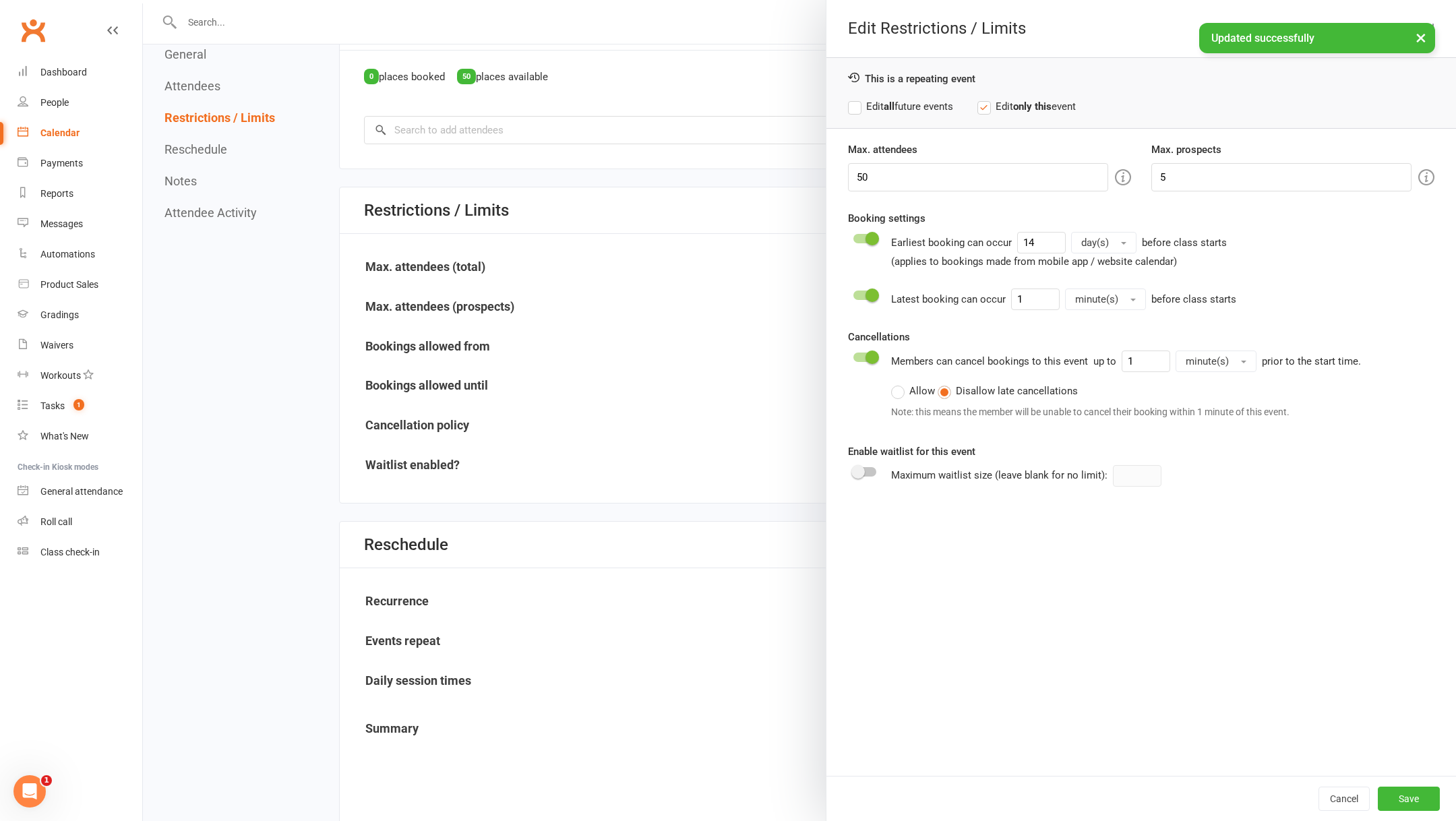
click at [899, 390] on label "Allow" at bounding box center [913, 391] width 44 height 16
click at [899, 383] on input "Allow" at bounding box center [895, 383] width 9 height 0
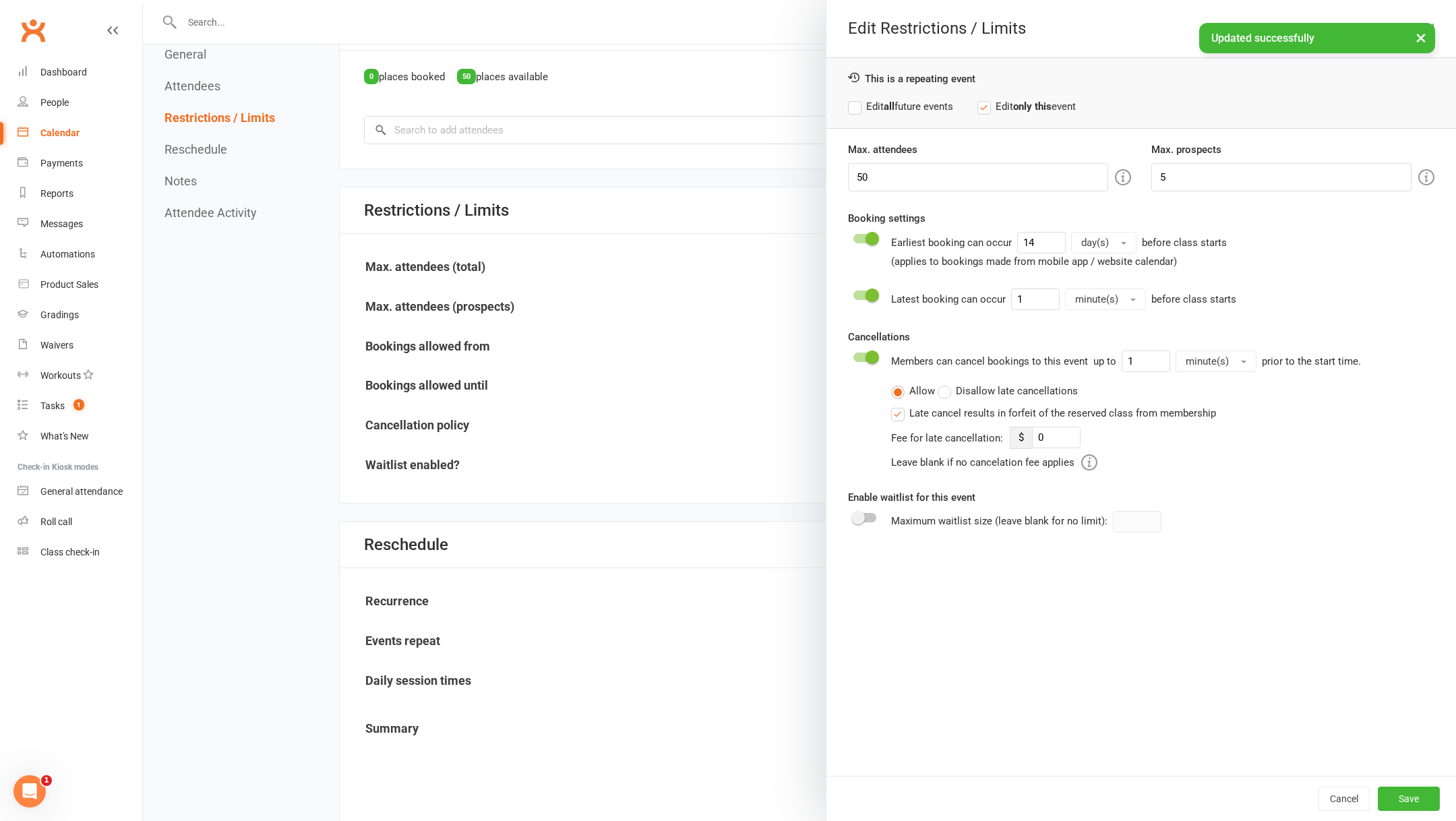
click at [900, 393] on label "Allow" at bounding box center [913, 391] width 44 height 16
click at [900, 383] on input "Allow" at bounding box center [895, 383] width 9 height 0
click at [898, 407] on label "Late cancel results in forfeit of the reserved class from membership" at bounding box center [1053, 413] width 325 height 16
click at [898, 405] on input "Late cancel results in forfeit of the reserved class from membership" at bounding box center [895, 405] width 9 height 0
click at [1405, 792] on button "Save" at bounding box center [1408, 799] width 62 height 25
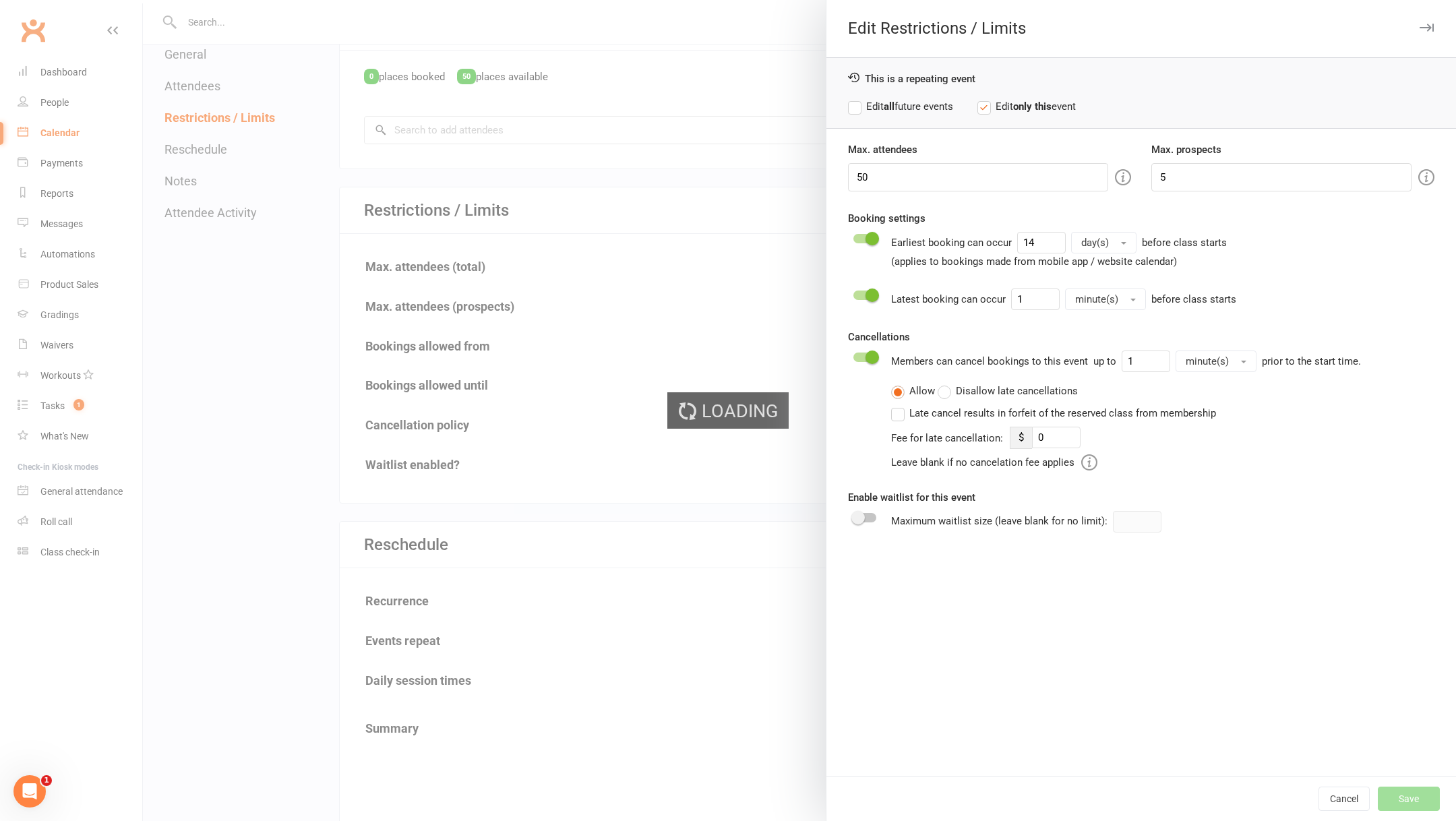
type input "0"
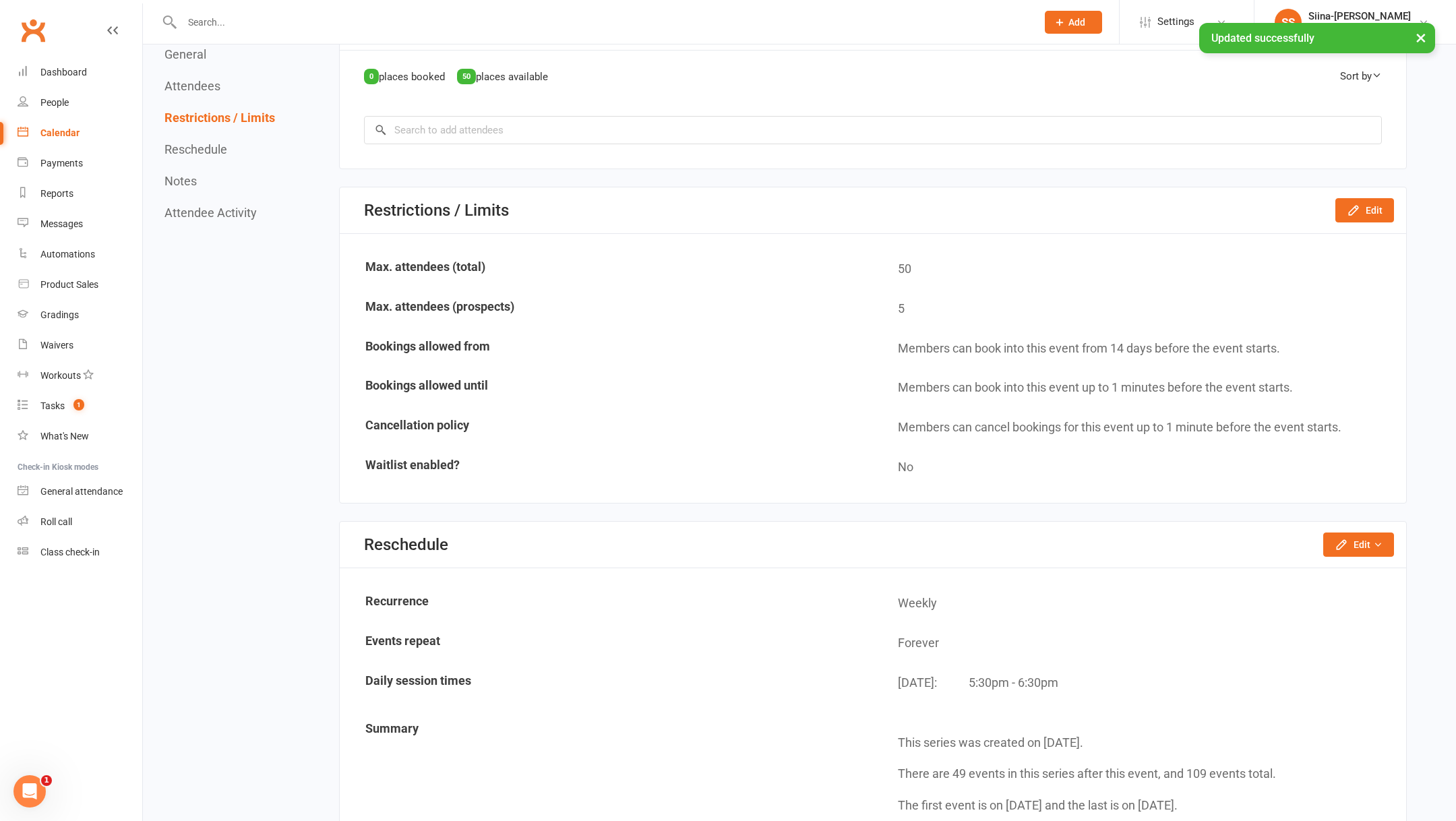
click at [1159, 23] on div "× Updated successfully" at bounding box center [719, 23] width 1438 height 0
click at [1173, 16] on span "Settings" at bounding box center [1176, 22] width 37 height 31
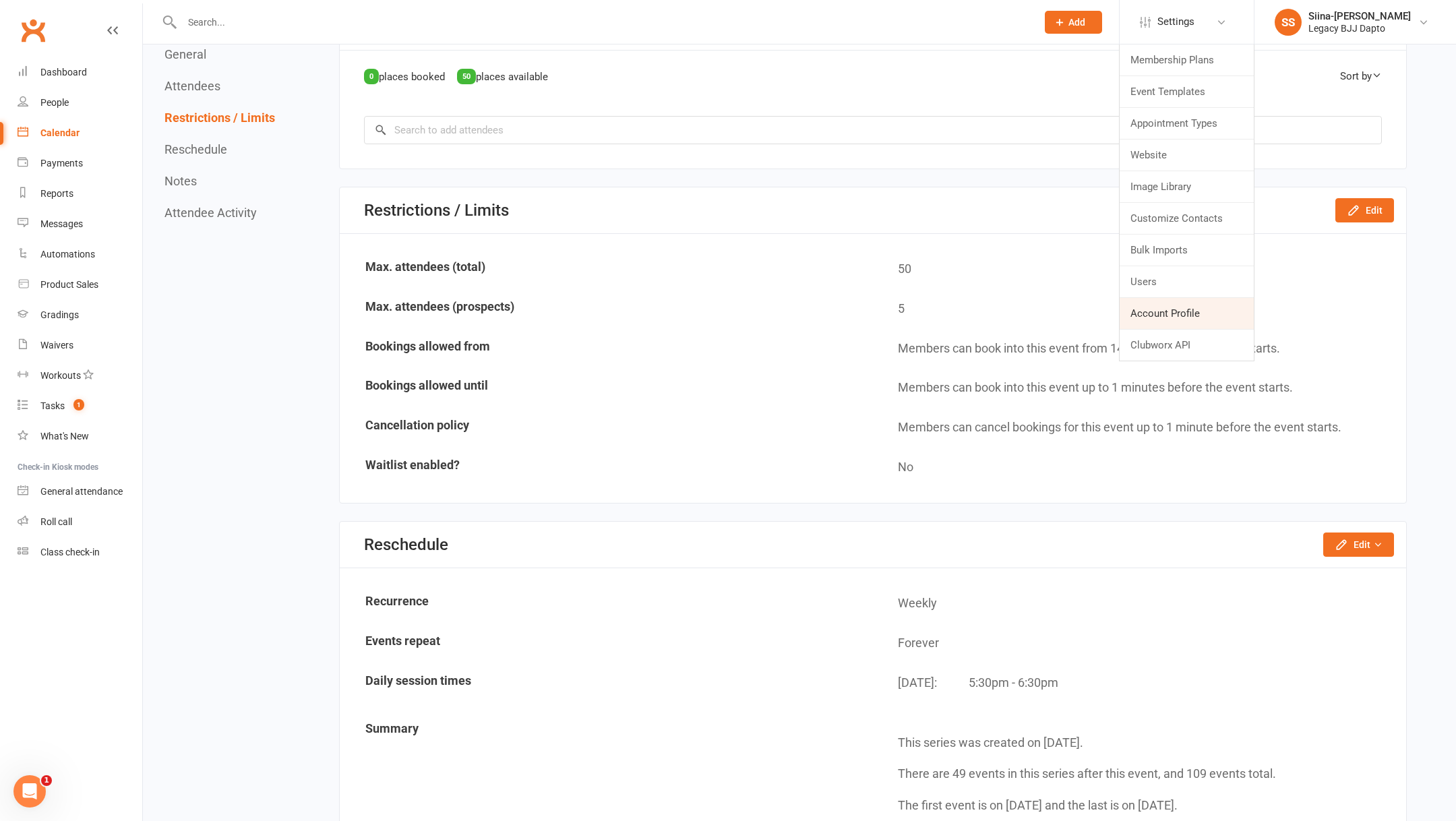
click at [1192, 306] on link "Account Profile" at bounding box center [1186, 313] width 134 height 31
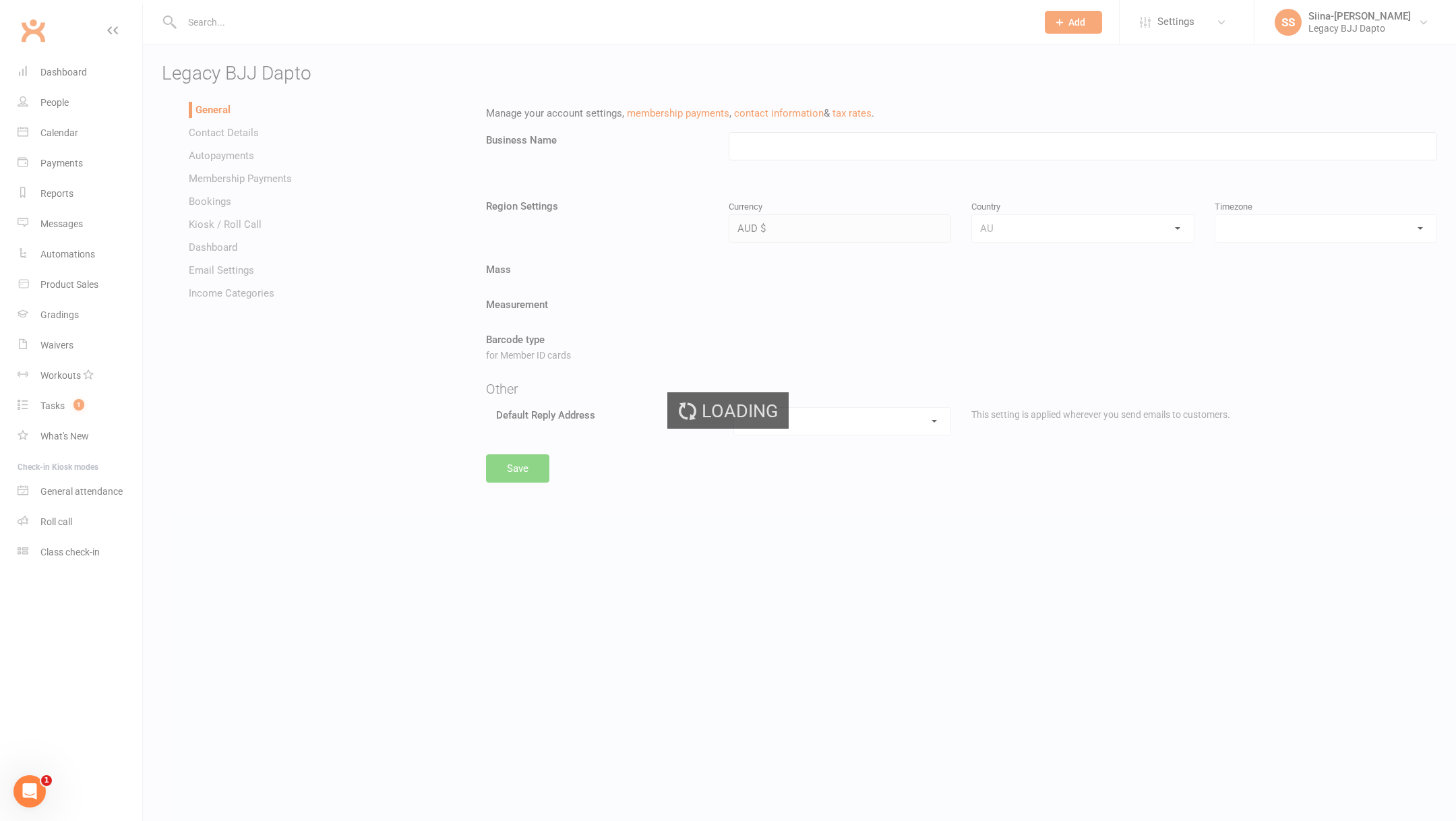
type input "Legacy BJJ Dapto"
select select "[GEOGRAPHIC_DATA]/[GEOGRAPHIC_DATA]"
select select "[EMAIL_ADDRESS][DOMAIN_NAME]"
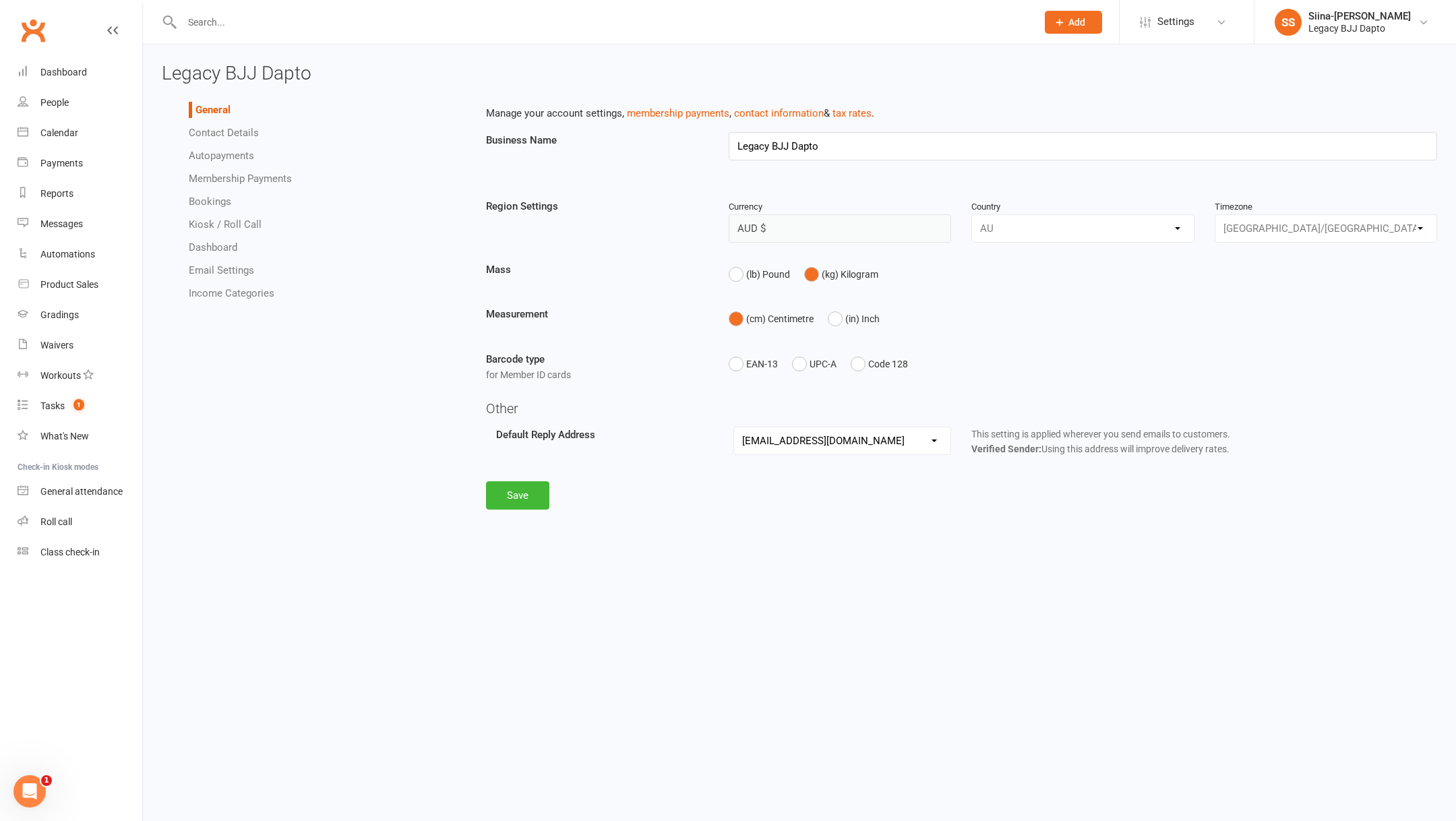
click at [206, 226] on link "Kiosk / Roll Call" at bounding box center [224, 224] width 73 height 12
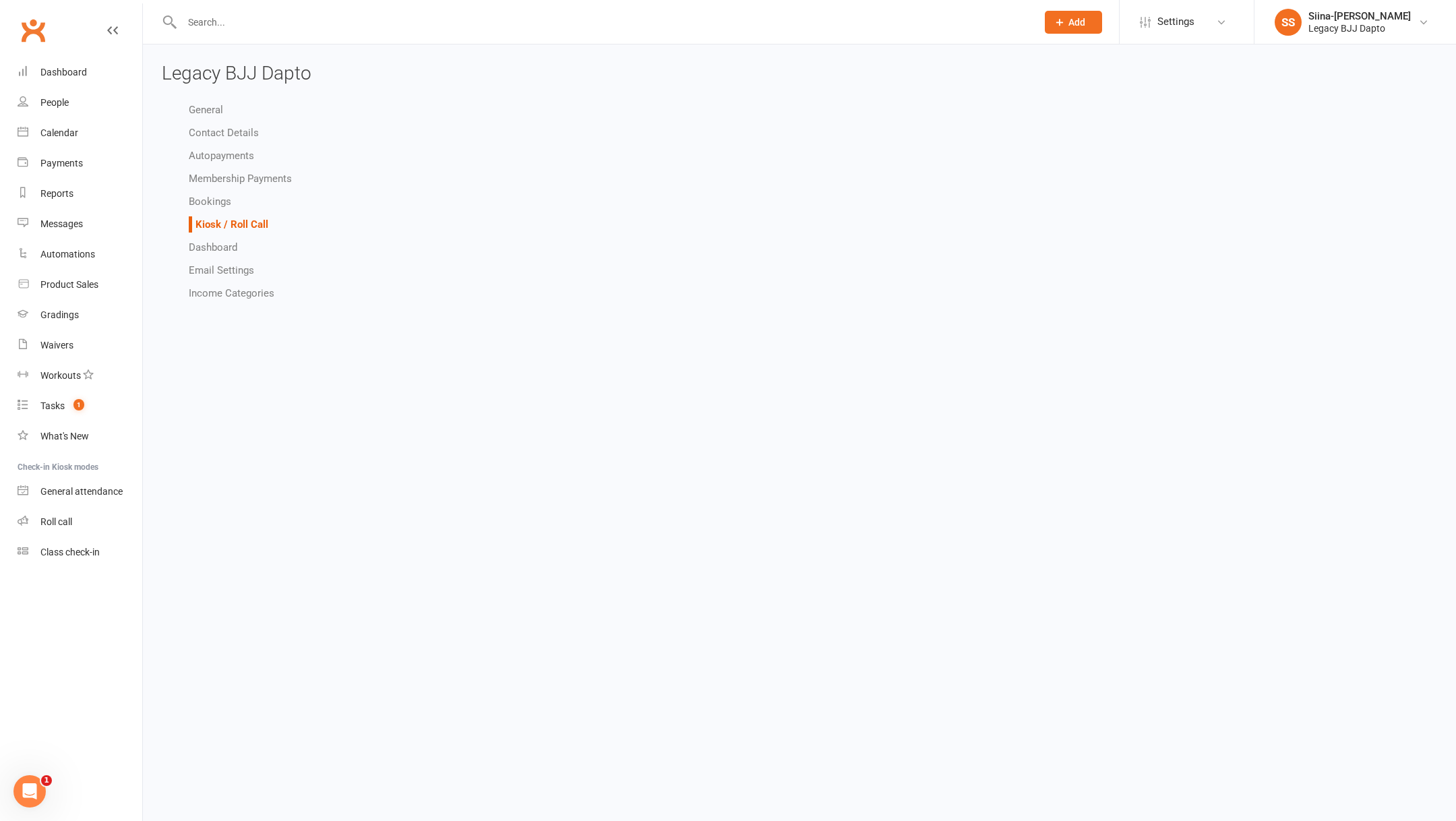
select select "kiosk_attendee_list_format_no_email"
select select "all_attendees_sort_order_checked_in_asc"
select select "checked_in_attendee_sort_order_checked_in_asc"
select select "pending_attendee_sort_order_first_name_asc"
select select "class_kiosk_search_active_and_cancelled_members_only"
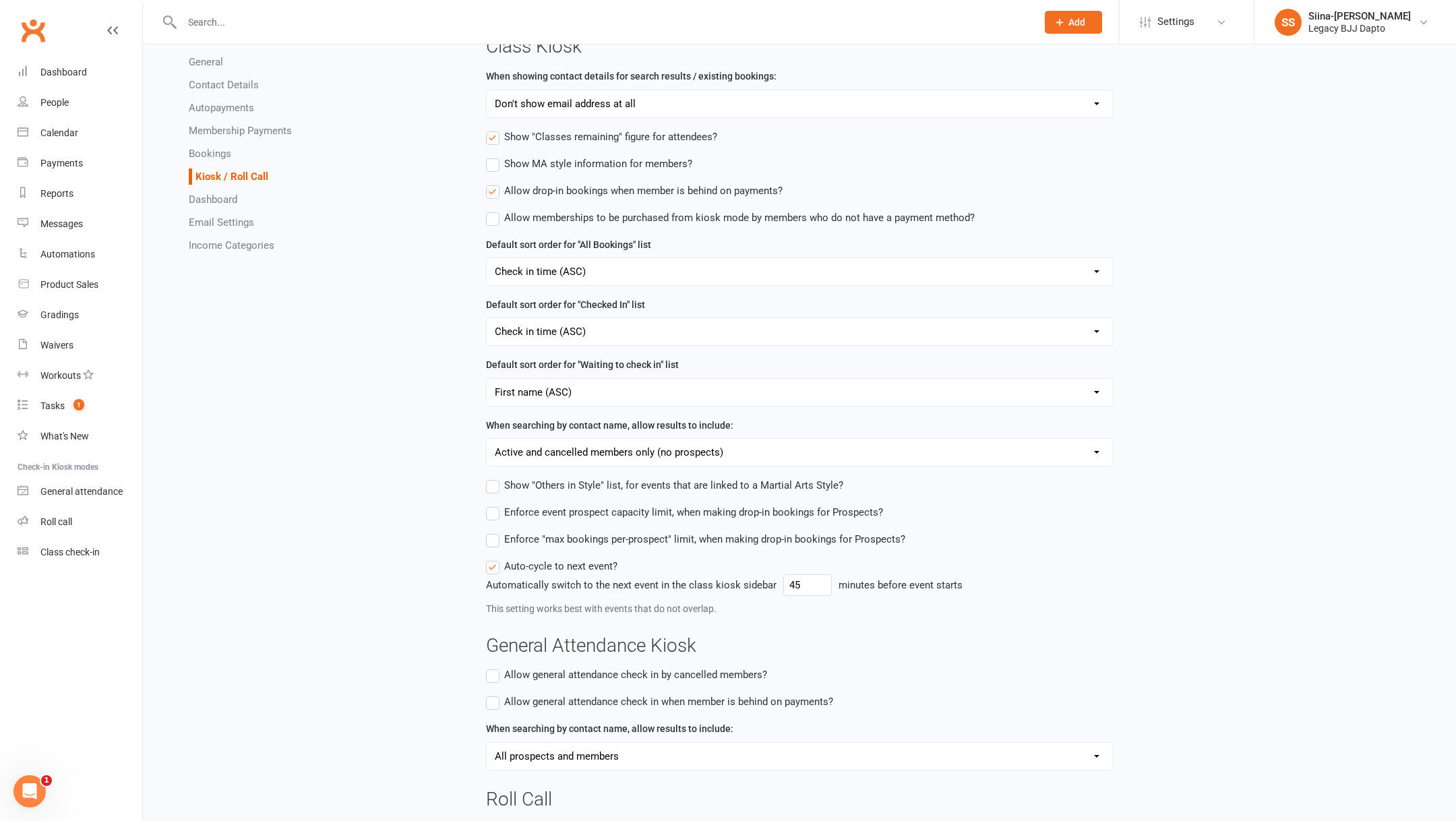
scroll to position [265, 0]
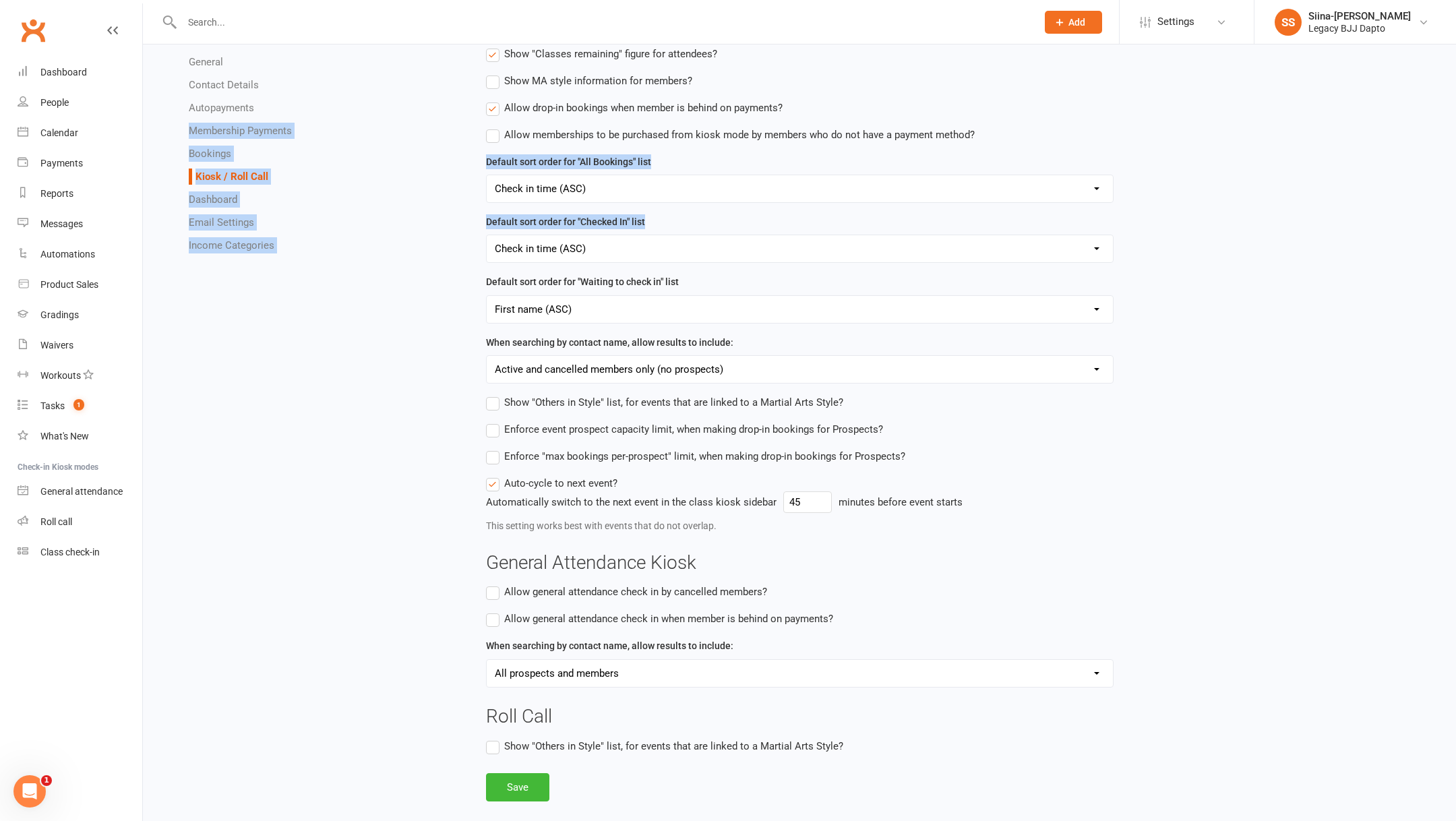
drag, startPoint x: 320, startPoint y: 307, endPoint x: 192, endPoint y: 130, distance: 218.4
click at [192, 131] on div "General Contact Details Autopayments Membership Payments Bookings Kiosk / Roll …" at bounding box center [799, 317] width 1295 height 968
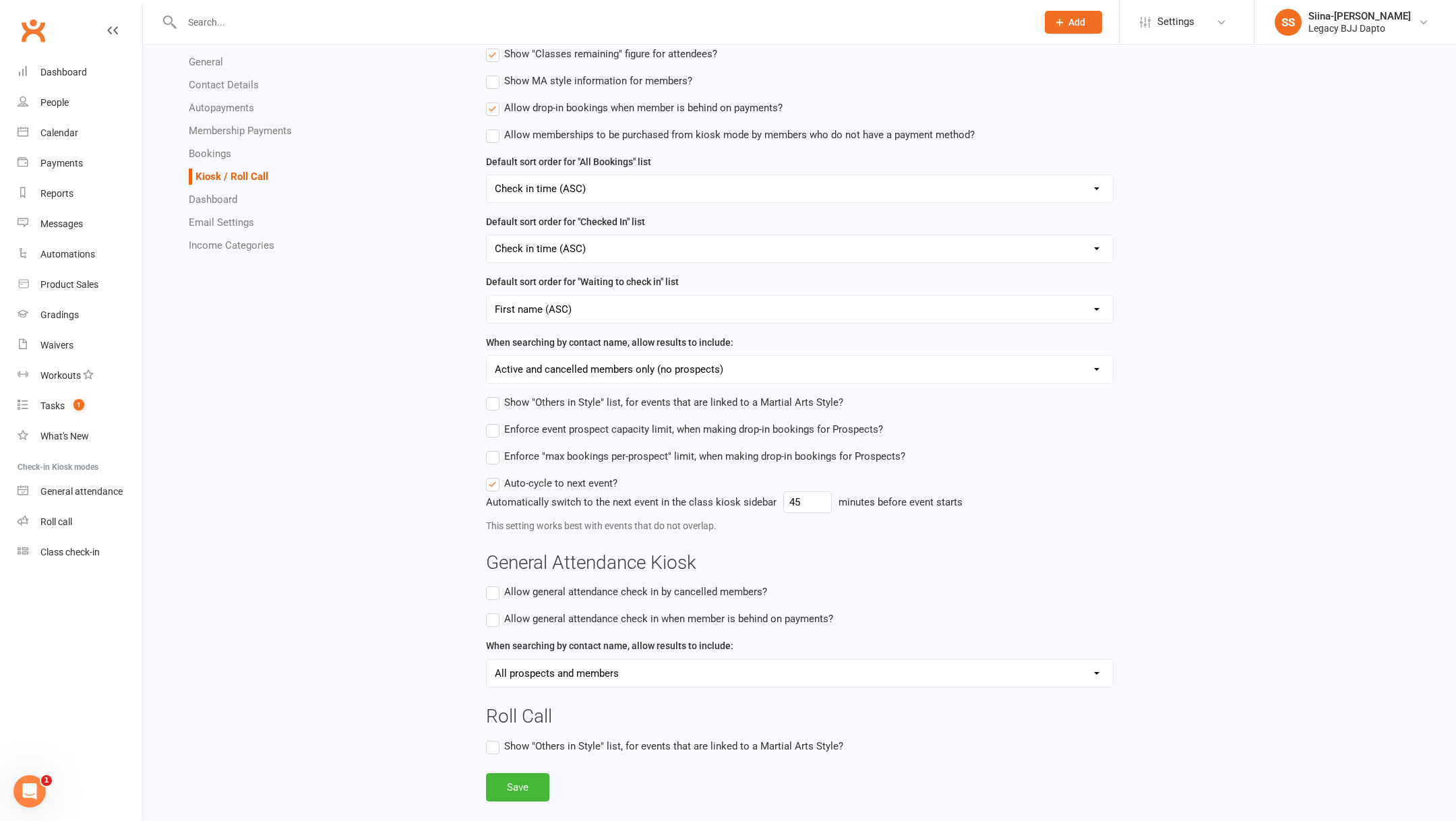
click at [445, 396] on div "General Contact Details Autopayments Membership Payments Bookings Kiosk / Roll …" at bounding box center [799, 317] width 1295 height 968
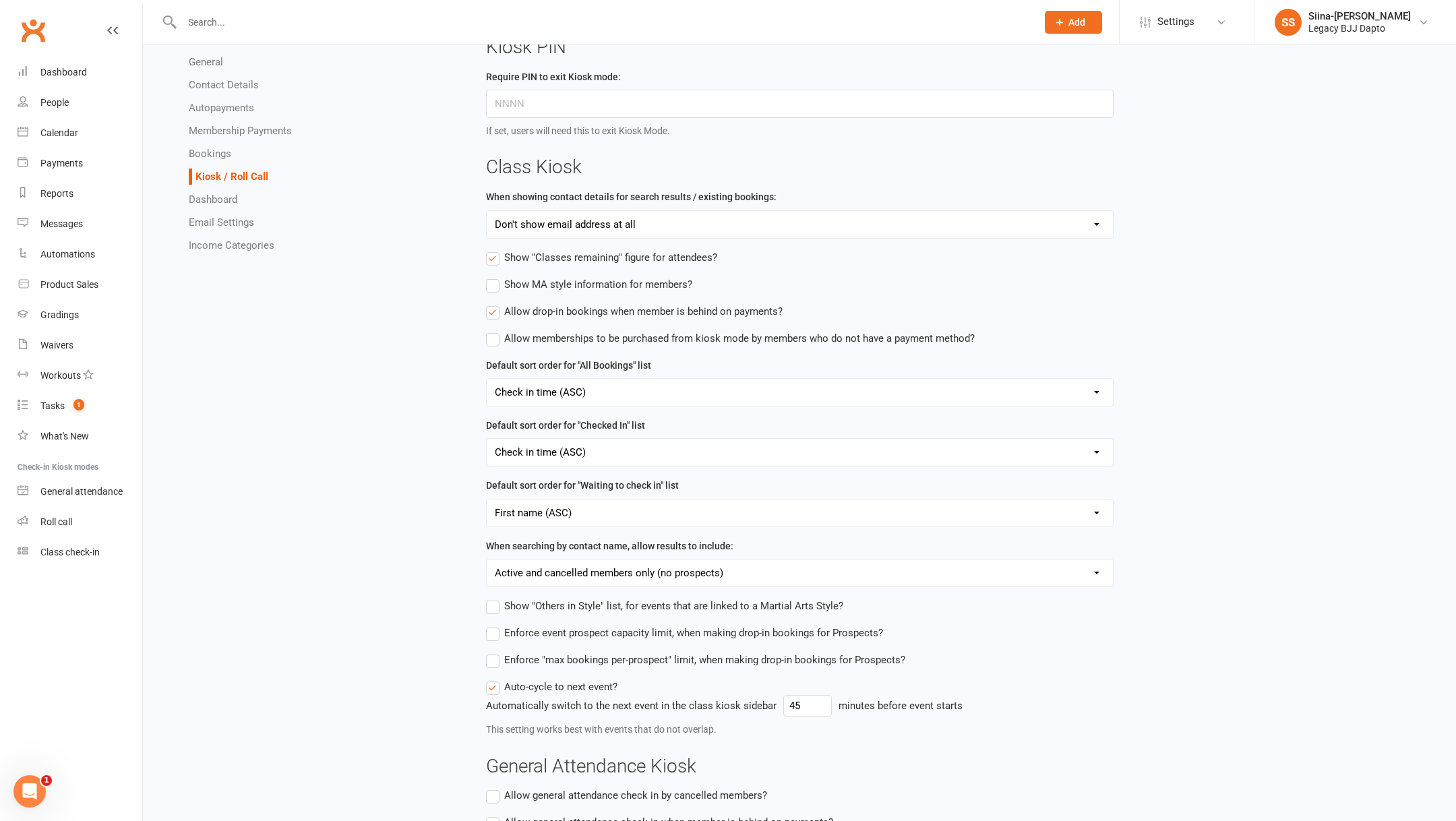
scroll to position [0, 0]
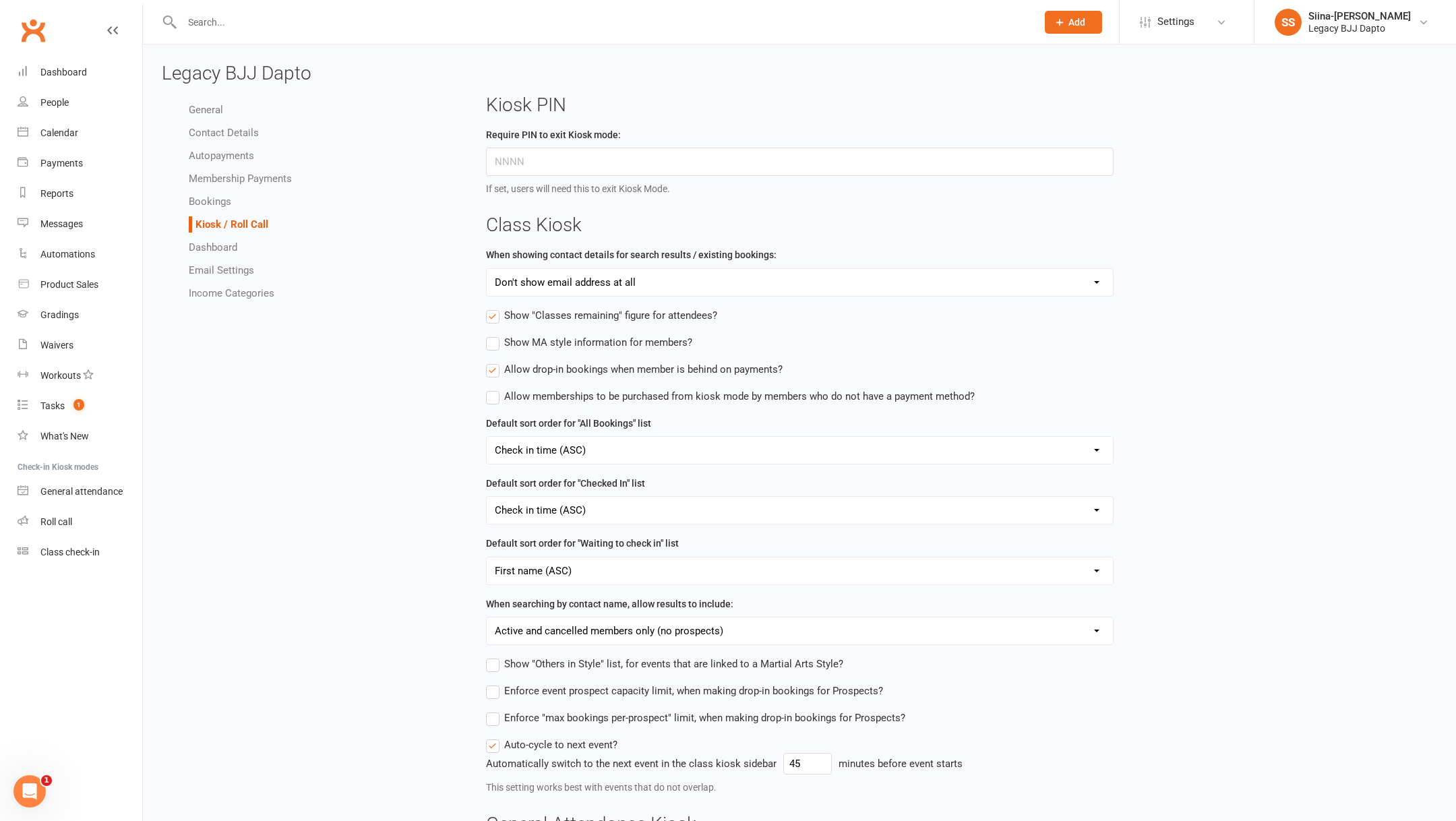
click at [871, 284] on select "Partly redact email addresses Show email addresses in full Don't show email add…" at bounding box center [799, 282] width 626 height 27
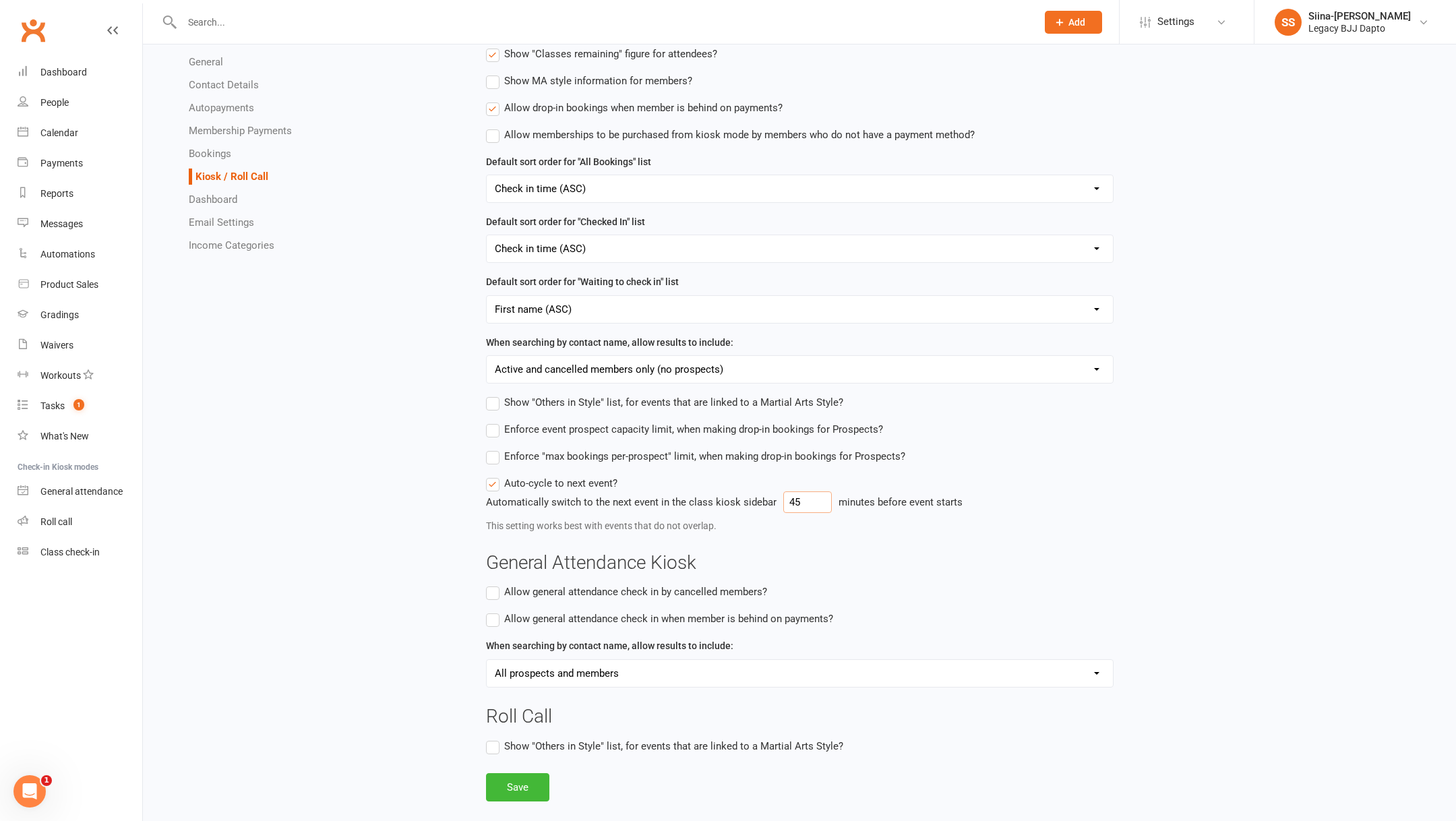
click at [808, 504] on input "45" at bounding box center [807, 502] width 48 height 22
click at [377, 618] on div "General Contact Details Autopayments Membership Payments Bookings Kiosk / Roll …" at bounding box center [799, 317] width 1295 height 968
click at [396, 529] on div "General Contact Details Autopayments Membership Payments Bookings Kiosk / Roll …" at bounding box center [799, 317] width 1295 height 968
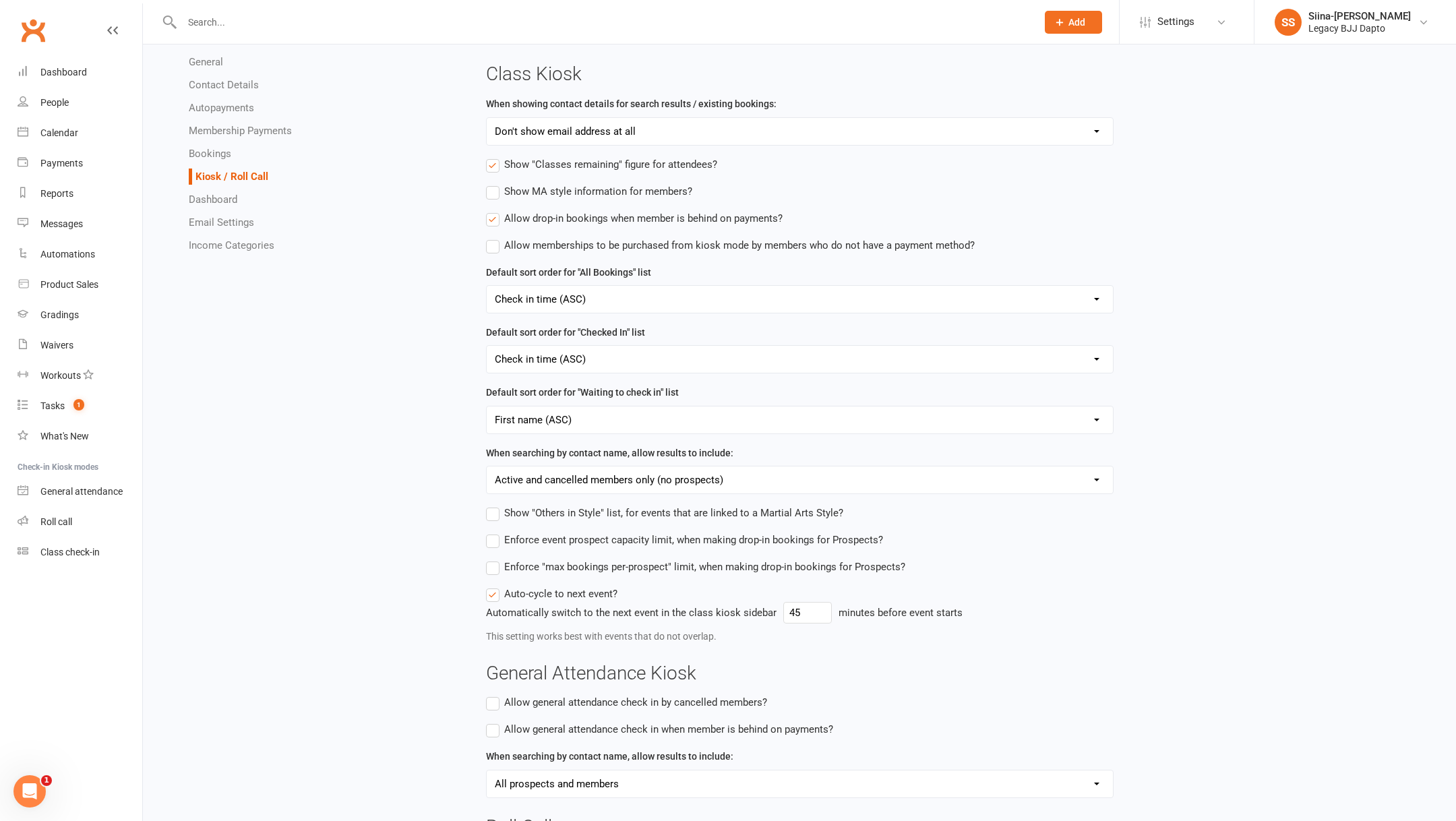
scroll to position [149, 0]
click at [216, 197] on link "Dashboard" at bounding box center [212, 200] width 48 height 12
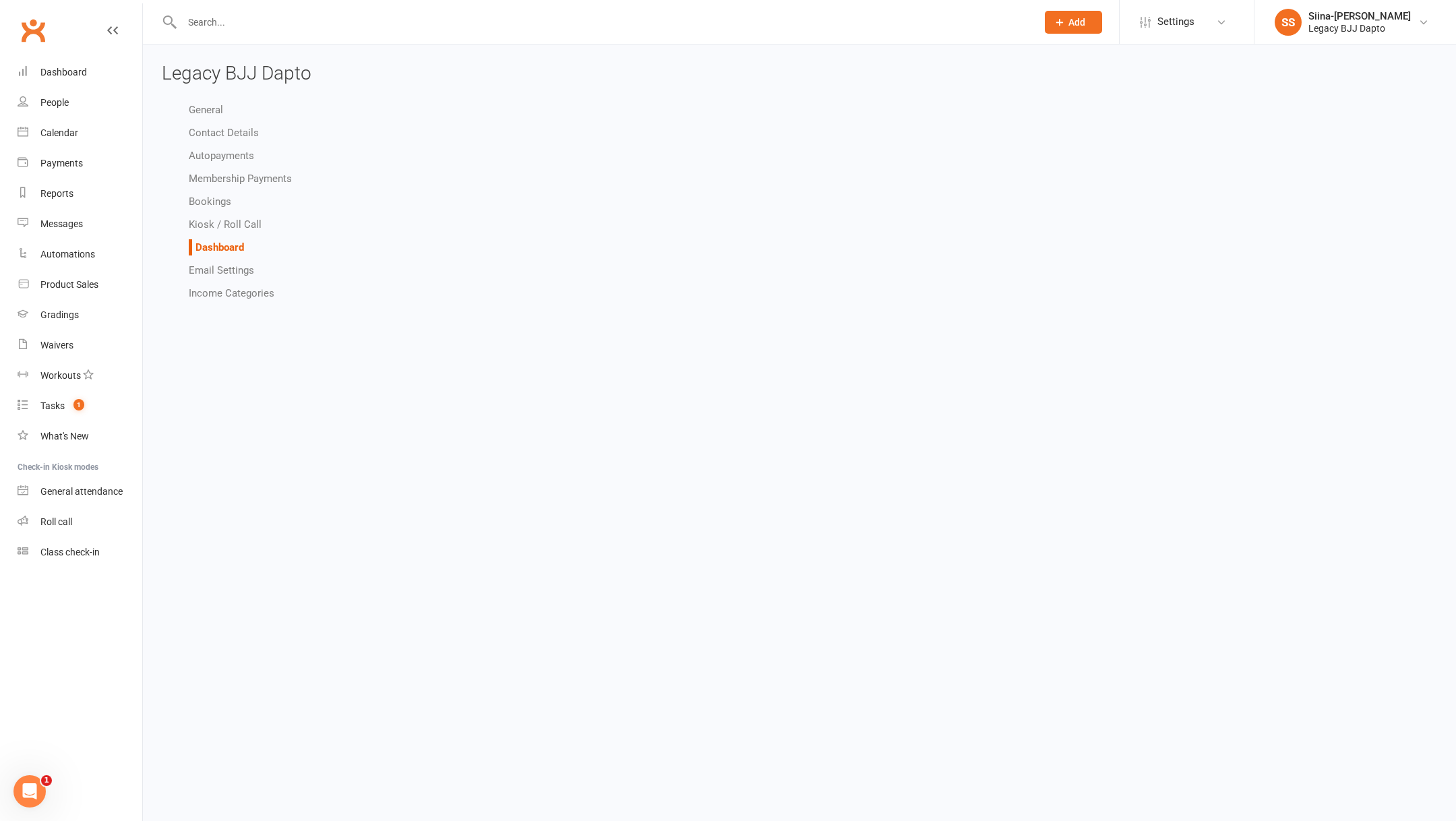
select select "hide_active_members_for_all_users"
select select "hide_tasks_for_all_users"
select select "hide_attendance_for_all_users"
select select "hide_net_revenue_for_all_users"
select select "hide_monthly_revenue_for_all_users"
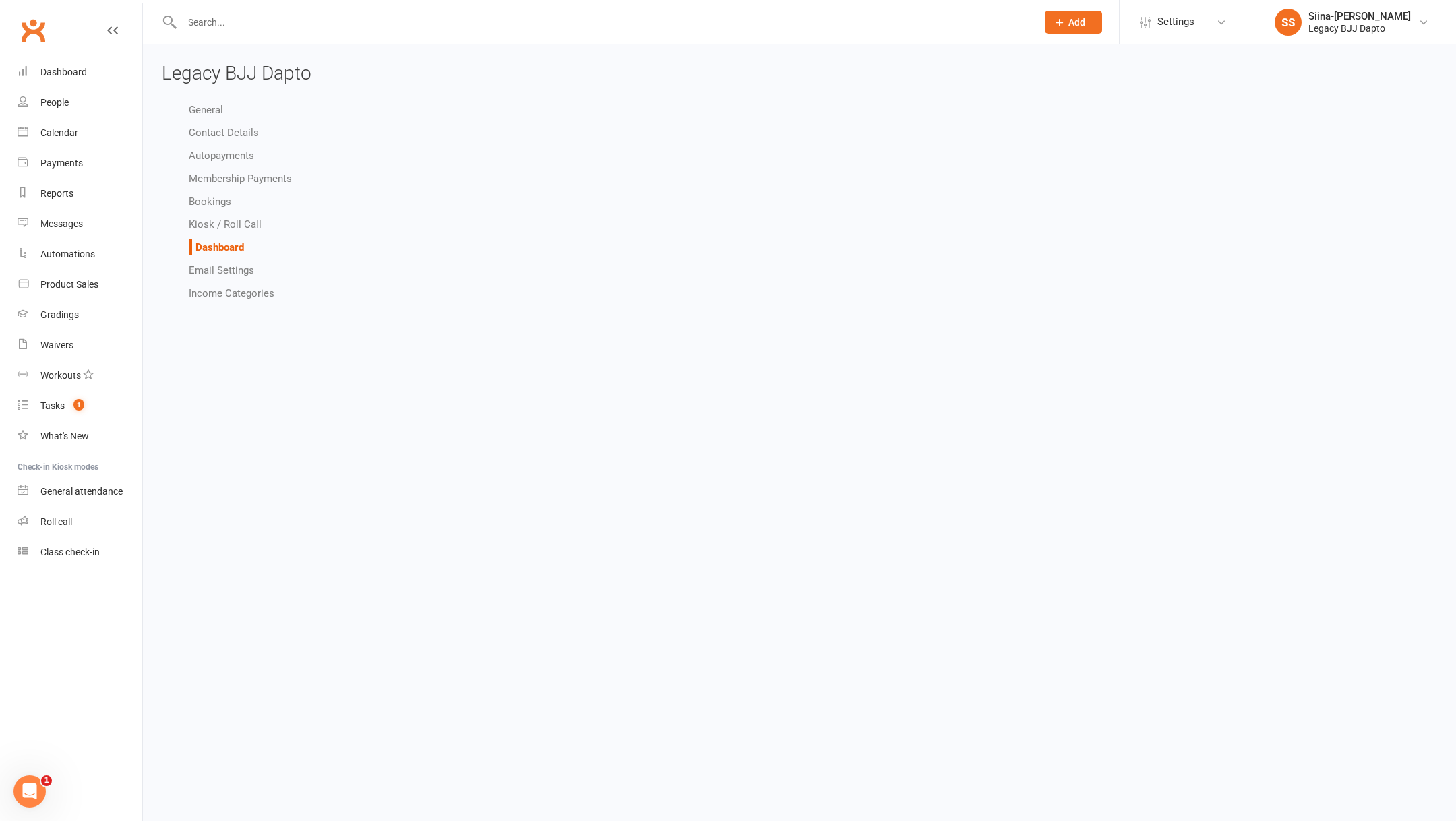
select select "hide_recent_activity_for_all_users"
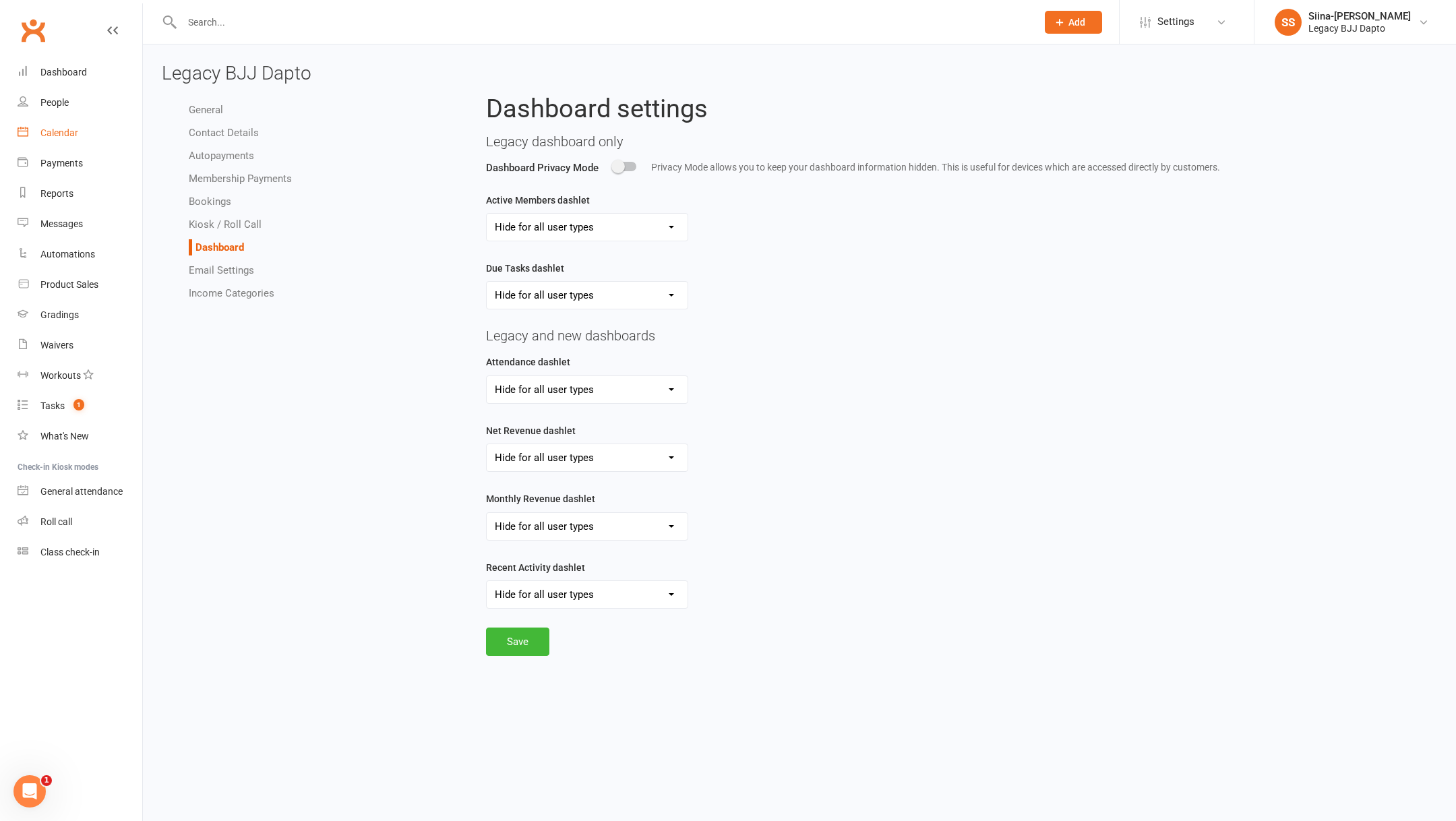
click at [63, 142] on link "Calendar" at bounding box center [80, 133] width 124 height 31
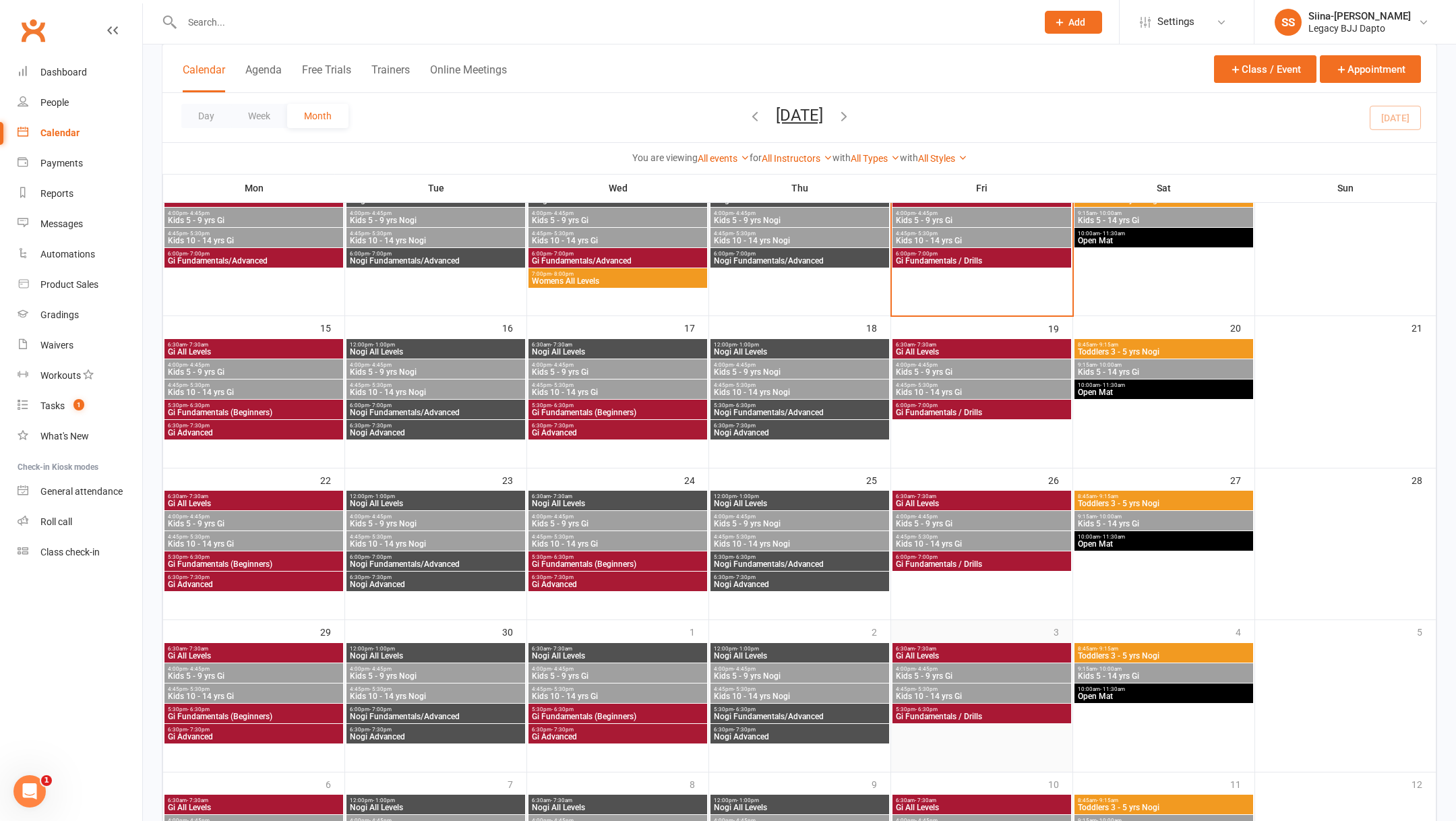
scroll to position [270, 0]
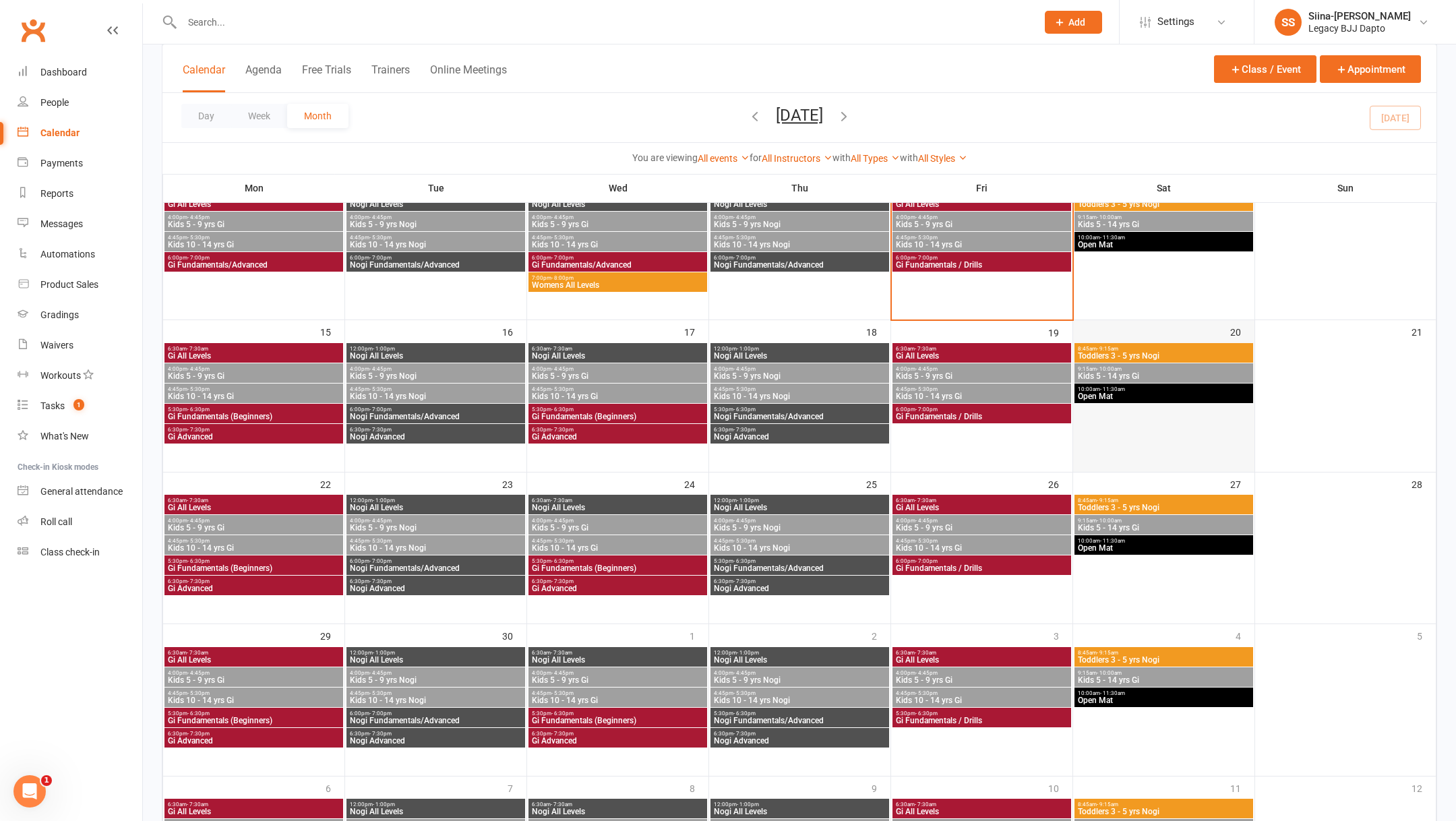
drag, startPoint x: 975, startPoint y: 415, endPoint x: 1093, endPoint y: 451, distance: 123.4
click at [1093, 451] on div "6:30am - 7:30am Gi All Levels 4:00pm - 4:45pm Kids 5 - 9 yrs Gi 4:45pm - 5:30pm…" at bounding box center [799, 457] width 1274 height 942
click at [1008, 411] on span "6:00pm - 7:00pm" at bounding box center [982, 409] width 173 height 6
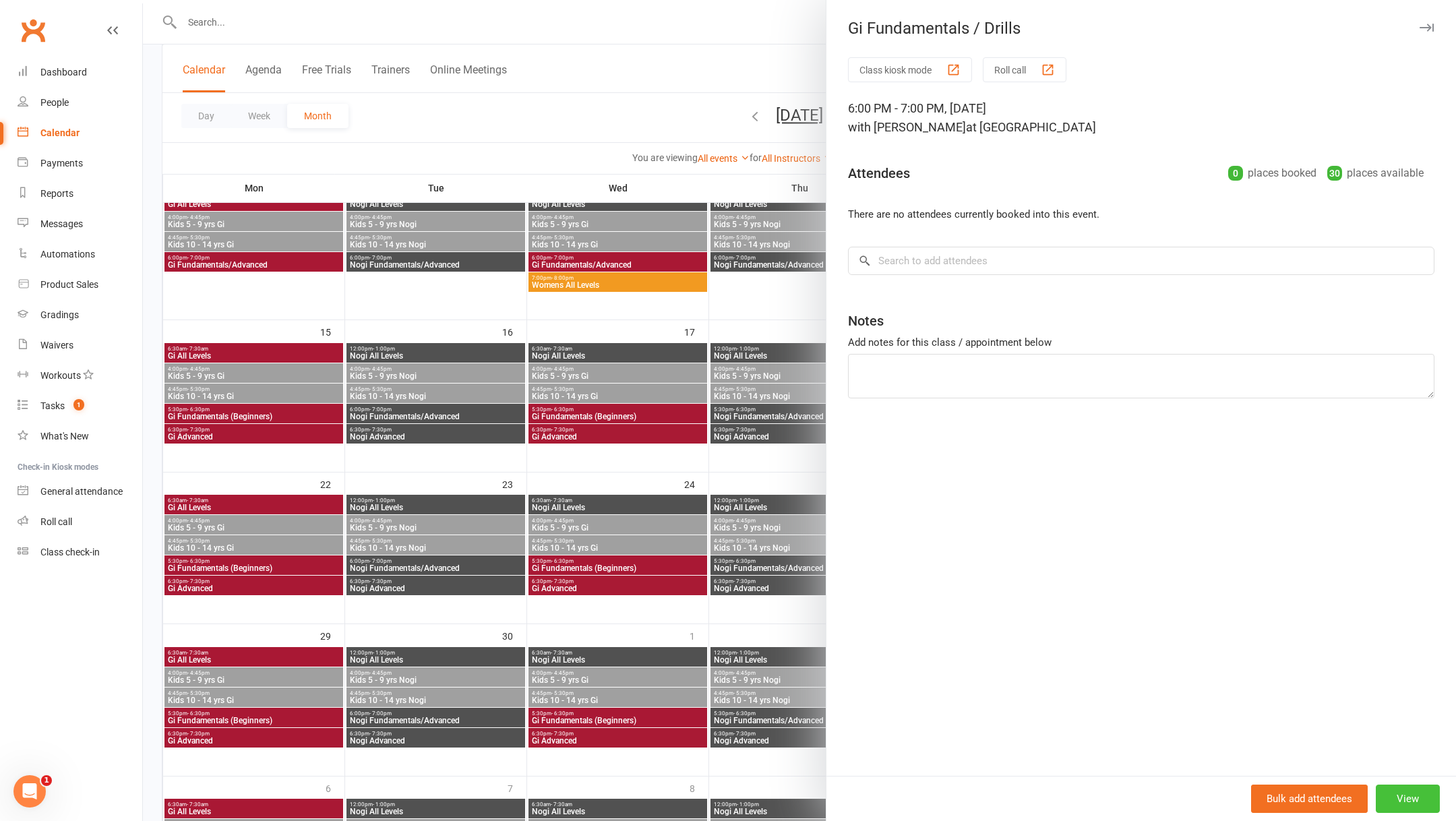
click at [1393, 798] on button "View" at bounding box center [1407, 798] width 64 height 28
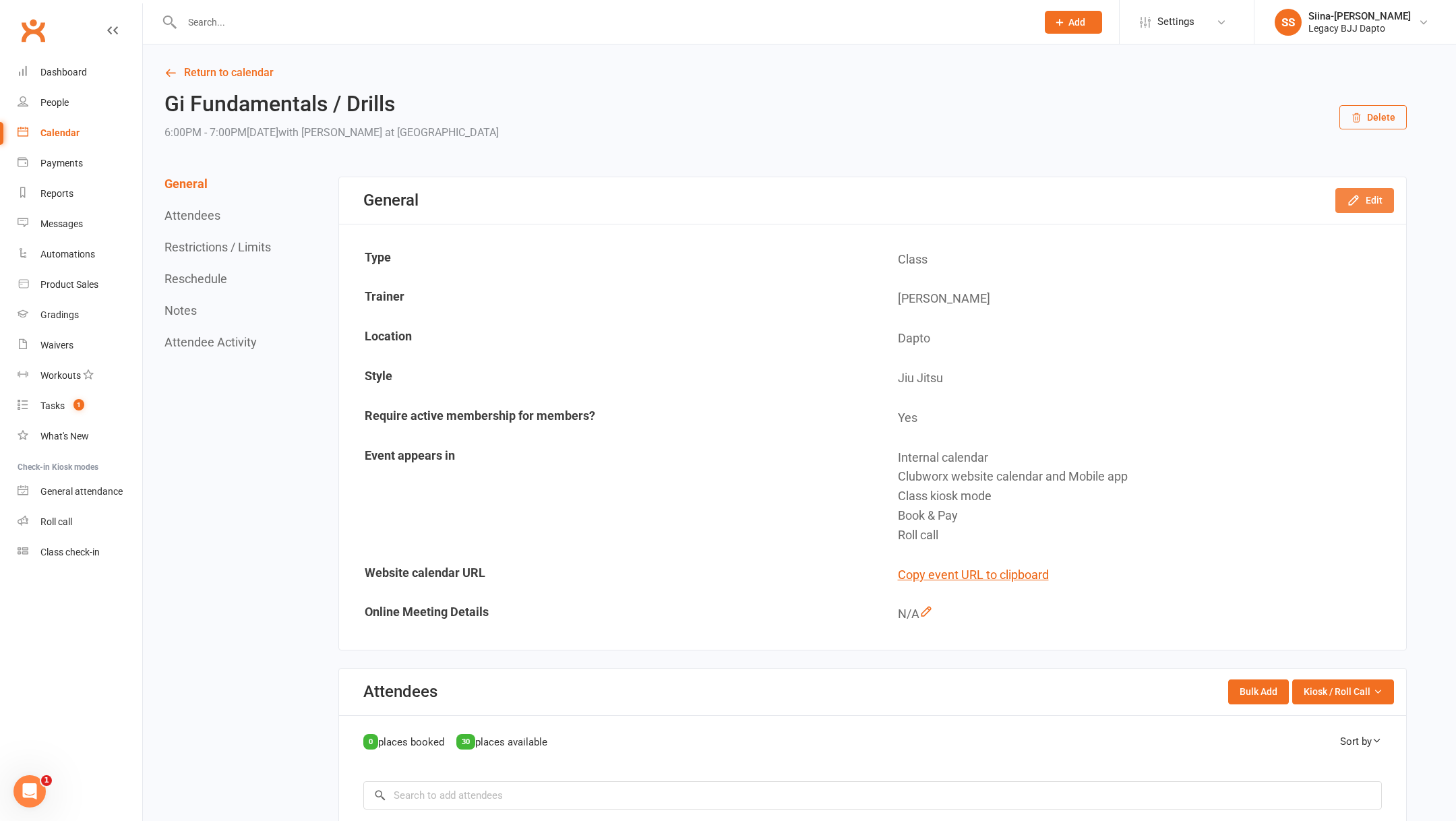
click at [1360, 191] on button "Edit" at bounding box center [1364, 201] width 59 height 25
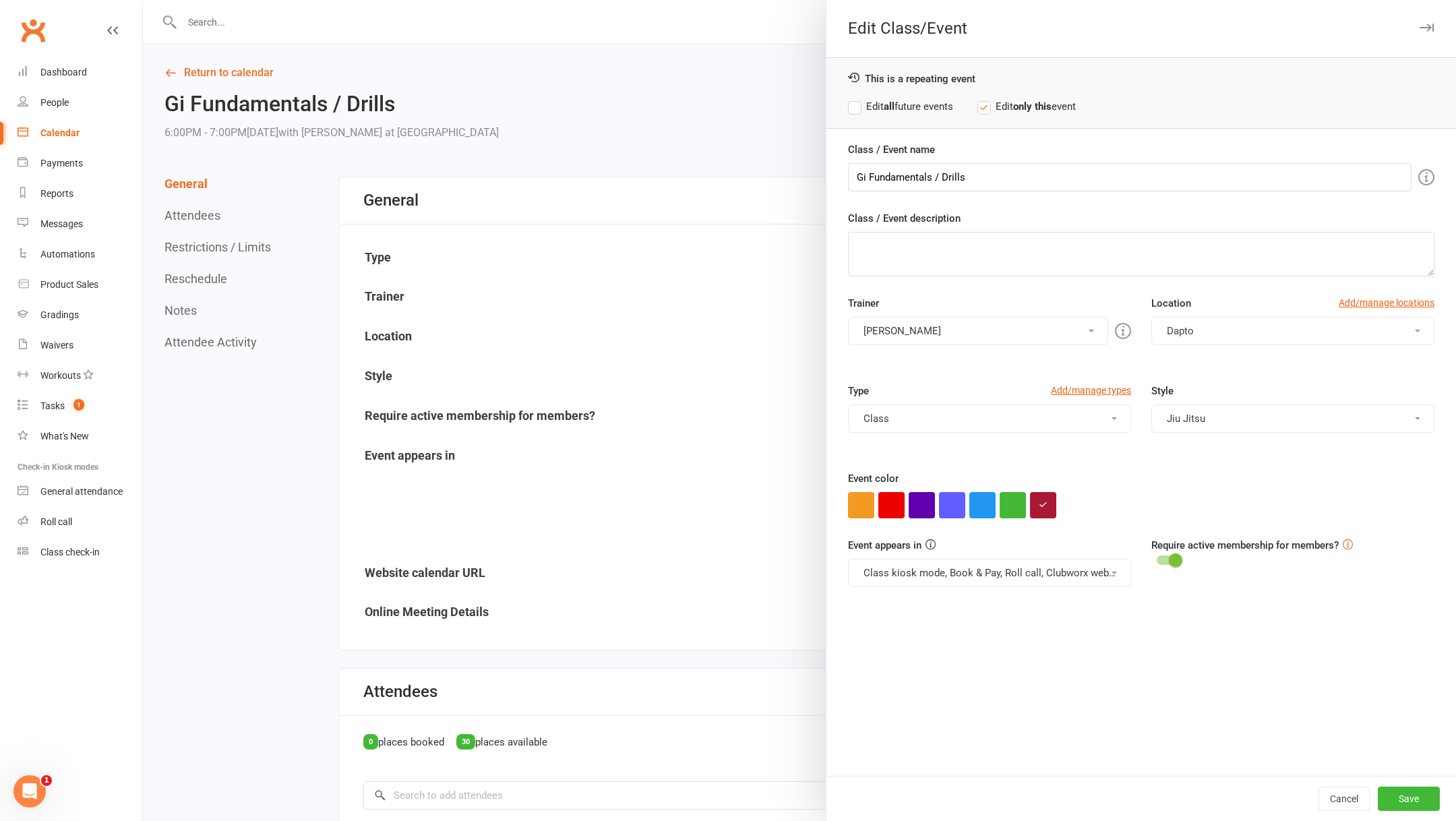
click at [1430, 29] on icon "button" at bounding box center [1426, 27] width 14 height 8
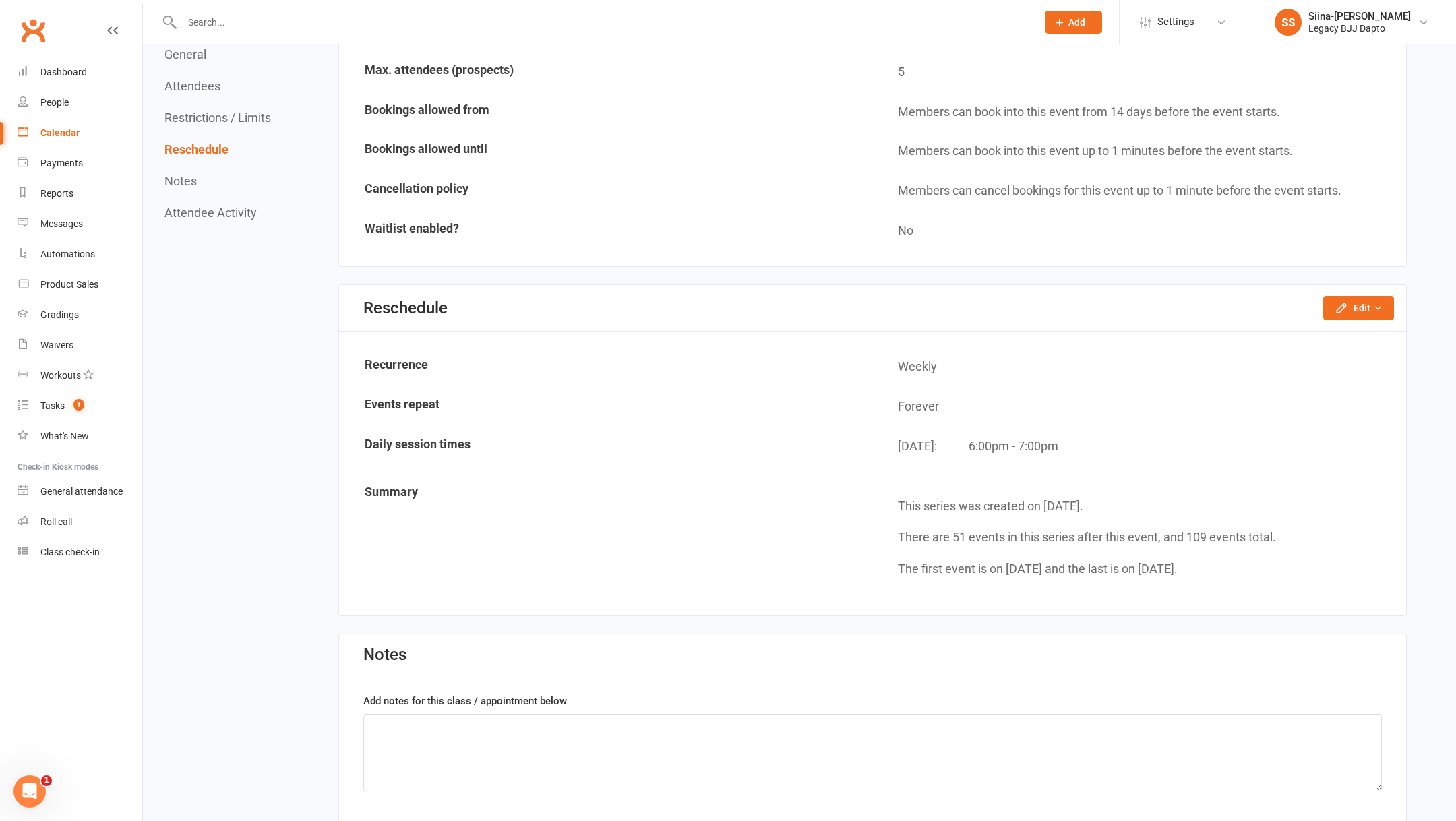
scroll to position [901, 0]
click at [1347, 302] on icon "button" at bounding box center [1340, 308] width 13 height 13
click at [1318, 360] on link "Move weekly session times" at bounding box center [1316, 366] width 153 height 27
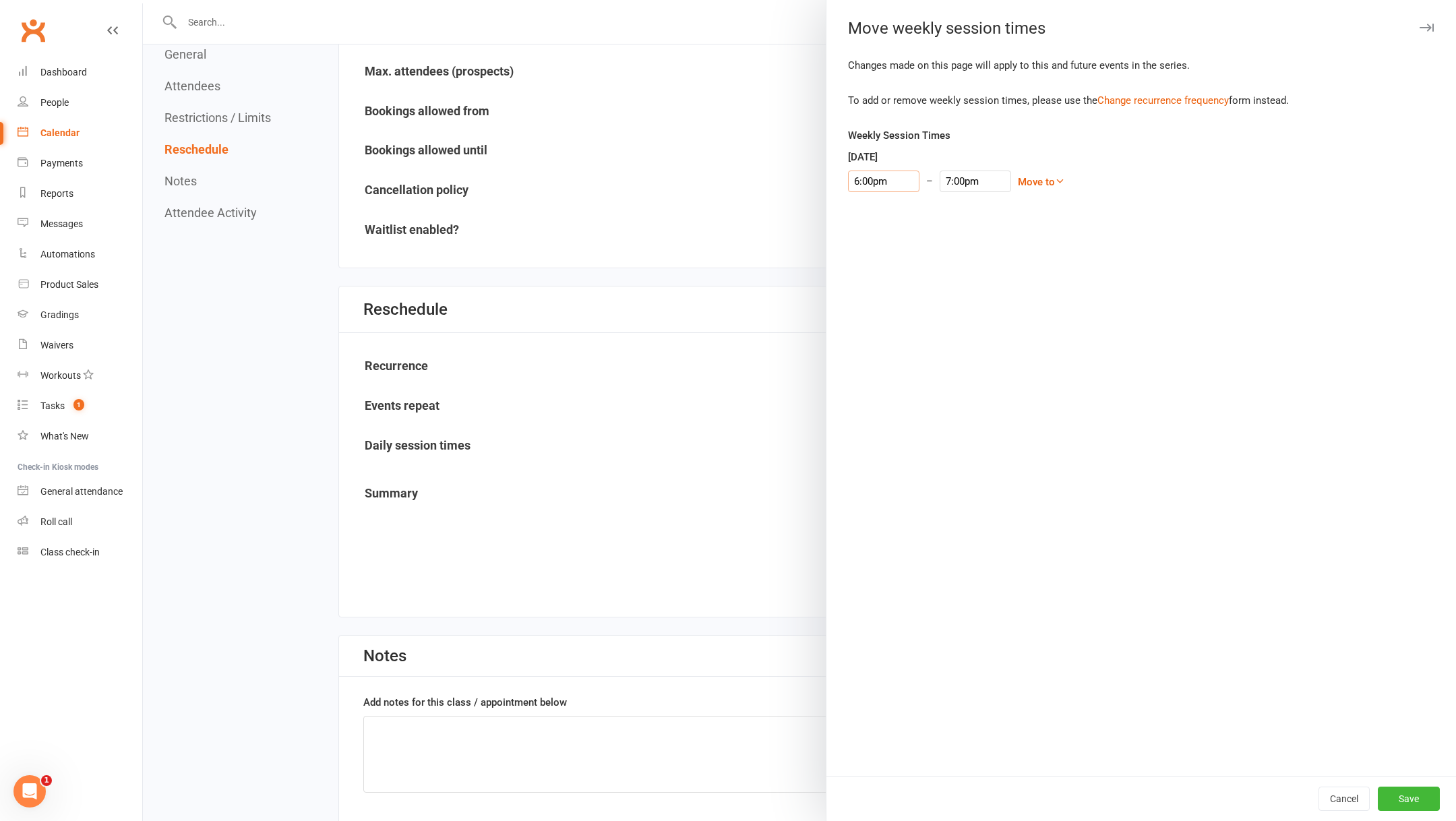
click at [862, 188] on input "6:00pm" at bounding box center [884, 181] width 72 height 22
type input "5:30pm"
type input "6:30pm"
click at [875, 231] on li "5:30pm" at bounding box center [880, 230] width 65 height 20
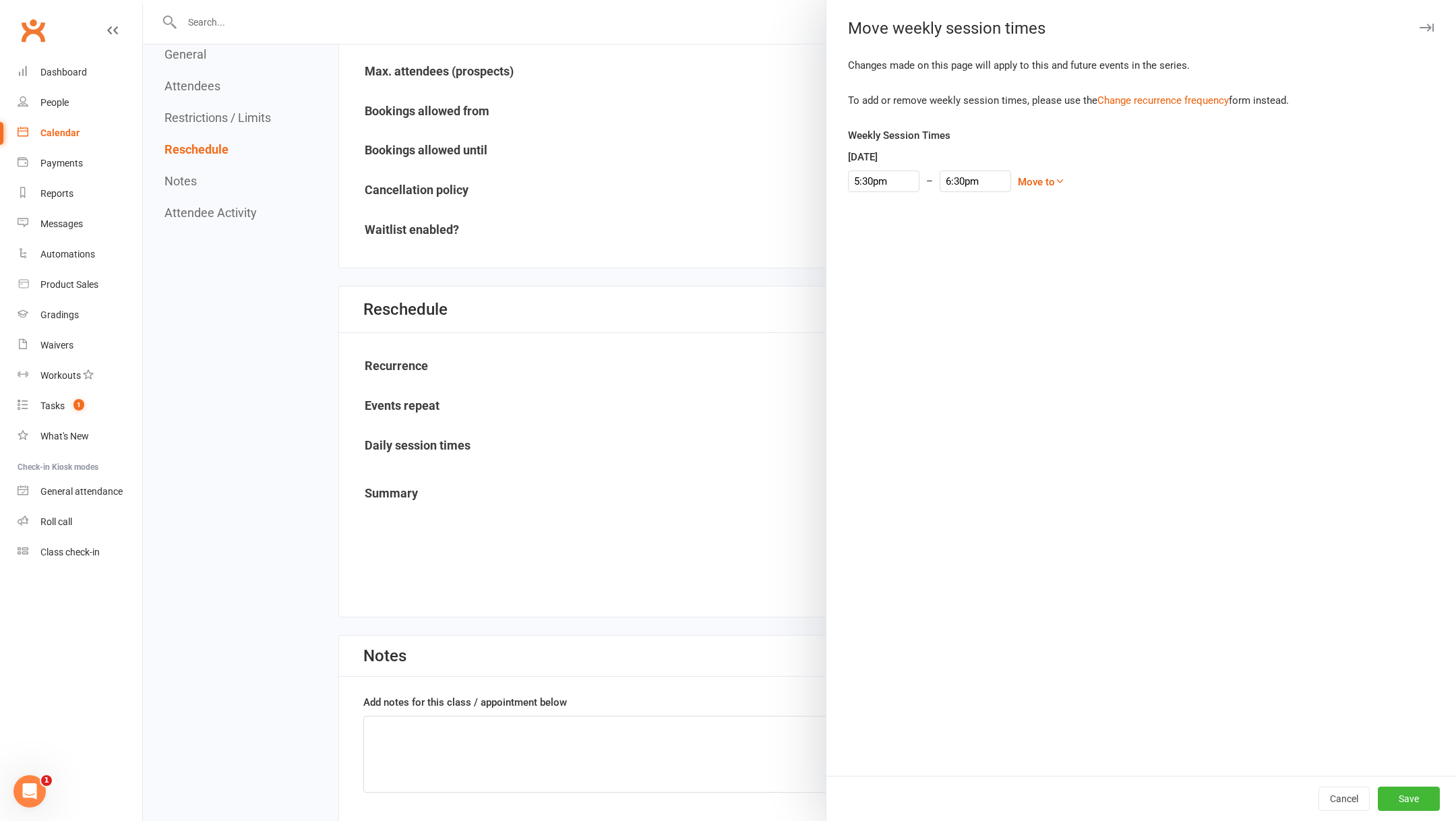
click at [1374, 584] on div "Changes made on this page will apply to this and future events in the series. T…" at bounding box center [1141, 416] width 629 height 718
click at [1417, 792] on button "Save" at bounding box center [1408, 799] width 62 height 25
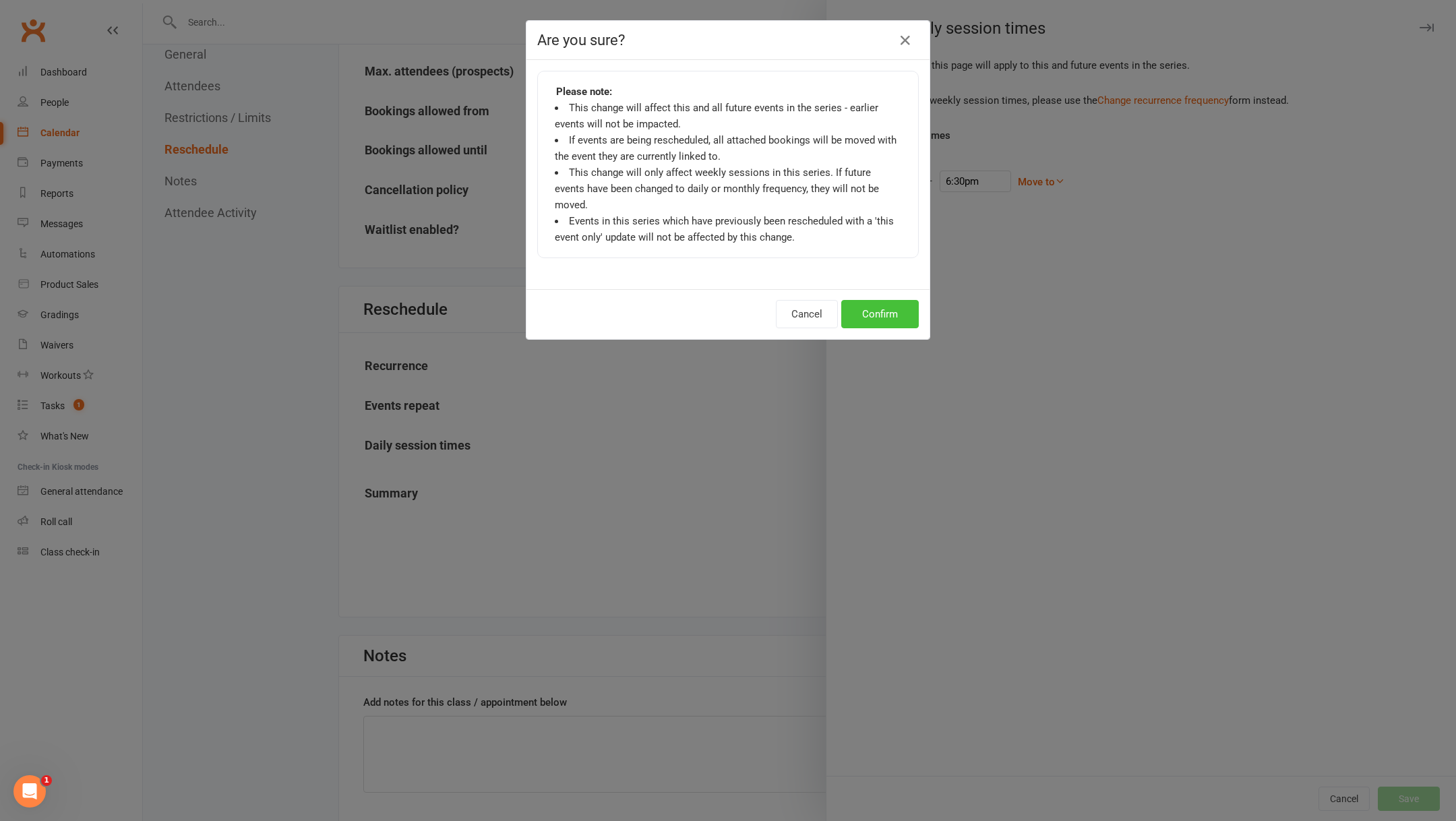
click at [879, 300] on button "Confirm" at bounding box center [880, 314] width 77 height 28
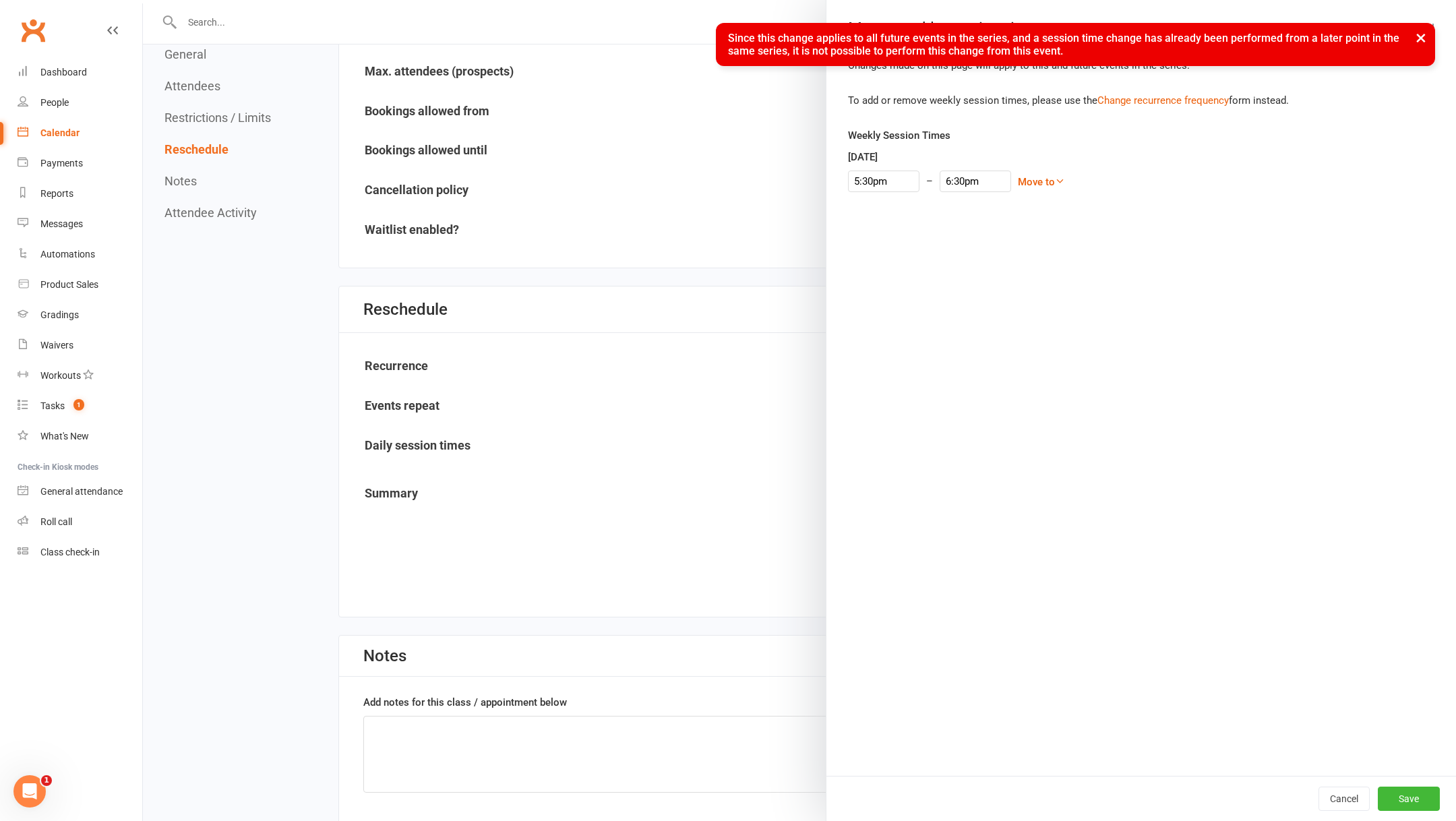
click at [1426, 39] on button "×" at bounding box center [1421, 37] width 25 height 29
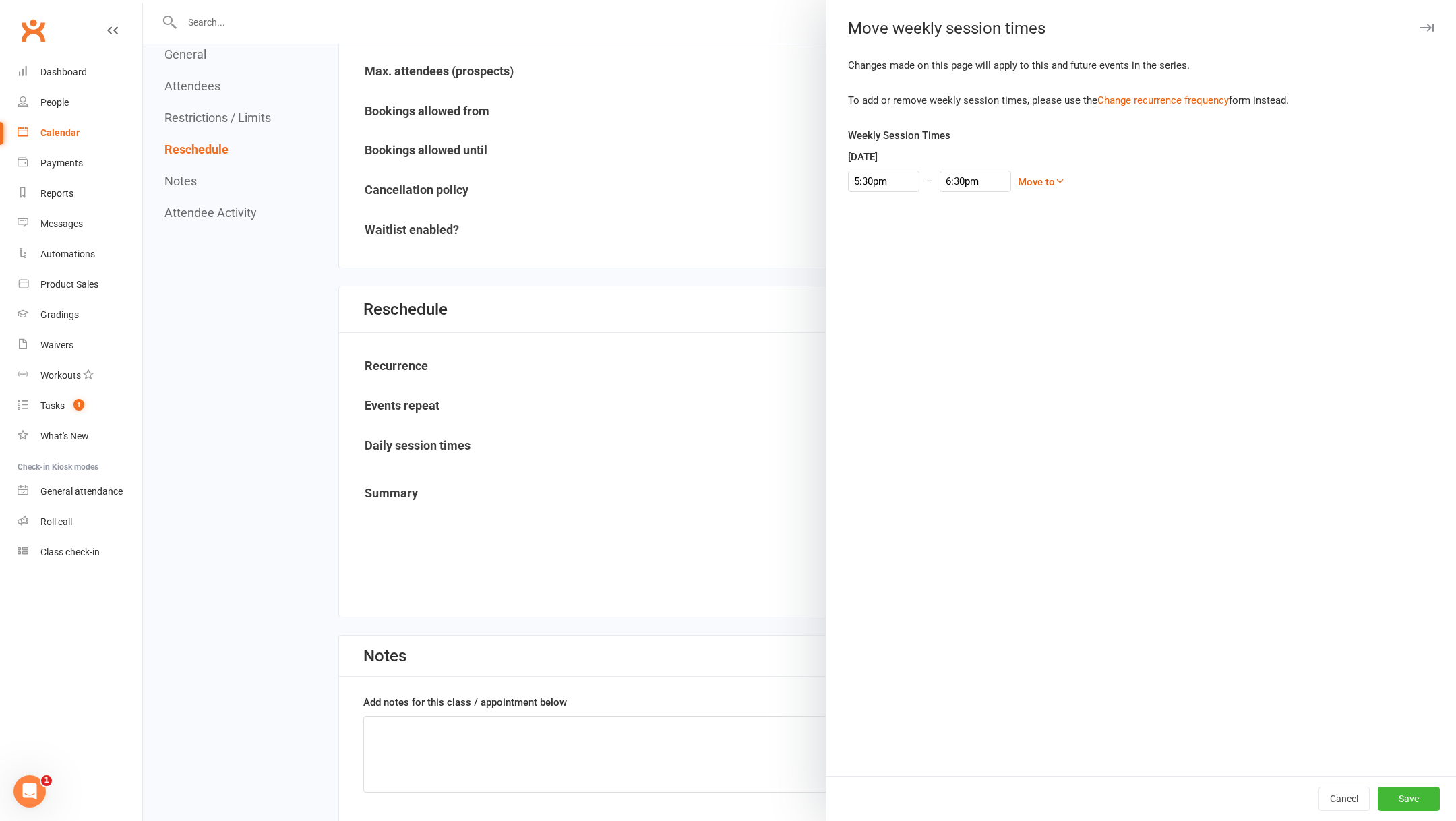
click at [1435, 19] on div "Move weekly session times" at bounding box center [1141, 29] width 629 height 19
click at [1426, 33] on button "button" at bounding box center [1425, 27] width 16 height 16
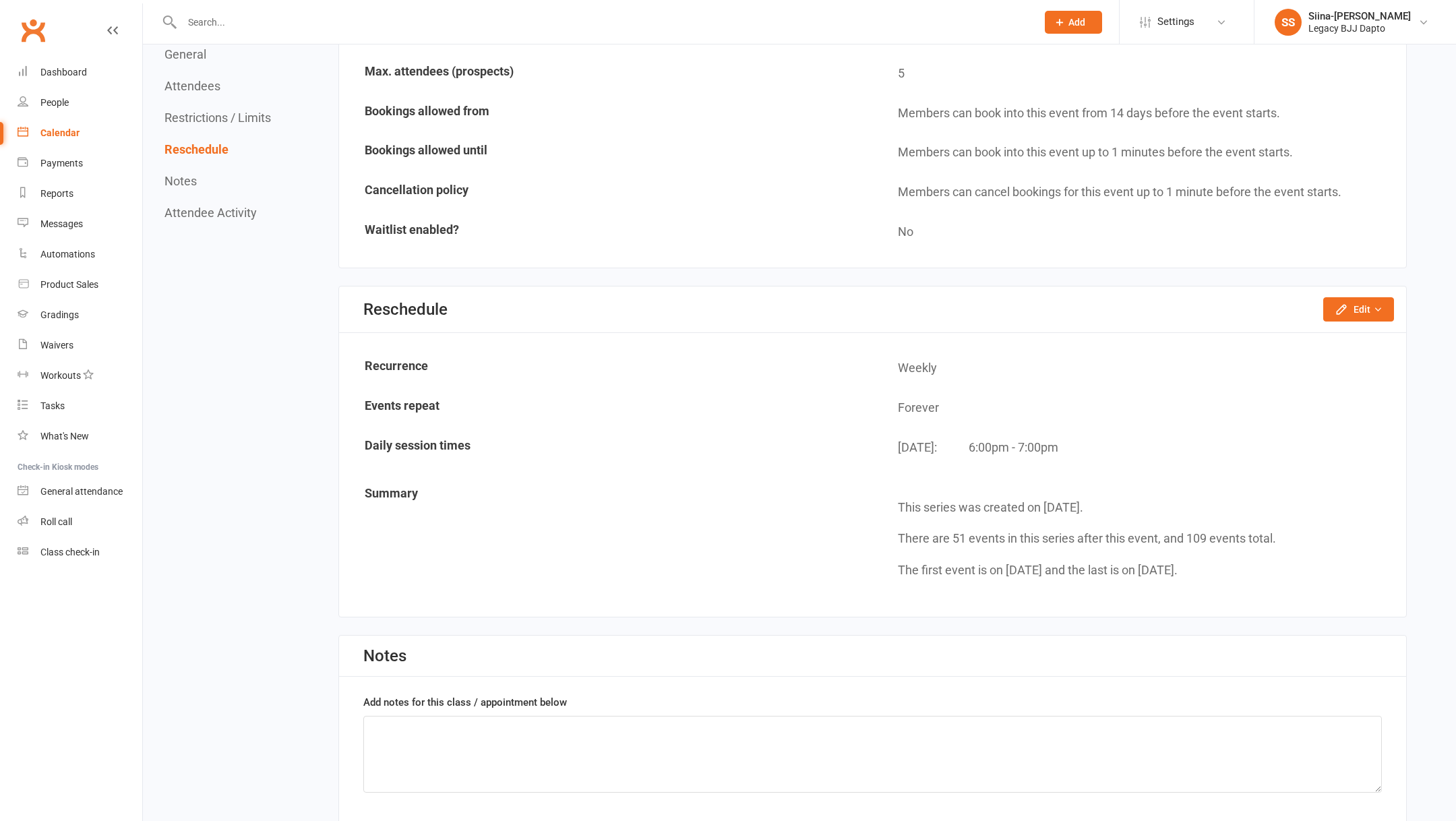
click at [68, 121] on link "Calendar" at bounding box center [80, 133] width 124 height 31
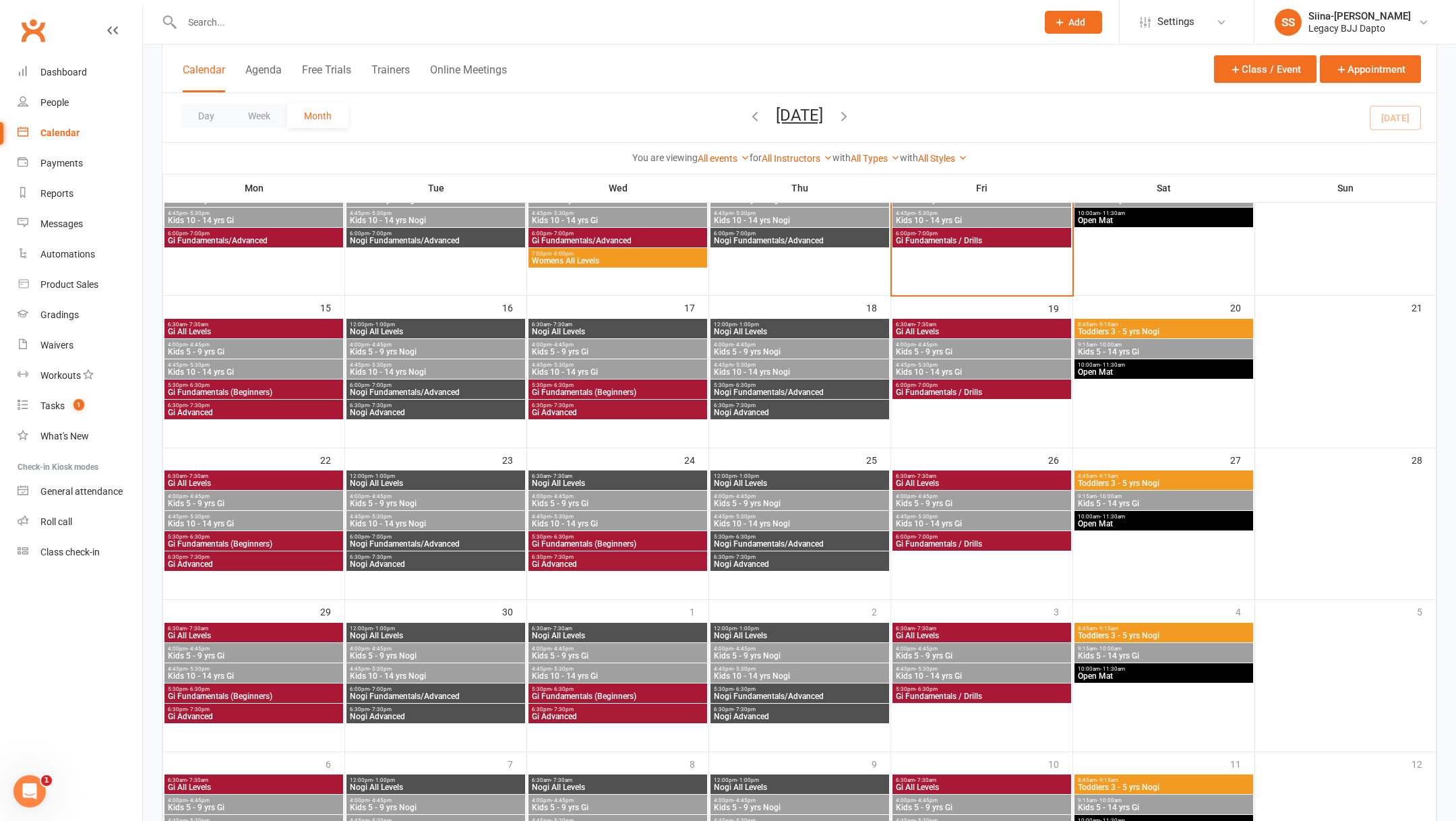
scroll to position [414, 0]
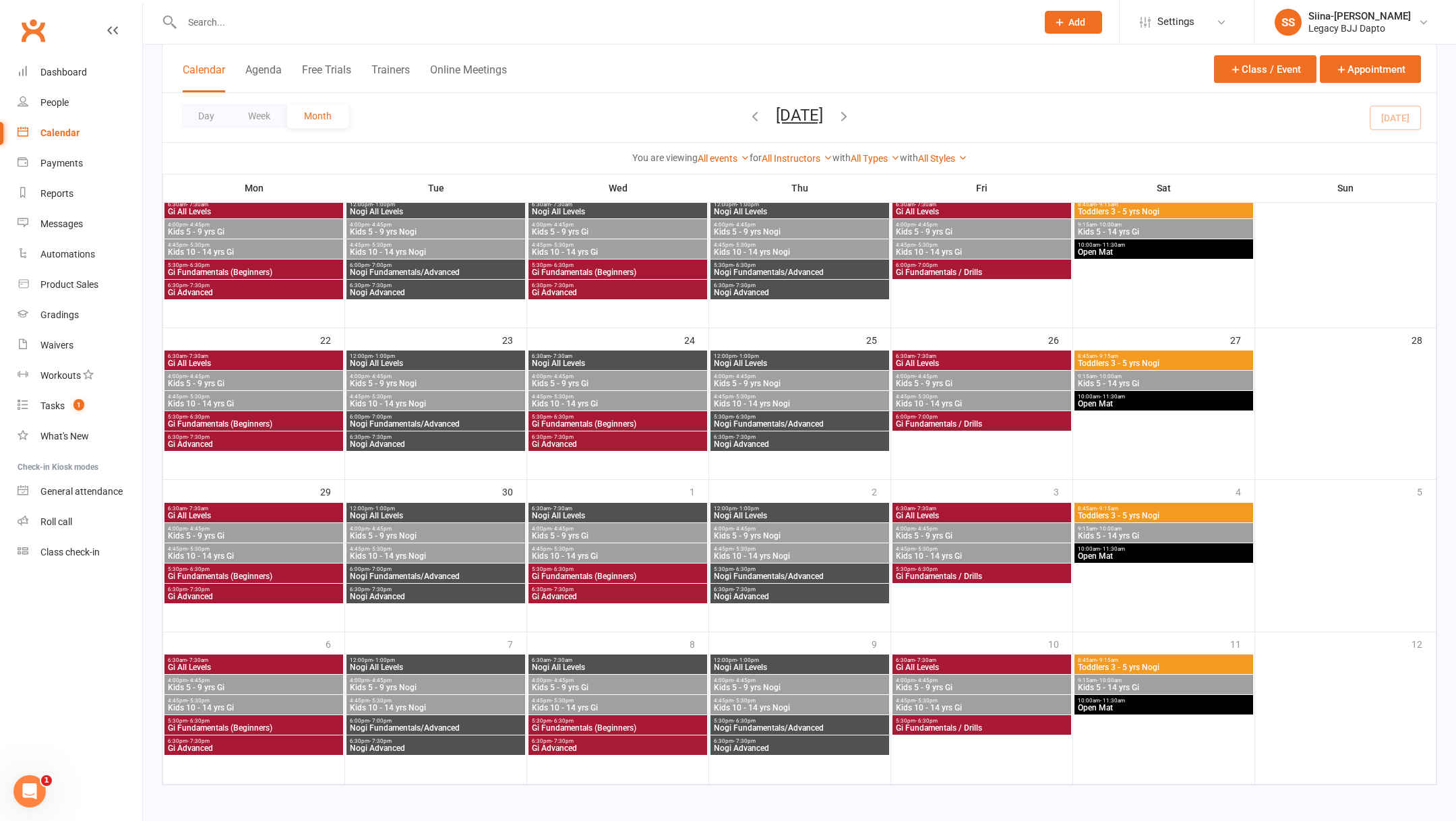
click at [970, 425] on span "Gi Fundamentals / Drills" at bounding box center [982, 423] width 173 height 8
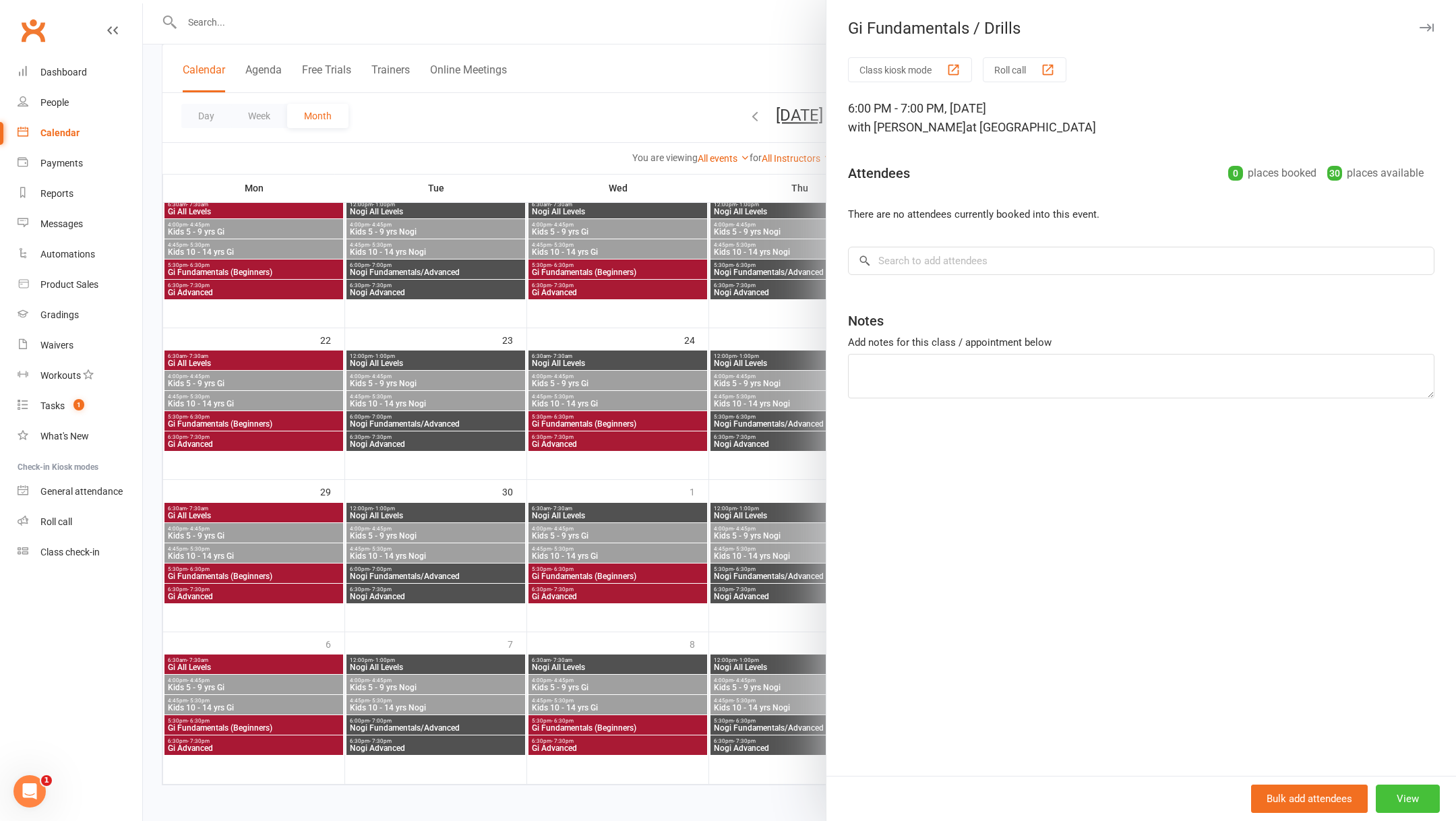
click at [1400, 799] on button "View" at bounding box center [1407, 798] width 64 height 28
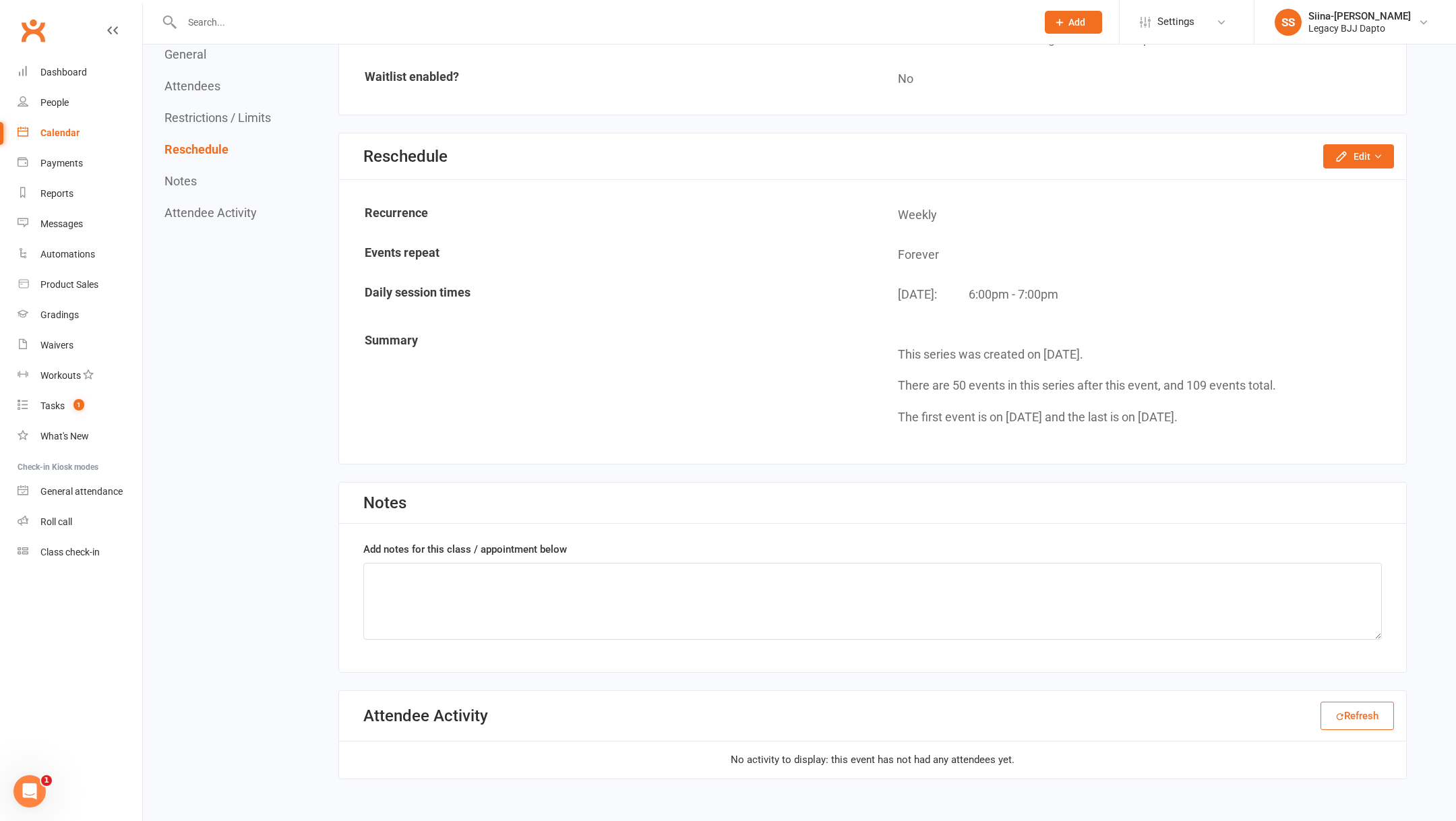
scroll to position [1092, 0]
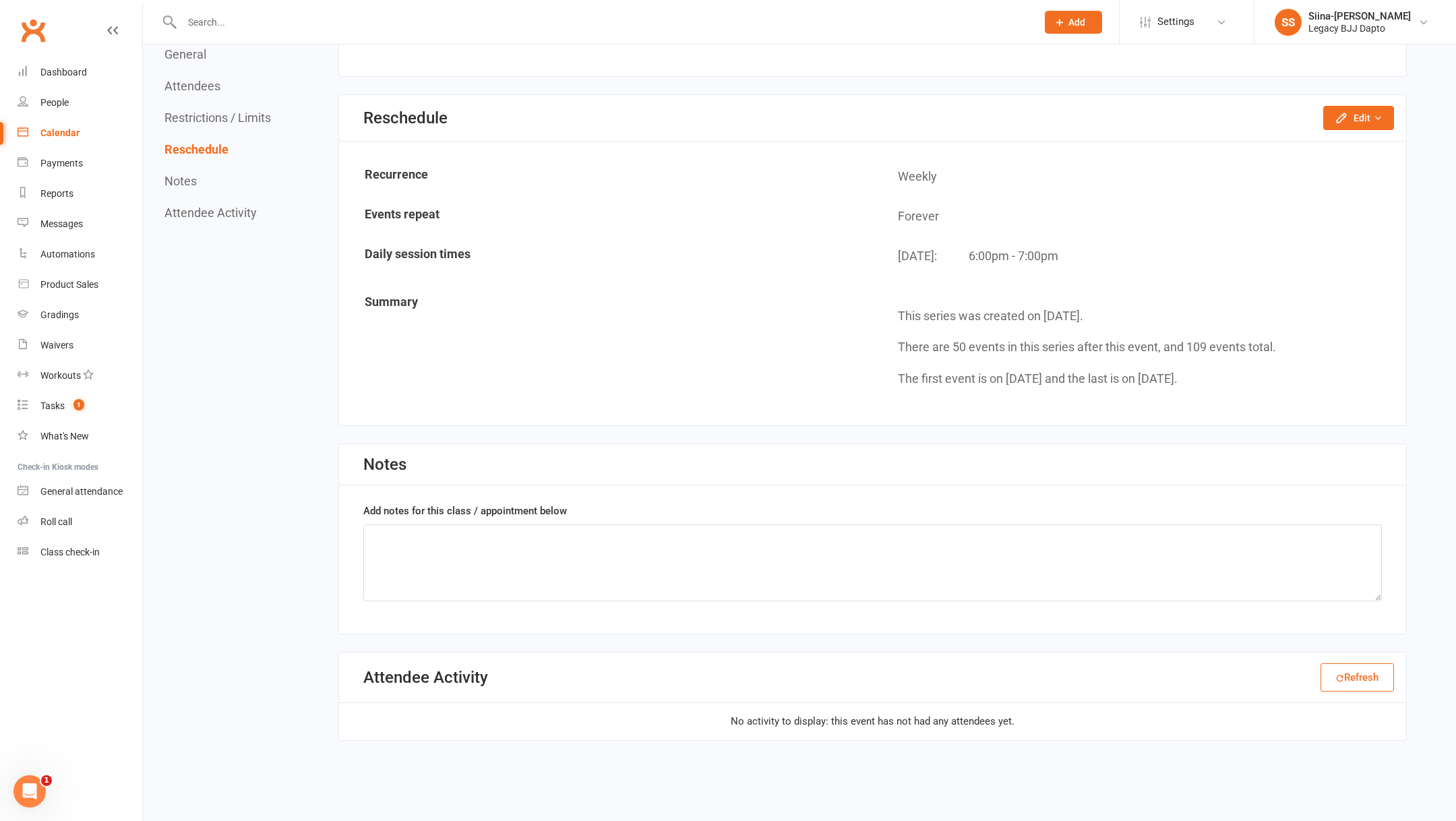
click at [1374, 121] on div "Reschedule Edit Reschedule this event only Move weekly session times Change rec…" at bounding box center [873, 117] width 1067 height 46
click at [1354, 108] on button "Edit" at bounding box center [1358, 118] width 71 height 25
click at [1338, 145] on link "Reschedule this event only" at bounding box center [1316, 148] width 153 height 27
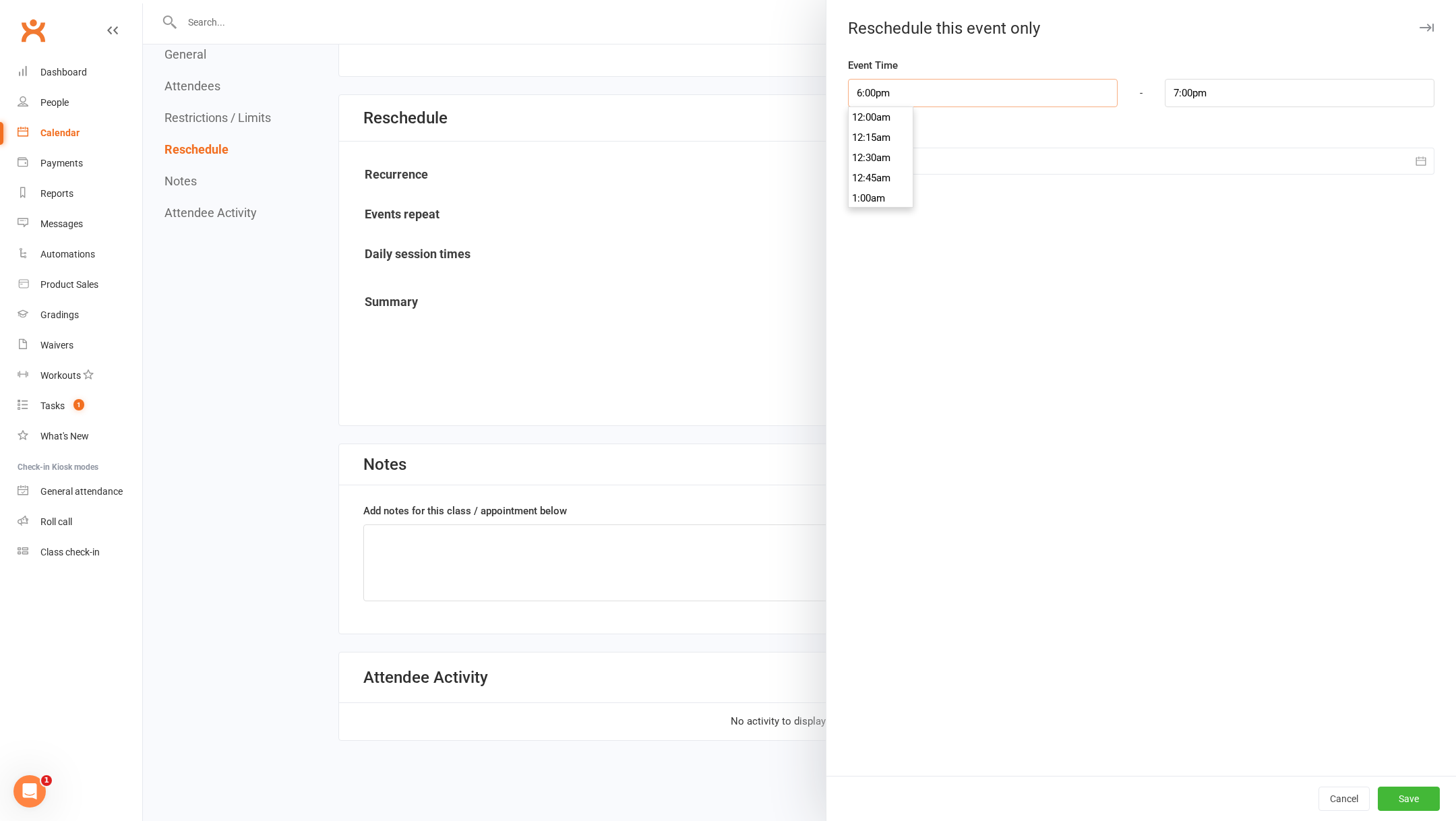
click at [920, 94] on input "6:00pm" at bounding box center [983, 93] width 270 height 28
type input "5:30pm"
type input "6:30pm"
click at [875, 119] on li "5:30pm" at bounding box center [880, 122] width 65 height 20
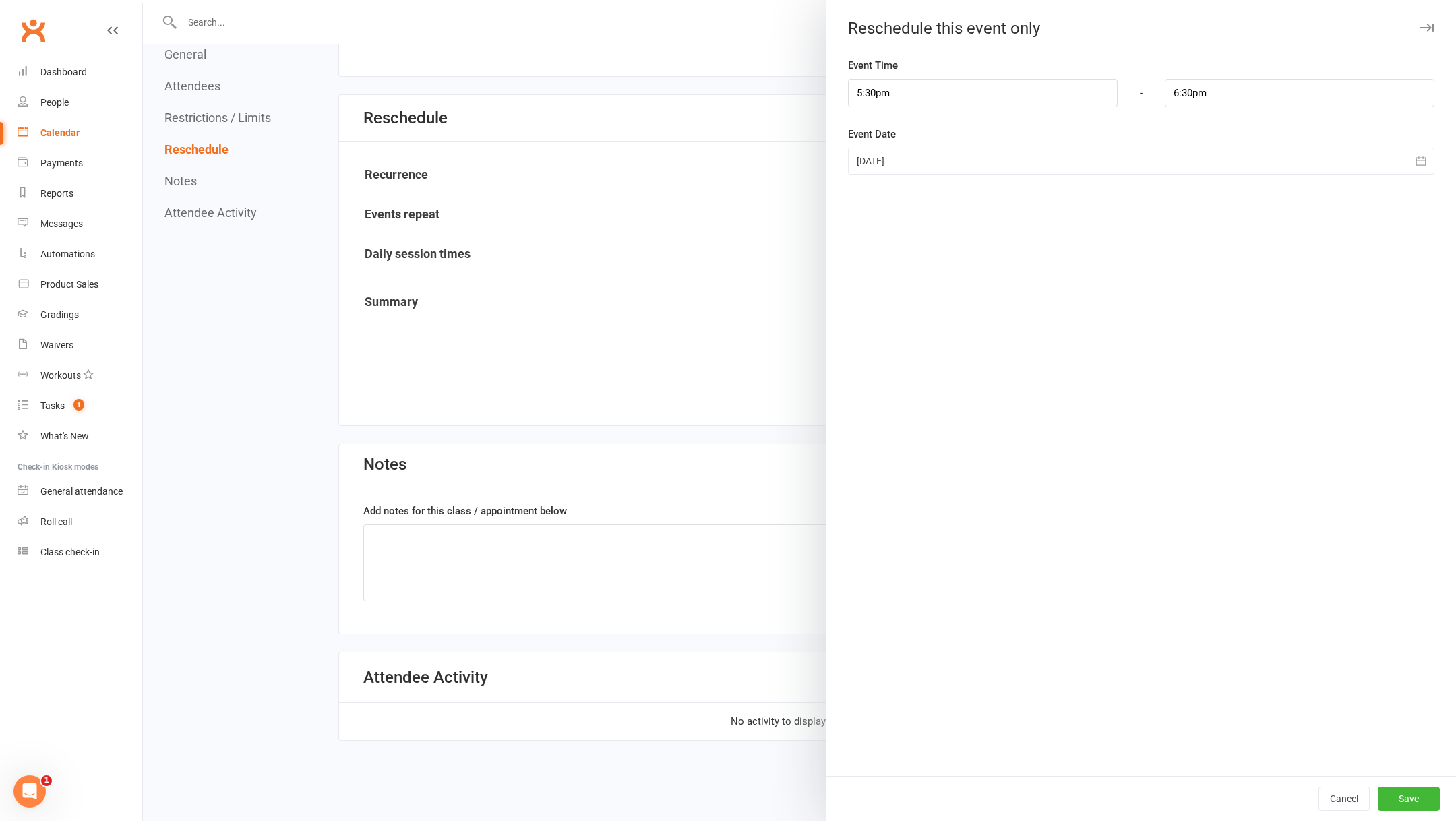
click at [1415, 784] on div "Cancel Save" at bounding box center [1141, 798] width 629 height 46
click at [1415, 795] on button "Save" at bounding box center [1408, 799] width 62 height 25
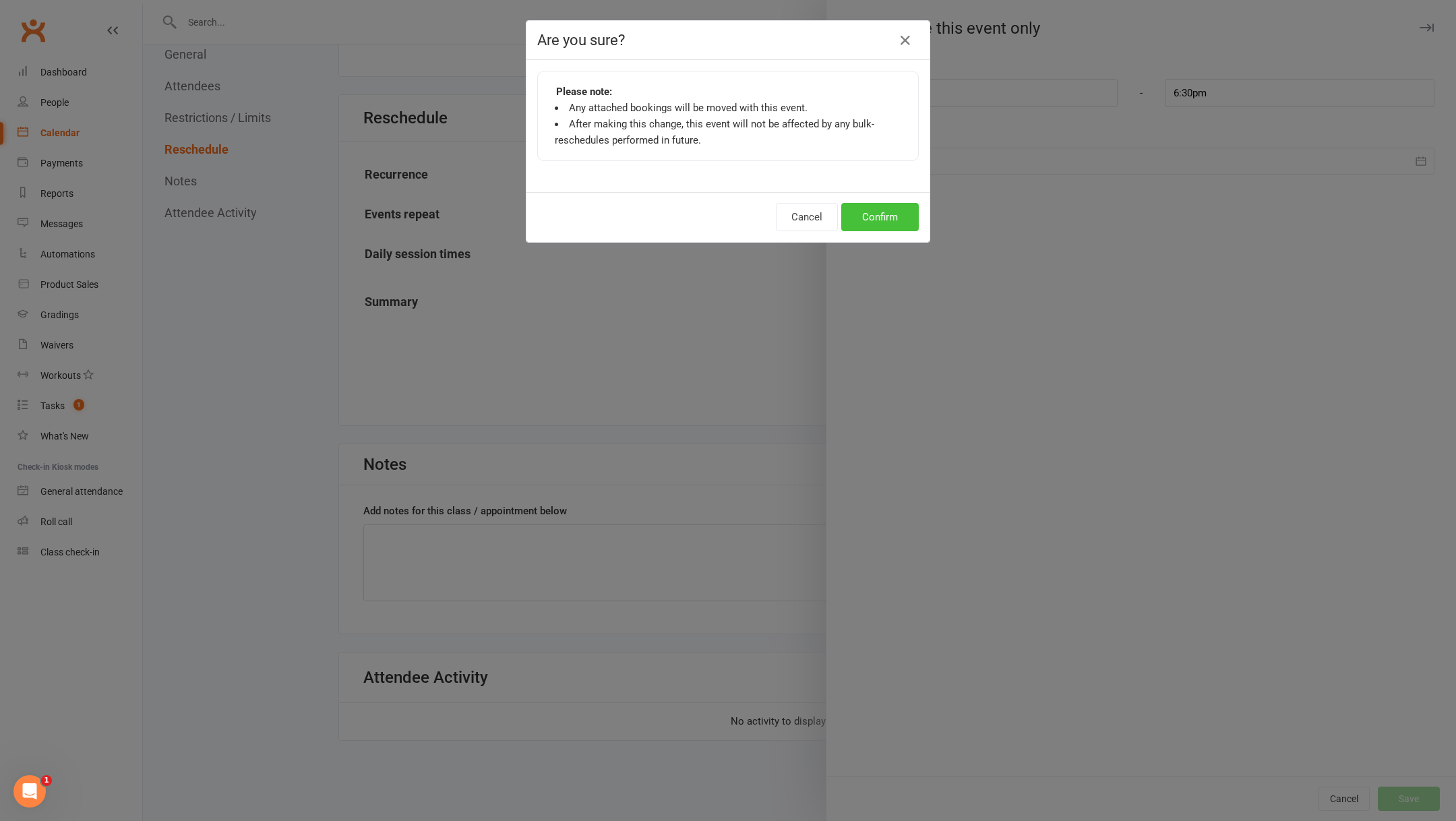
click at [882, 221] on button "Confirm" at bounding box center [880, 217] width 77 height 28
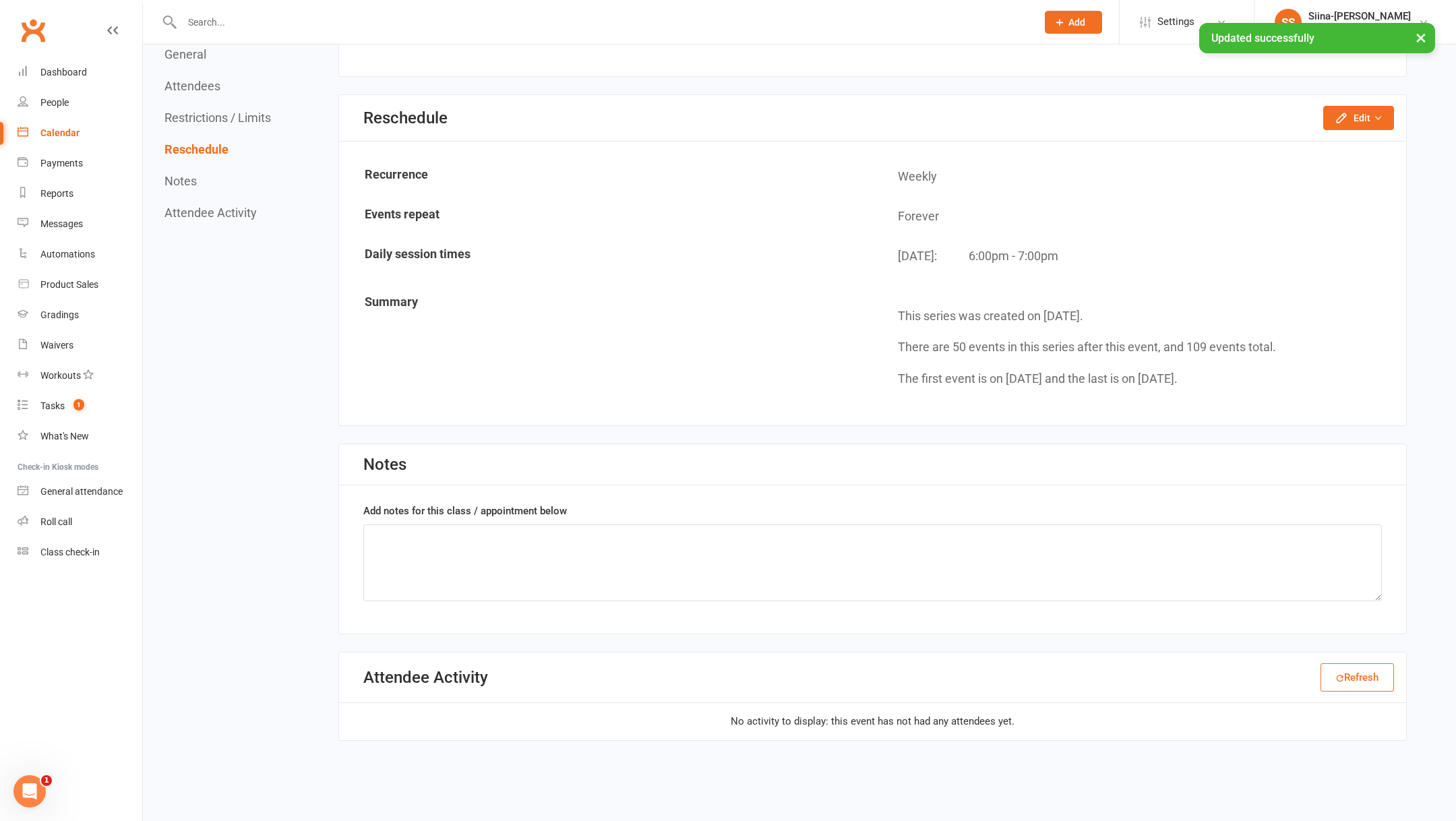
click at [51, 138] on link "Calendar" at bounding box center [80, 133] width 124 height 31
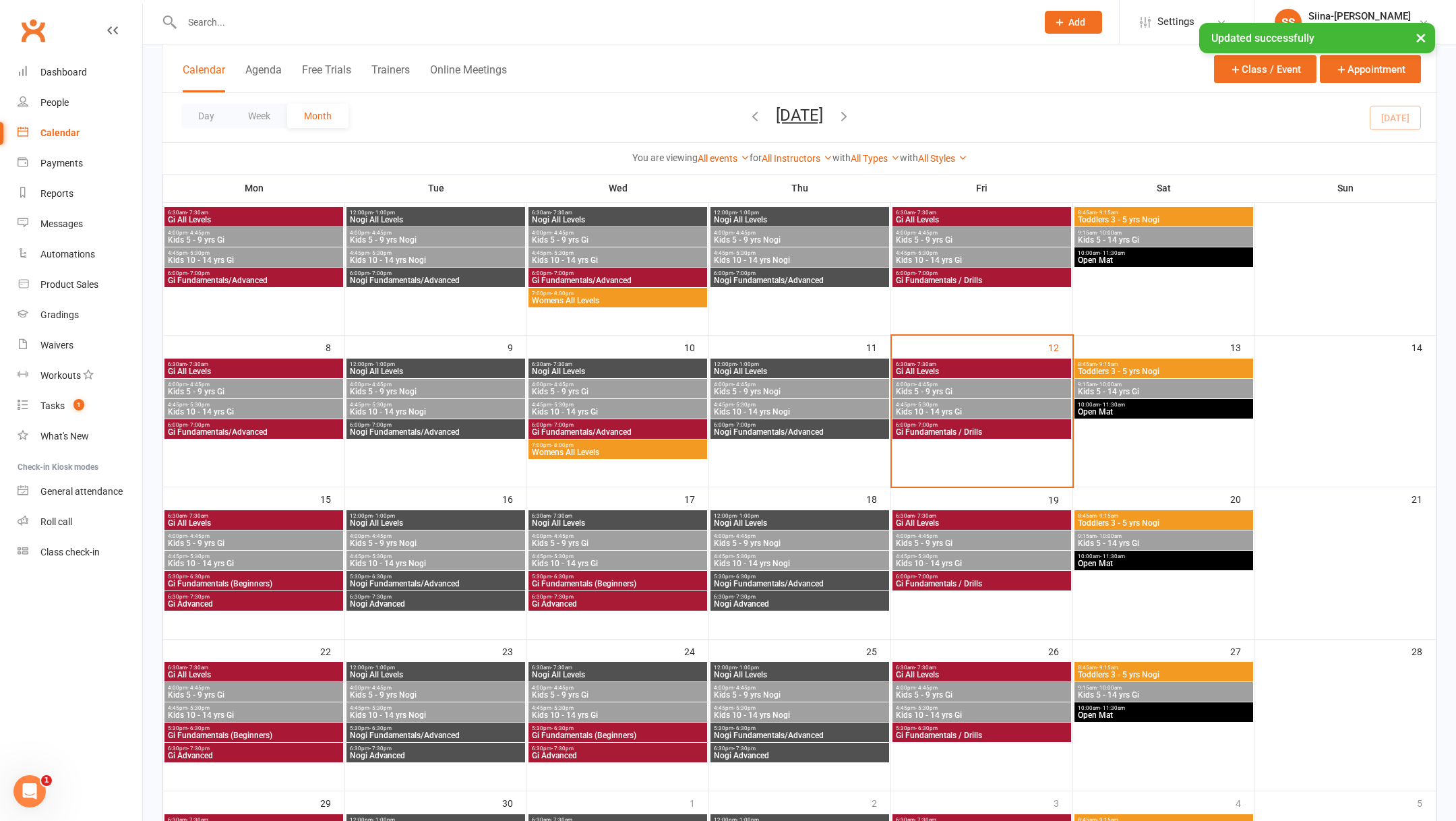
scroll to position [329, 0]
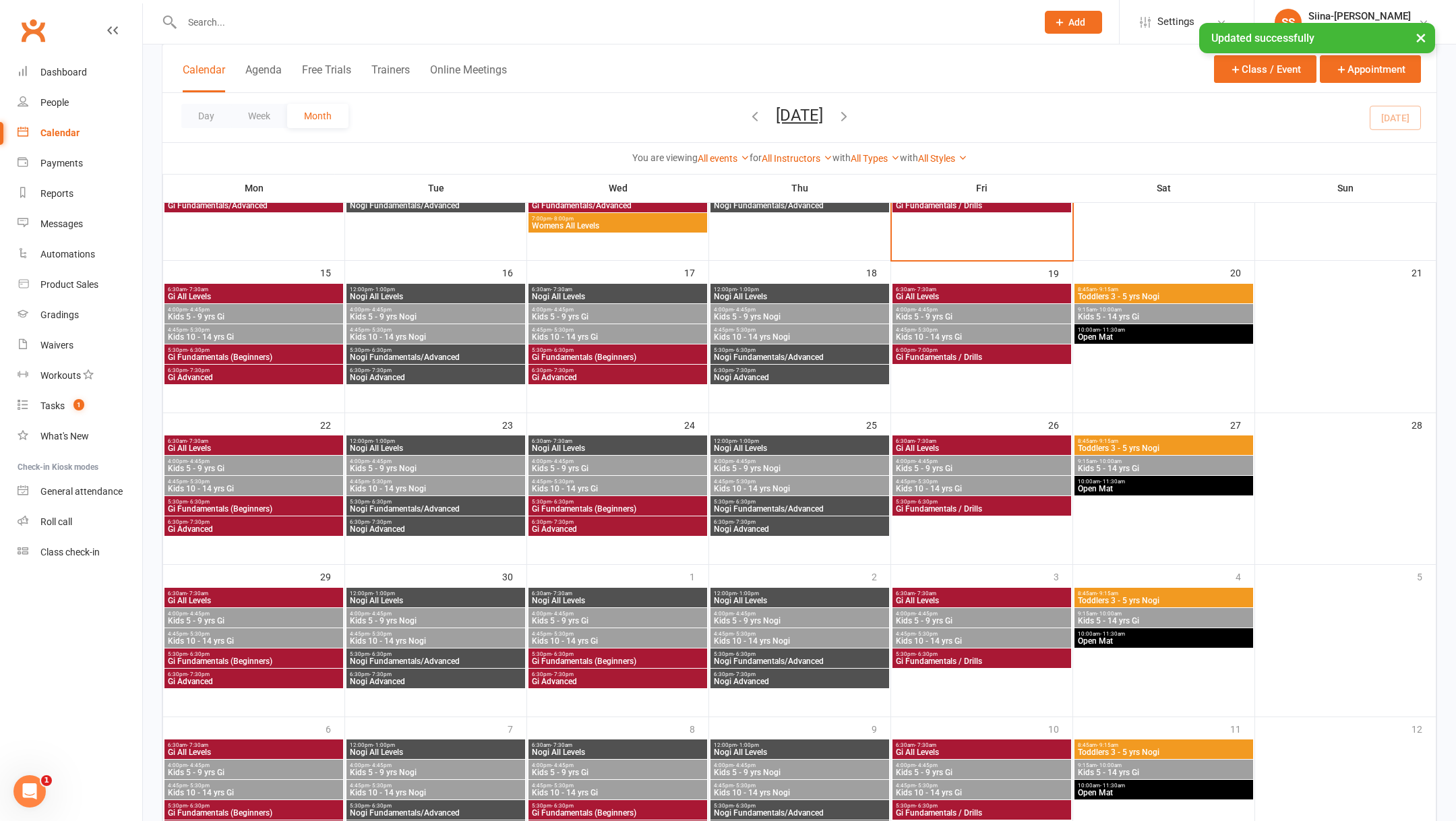
click at [942, 355] on span "Gi Fundamentals / Drills" at bounding box center [982, 357] width 173 height 8
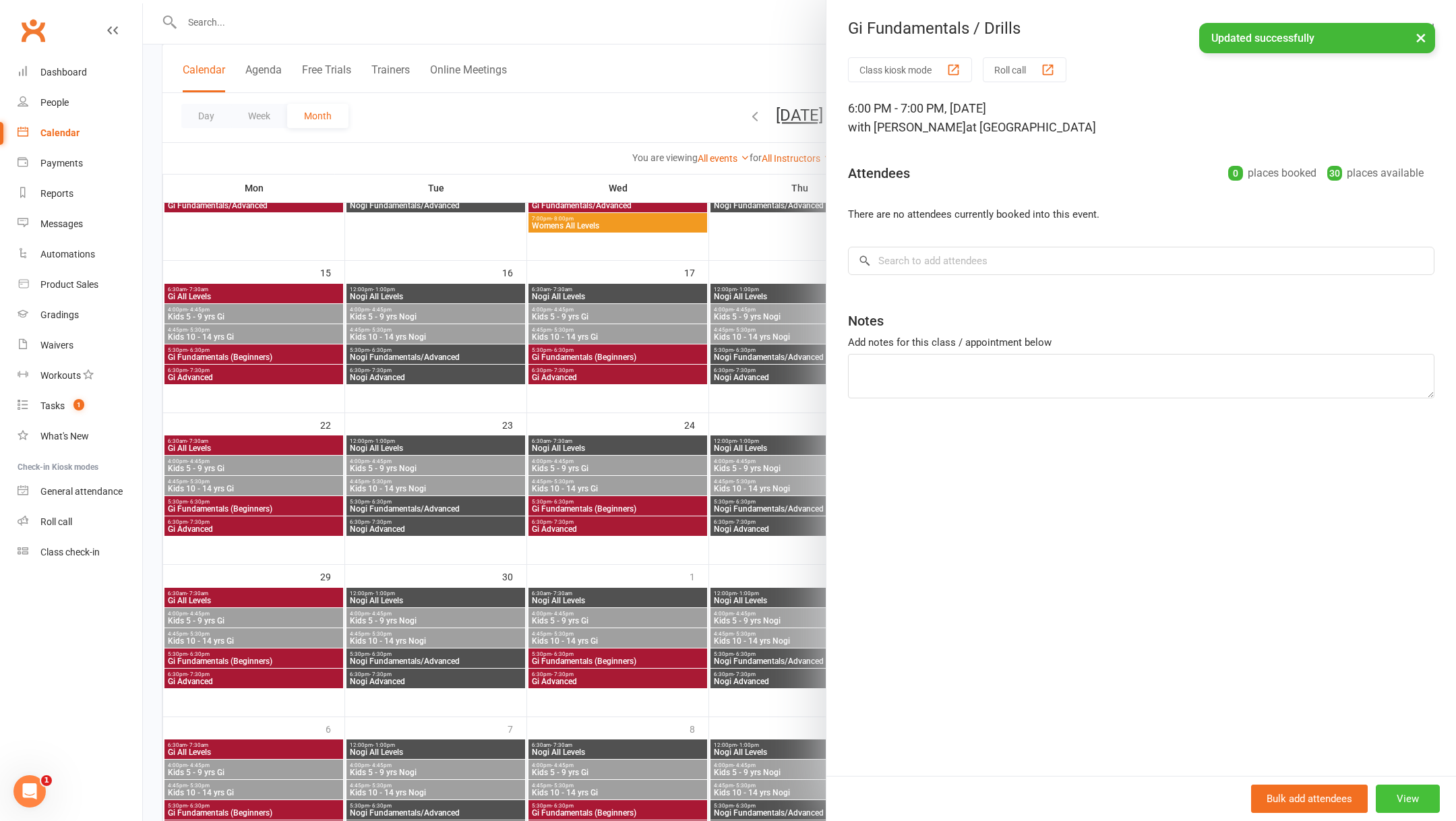
click at [1403, 803] on button "View" at bounding box center [1407, 798] width 64 height 28
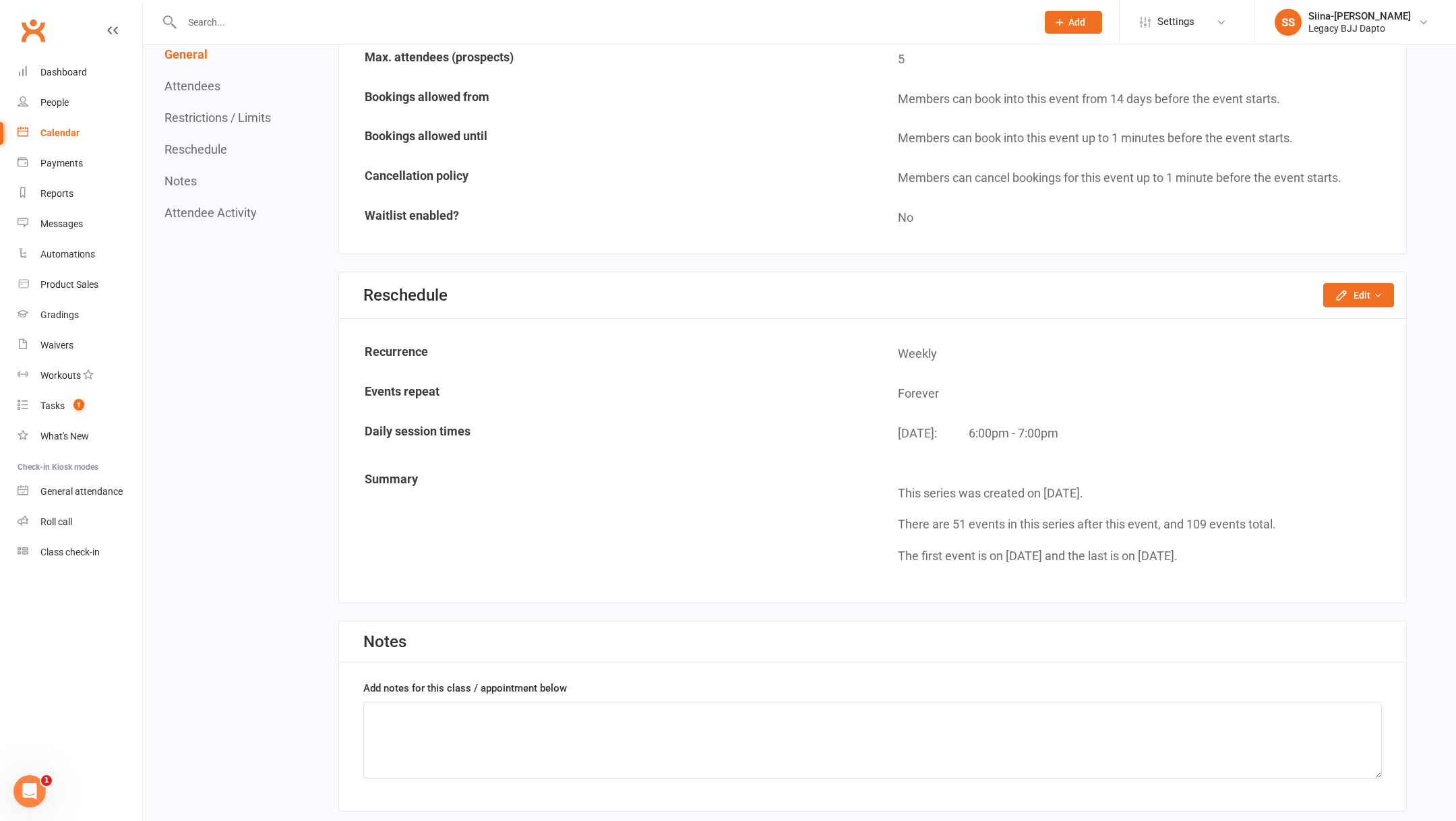
scroll to position [987, 0]
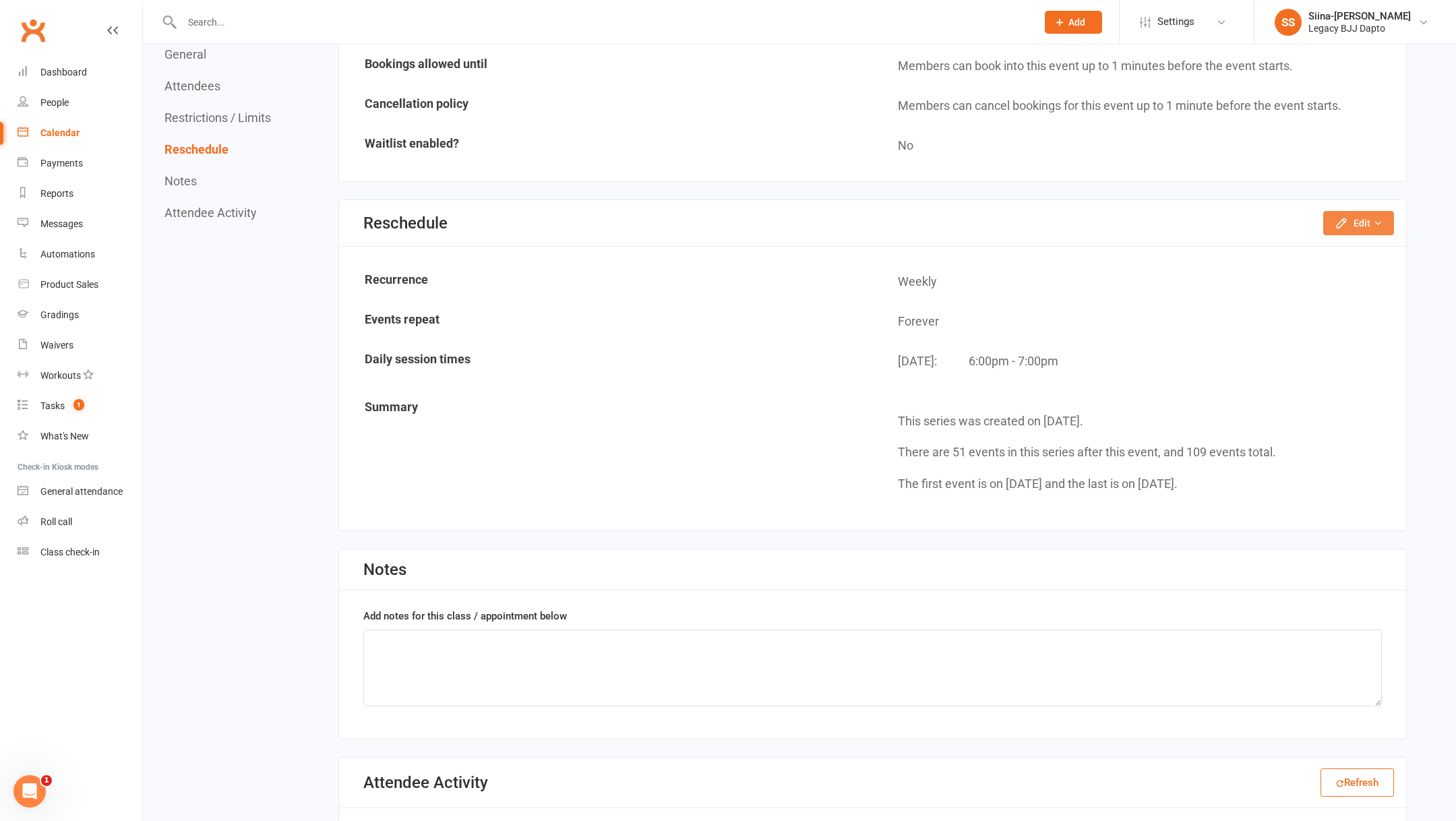
click at [1336, 216] on icon "button" at bounding box center [1340, 223] width 13 height 13
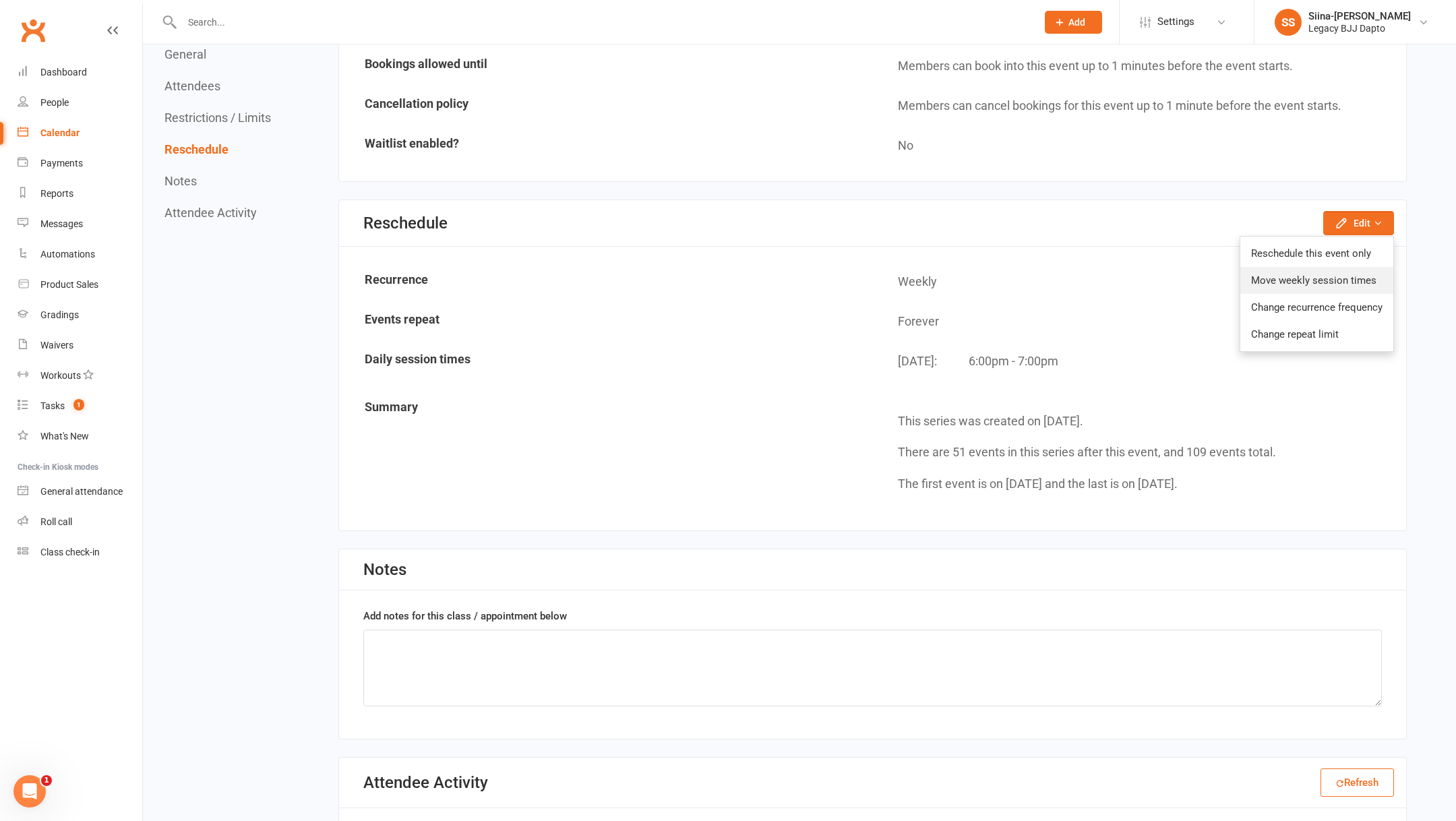
click at [1344, 273] on link "Move weekly session times" at bounding box center [1316, 280] width 153 height 27
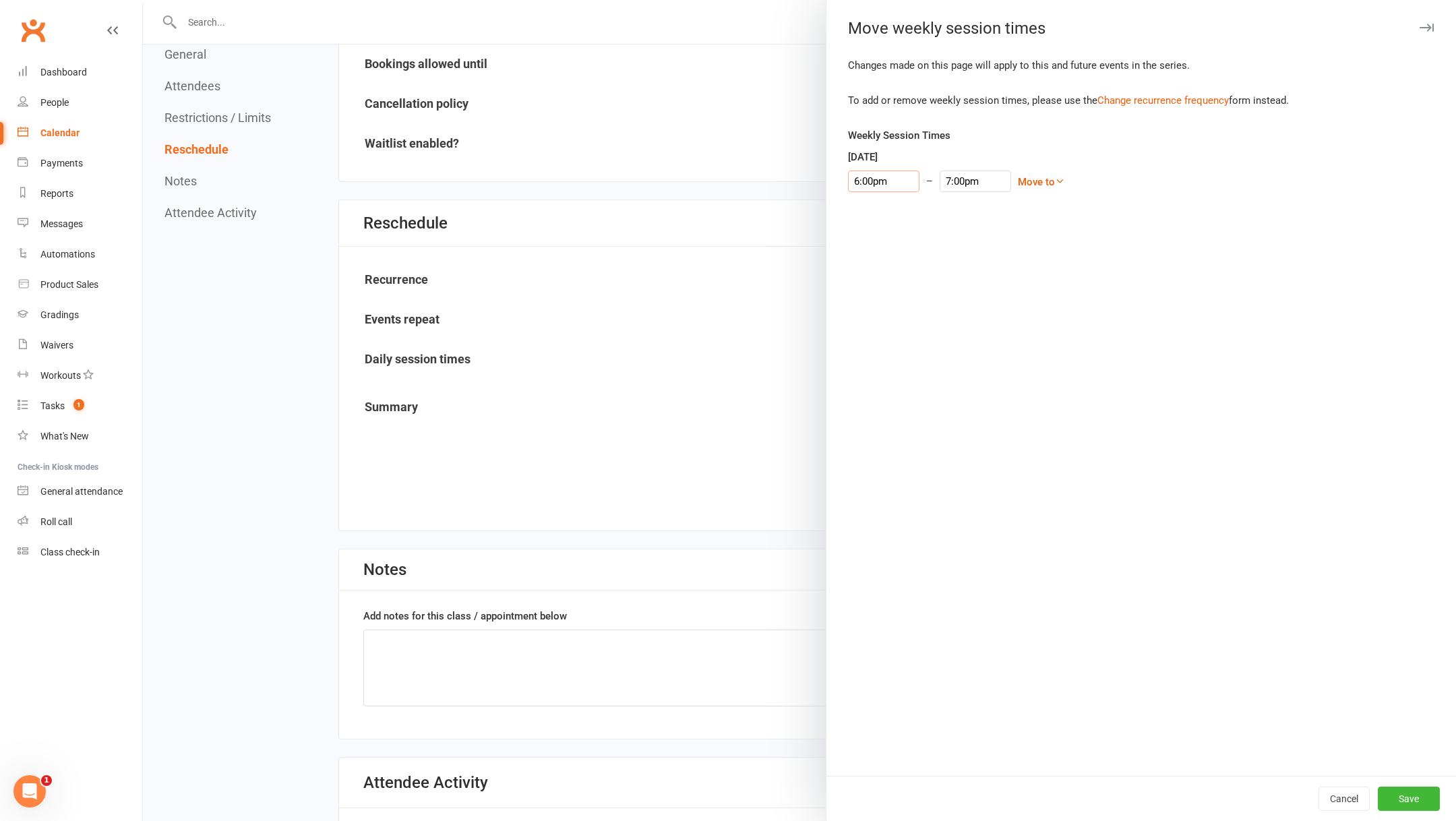
click at [890, 181] on input "6:00pm" at bounding box center [884, 181] width 72 height 22
type input "5:30pm"
type input "6:30pm"
click at [878, 223] on li "5:30pm" at bounding box center [880, 222] width 65 height 20
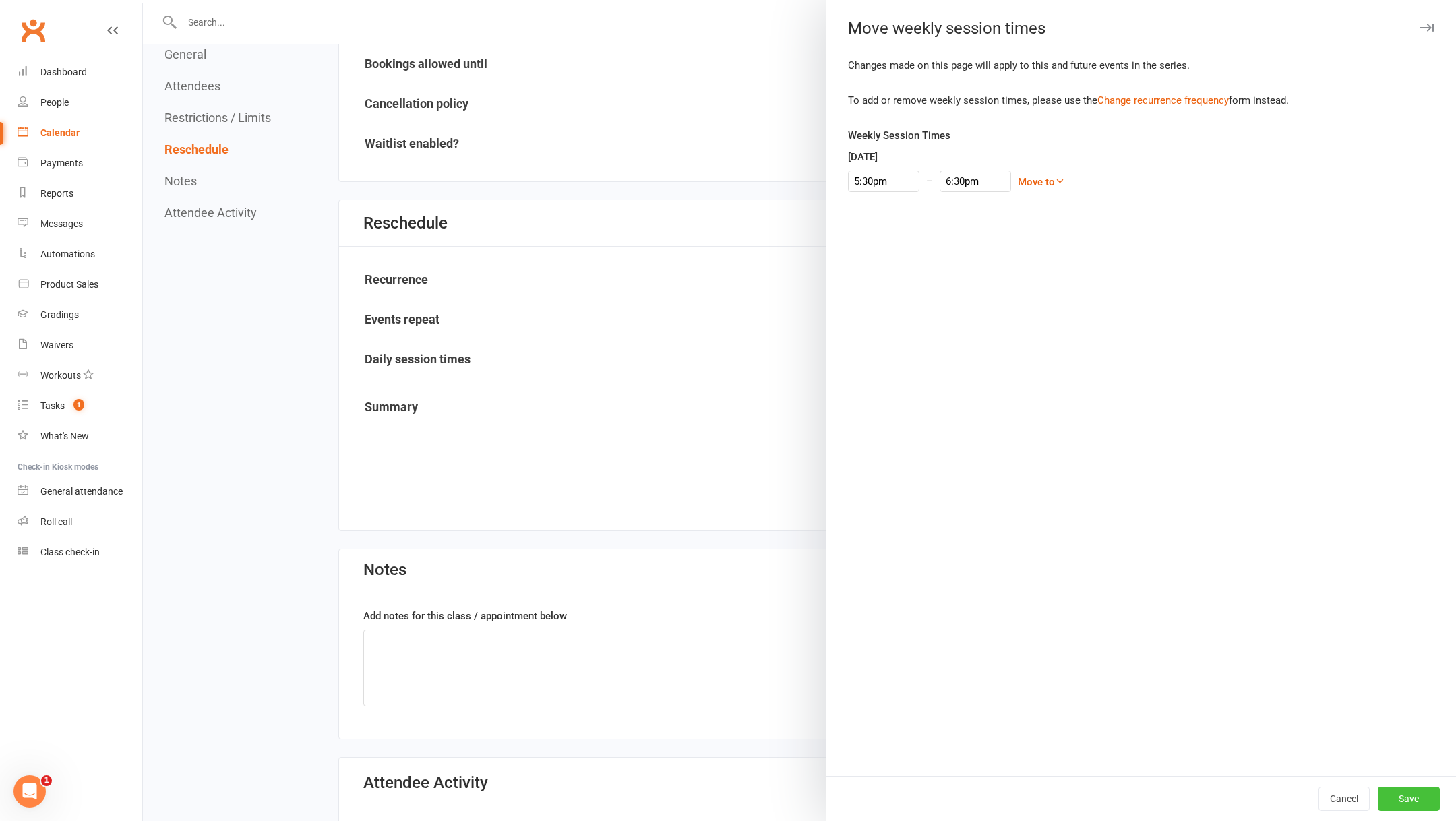
click at [1396, 789] on button "Save" at bounding box center [1408, 799] width 62 height 25
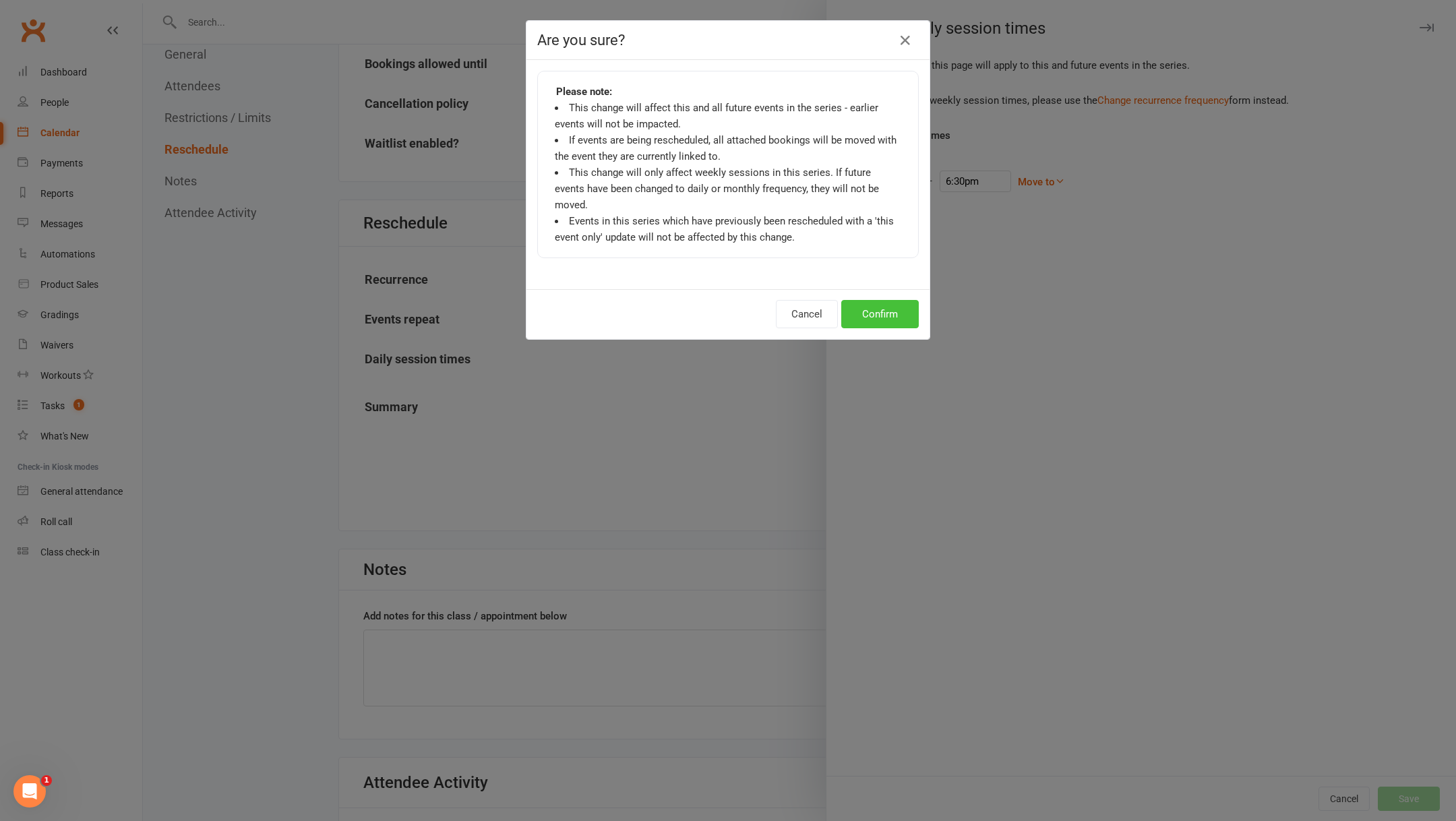
click at [882, 305] on button "Confirm" at bounding box center [880, 314] width 77 height 28
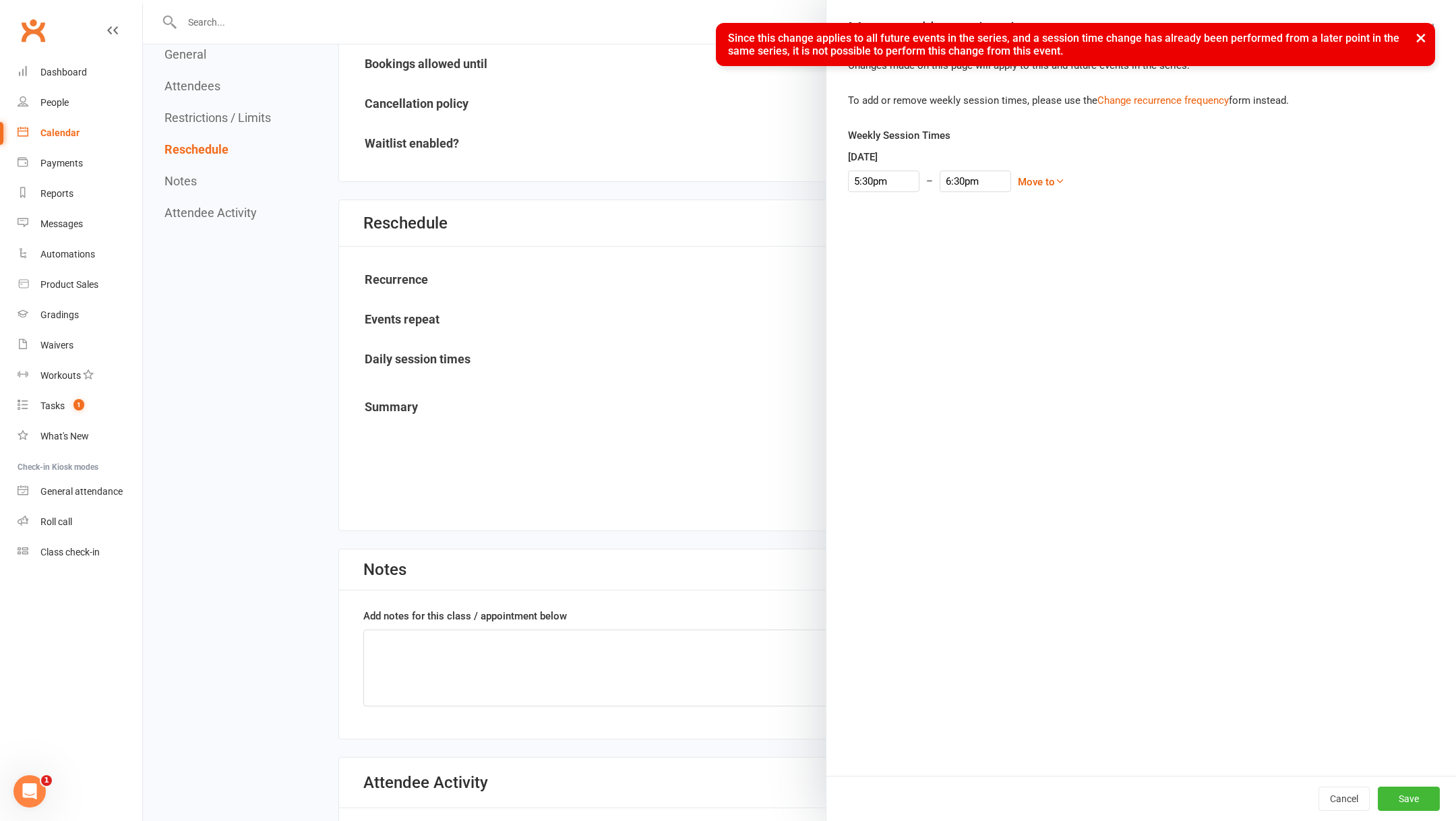
click at [1423, 29] on button "×" at bounding box center [1421, 37] width 25 height 29
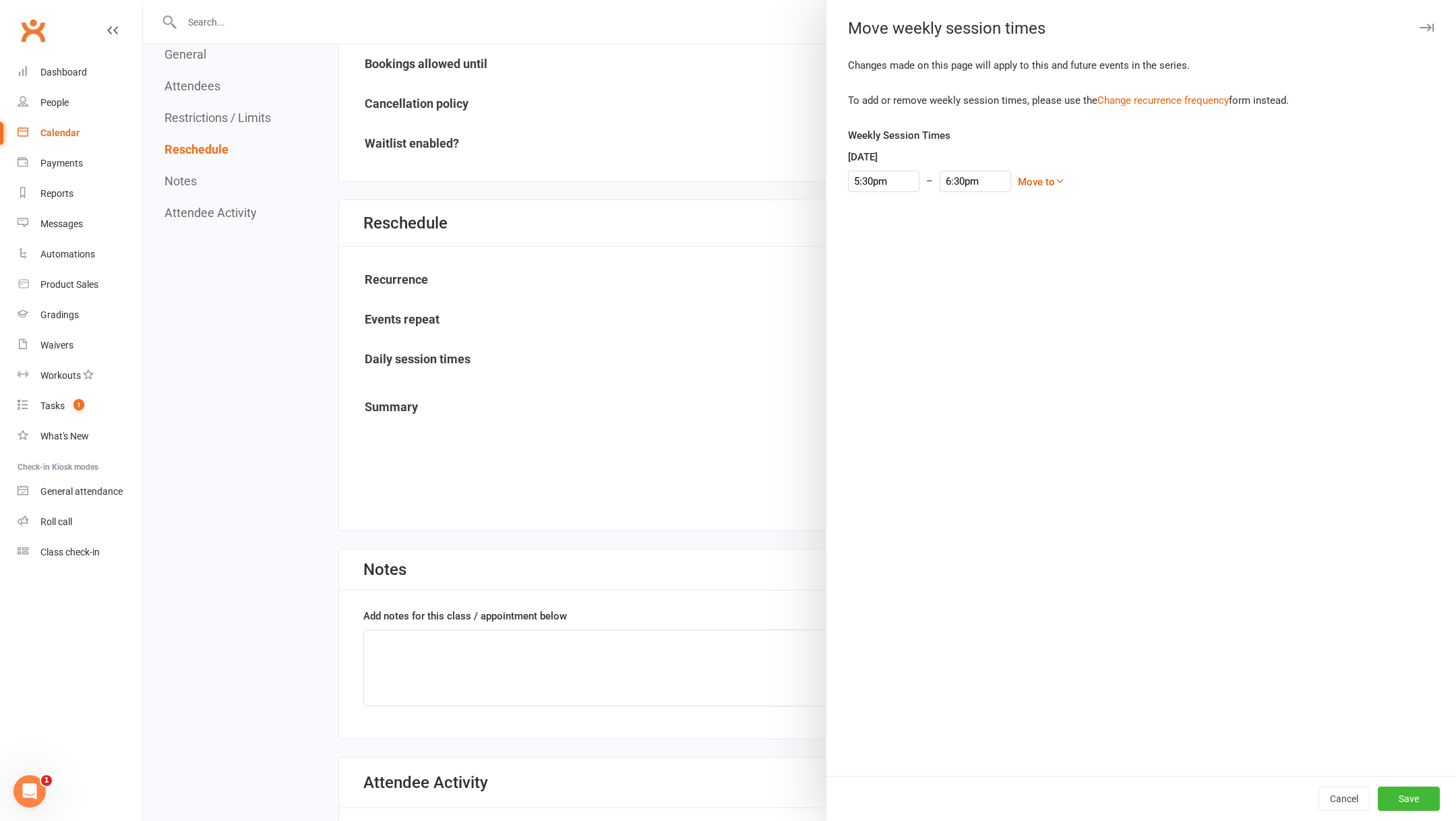
click at [1428, 18] on div "Move weekly session times Changes made on this page will apply to this and futu…" at bounding box center [1140, 410] width 630 height 821
click at [1428, 24] on icon "button" at bounding box center [1426, 27] width 14 height 8
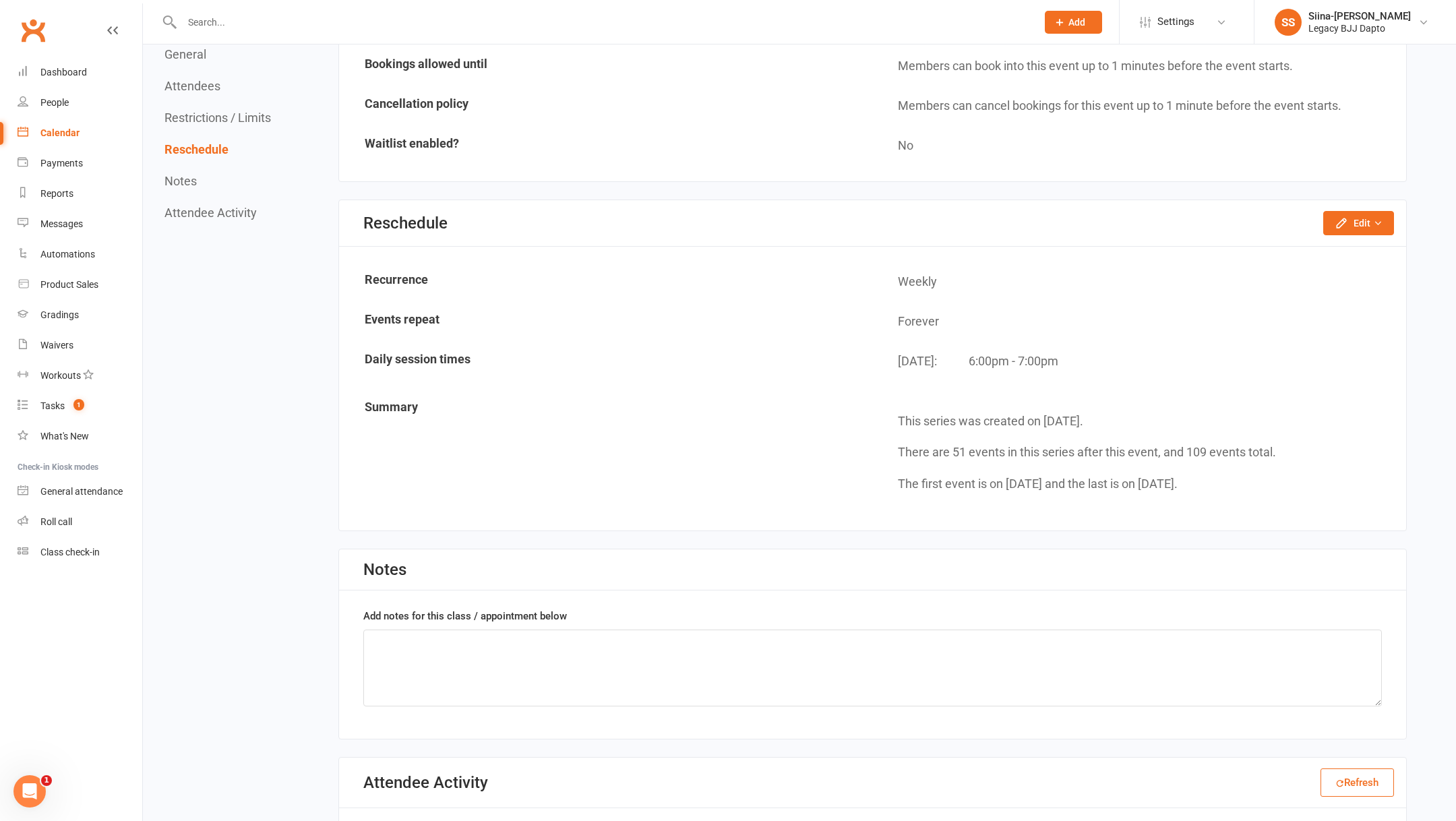
click at [46, 138] on link "Calendar" at bounding box center [80, 133] width 124 height 31
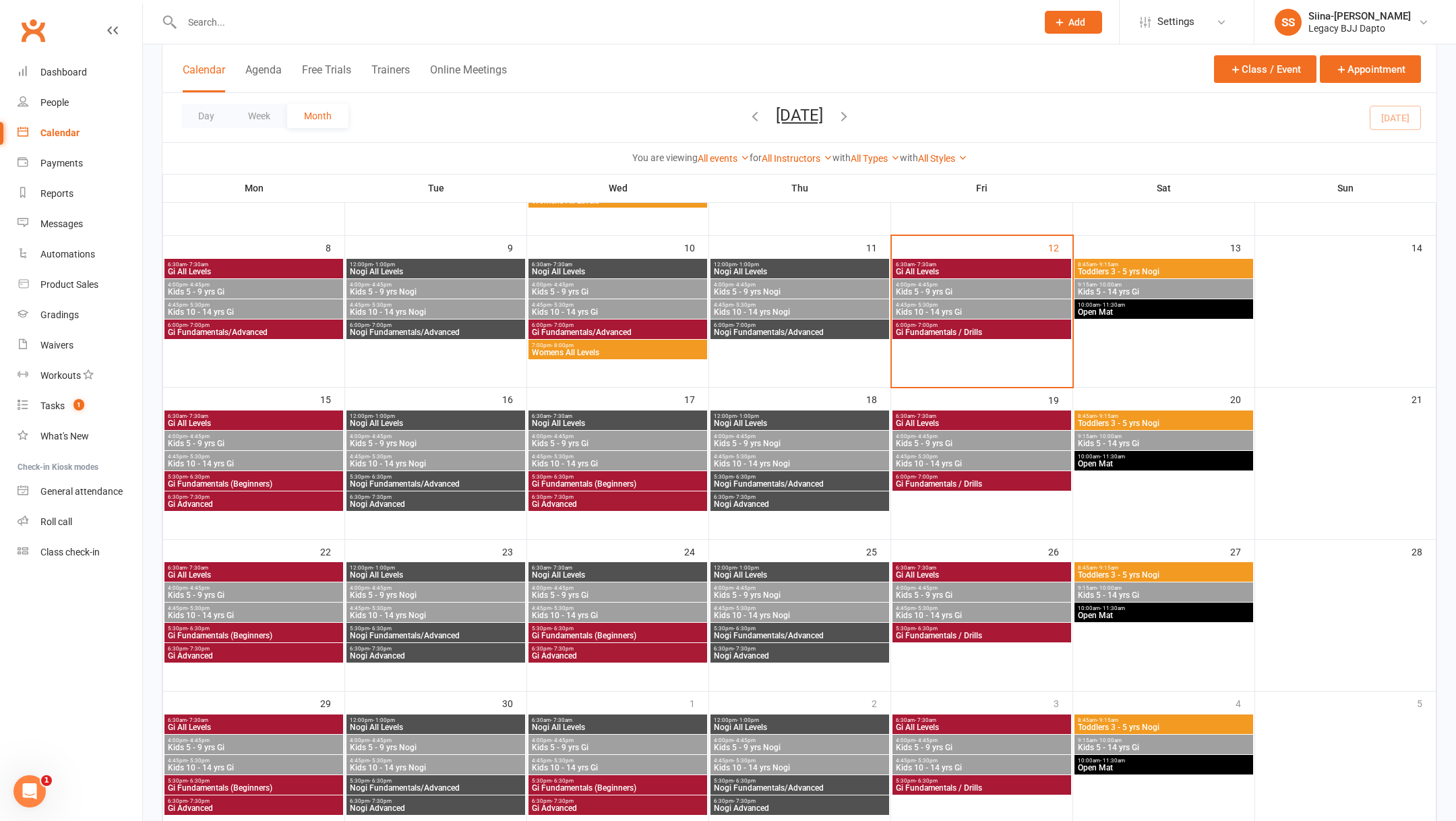
scroll to position [198, 0]
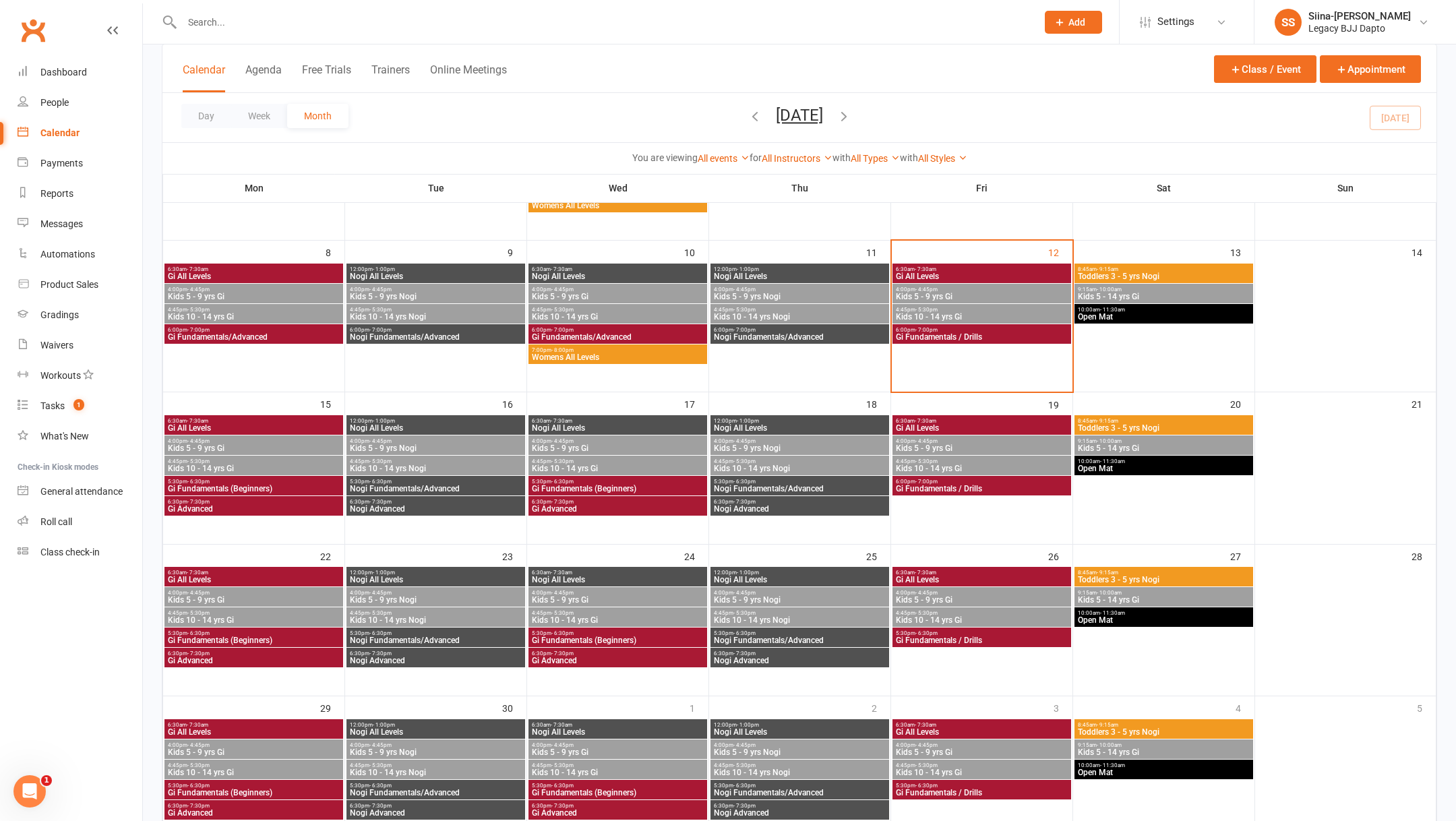
click at [945, 485] on span "Gi Fundamentals / Drills" at bounding box center [982, 488] width 173 height 8
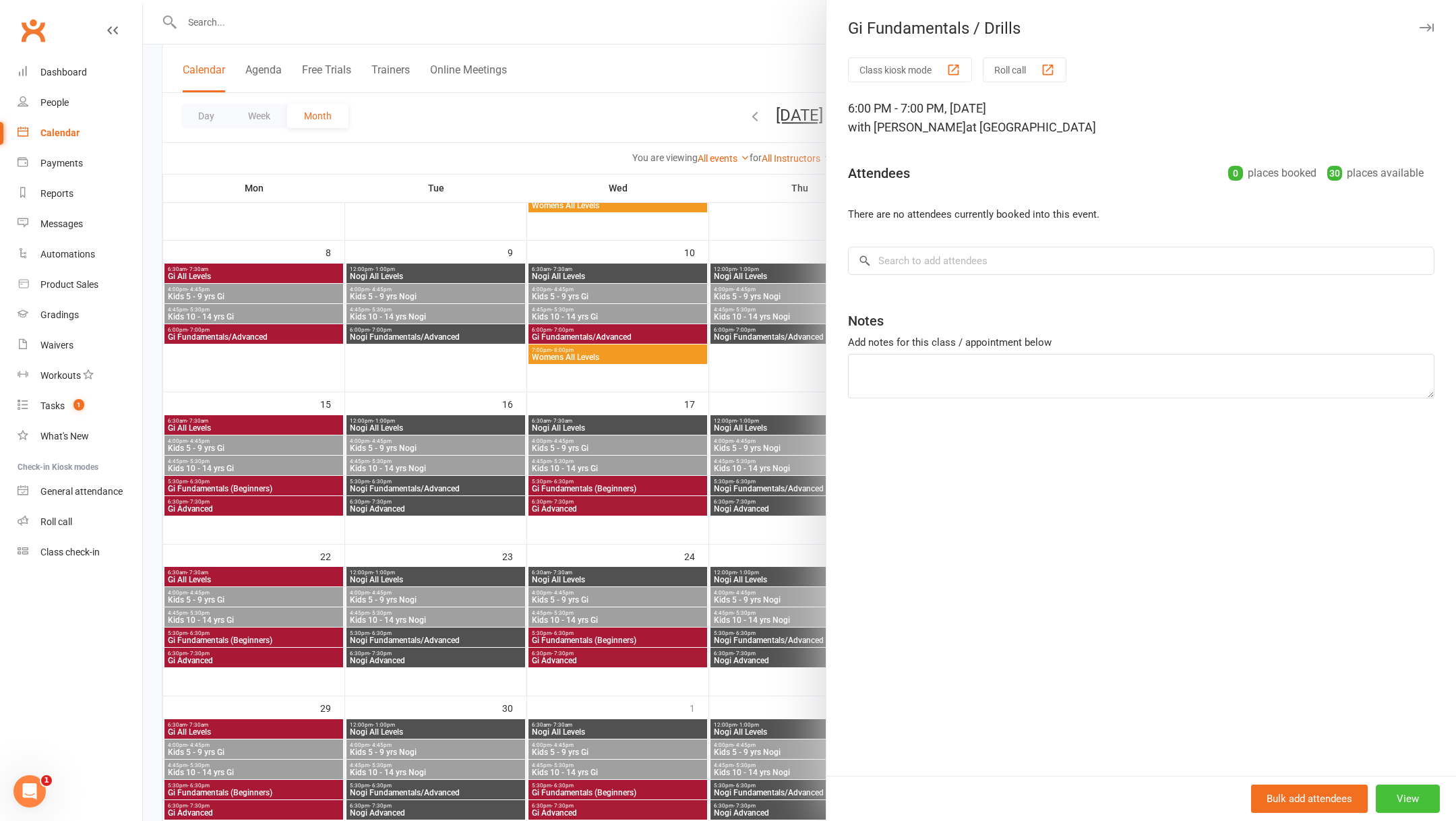
click at [1392, 800] on button "View" at bounding box center [1407, 798] width 64 height 28
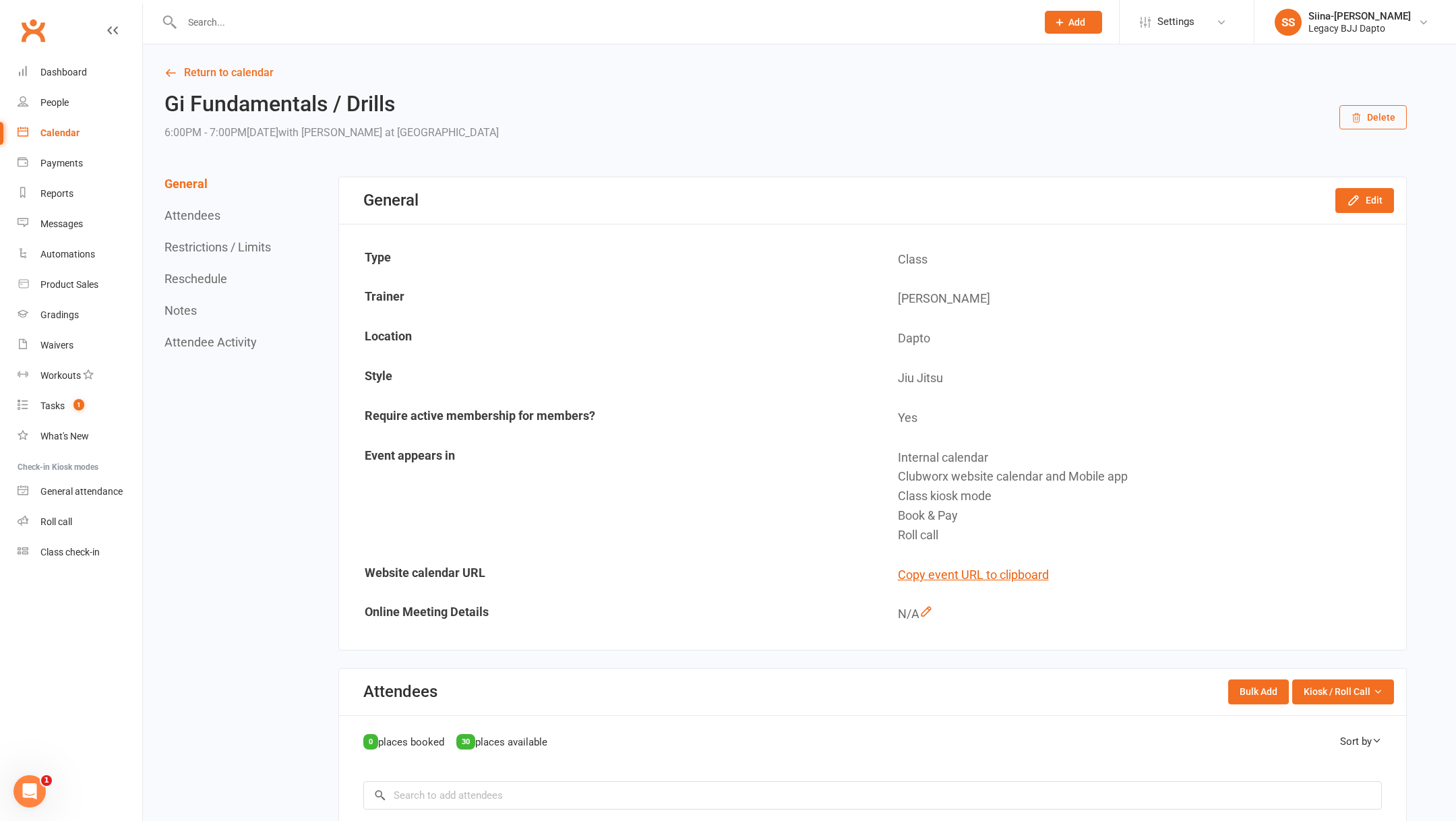
click at [1378, 115] on button "Delete" at bounding box center [1372, 117] width 67 height 25
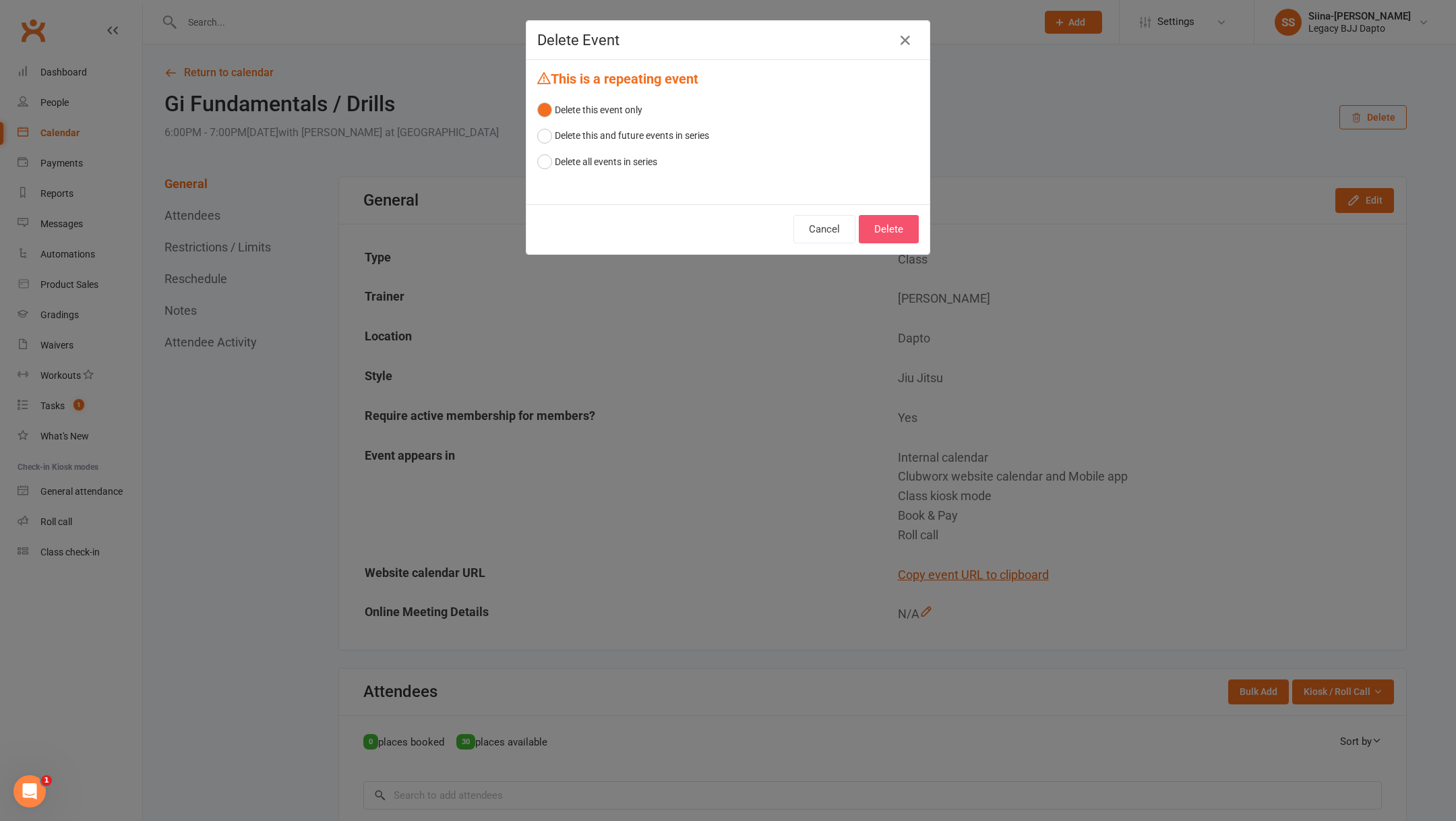
click at [894, 230] on button "Delete" at bounding box center [888, 229] width 60 height 28
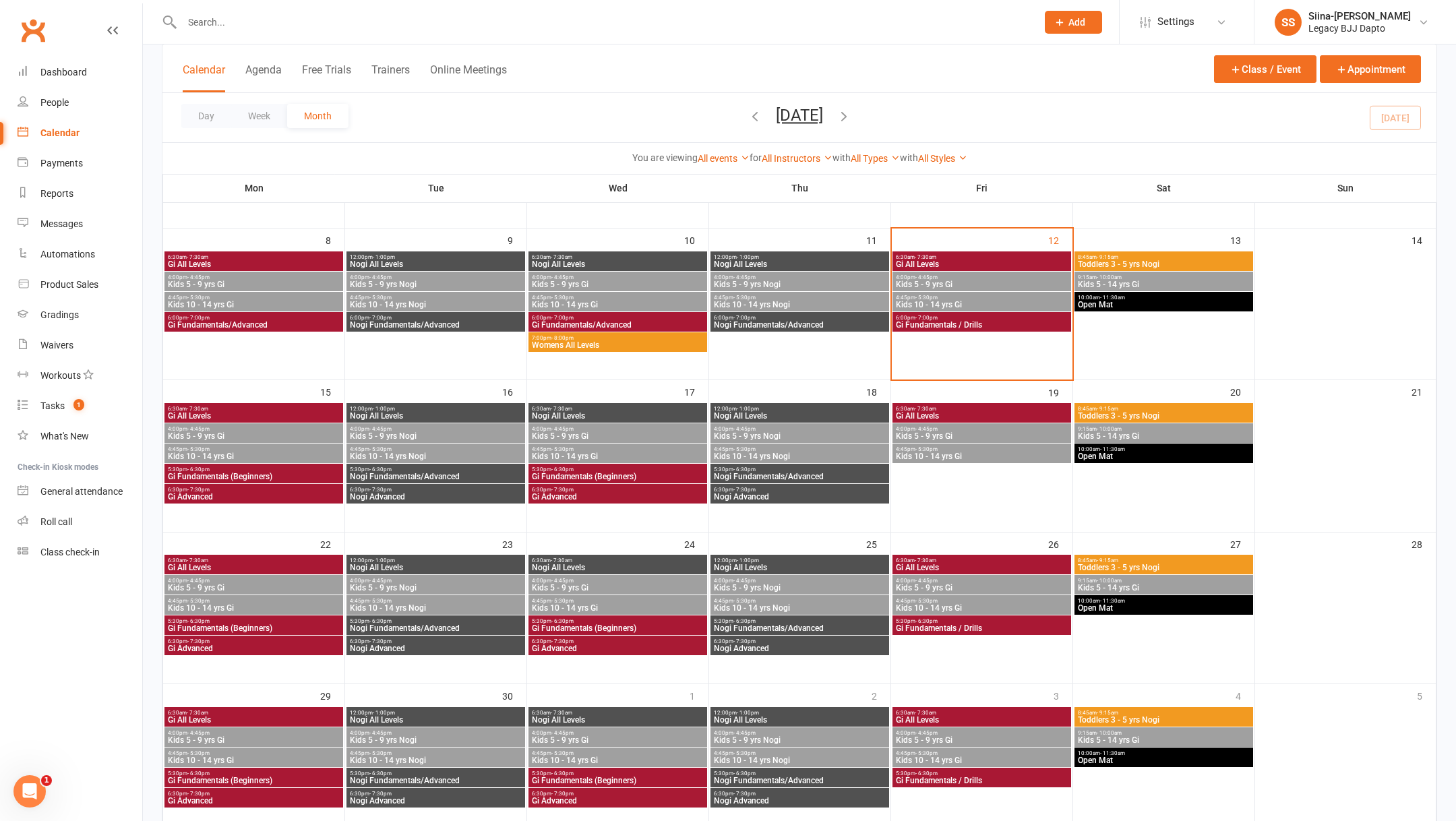
scroll to position [253, 0]
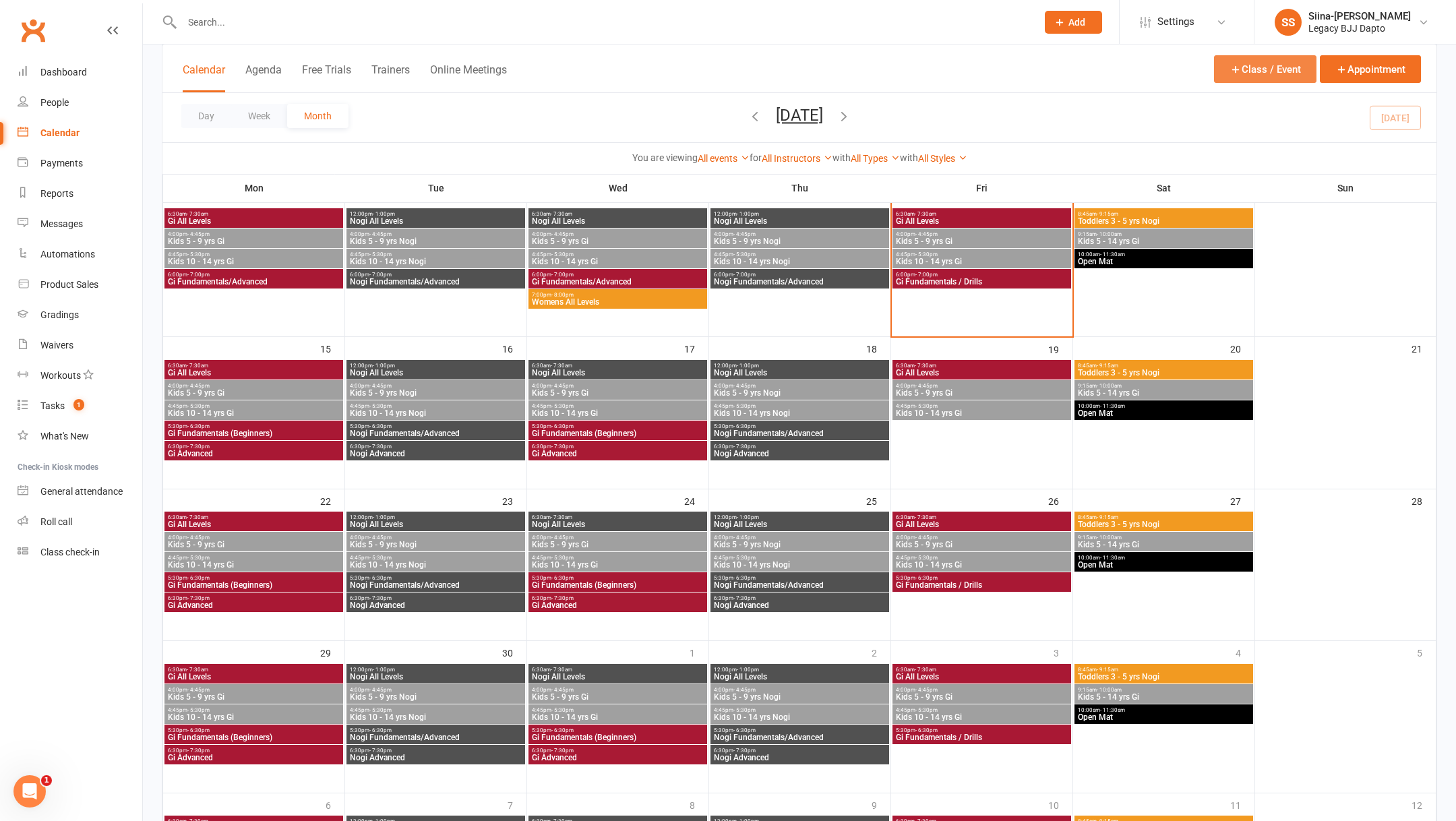
click at [1277, 60] on button "Class / Event" at bounding box center [1264, 69] width 102 height 28
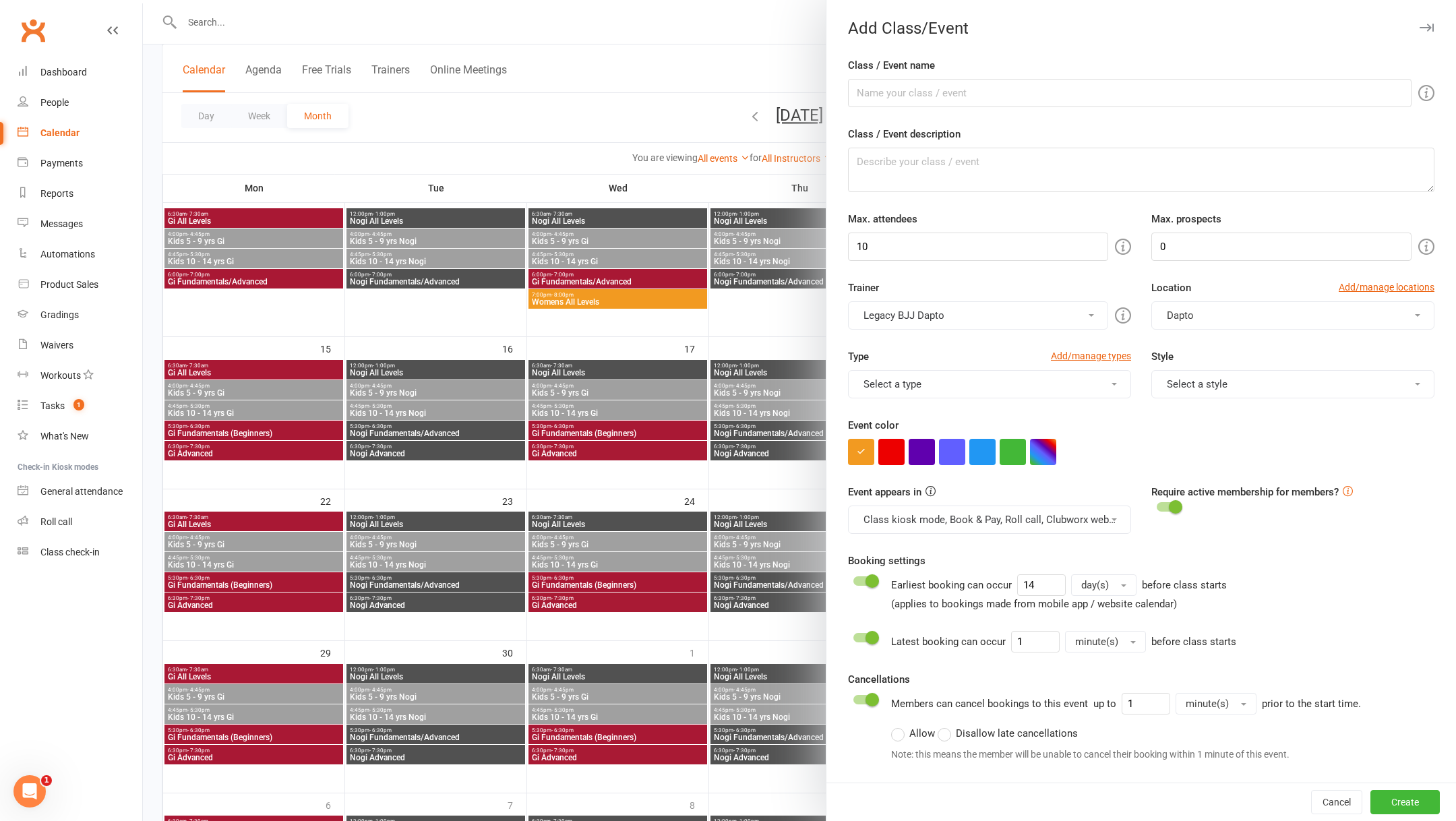
click at [972, 107] on form "Class / Event name Class / Event description Max. attendees 10 Max. prospects 0…" at bounding box center [1141, 537] width 586 height 961
click at [954, 95] on input "Class / Event name" at bounding box center [1129, 93] width 563 height 28
type input "Gi Fundamentals / Drills"
click at [956, 247] on input "10" at bounding box center [978, 246] width 260 height 28
type input "1"
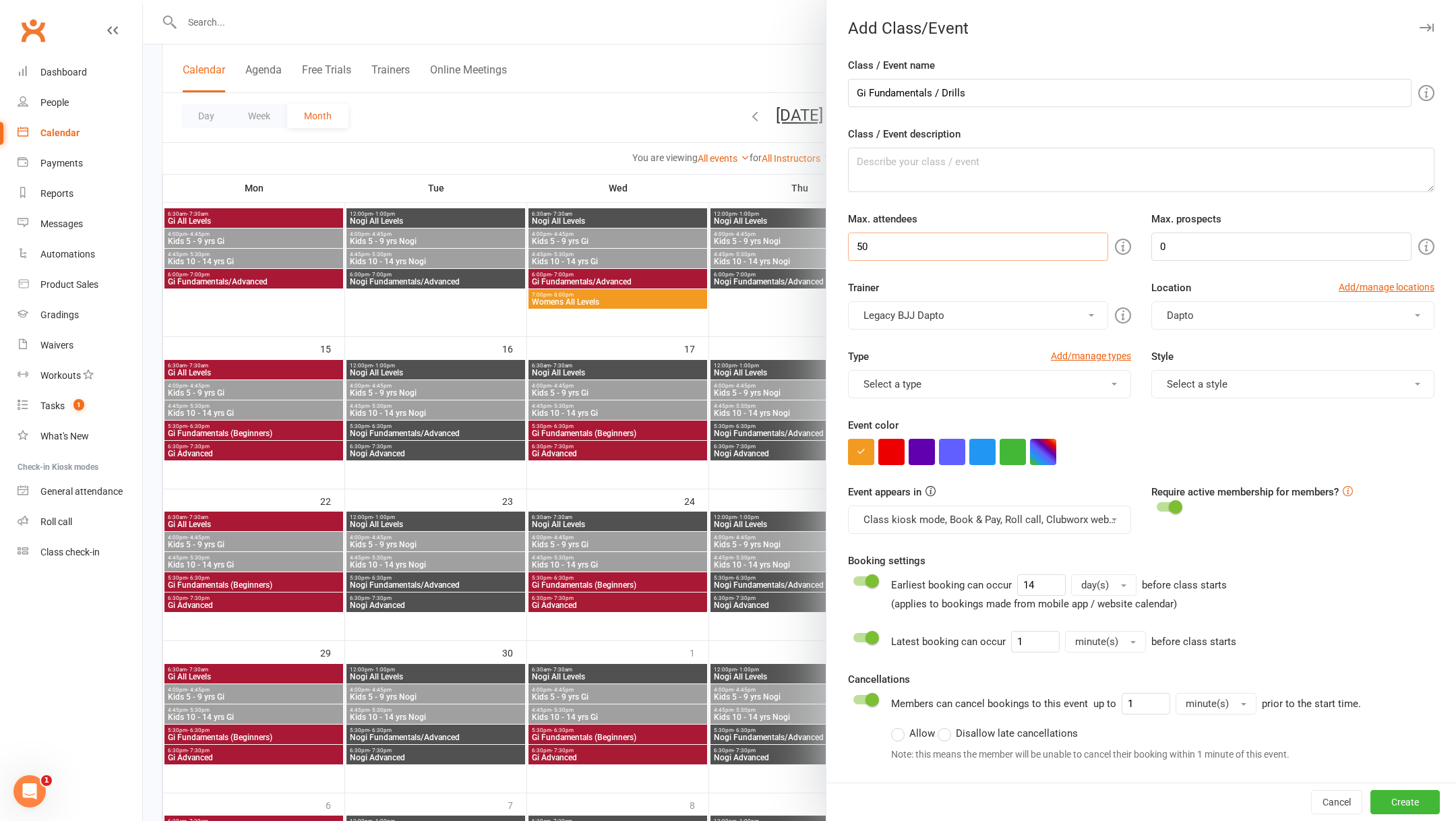
type input "50"
click at [1233, 249] on input "0" at bounding box center [1281, 246] width 260 height 28
type input "5"
click at [975, 375] on button "Select a type" at bounding box center [989, 384] width 283 height 28
click at [954, 420] on link "Class" at bounding box center [965, 416] width 235 height 27
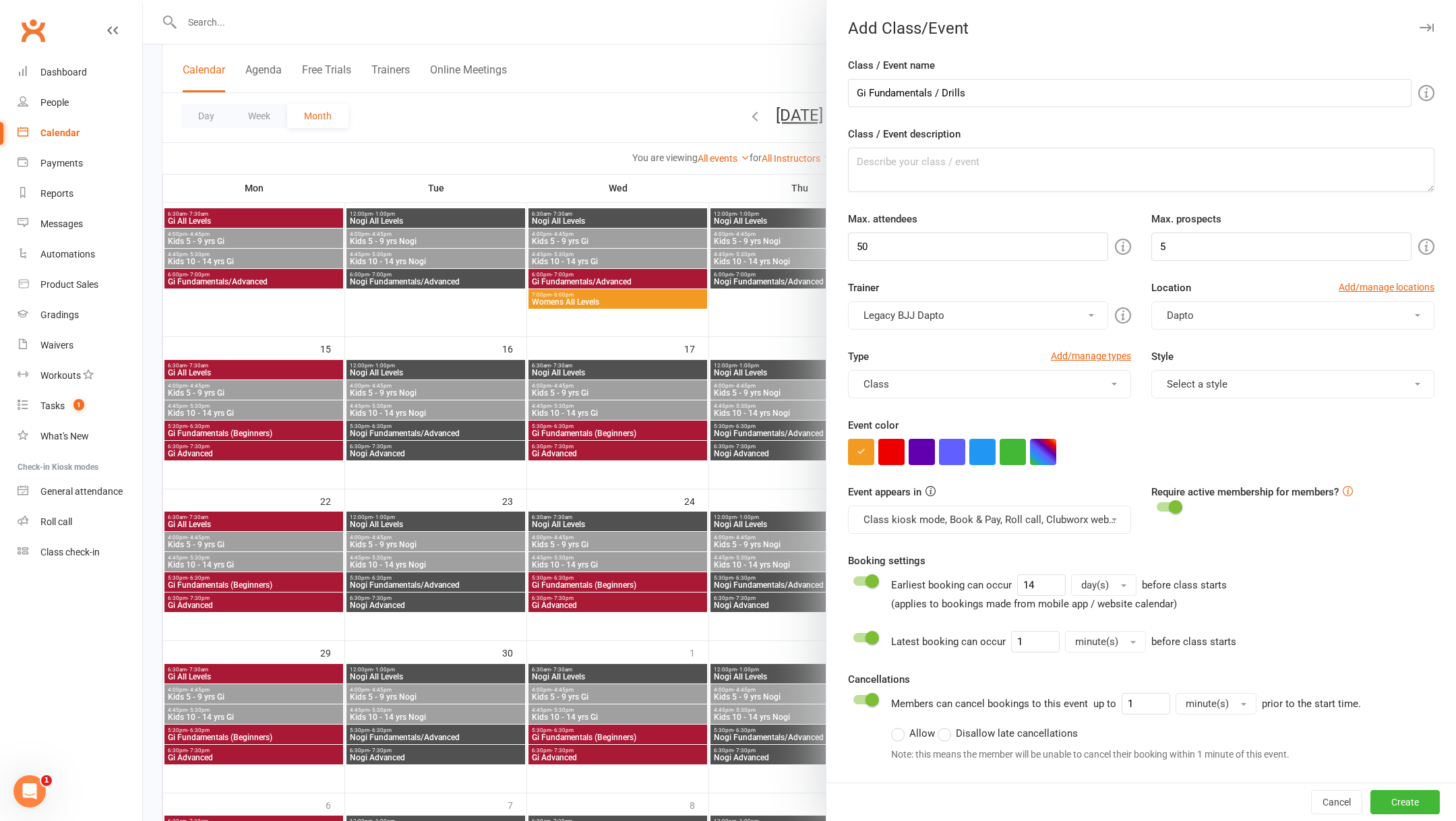
click at [1194, 381] on button "Select a style" at bounding box center [1292, 384] width 283 height 28
click at [1207, 416] on link "Jiu Jitsu" at bounding box center [1269, 416] width 235 height 27
click at [1050, 451] on button "button" at bounding box center [1043, 452] width 26 height 26
click at [979, 522] on input "text" at bounding box center [978, 529] width 67 height 16
type input "#a91834"
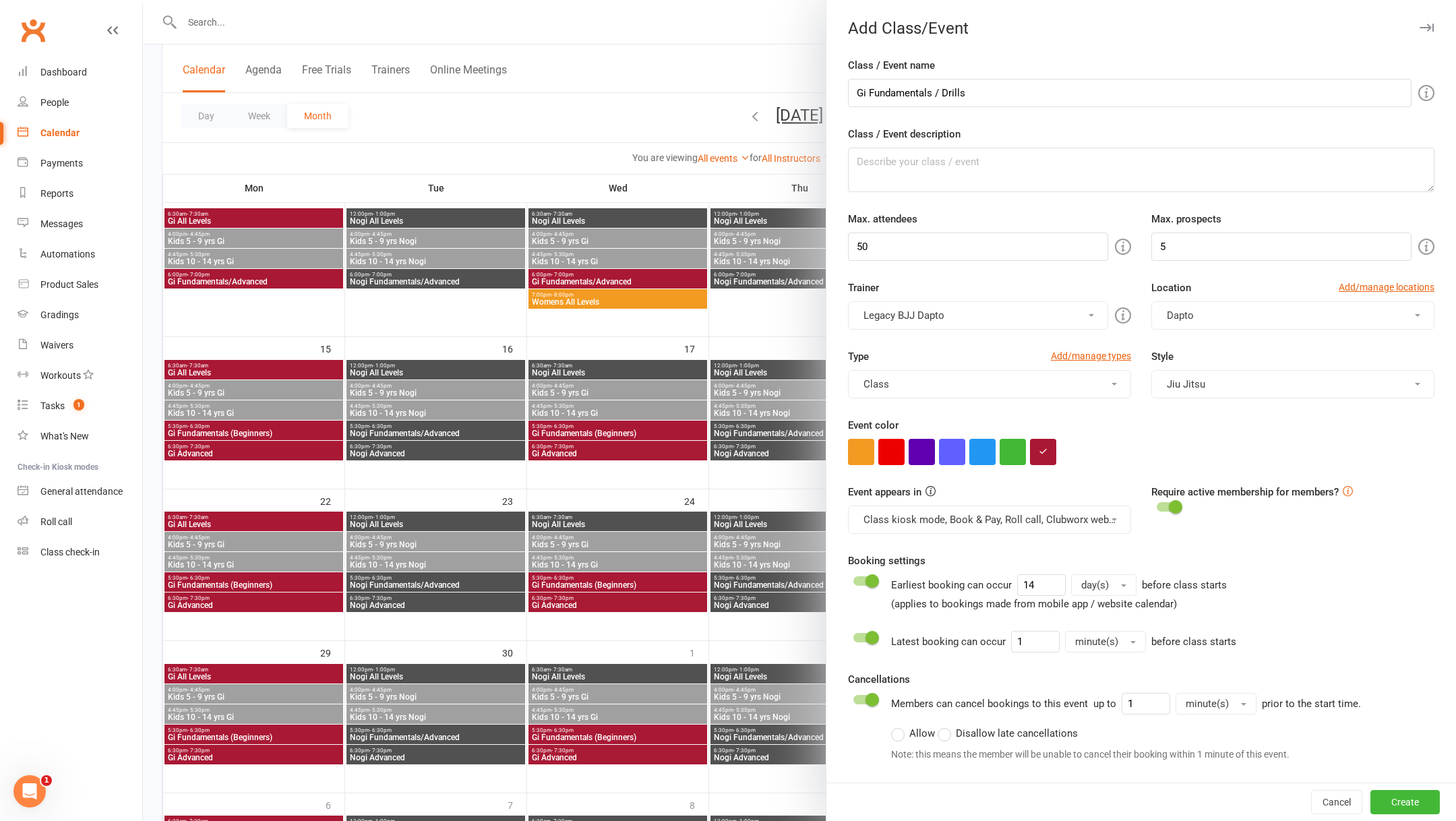
click at [1134, 441] on div at bounding box center [1141, 452] width 586 height 26
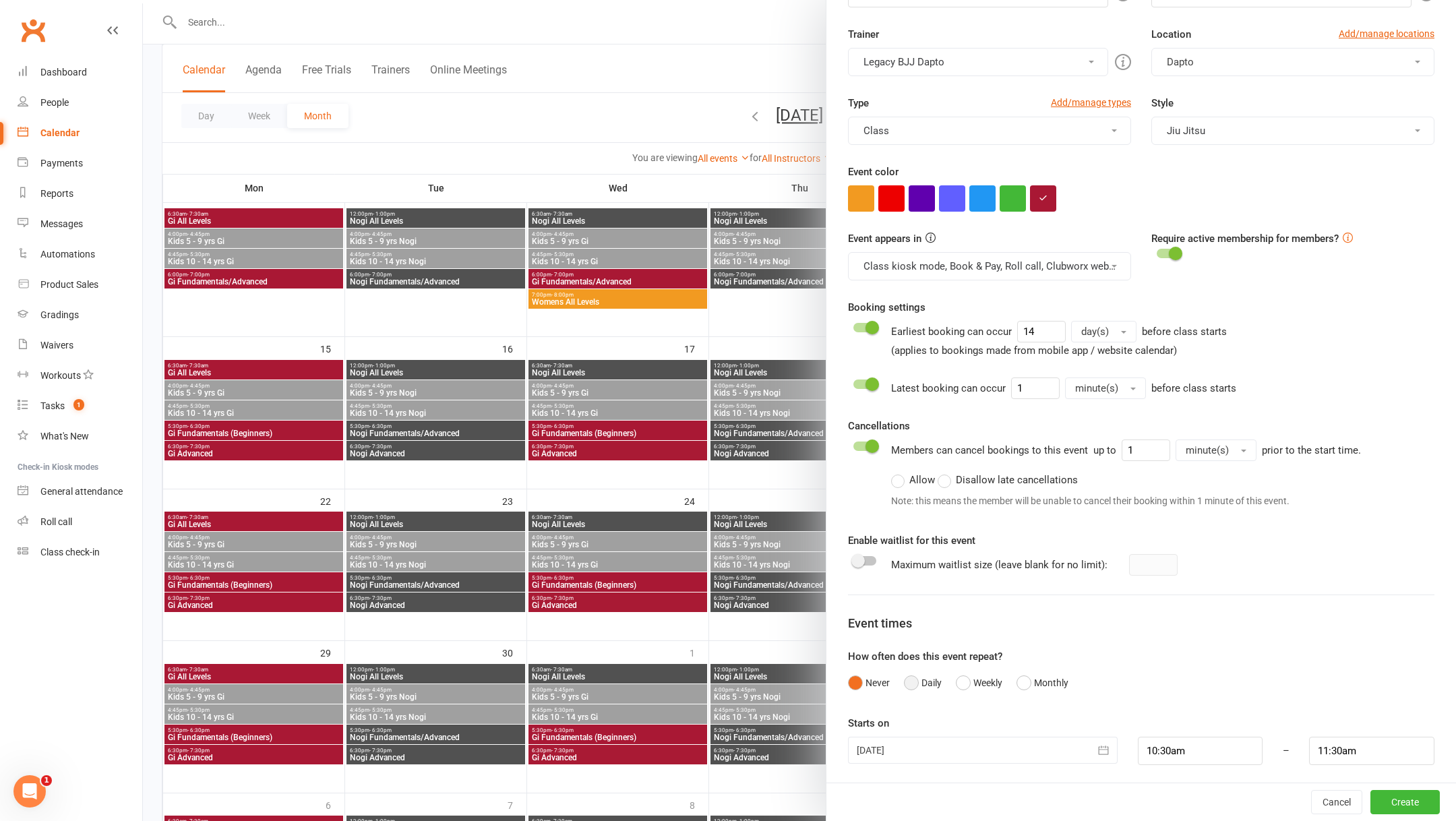
click at [922, 686] on button "Daily" at bounding box center [922, 683] width 38 height 25
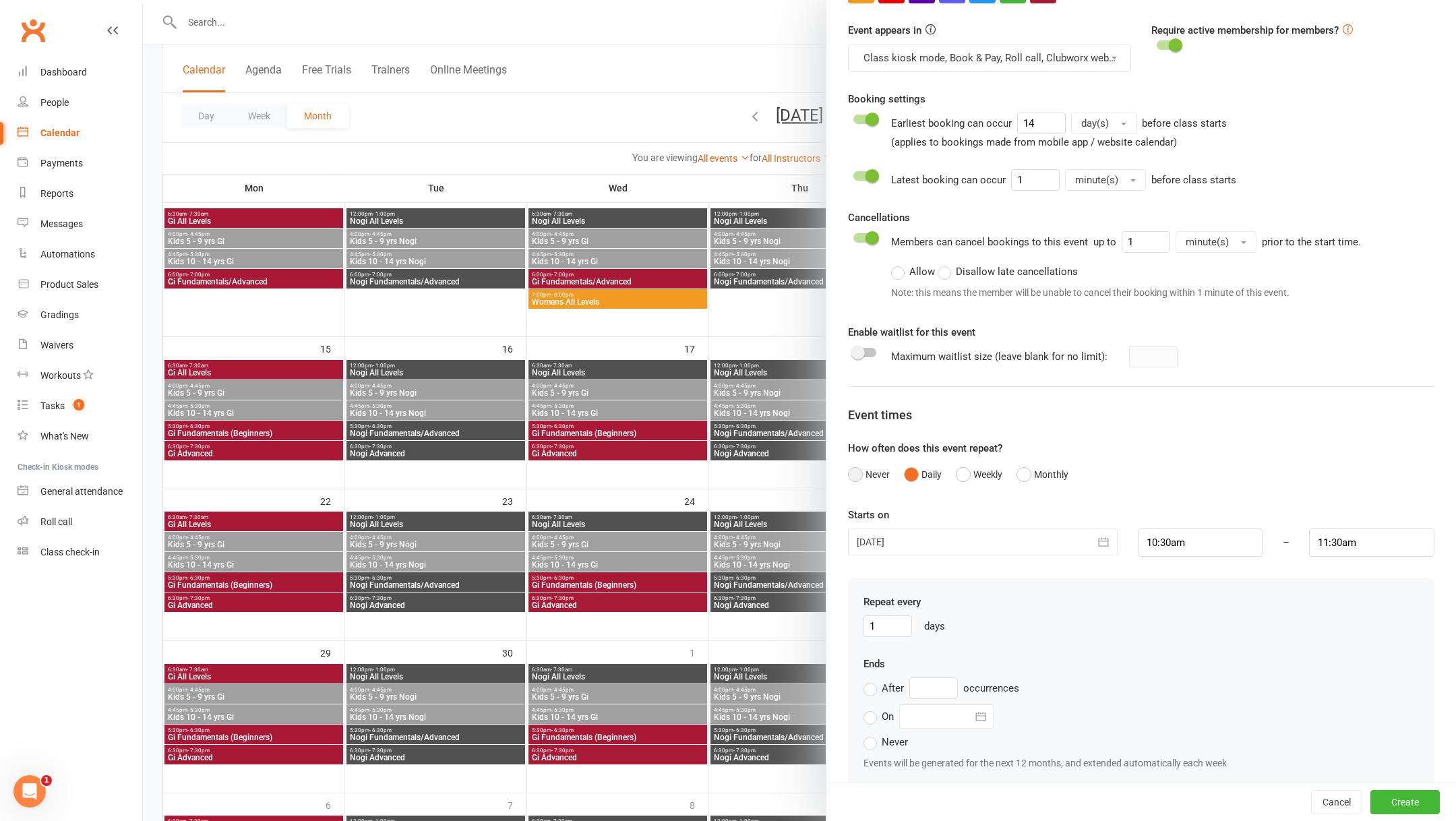
click at [864, 478] on button "Never" at bounding box center [869, 474] width 42 height 25
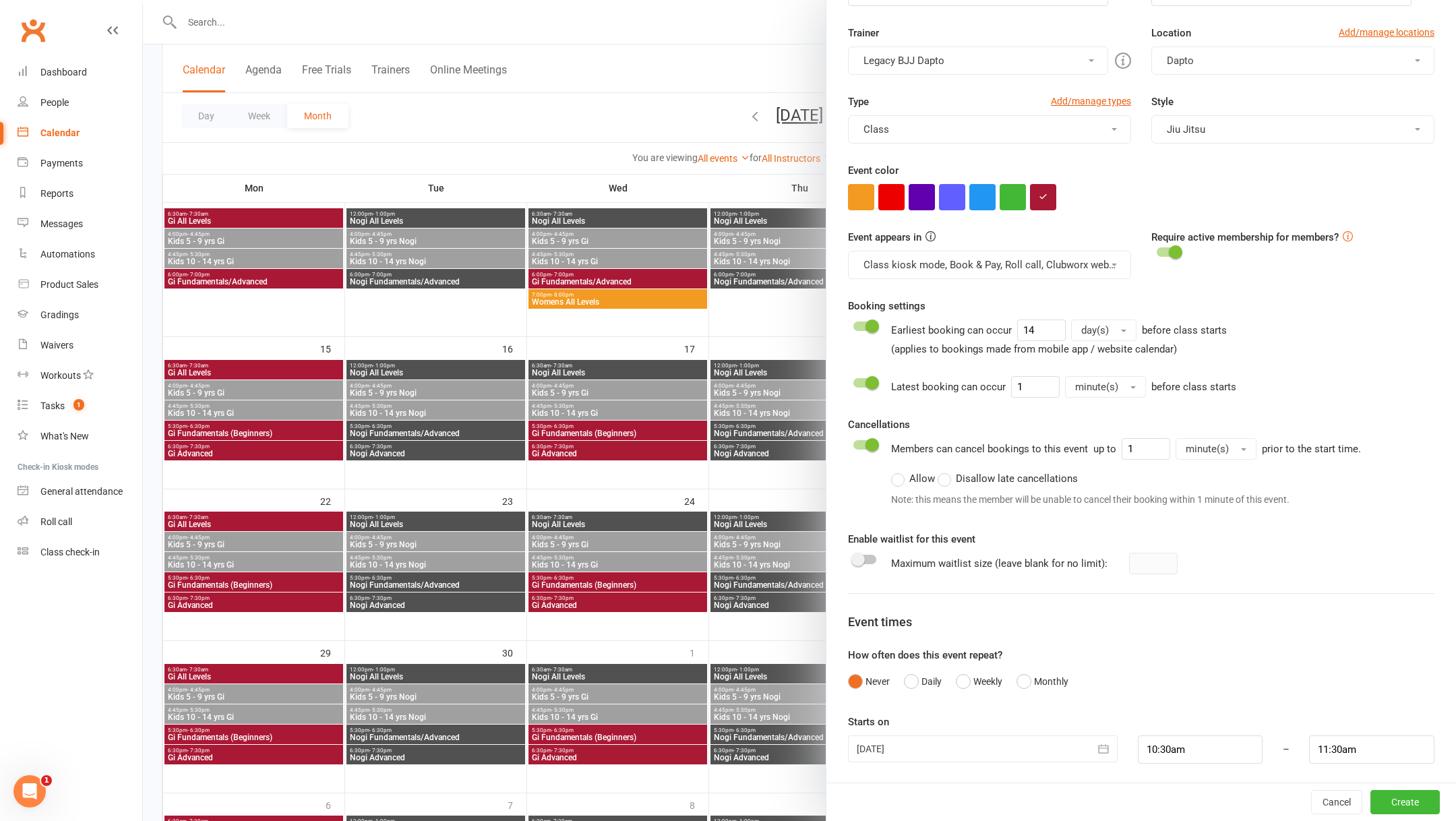
scroll to position [414, 0]
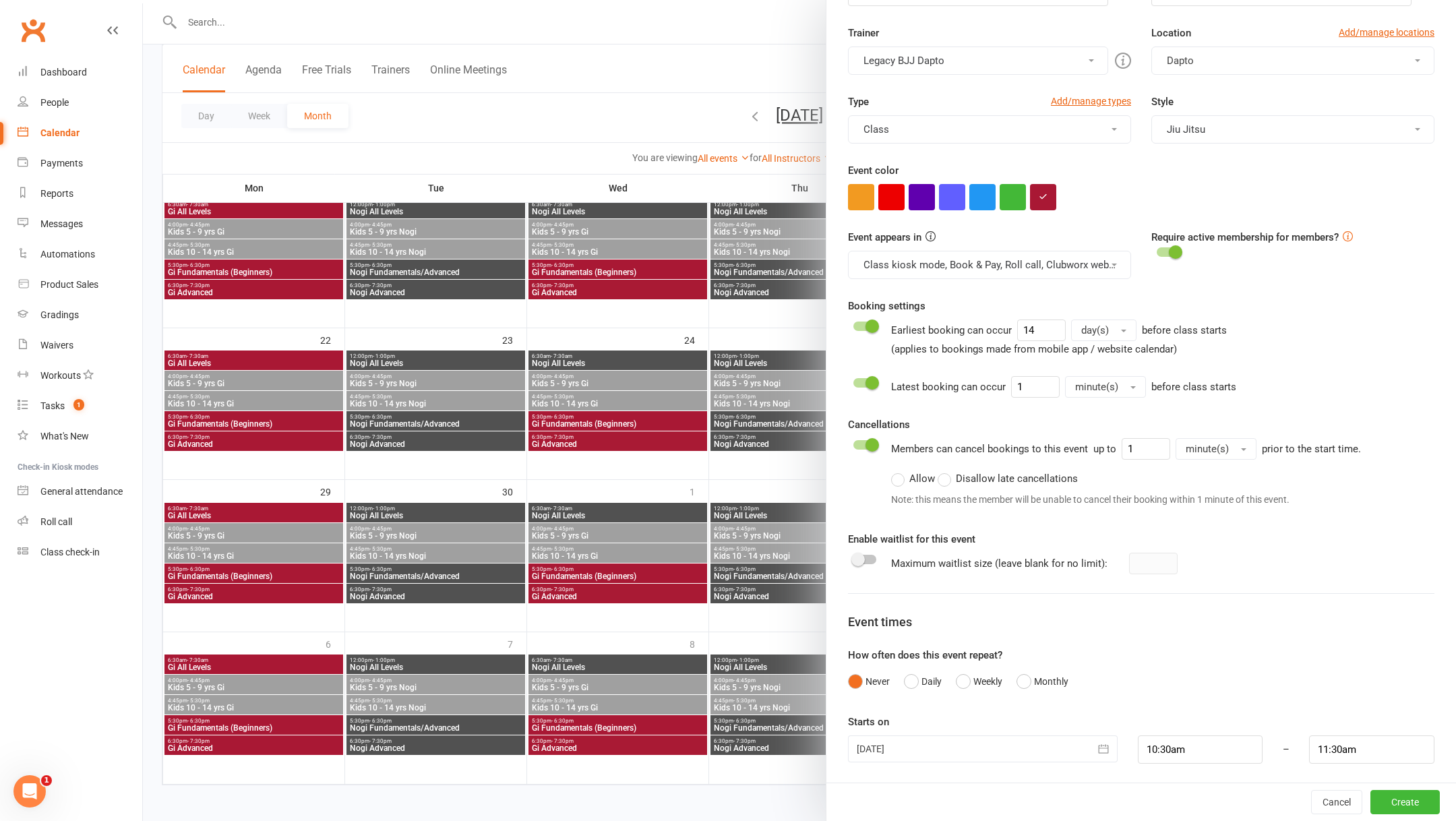
click at [986, 743] on div at bounding box center [983, 748] width 270 height 27
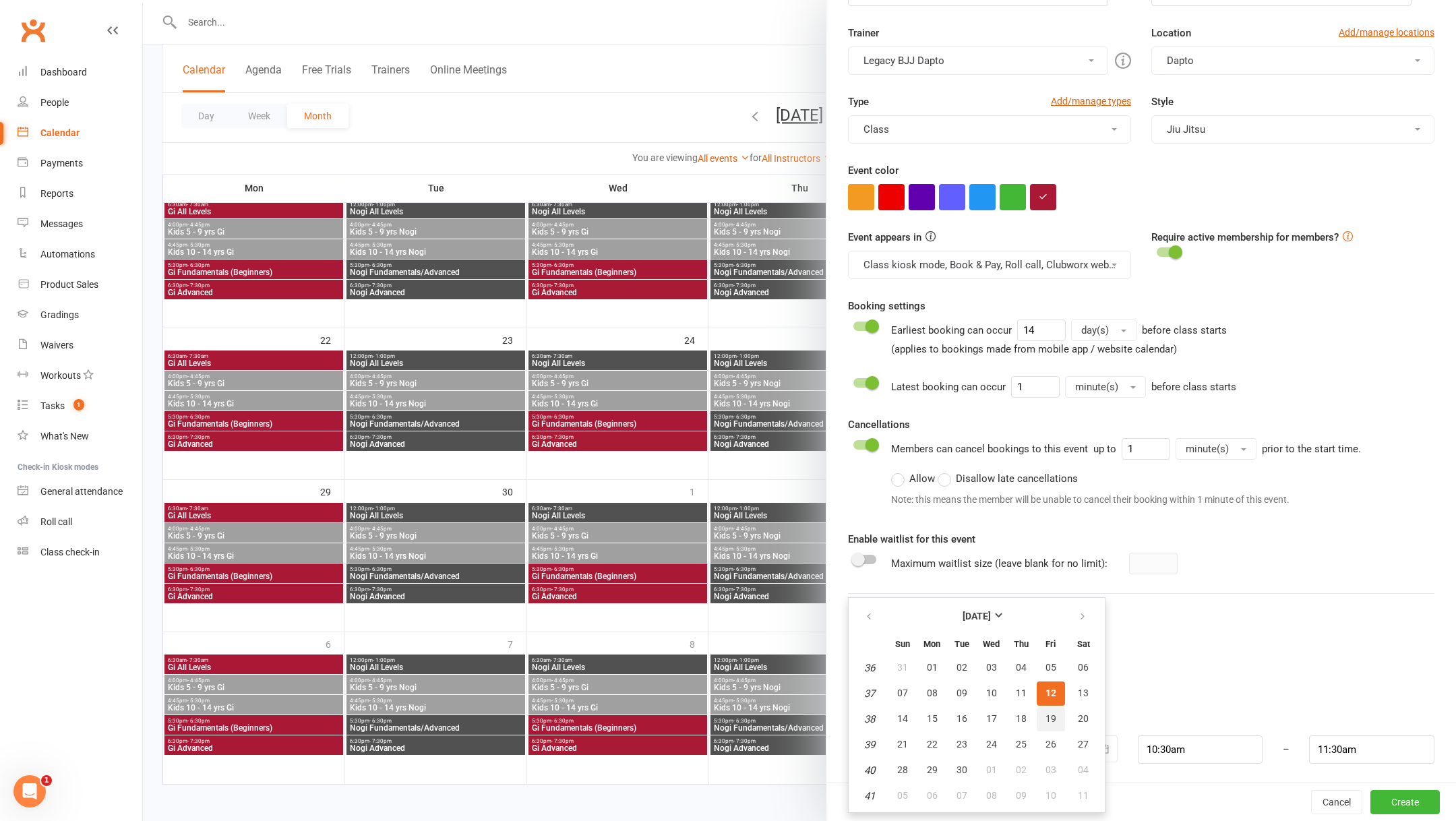
click at [1045, 715] on span "19" at bounding box center [1050, 718] width 11 height 11
type input "[DATE]"
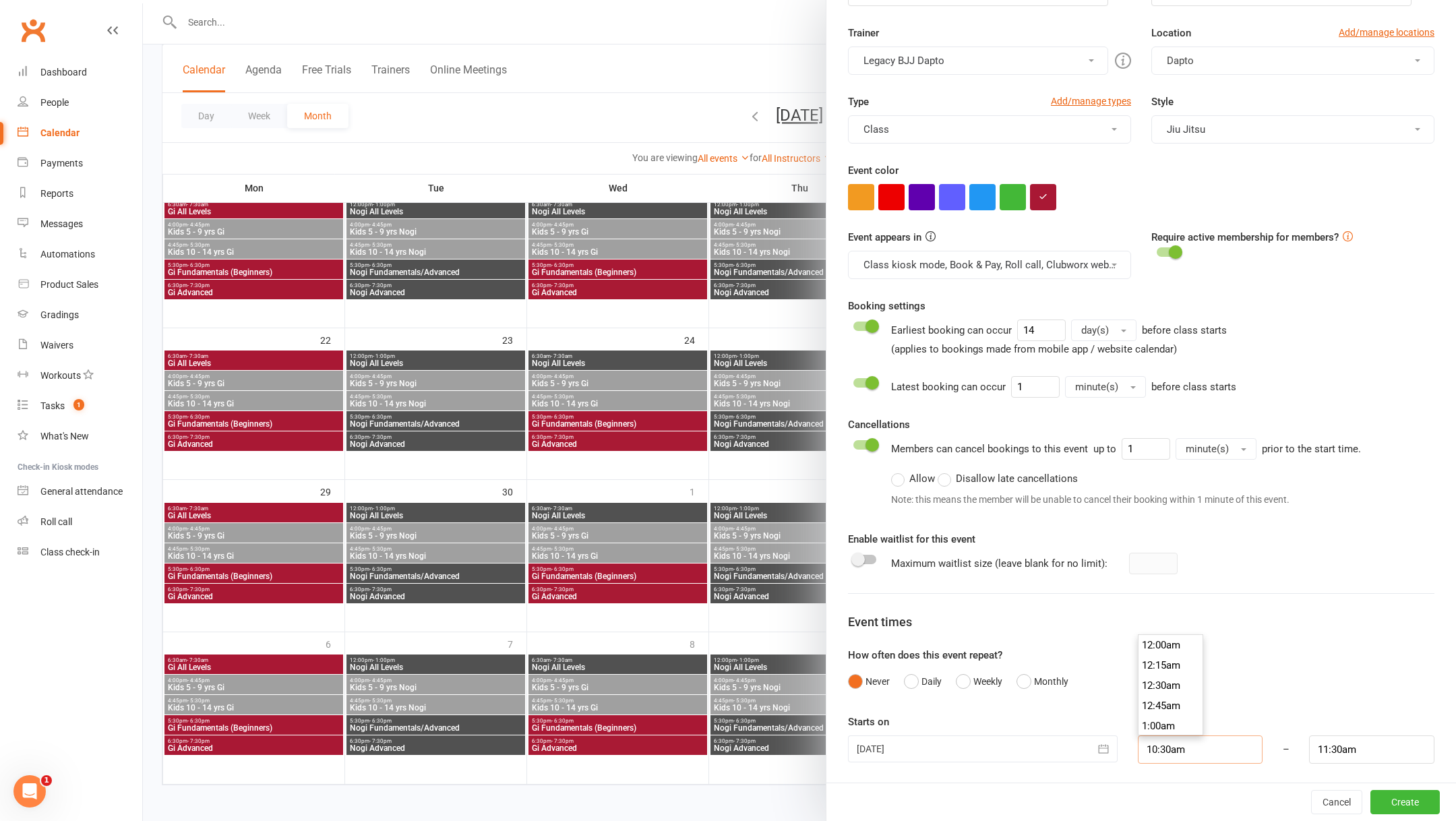
click at [1172, 747] on input "10:30am" at bounding box center [1199, 749] width 125 height 28
type input "5:30pm"
type input "6:30pm"
click at [1163, 688] on li "5:30pm" at bounding box center [1170, 689] width 65 height 20
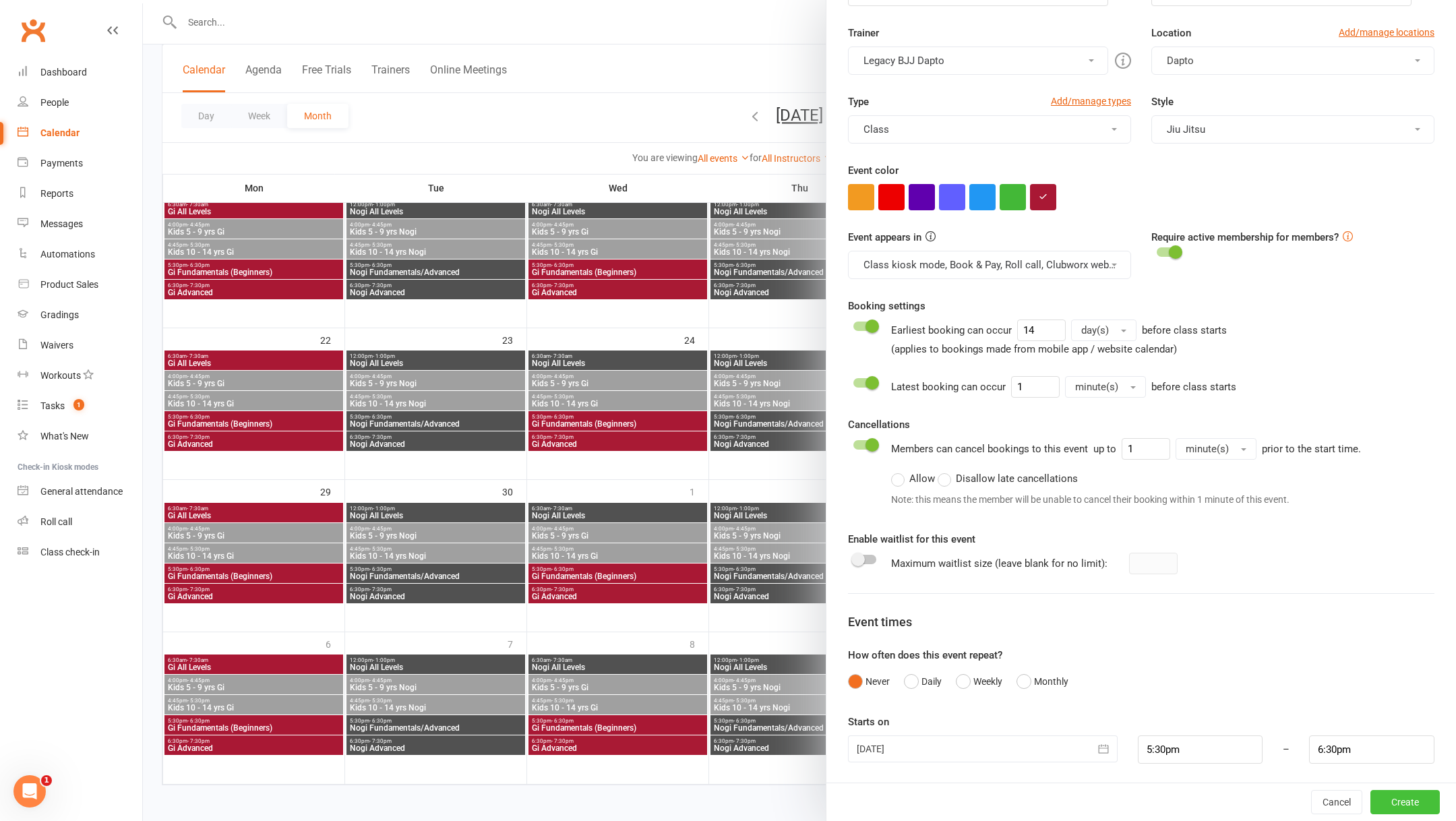
click at [1414, 810] on button "Create" at bounding box center [1404, 803] width 69 height 25
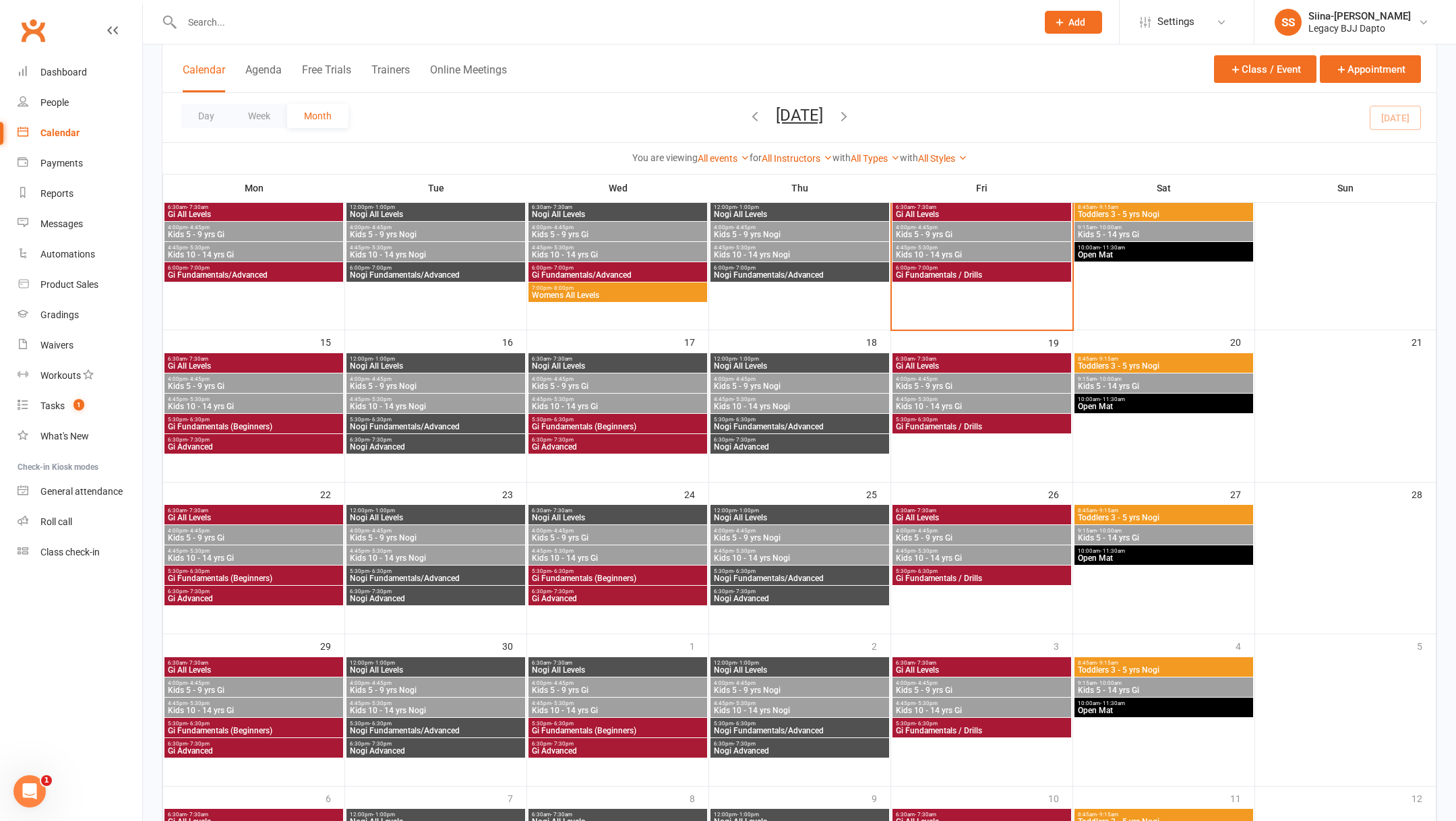
scroll to position [250, 0]
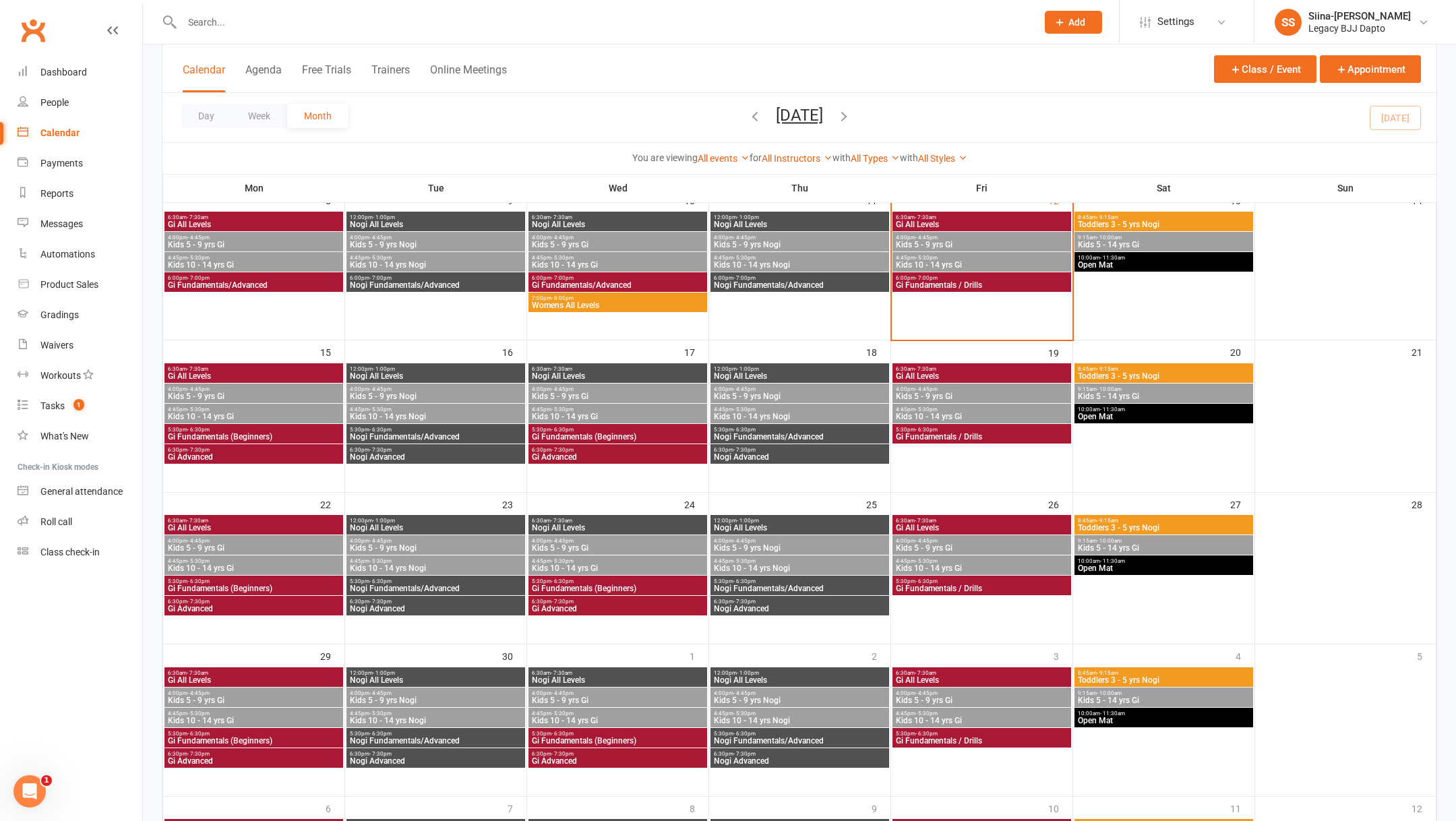
click at [31, 713] on nav "Clubworx Dashboard People Calendar Payments Reports Messages Automations Produc…" at bounding box center [71, 414] width 143 height 821
